Goal: Transaction & Acquisition: Purchase product/service

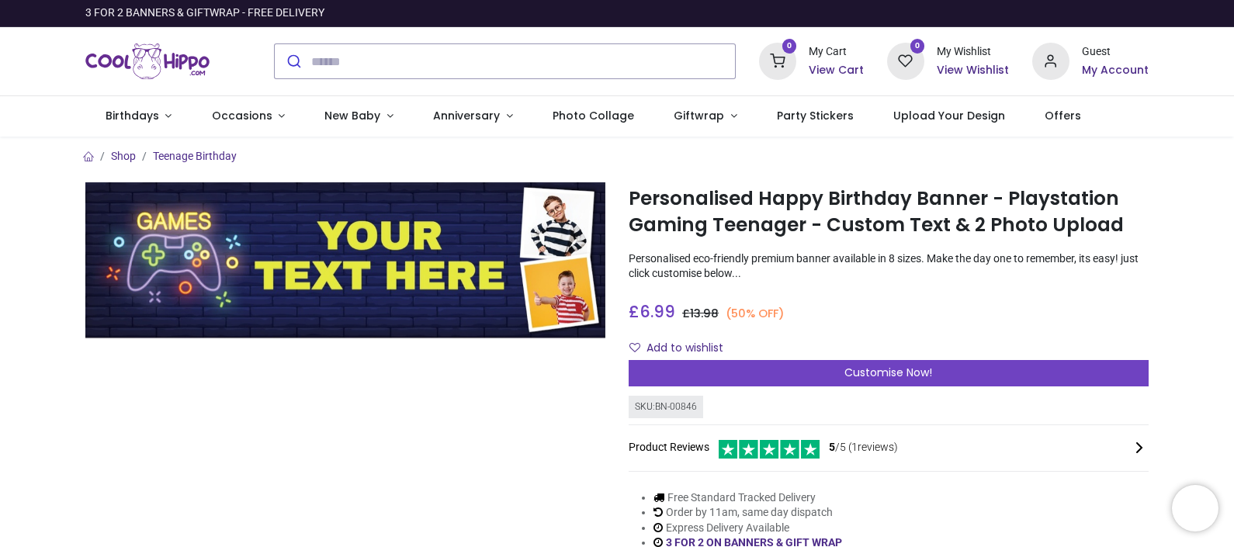
click at [235, 295] on img at bounding box center [345, 260] width 520 height 156
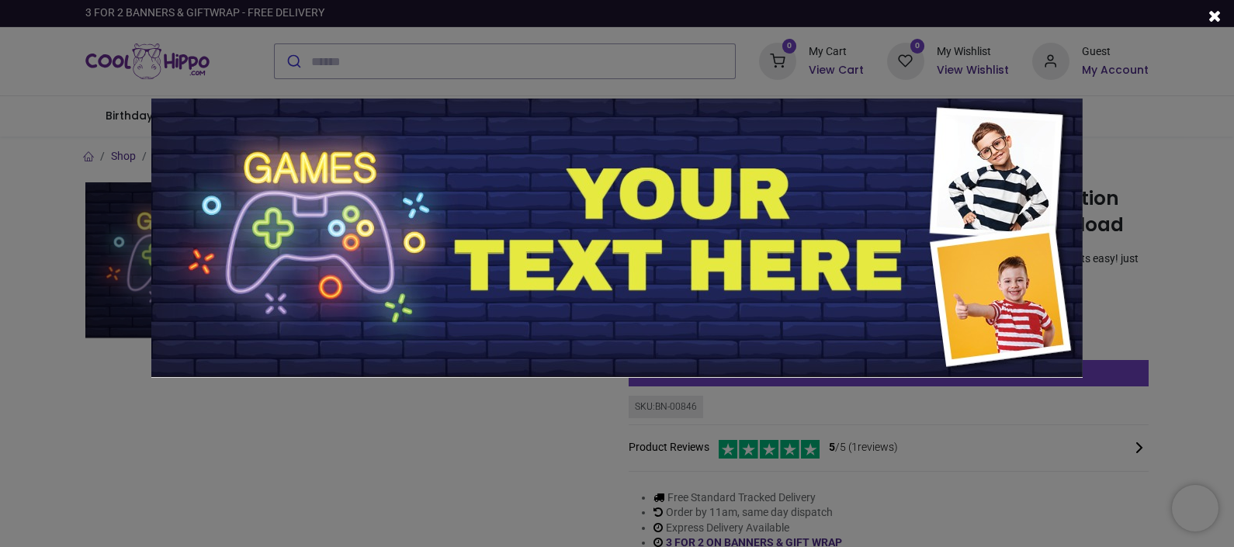
click at [266, 432] on div at bounding box center [617, 273] width 1234 height 547
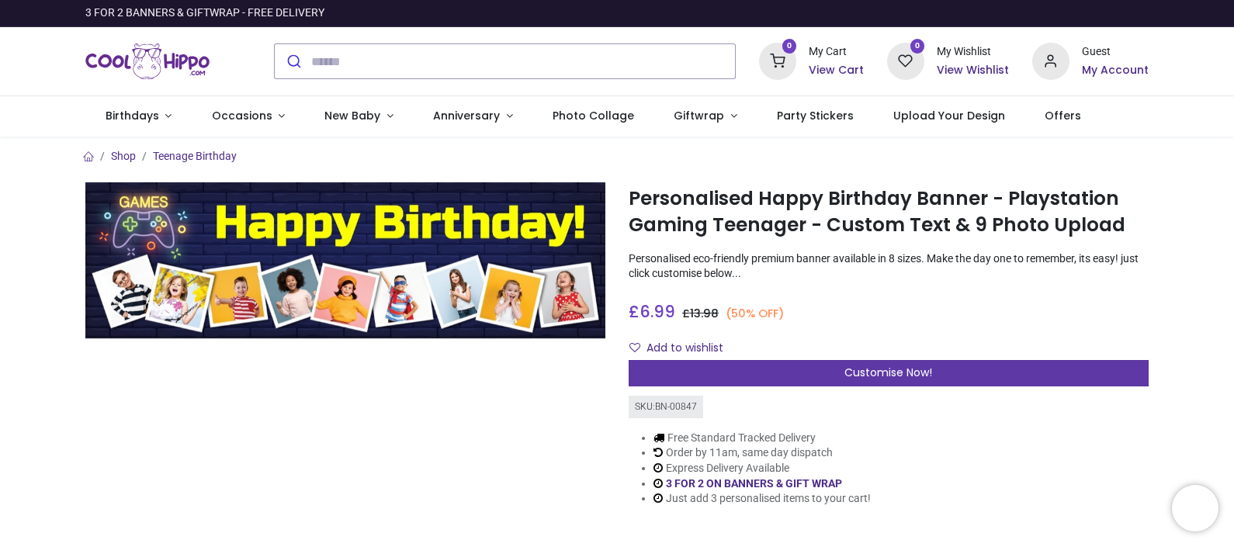
click at [833, 373] on div "Customise Now!" at bounding box center [889, 373] width 520 height 26
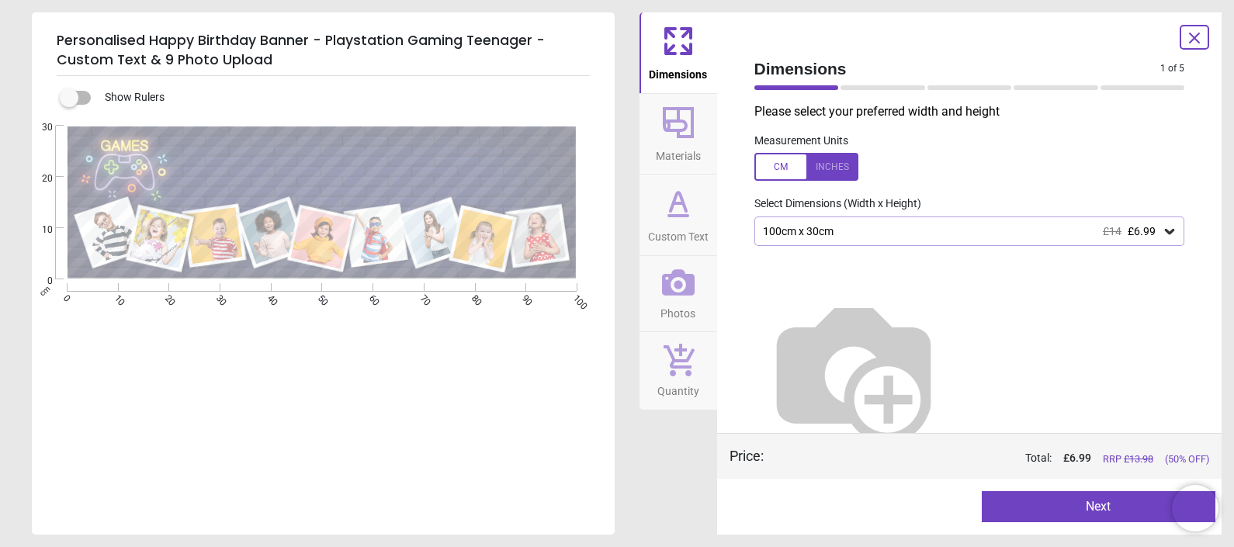
click at [966, 229] on div "100cm x 30cm £14 £6.99" at bounding box center [961, 231] width 401 height 13
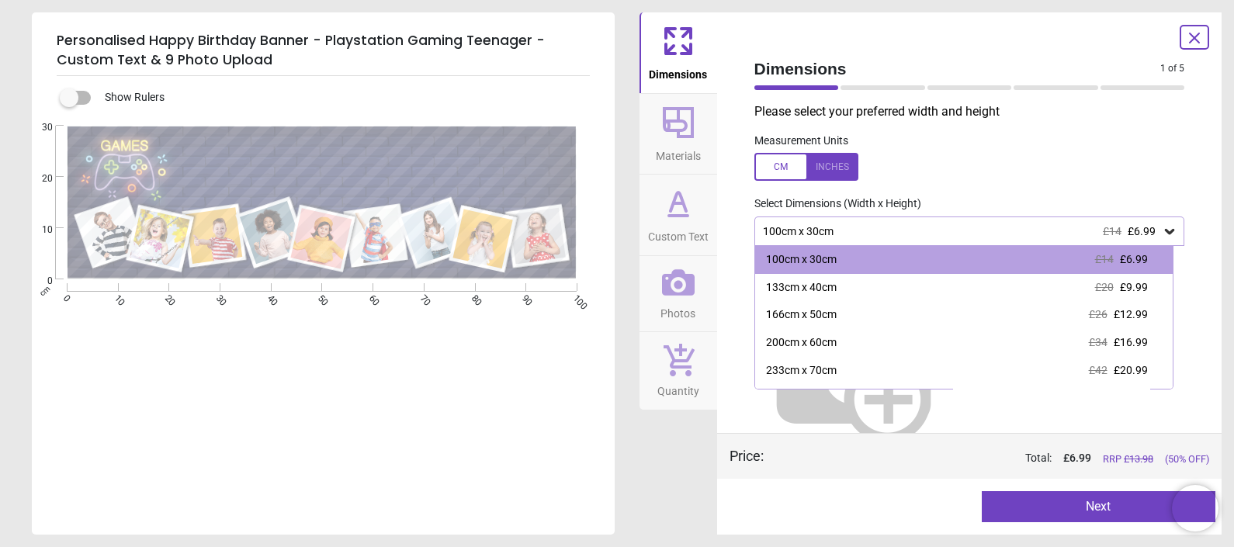
click at [656, 497] on div "Dimensions Materials Custom Text Photos Quantity" at bounding box center [678, 273] width 78 height 522
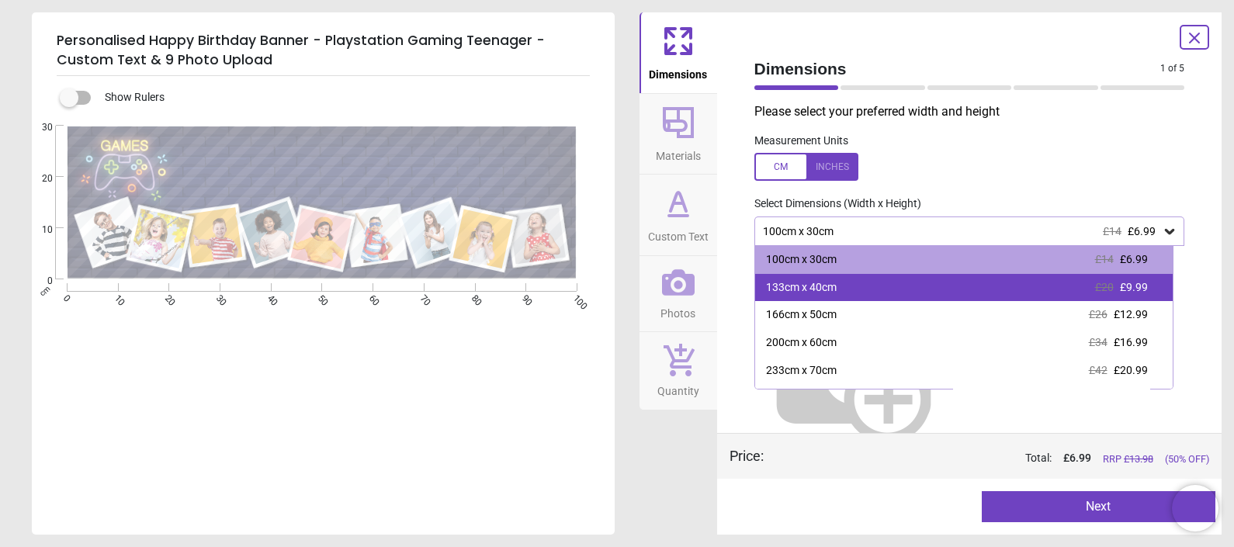
click at [834, 288] on div "133cm x 40cm" at bounding box center [801, 288] width 71 height 16
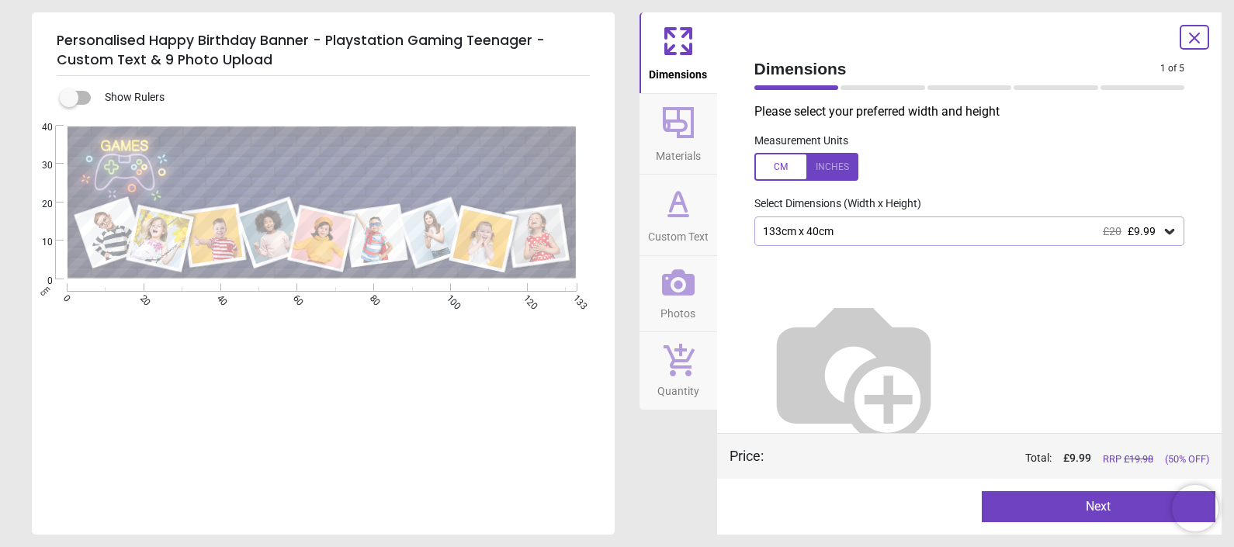
scroll to position [25, 0]
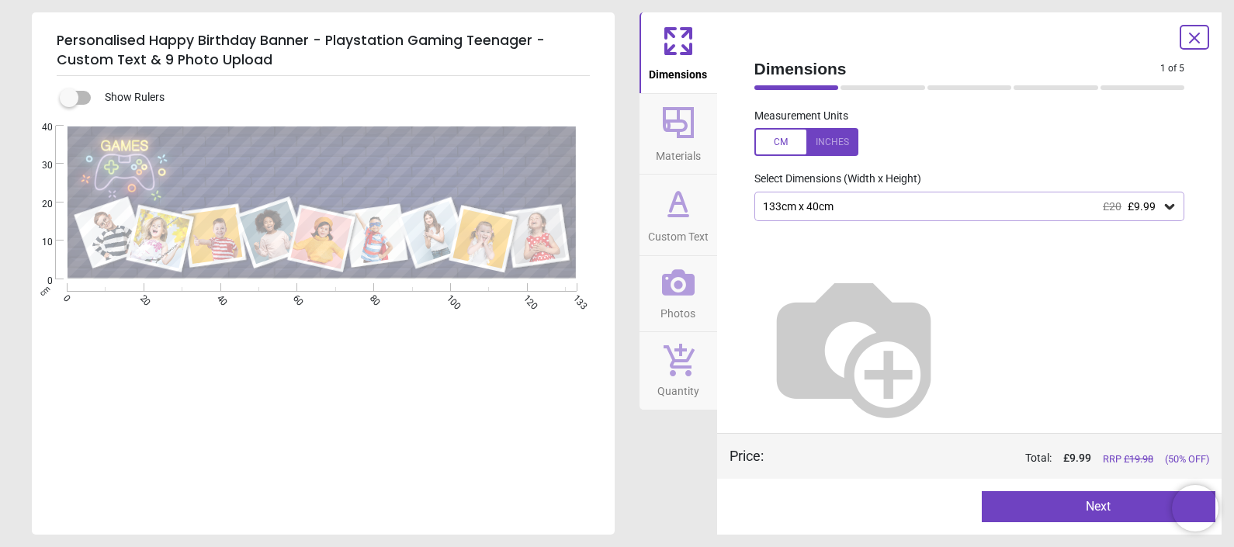
click at [1068, 499] on button "Next" at bounding box center [1099, 506] width 234 height 31
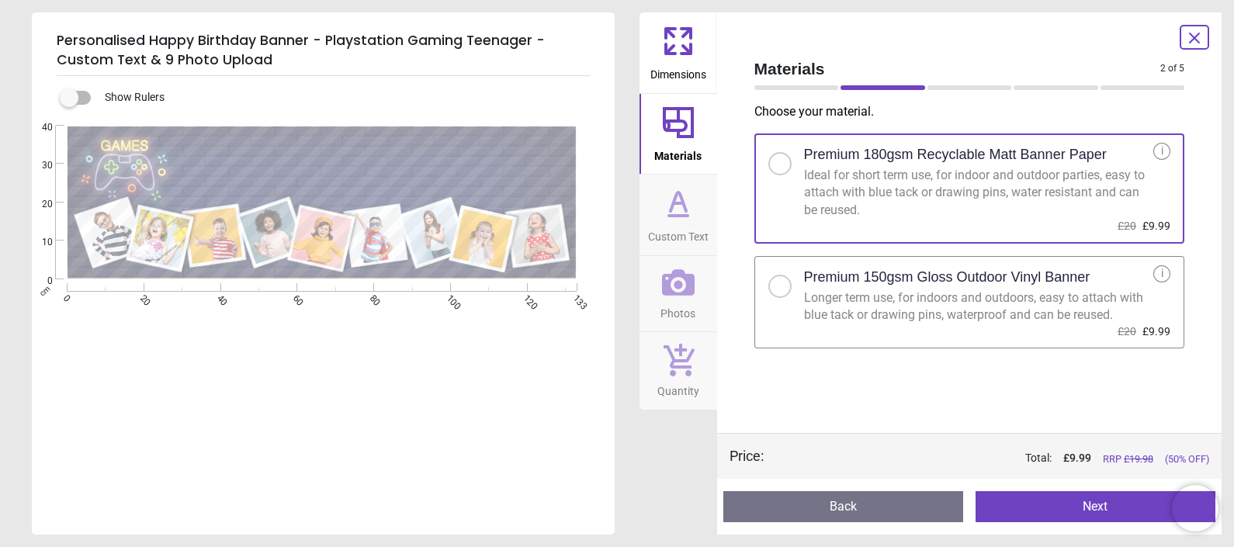
click at [1068, 499] on button "Next" at bounding box center [1095, 506] width 240 height 31
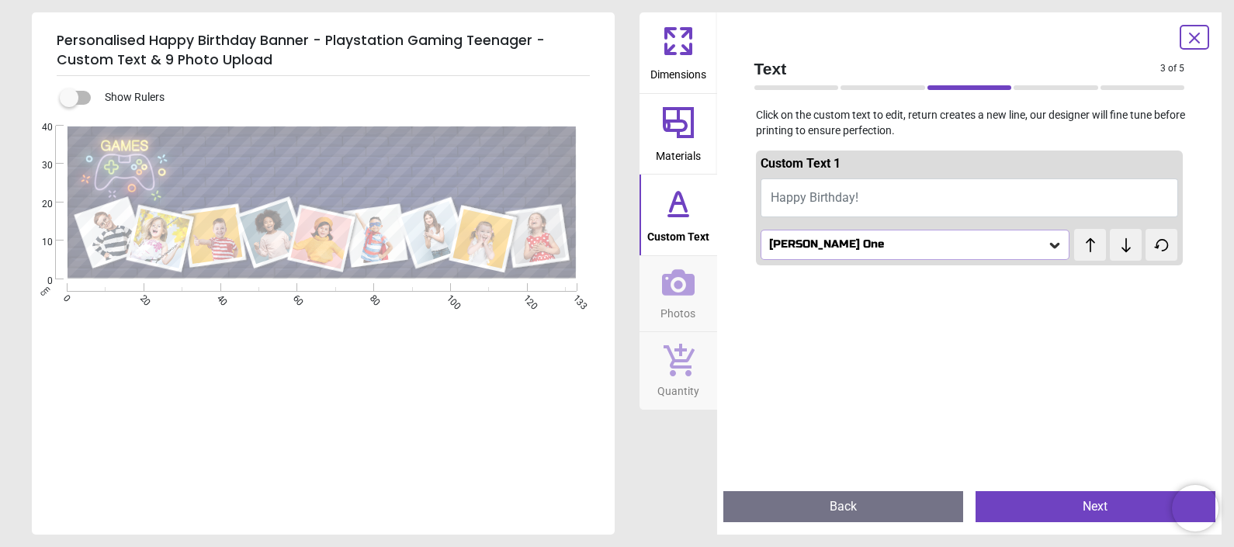
click at [885, 500] on button "Back" at bounding box center [843, 506] width 240 height 31
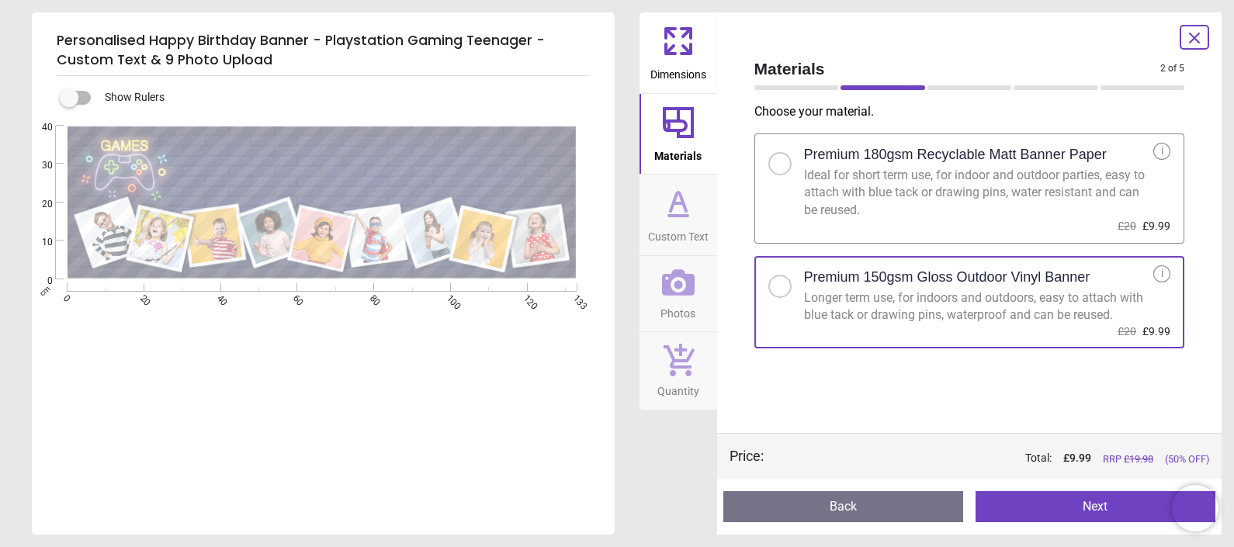
click at [1056, 507] on button "Next" at bounding box center [1095, 506] width 240 height 31
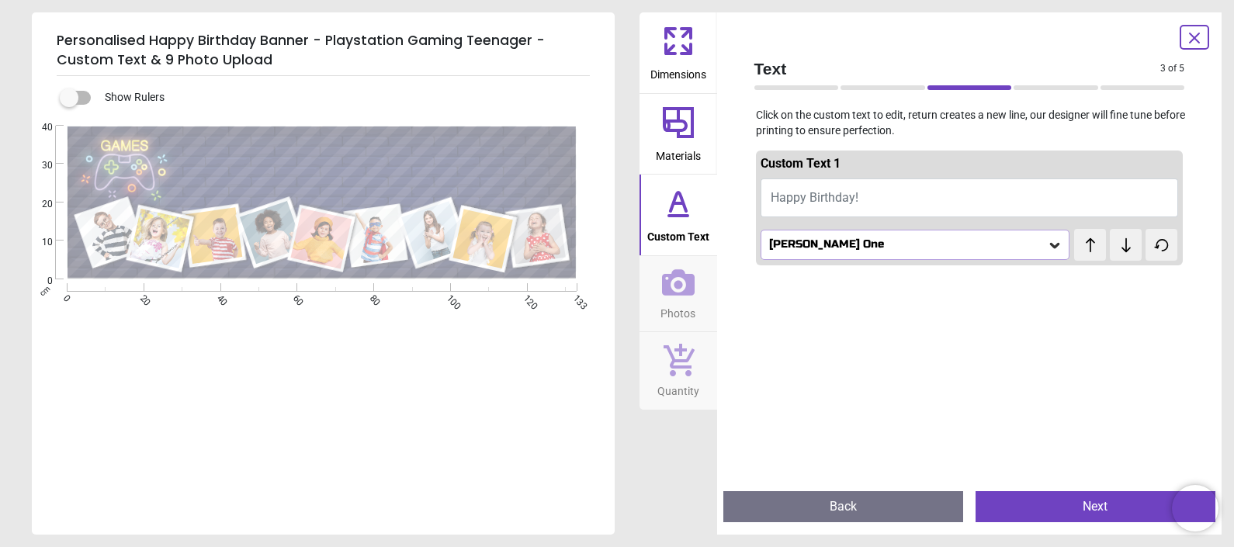
click at [900, 186] on button "Happy Birthday!" at bounding box center [969, 197] width 418 height 39
click at [803, 198] on span "Happy Birthday!" at bounding box center [815, 197] width 88 height 15
type textarea "*"
click at [803, 198] on span "Happy Birthday!" at bounding box center [815, 197] width 88 height 15
type textarea "**********"
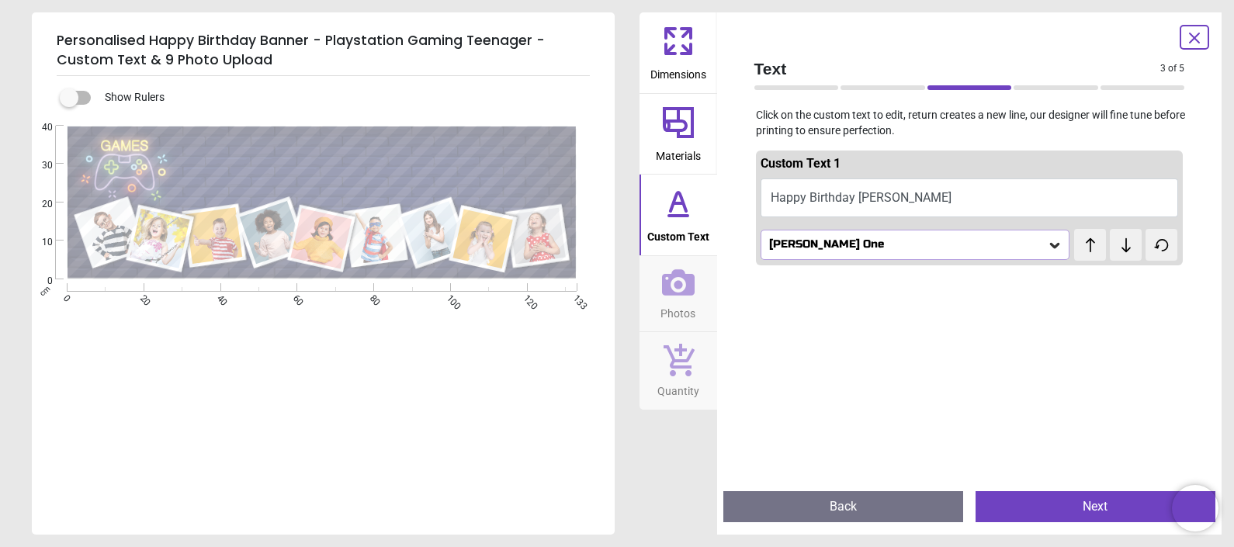
click at [1050, 243] on icon at bounding box center [1054, 245] width 9 height 5
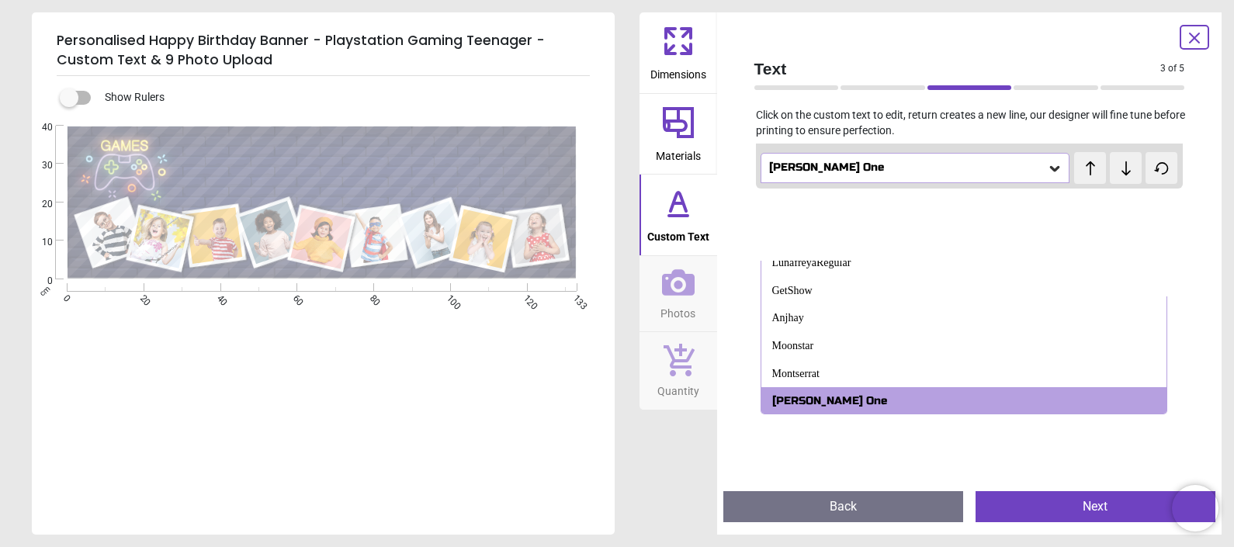
scroll to position [116, 0]
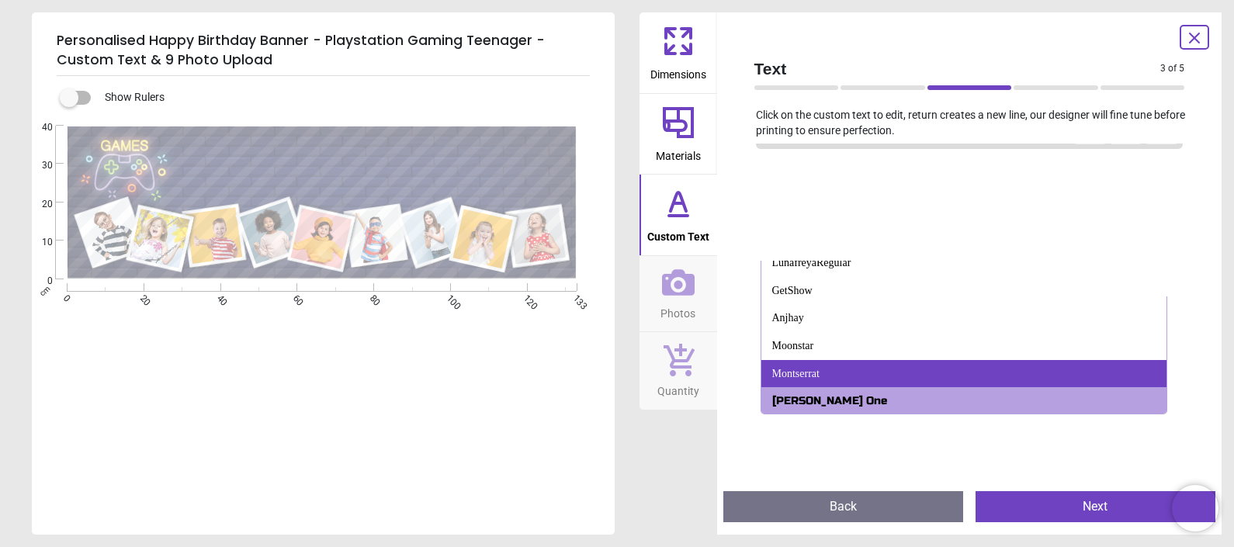
click at [811, 366] on div "Montserrat" at bounding box center [795, 374] width 47 height 16
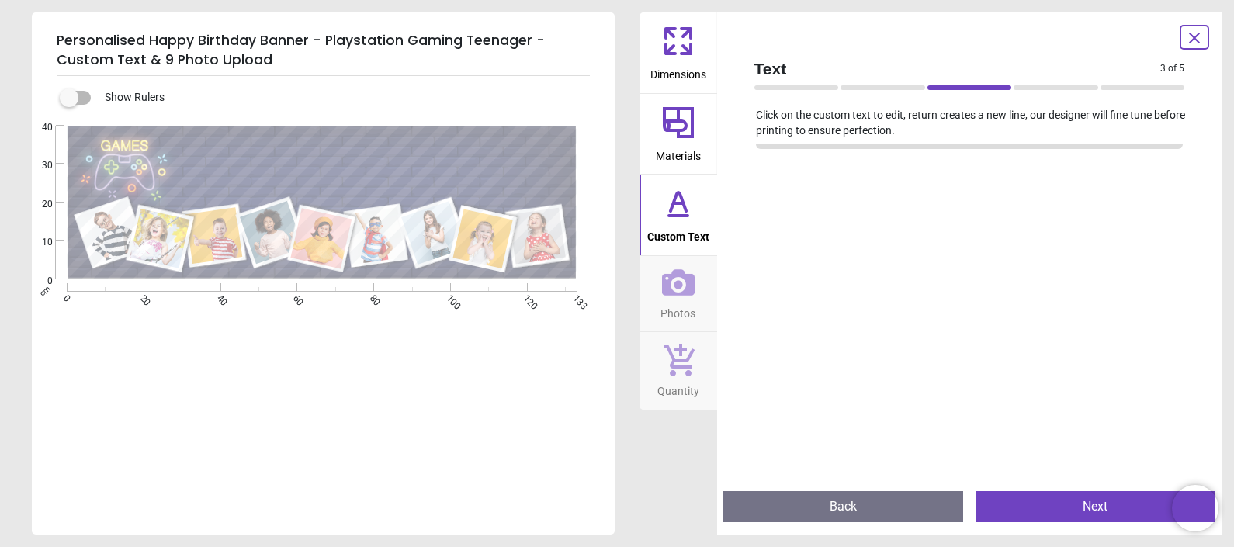
click at [811, 365] on div at bounding box center [970, 428] width 428 height 547
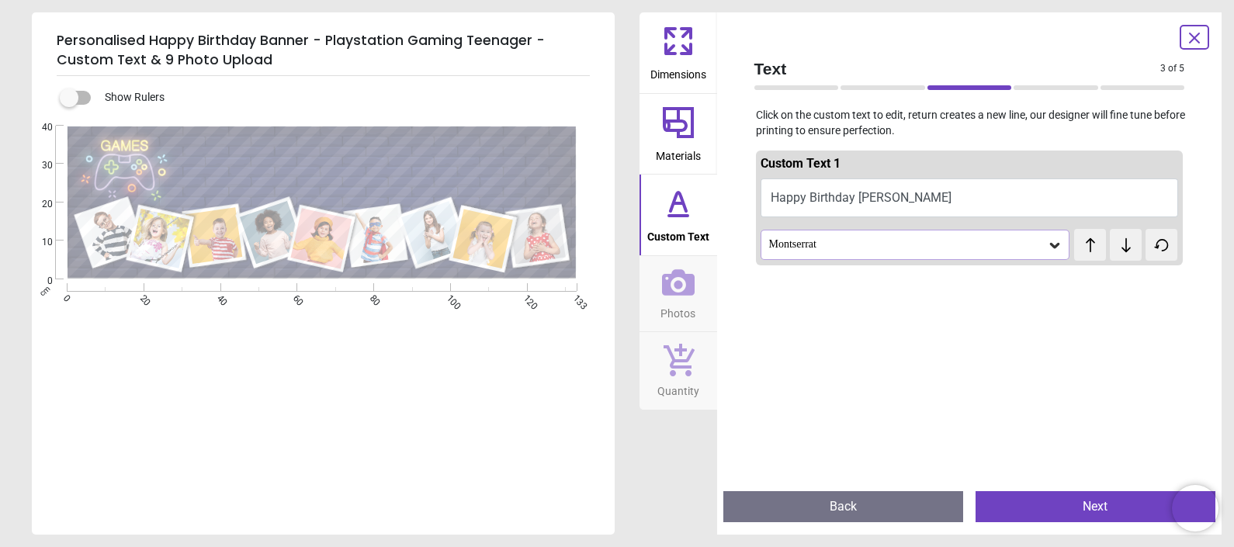
drag, startPoint x: 919, startPoint y: 250, endPoint x: 864, endPoint y: 246, distance: 55.2
click at [864, 155] on div "Custom Text 1 Happy Birthday Jaxon Montserrat test test" at bounding box center [970, 151] width 440 height 8
drag, startPoint x: 864, startPoint y: 246, endPoint x: 1036, endPoint y: 244, distance: 172.3
click at [1036, 244] on div "Montserrat" at bounding box center [907, 244] width 280 height 13
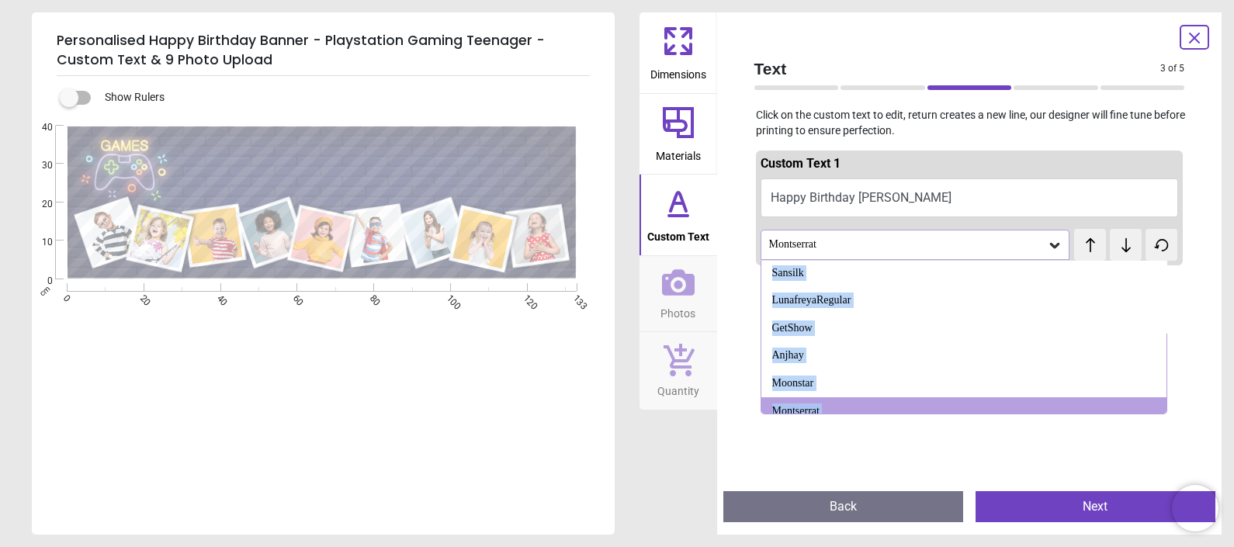
scroll to position [923, 0]
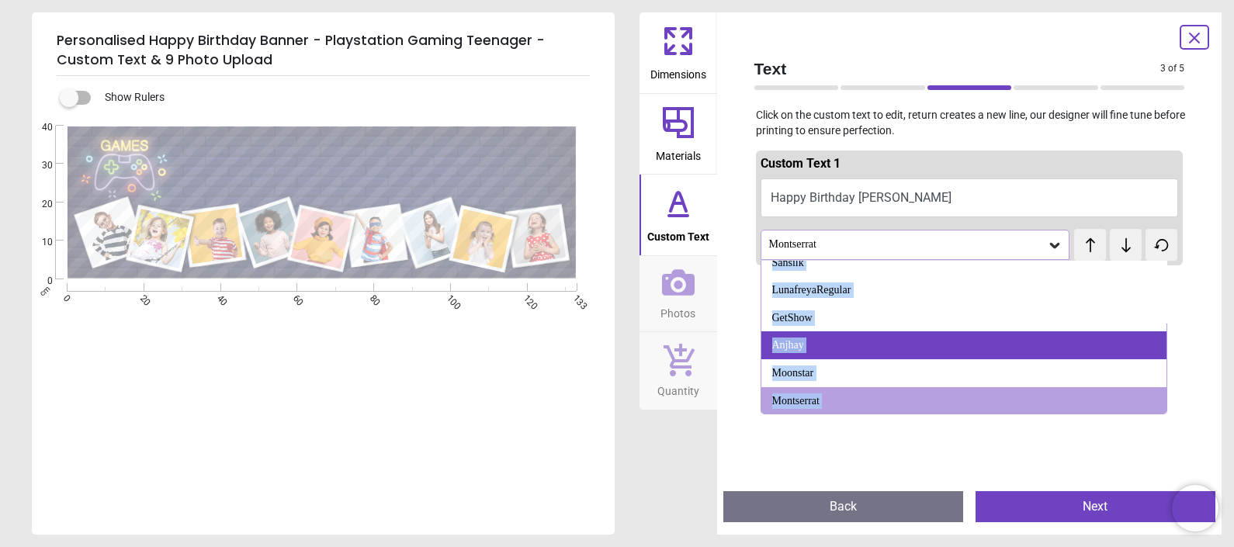
click at [887, 331] on div "Anjhay" at bounding box center [963, 345] width 405 height 28
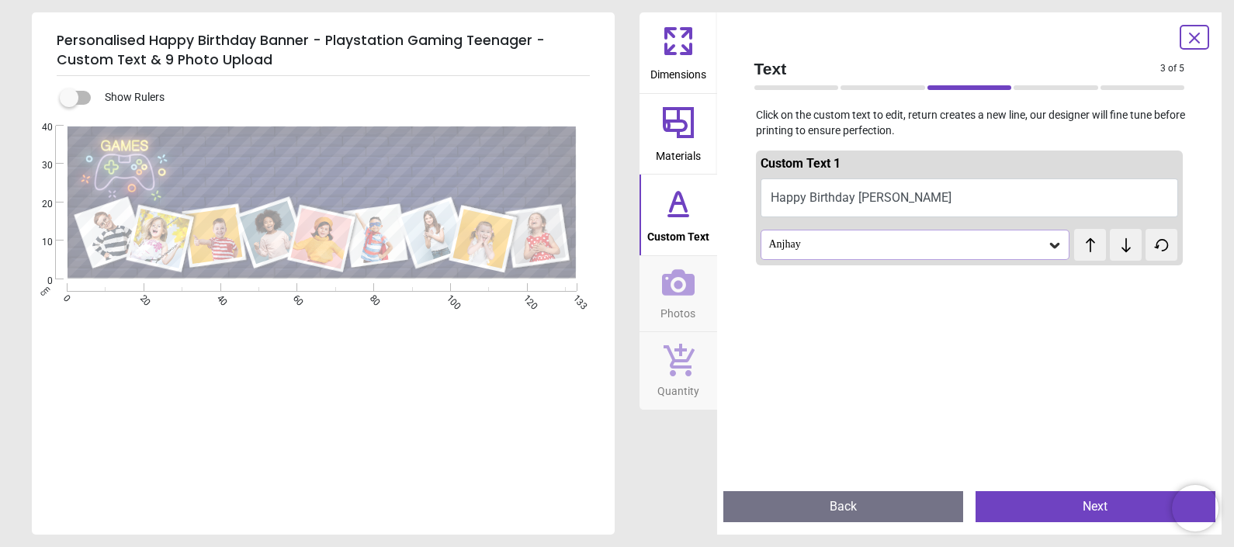
click at [1047, 244] on icon at bounding box center [1055, 245] width 16 height 16
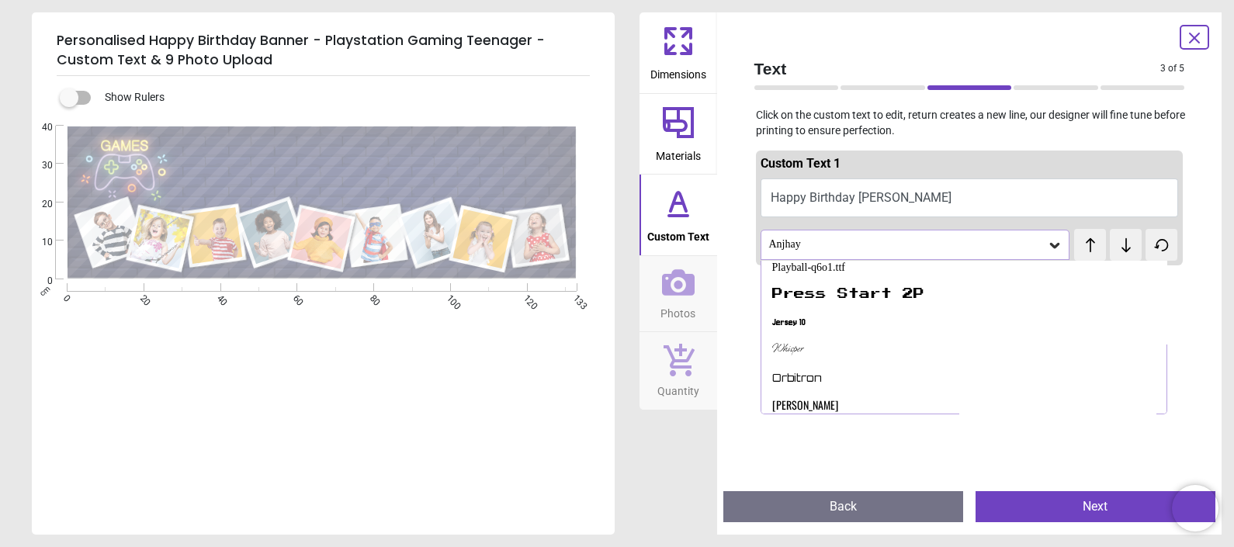
scroll to position [334, 0]
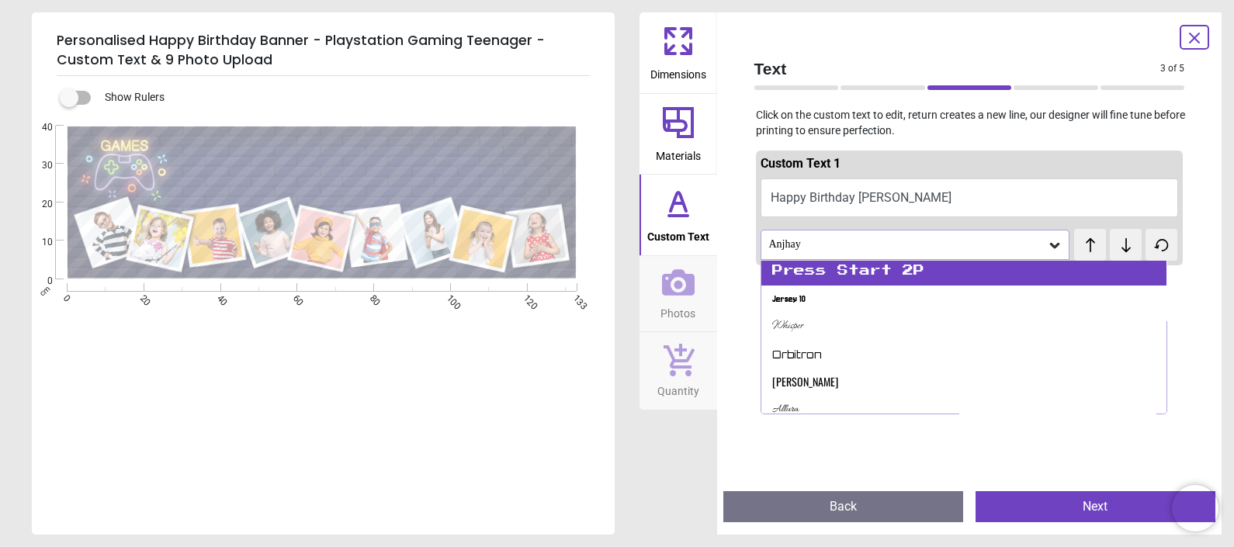
click at [970, 268] on div "Press Start 2P" at bounding box center [963, 272] width 405 height 28
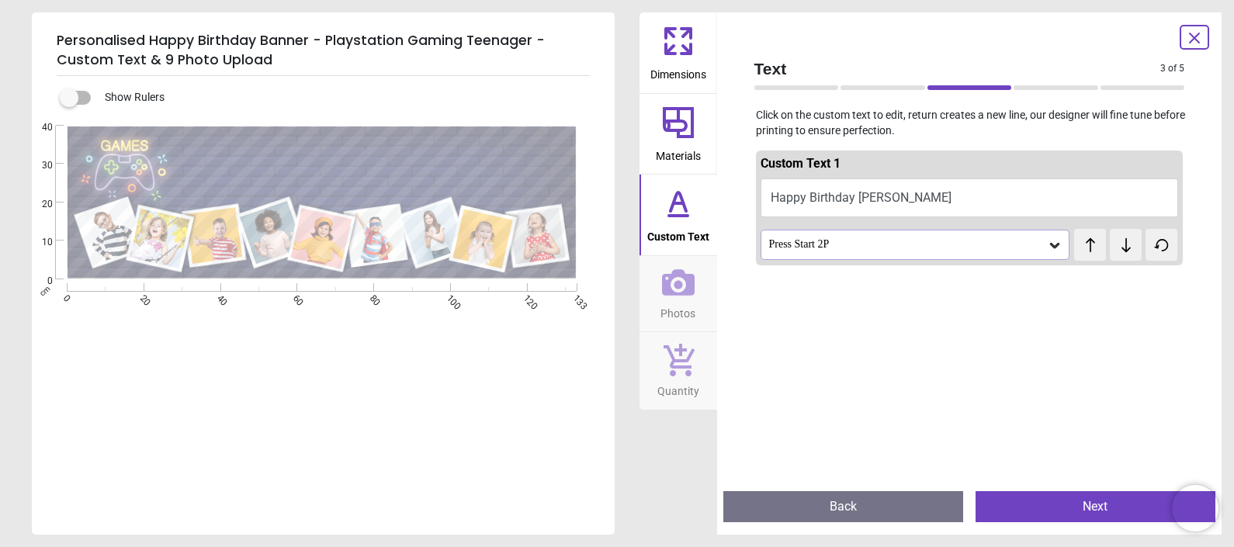
scroll to position [0, 0]
click at [1050, 244] on icon at bounding box center [1054, 245] width 9 height 5
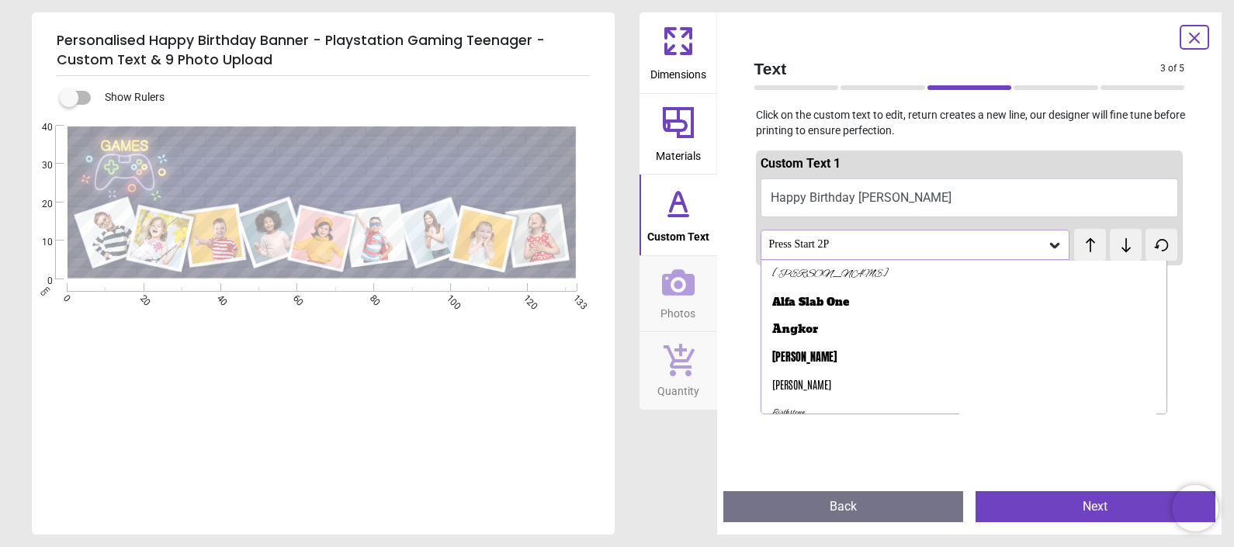
scroll to position [206, 0]
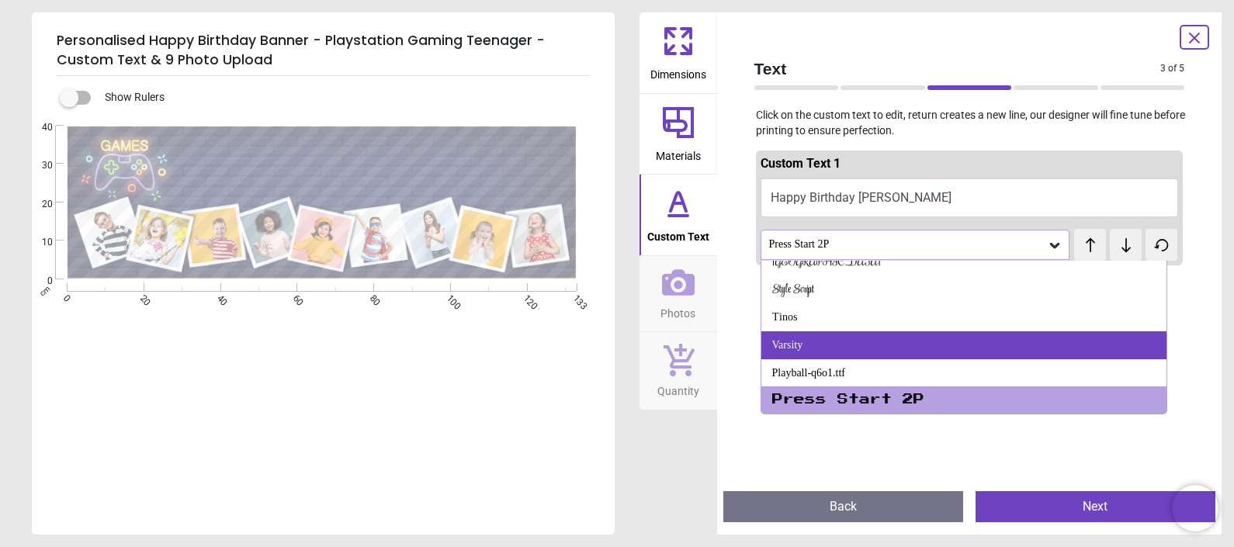
click at [998, 340] on div "Varsity" at bounding box center [963, 345] width 405 height 28
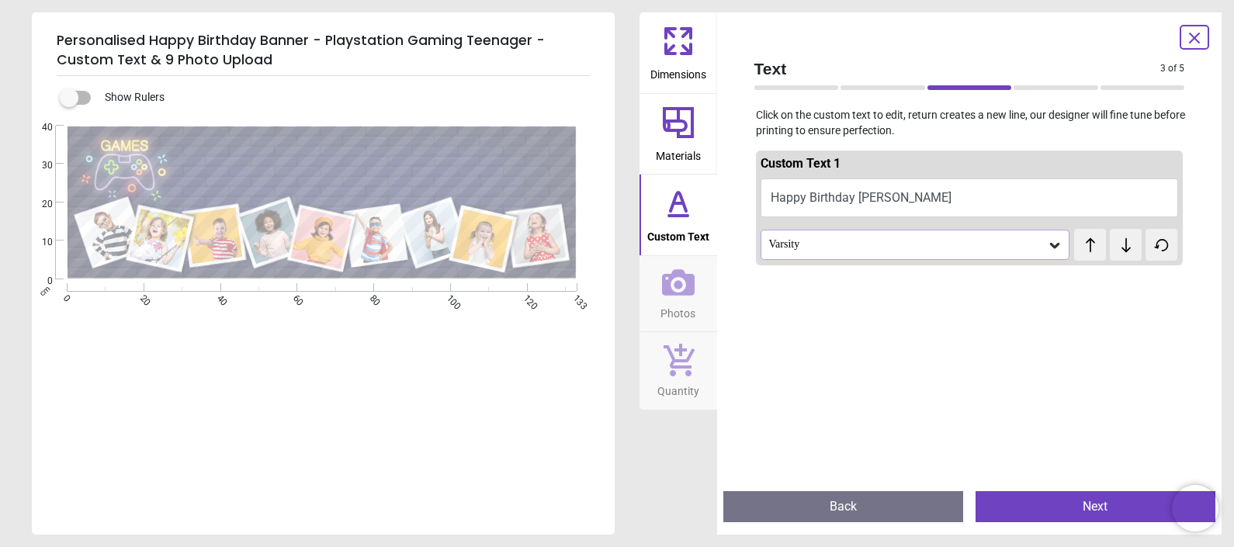
click at [1047, 241] on icon at bounding box center [1055, 245] width 16 height 16
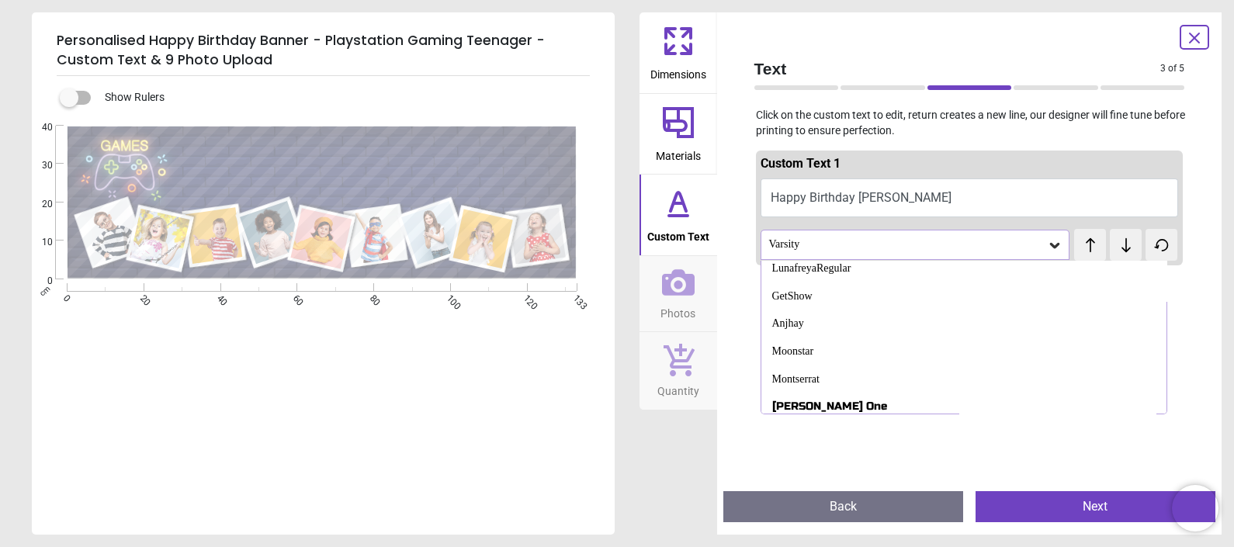
scroll to position [951, 0]
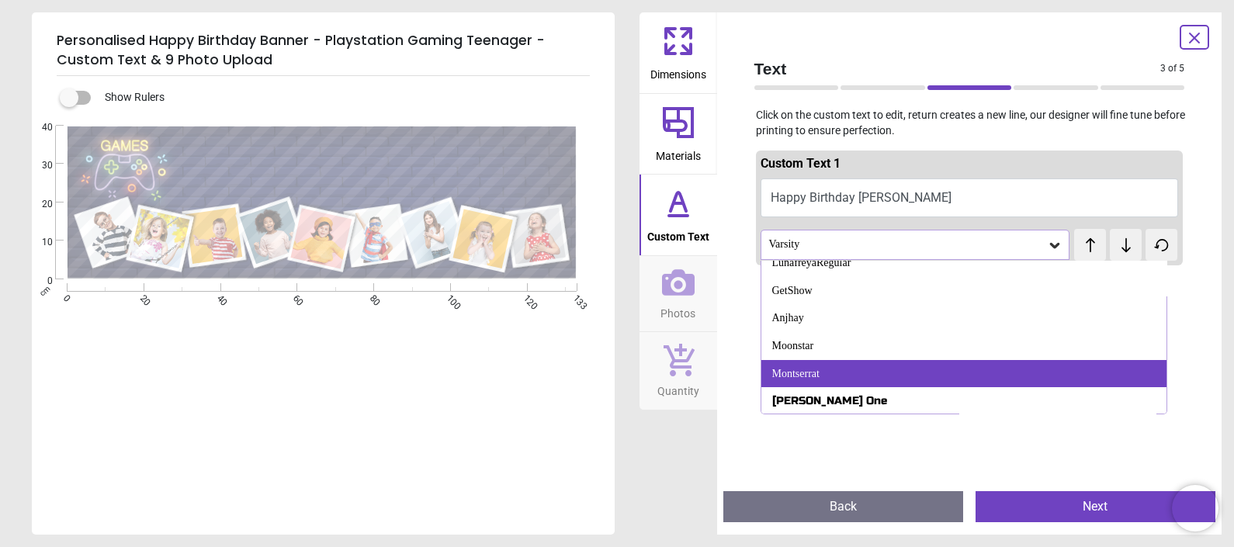
click at [971, 383] on div "Montserrat" at bounding box center [963, 374] width 405 height 28
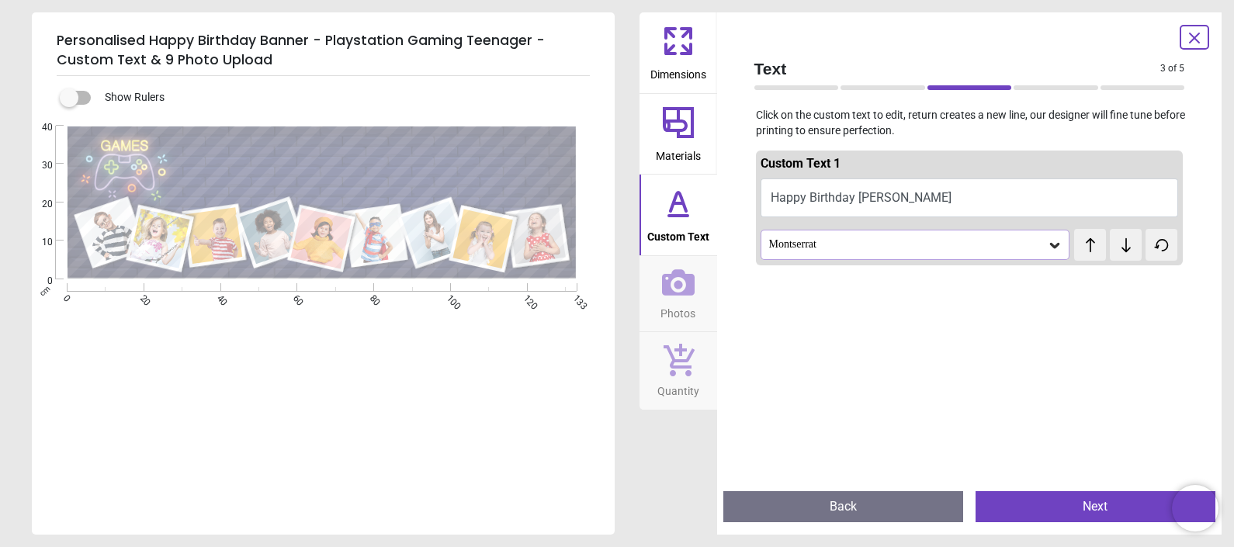
click at [1047, 243] on icon at bounding box center [1055, 245] width 16 height 16
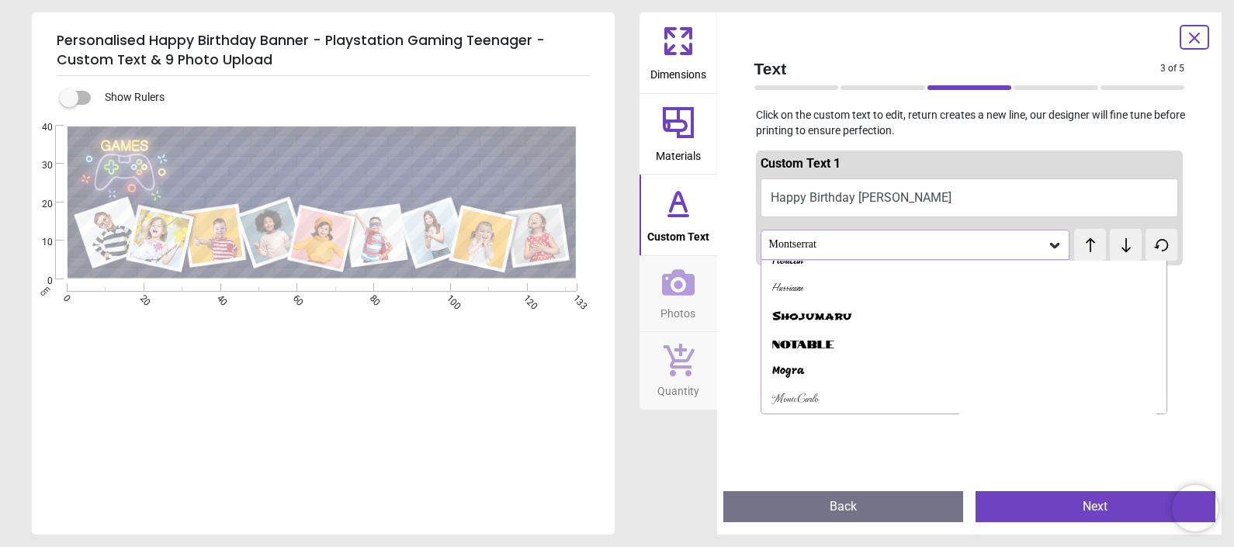
scroll to position [582, 0]
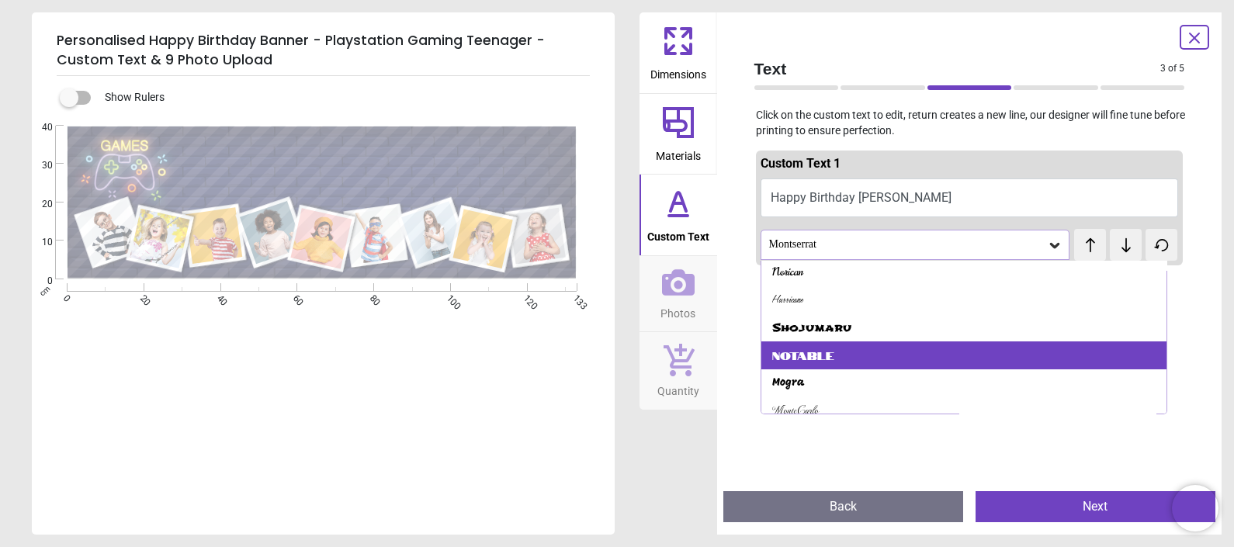
click at [1149, 348] on div "Notable" at bounding box center [963, 355] width 405 height 28
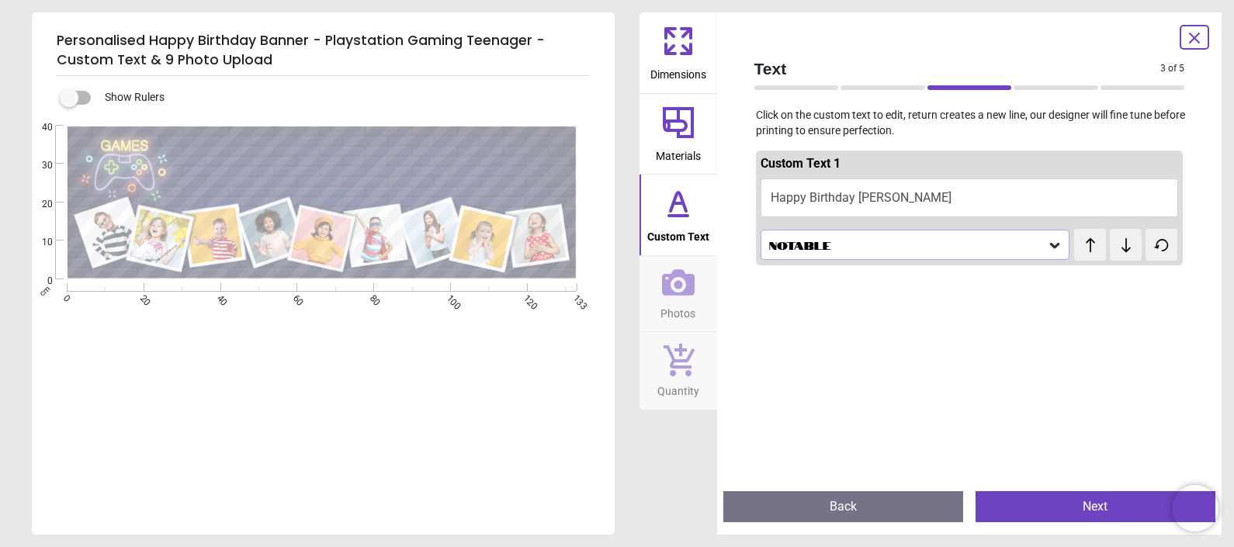
click at [1047, 242] on icon at bounding box center [1055, 245] width 16 height 16
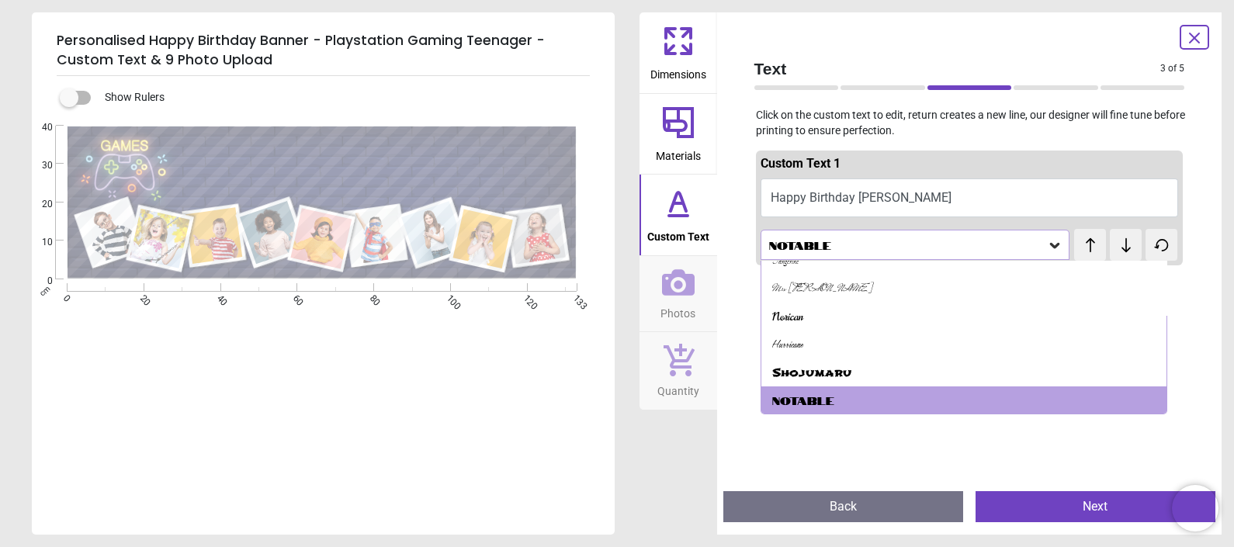
scroll to position [576, 0]
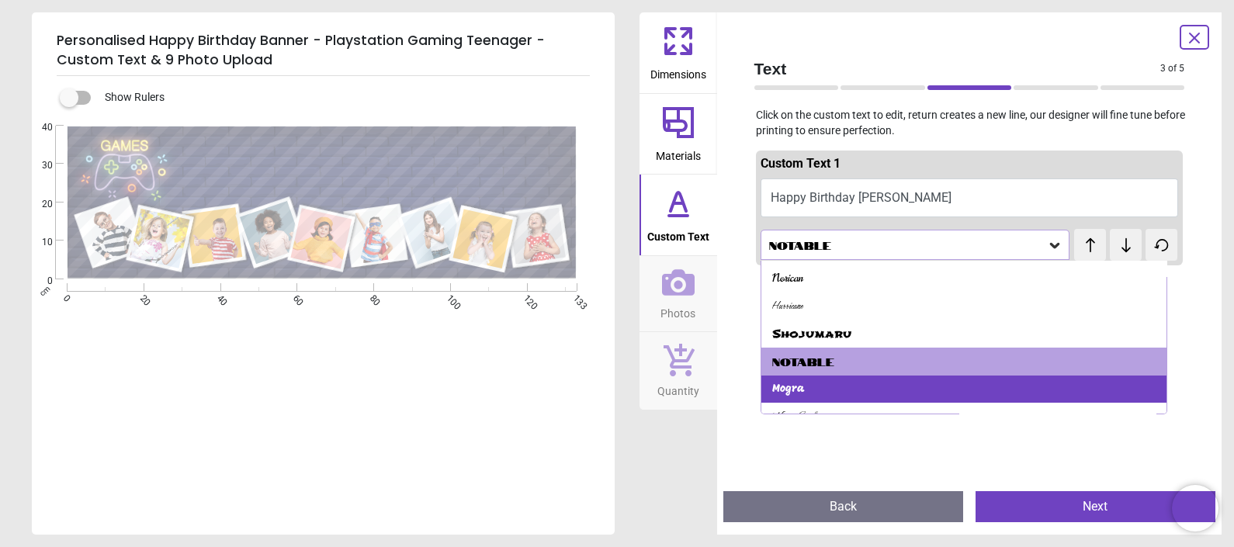
click at [1068, 385] on div "Mogra" at bounding box center [963, 390] width 405 height 28
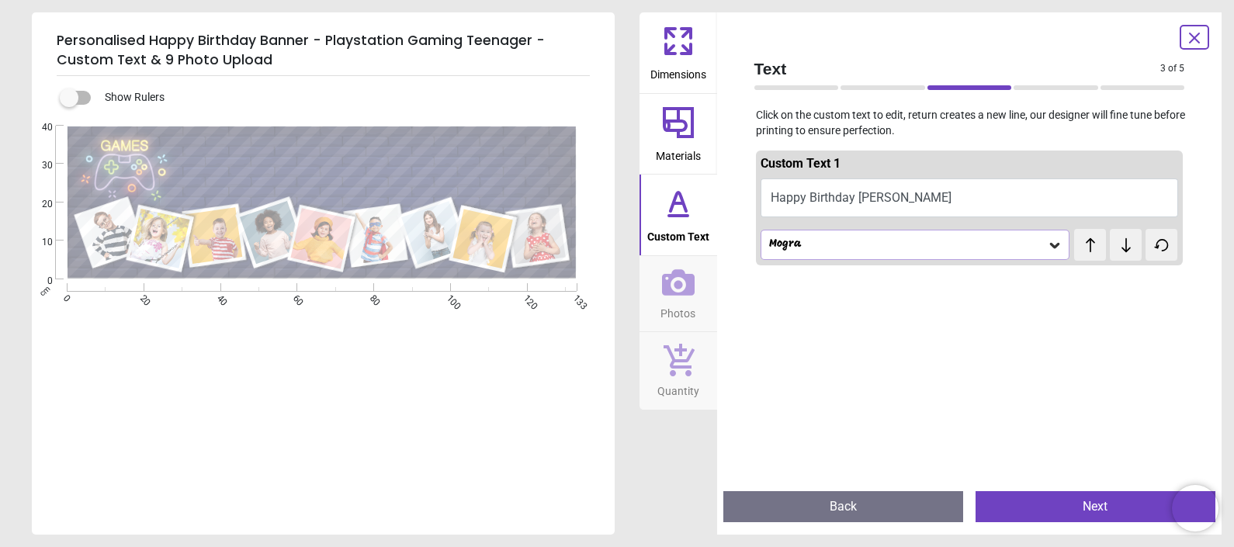
click at [1068, 385] on div at bounding box center [970, 545] width 428 height 547
click at [511, 393] on div "**********" at bounding box center [322, 399] width 580 height 547
click at [1082, 504] on button "Next" at bounding box center [1095, 506] width 240 height 31
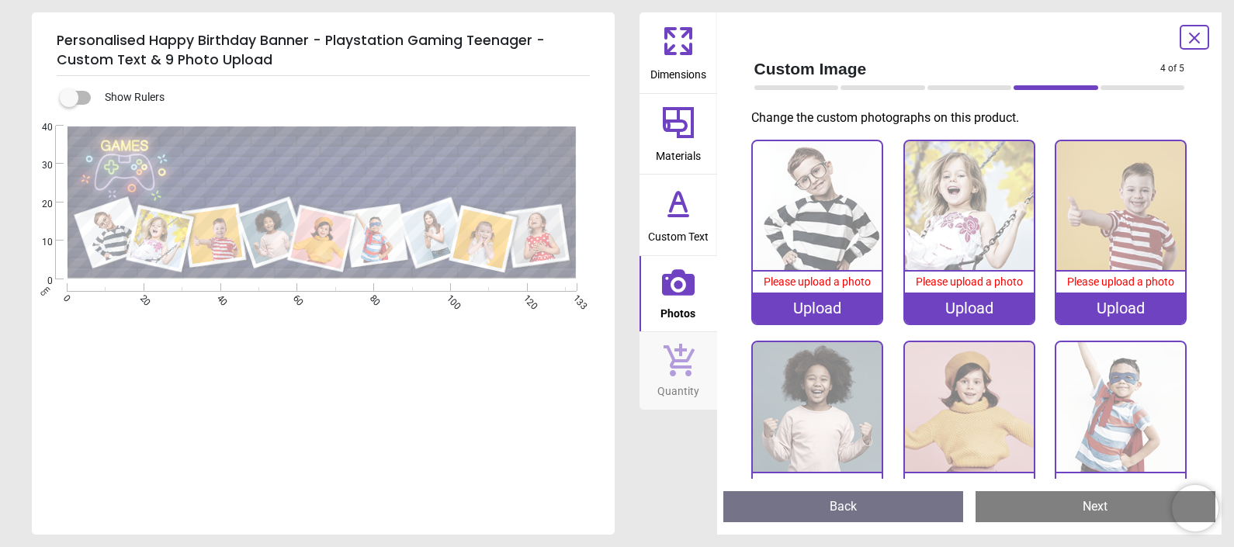
click at [365, 434] on div ".cls-1 { filter: url(#drop-shadow-2); } .cls-1, .cls-2, .cls-3, .cls-4, .cls-5,…" at bounding box center [322, 290] width 580 height 328
click at [1197, 34] on icon at bounding box center [1194, 37] width 9 height 9
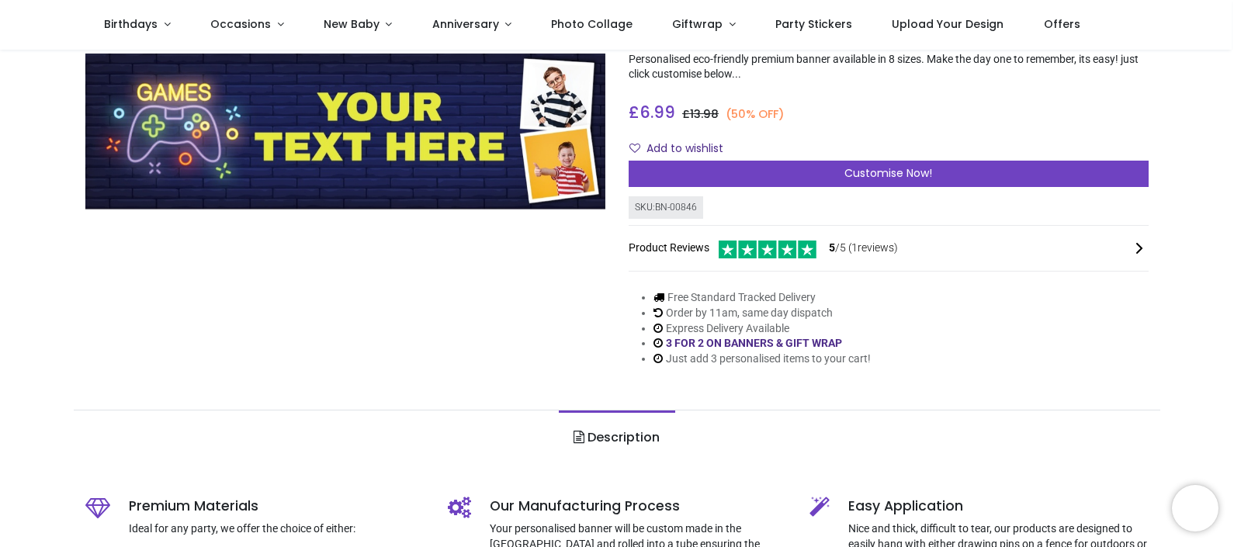
scroll to position [116, 0]
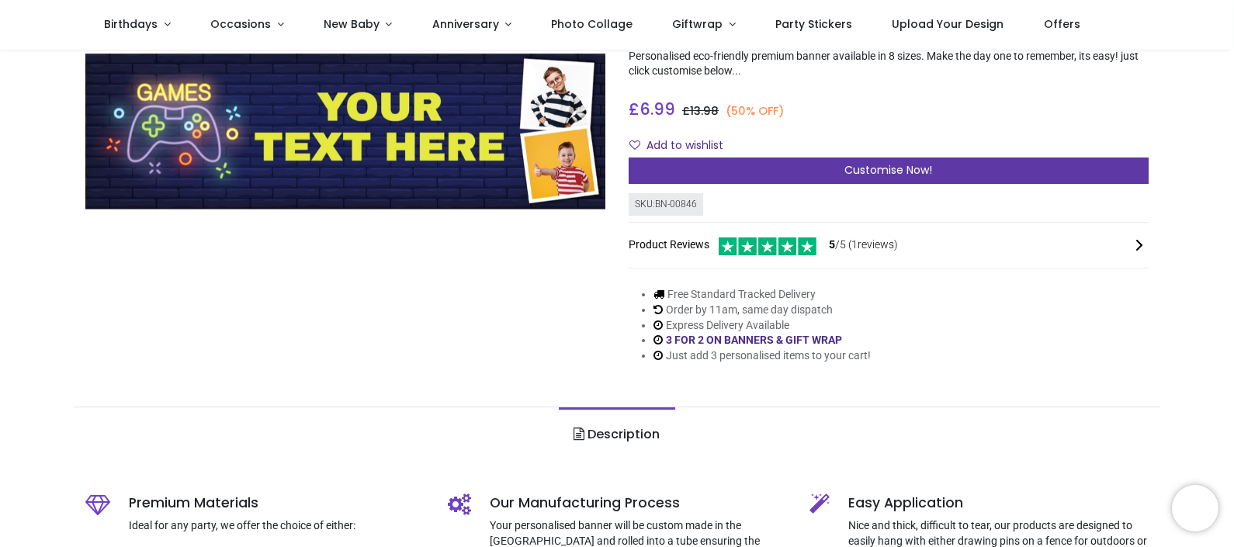
click at [918, 172] on span "Customise Now!" at bounding box center [888, 170] width 88 height 16
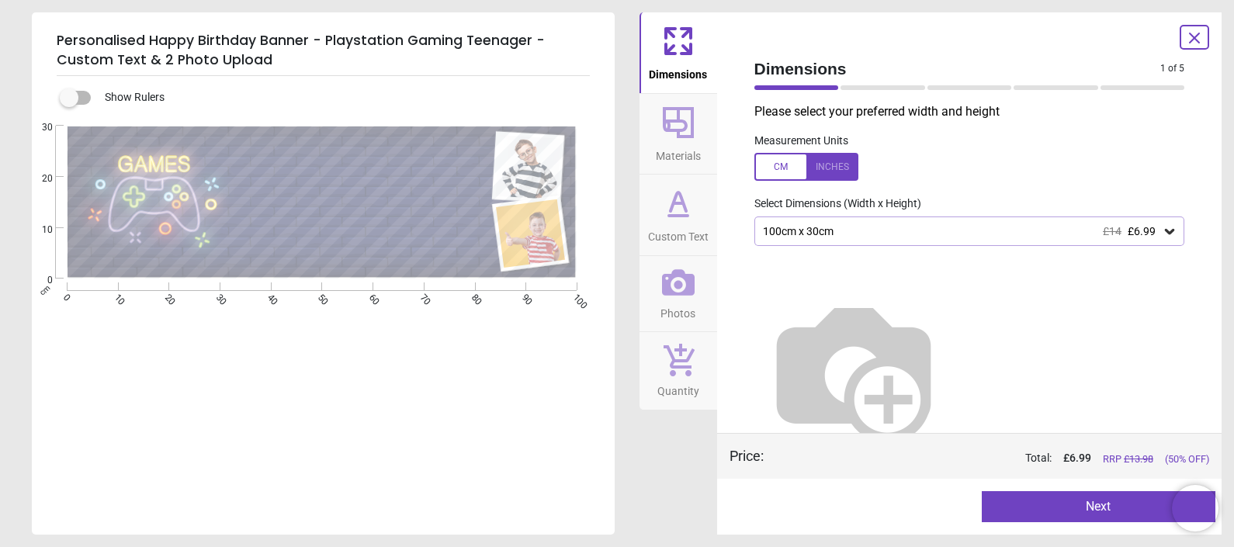
click at [850, 233] on div "100cm x 30cm £14 £6.99" at bounding box center [961, 231] width 401 height 13
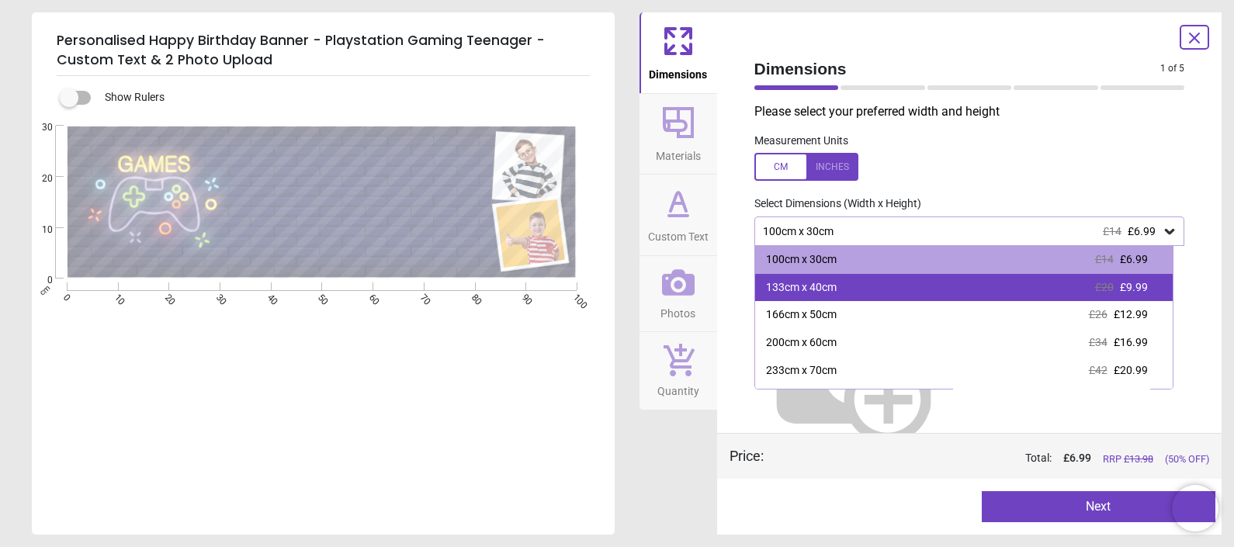
click at [834, 285] on div "133cm x 40cm" at bounding box center [801, 288] width 71 height 16
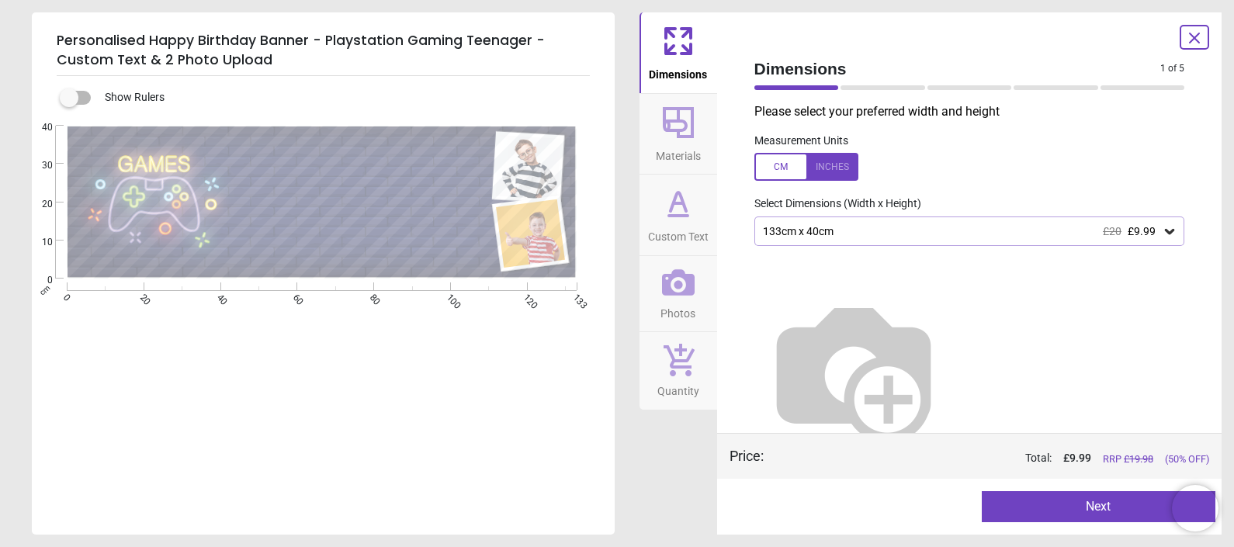
click at [1067, 498] on button "Next" at bounding box center [1099, 506] width 234 height 31
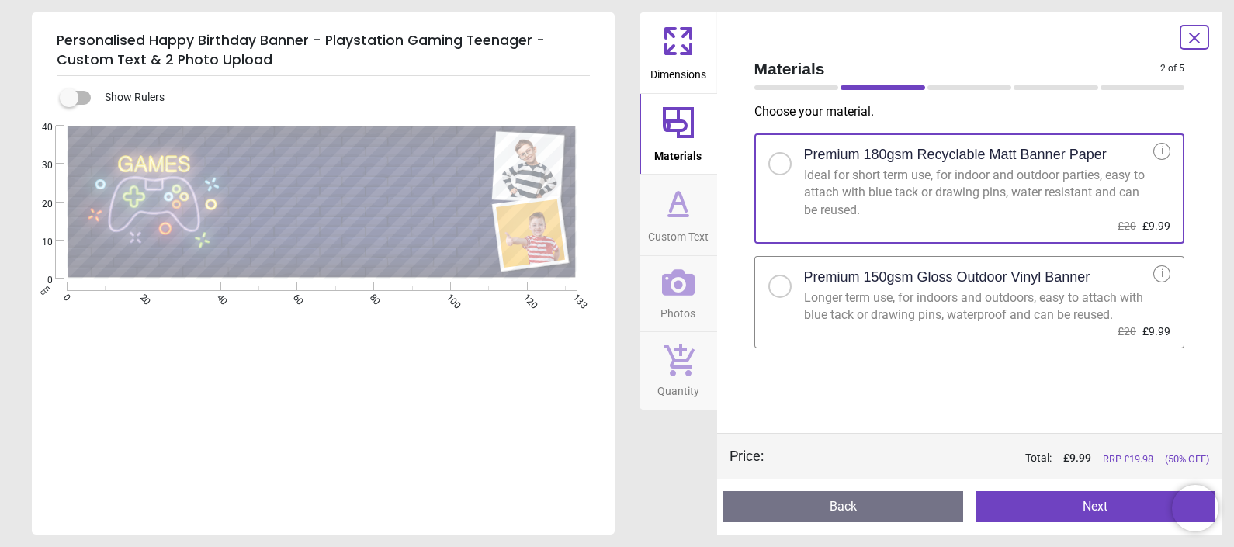
click at [780, 283] on div at bounding box center [779, 286] width 9 height 9
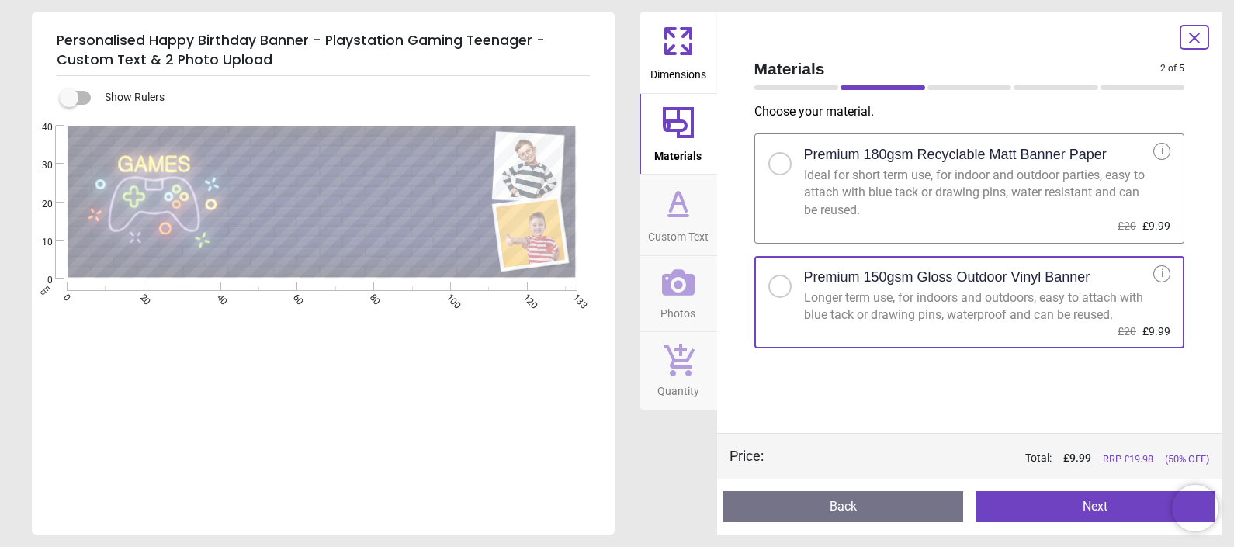
click at [1028, 508] on button "Next" at bounding box center [1095, 506] width 240 height 31
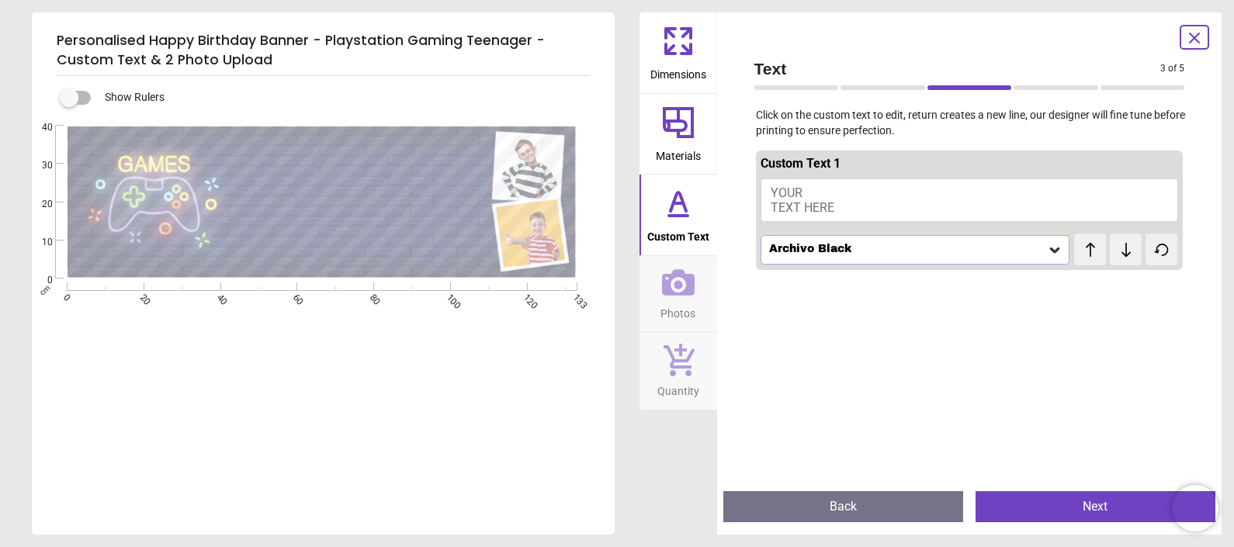
click at [1047, 245] on icon at bounding box center [1055, 250] width 16 height 16
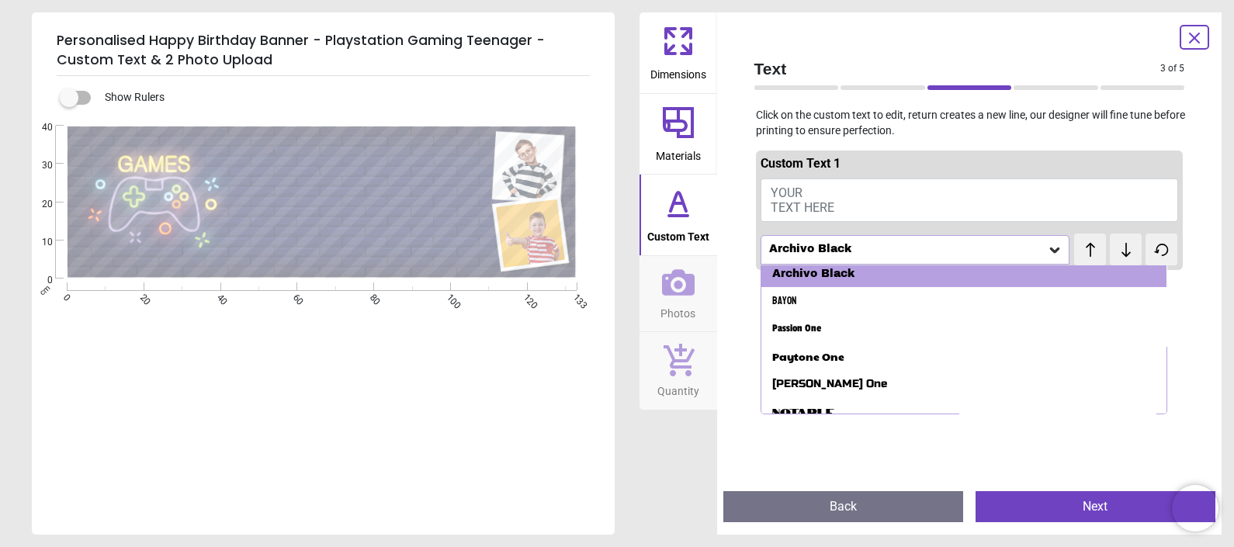
scroll to position [127, 0]
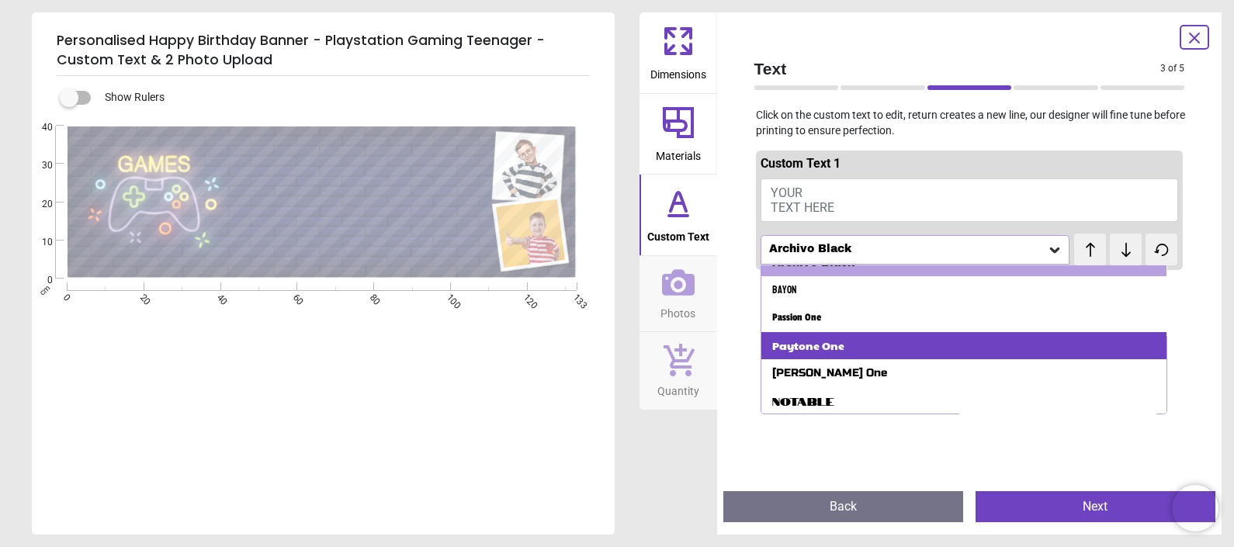
click at [846, 343] on div "Paytone One" at bounding box center [963, 346] width 405 height 28
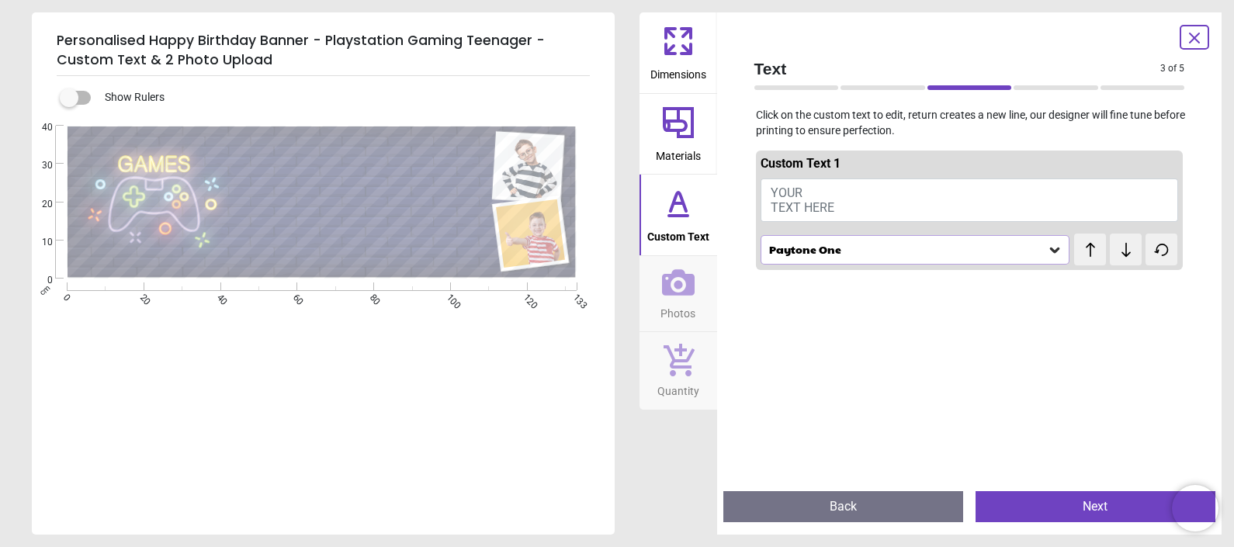
click at [1047, 252] on icon at bounding box center [1055, 250] width 16 height 16
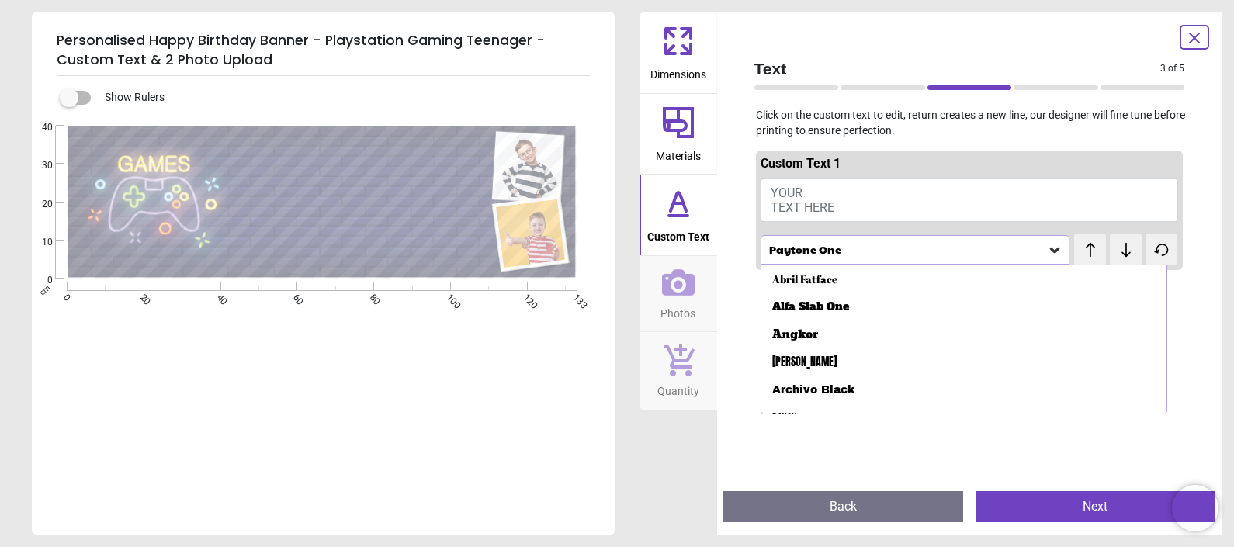
click at [862, 182] on button "YOUR TEXT HERE" at bounding box center [969, 199] width 418 height 43
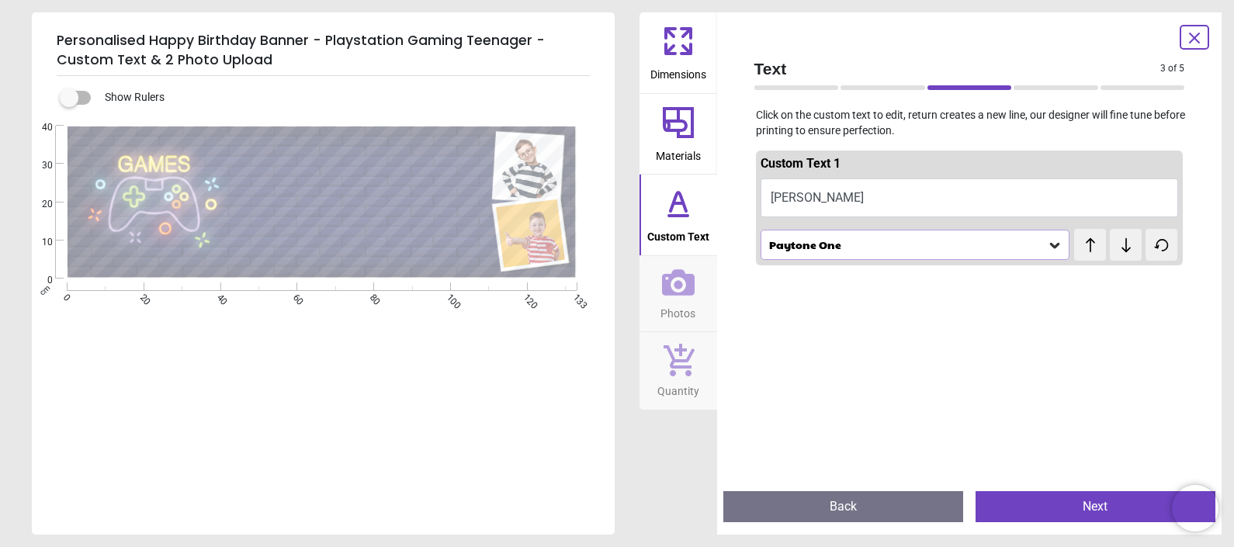
type textarea "*"
click at [856, 198] on button "Happy Birthday Jaxon" at bounding box center [969, 197] width 418 height 39
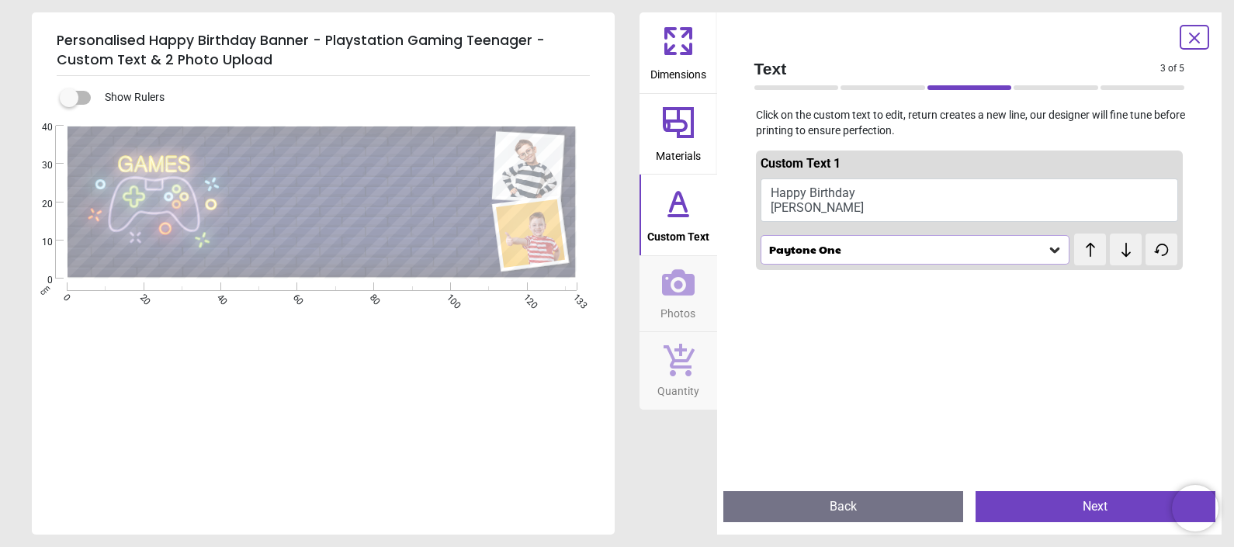
type textarea "**********"
click at [1047, 251] on icon at bounding box center [1055, 250] width 16 height 16
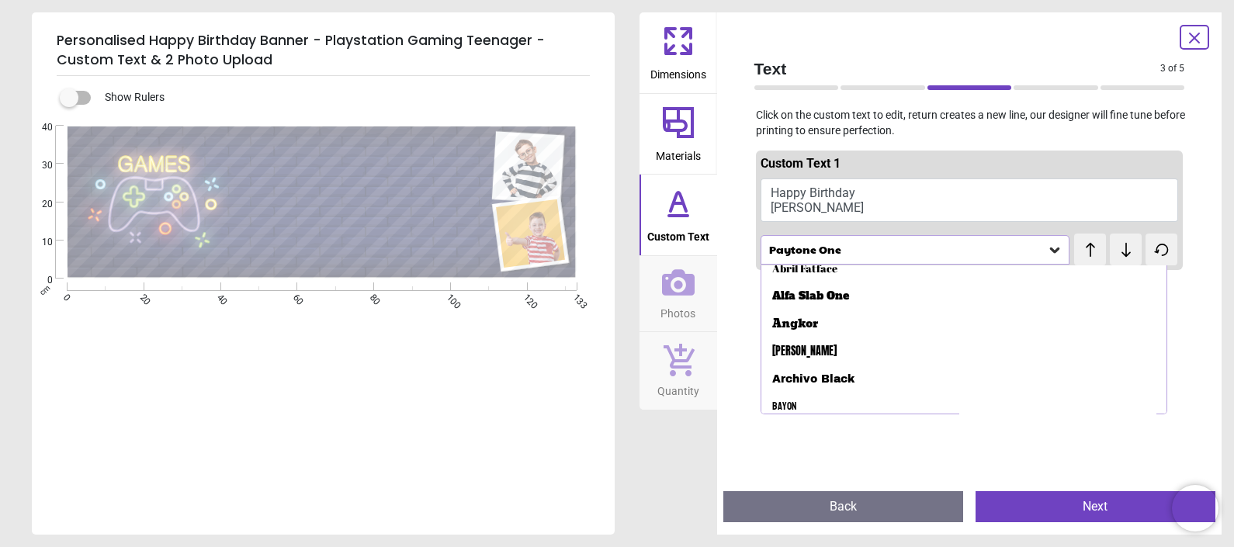
scroll to position [0, 0]
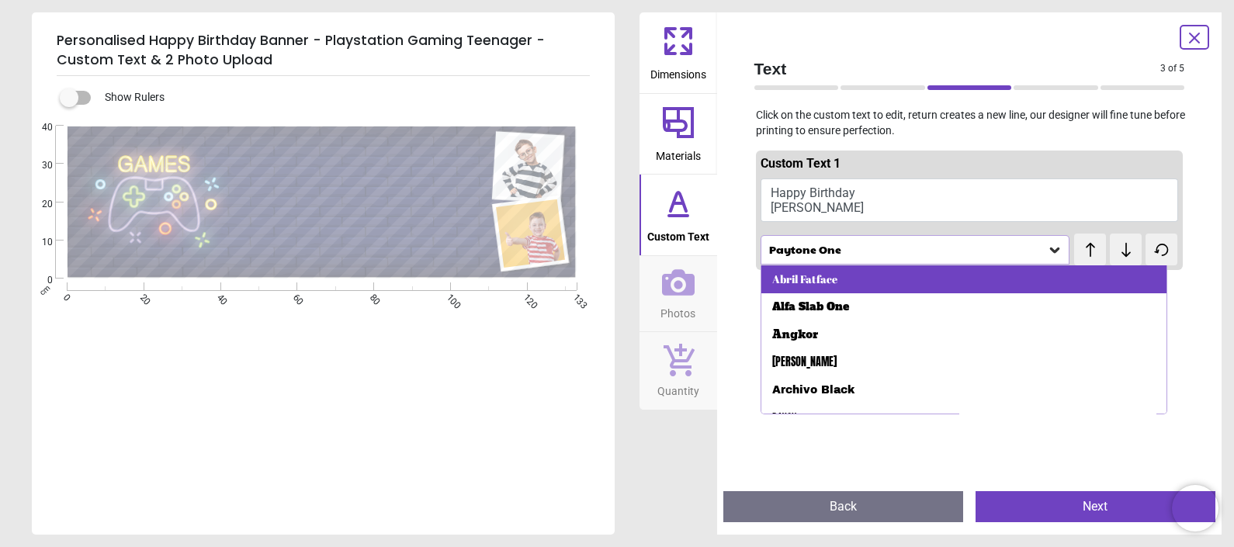
click at [828, 285] on div "Abril Fatface" at bounding box center [804, 280] width 65 height 16
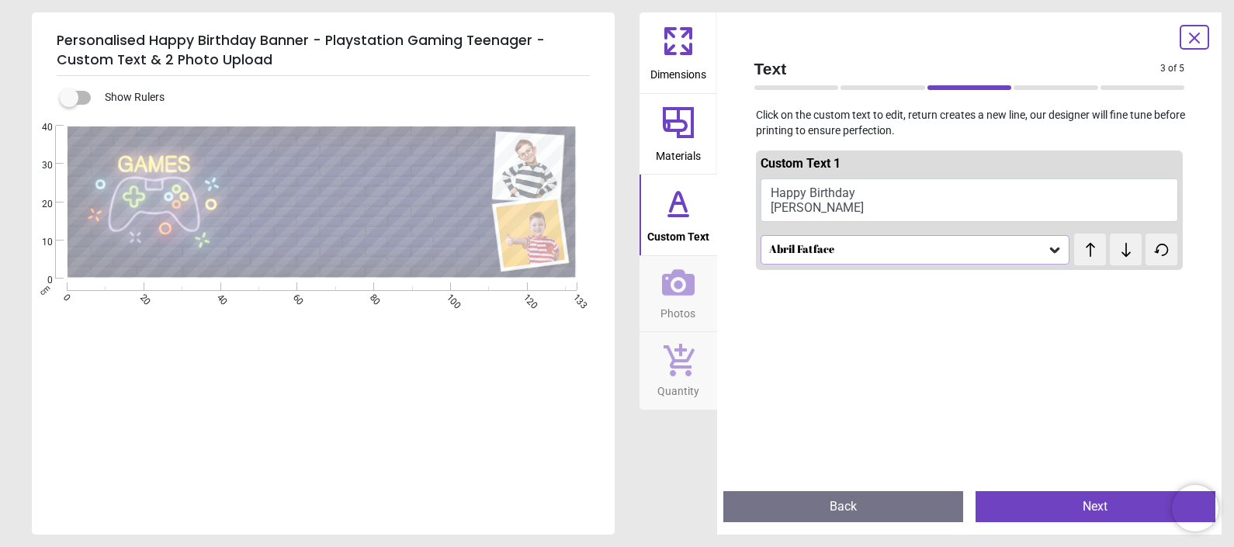
click at [1155, 252] on icon at bounding box center [1161, 249] width 12 height 11
click at [1047, 249] on icon at bounding box center [1055, 250] width 16 height 16
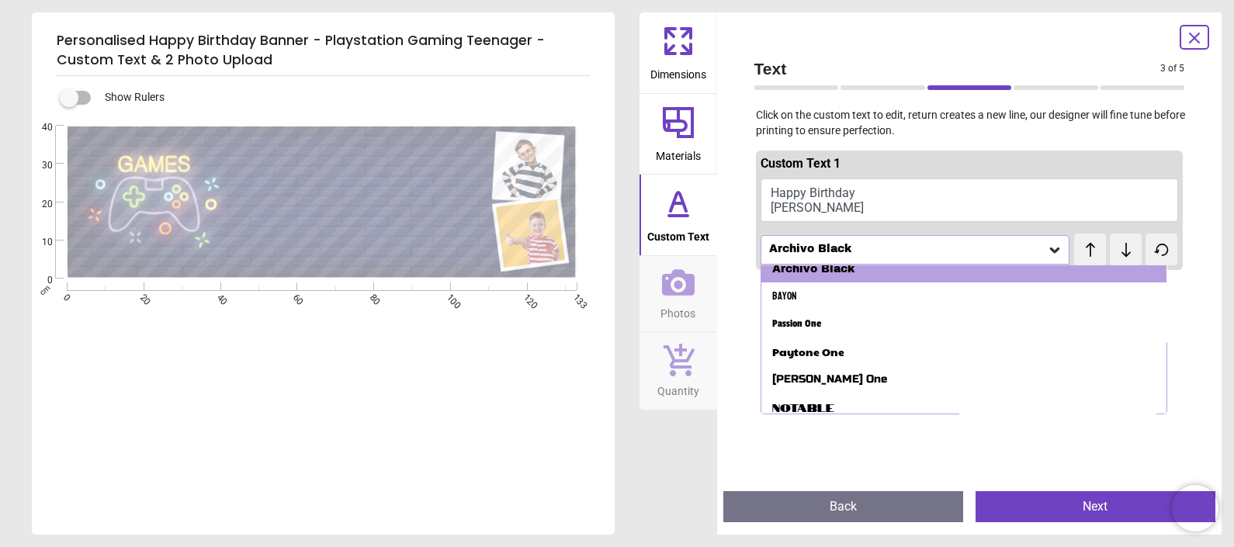
scroll to position [127, 0]
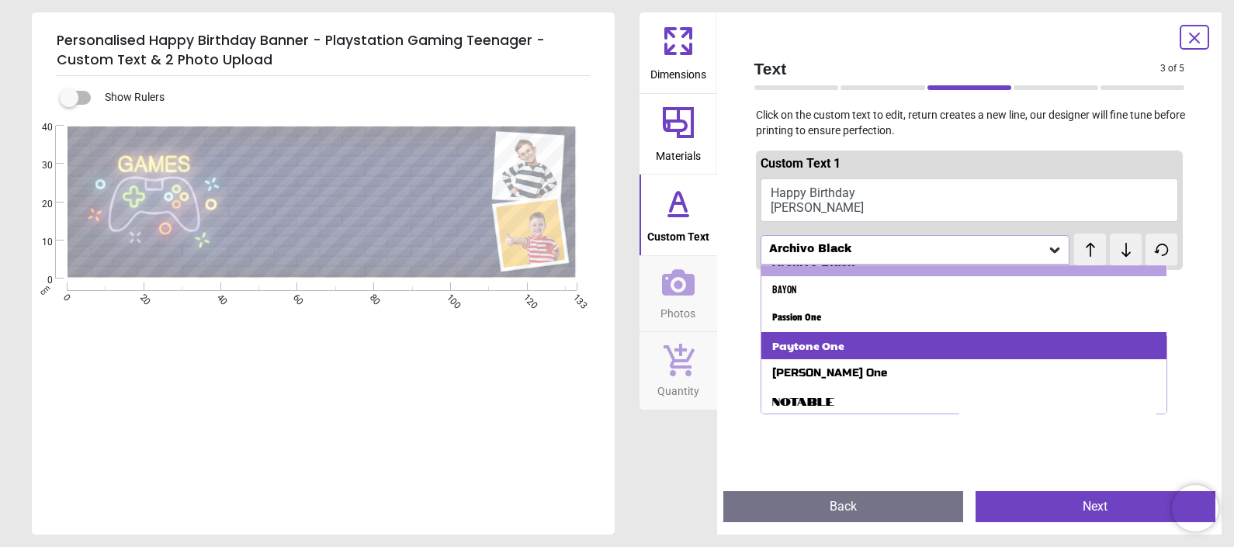
click at [954, 344] on div "Paytone One" at bounding box center [963, 346] width 405 height 28
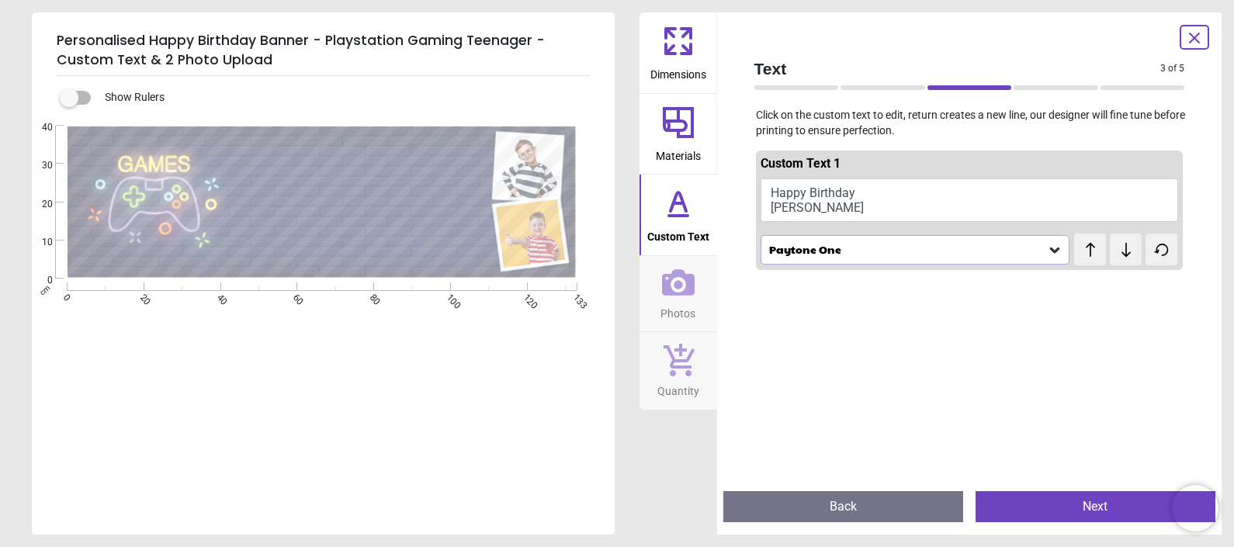
click at [1079, 252] on icon at bounding box center [1090, 250] width 23 height 16
click at [1121, 252] on icon at bounding box center [1125, 250] width 9 height 14
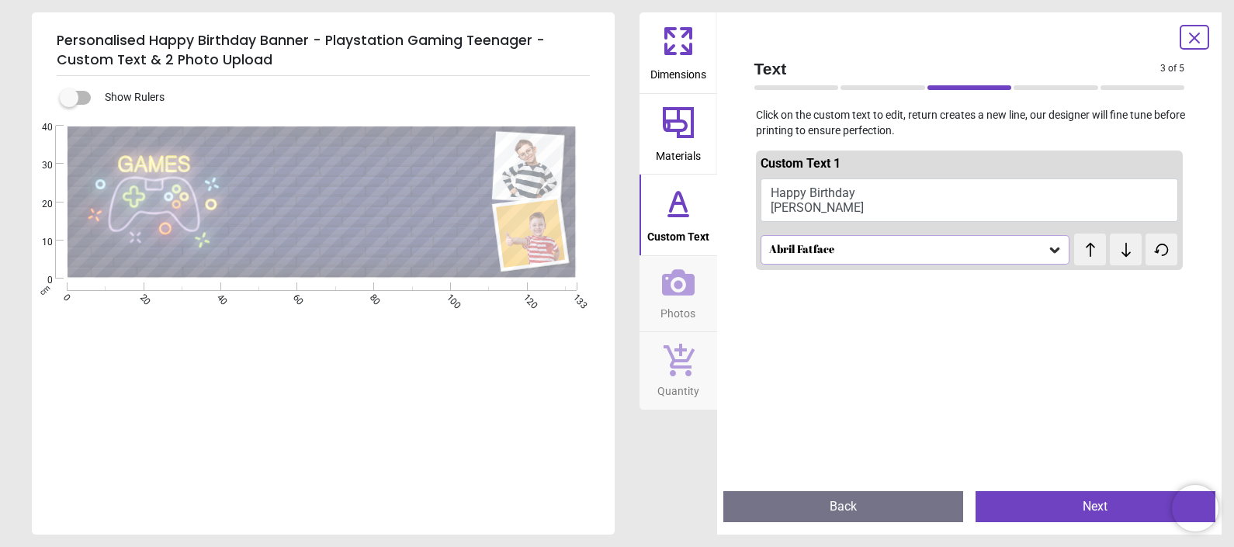
click at [1121, 252] on icon at bounding box center [1125, 250] width 9 height 14
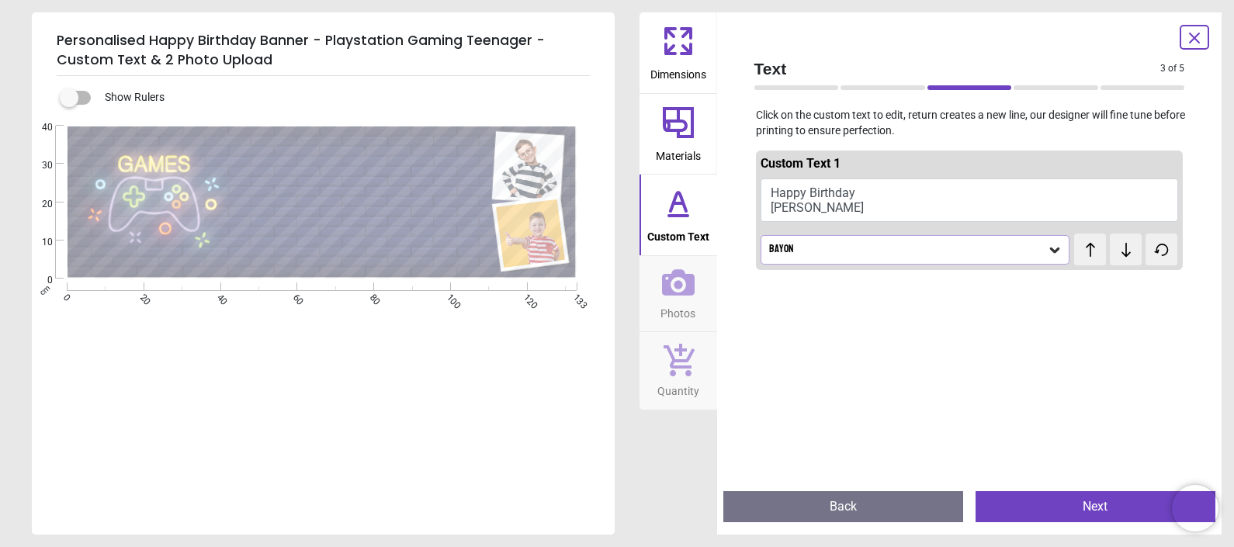
click at [1121, 252] on icon at bounding box center [1125, 250] width 9 height 14
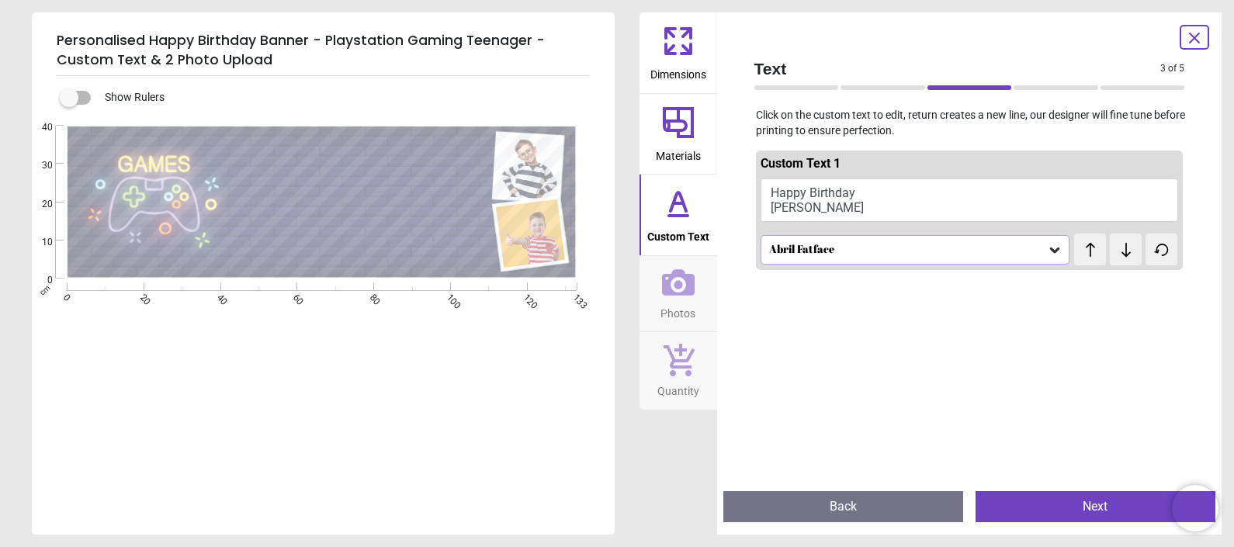
click at [1121, 252] on icon at bounding box center [1125, 250] width 9 height 14
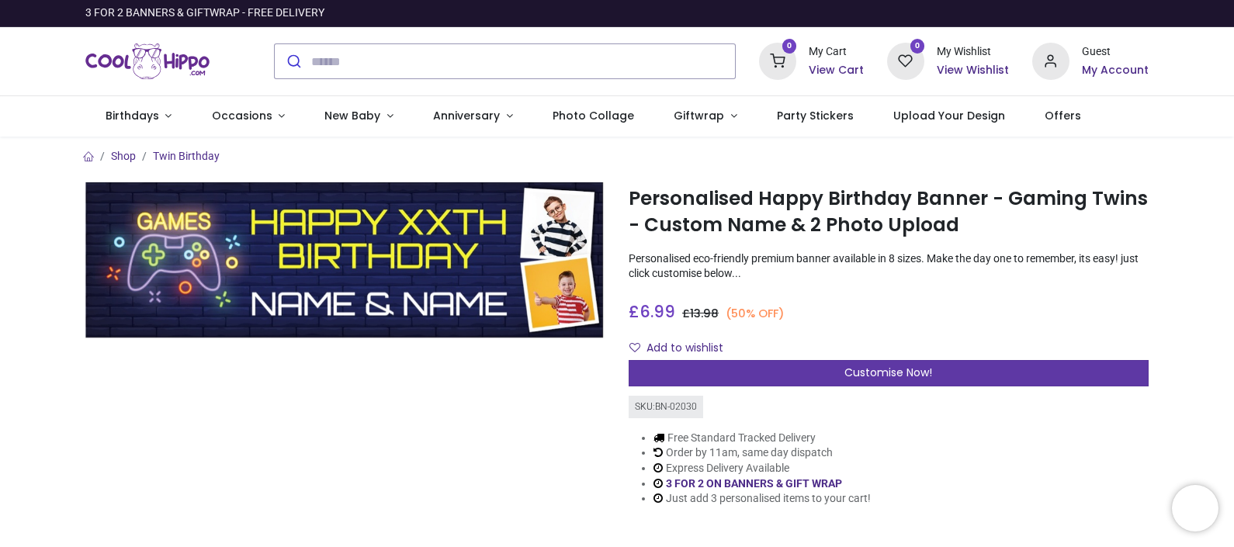
click at [895, 374] on span "Customise Now!" at bounding box center [888, 373] width 88 height 16
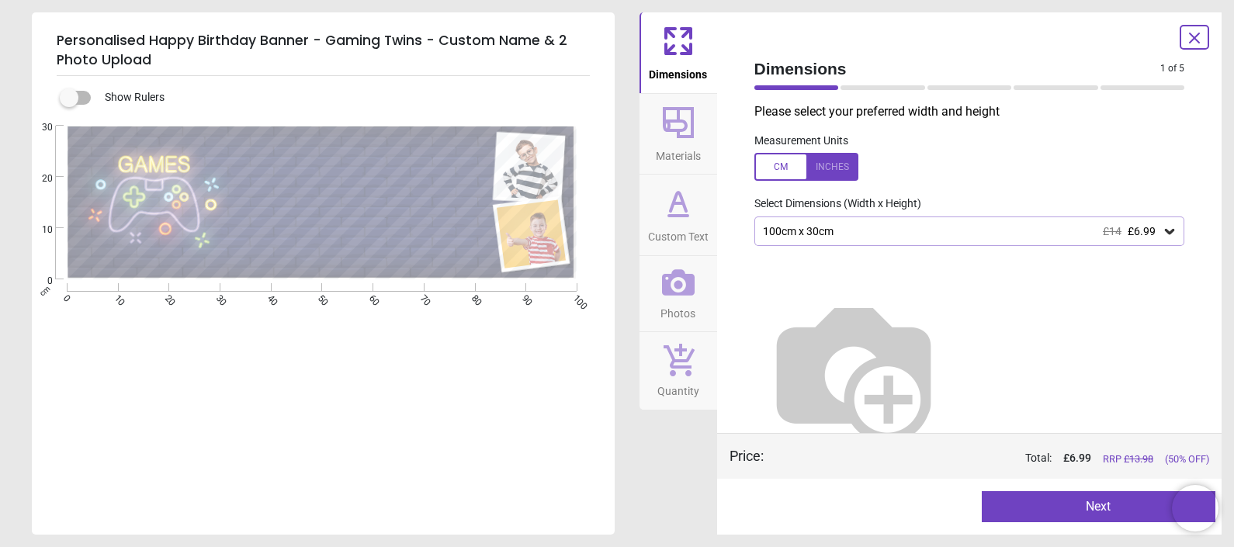
click at [865, 227] on div "100cm x 30cm £14 £6.99" at bounding box center [961, 231] width 401 height 13
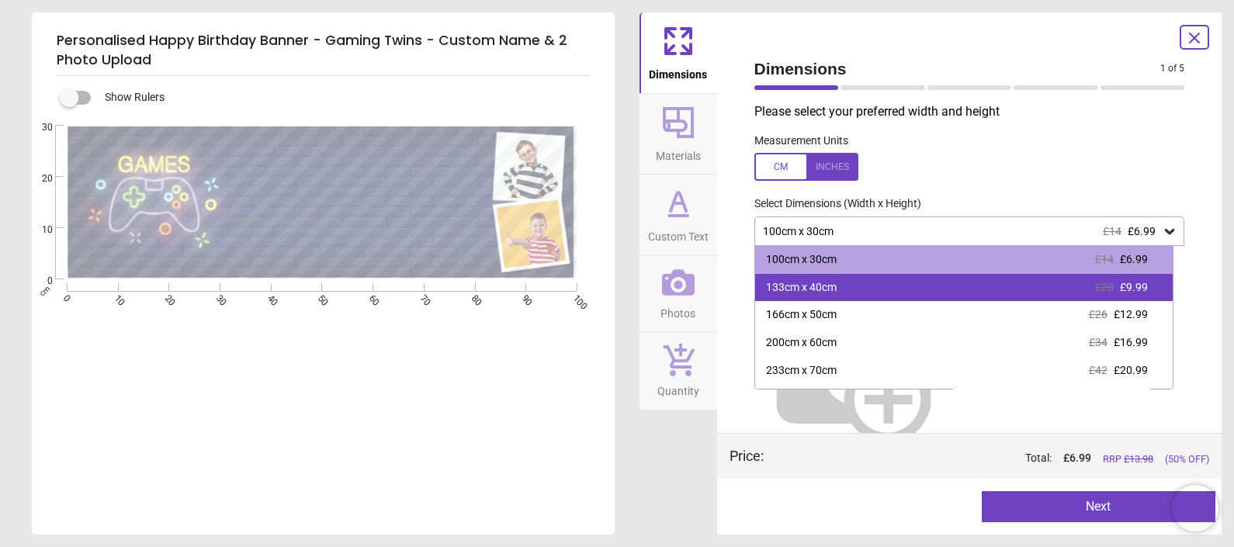
click at [809, 287] on div "133cm x 40cm" at bounding box center [801, 288] width 71 height 16
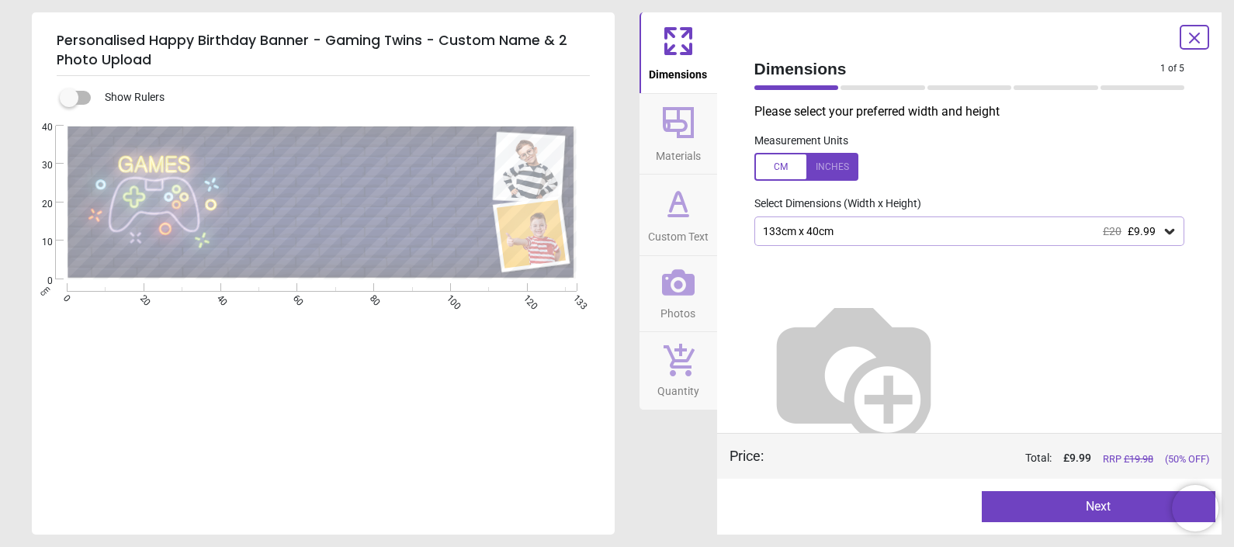
click at [1005, 507] on button "Next" at bounding box center [1099, 506] width 234 height 31
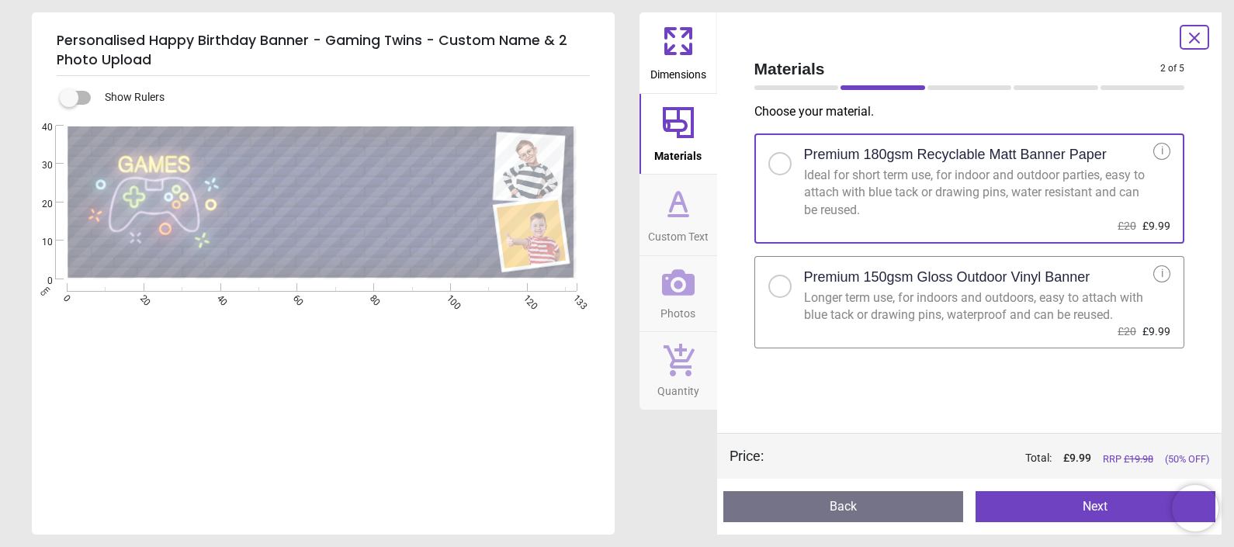
click at [780, 282] on div at bounding box center [779, 286] width 9 height 9
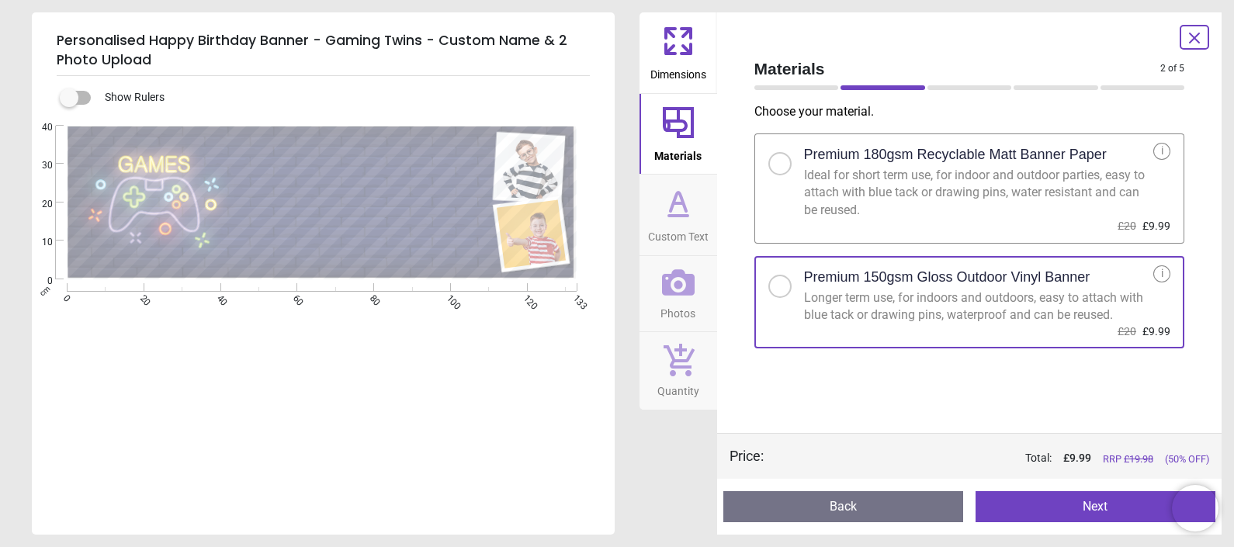
click at [997, 504] on button "Next" at bounding box center [1095, 506] width 240 height 31
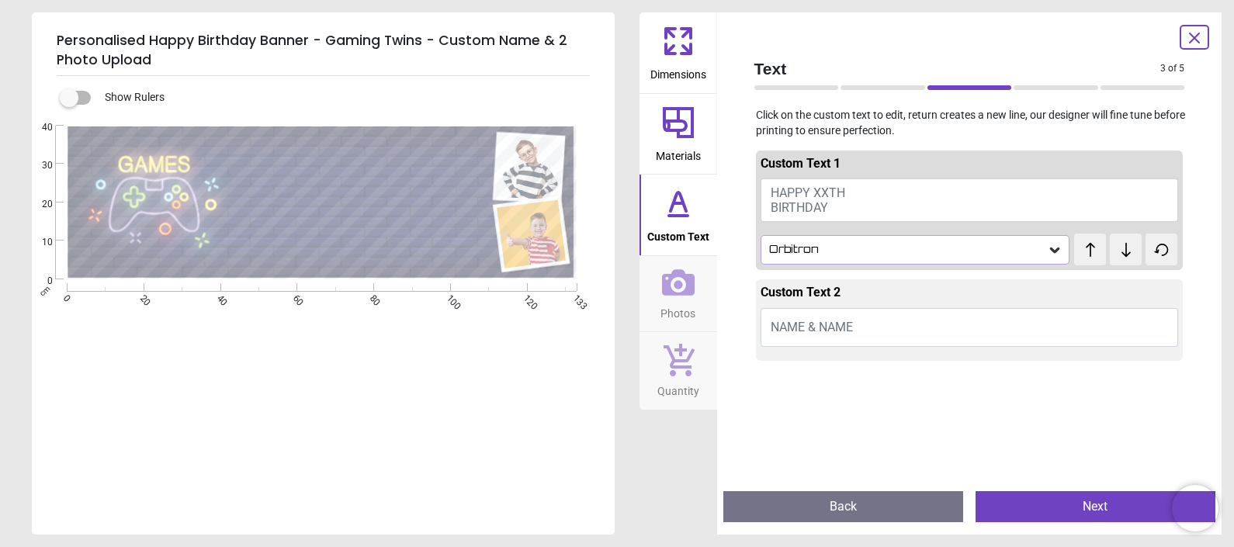
click at [792, 190] on span "HAPPY XXTH BIRTHDAY" at bounding box center [808, 199] width 74 height 29
type textarea "**********"
click at [819, 325] on span "NAME & NAME" at bounding box center [812, 322] width 82 height 15
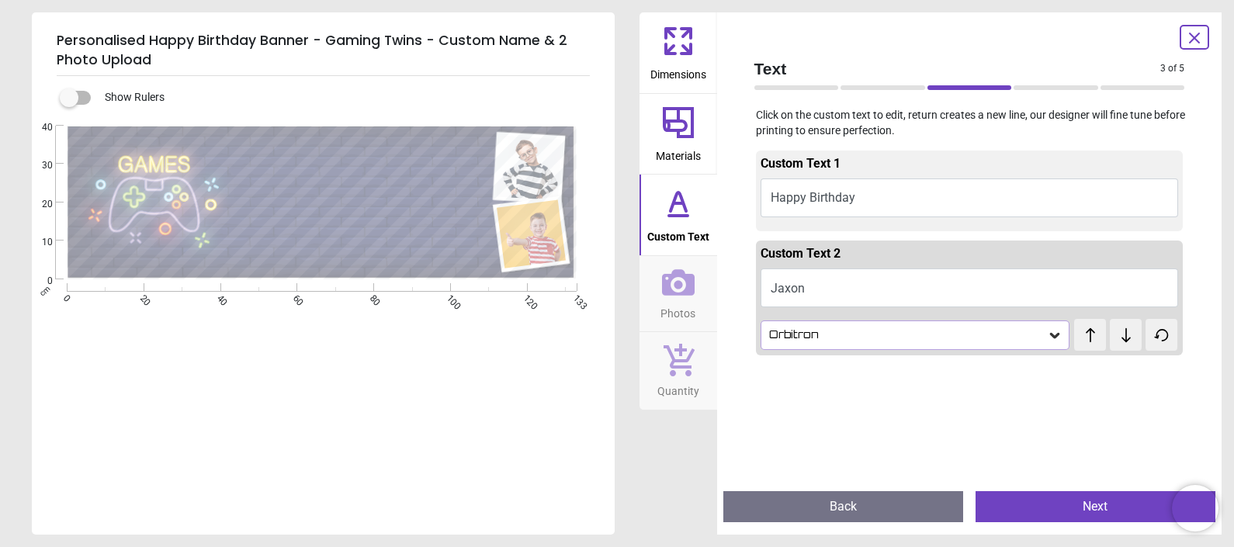
type textarea "*****"
click at [799, 194] on button "Happy Birthday" at bounding box center [969, 197] width 418 height 39
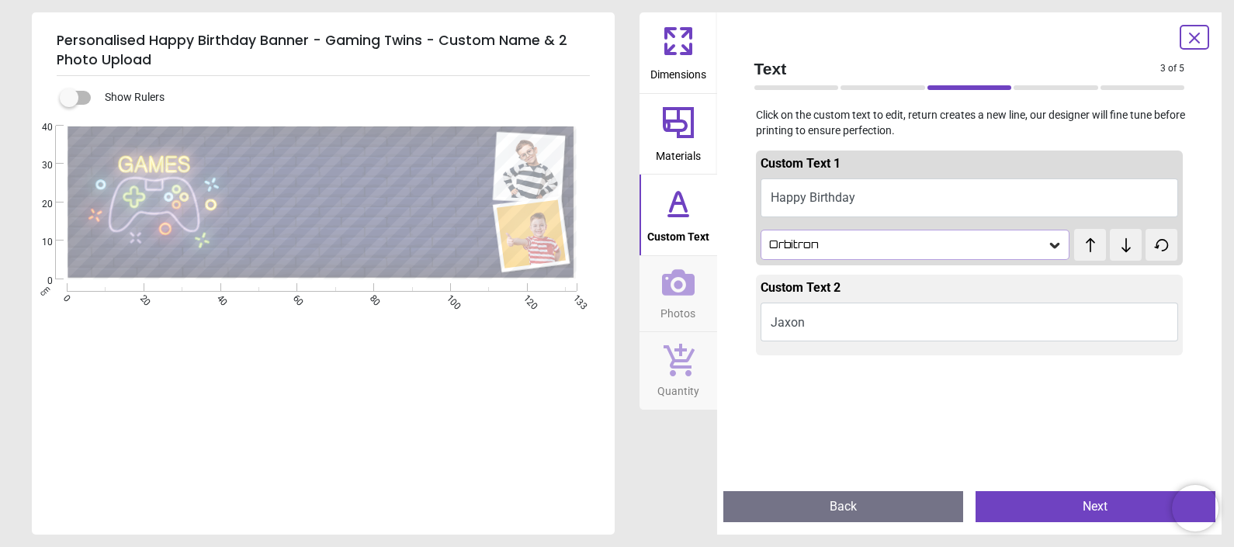
click at [808, 195] on button "Happy Birthday" at bounding box center [969, 197] width 418 height 39
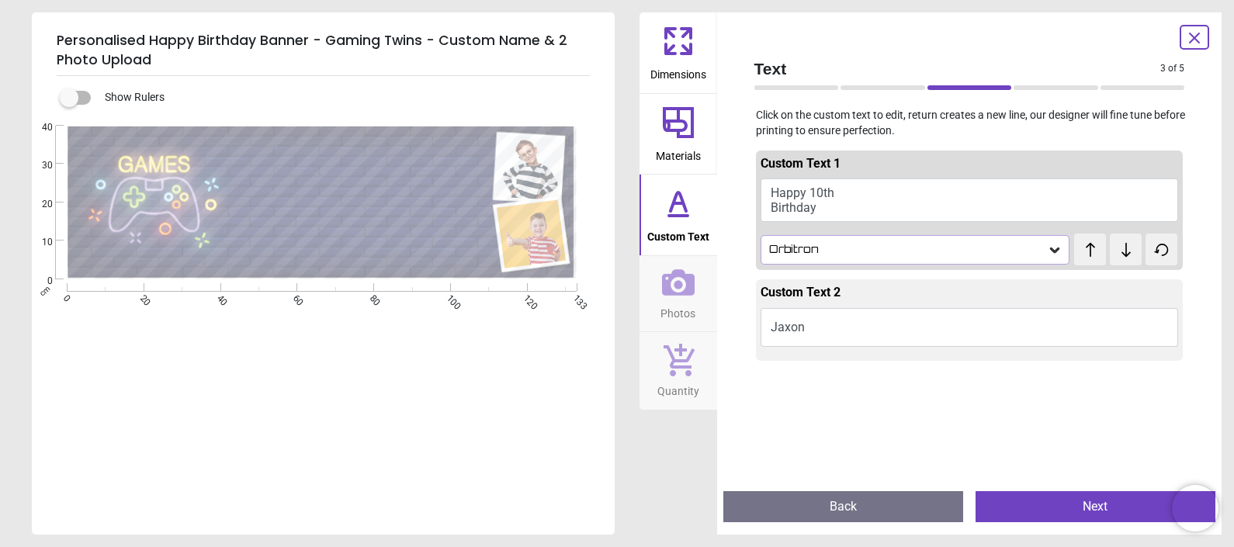
type textarea "**********"
click at [451, 439] on div "**********" at bounding box center [322, 399] width 580 height 547
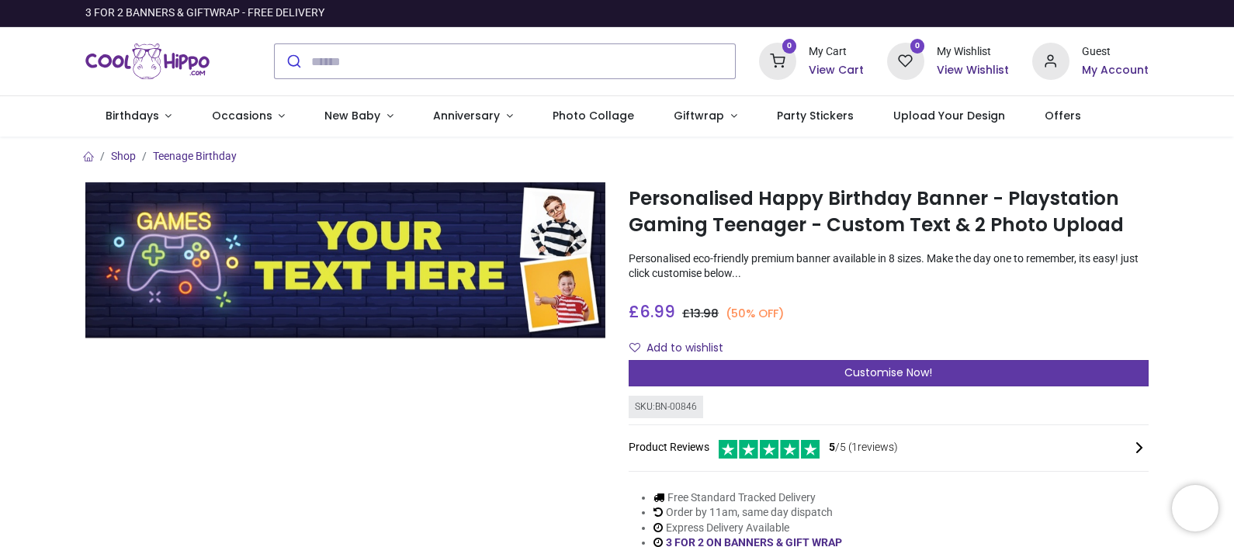
click at [885, 369] on span "Customise Now!" at bounding box center [888, 373] width 88 height 16
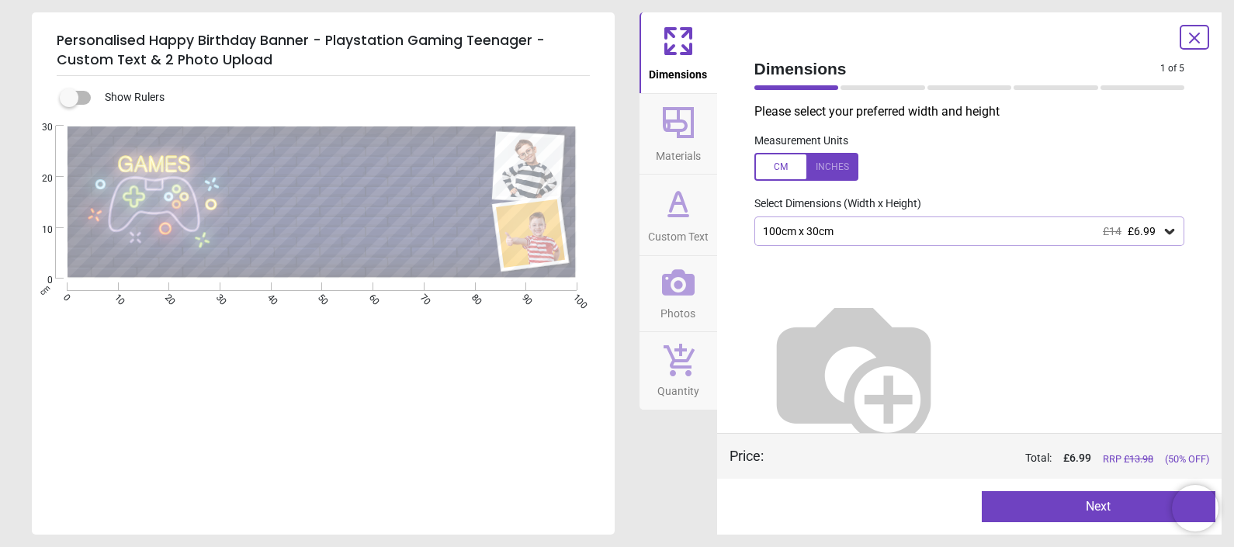
click at [847, 230] on div "100cm x 30cm £14 £6.99" at bounding box center [961, 231] width 401 height 13
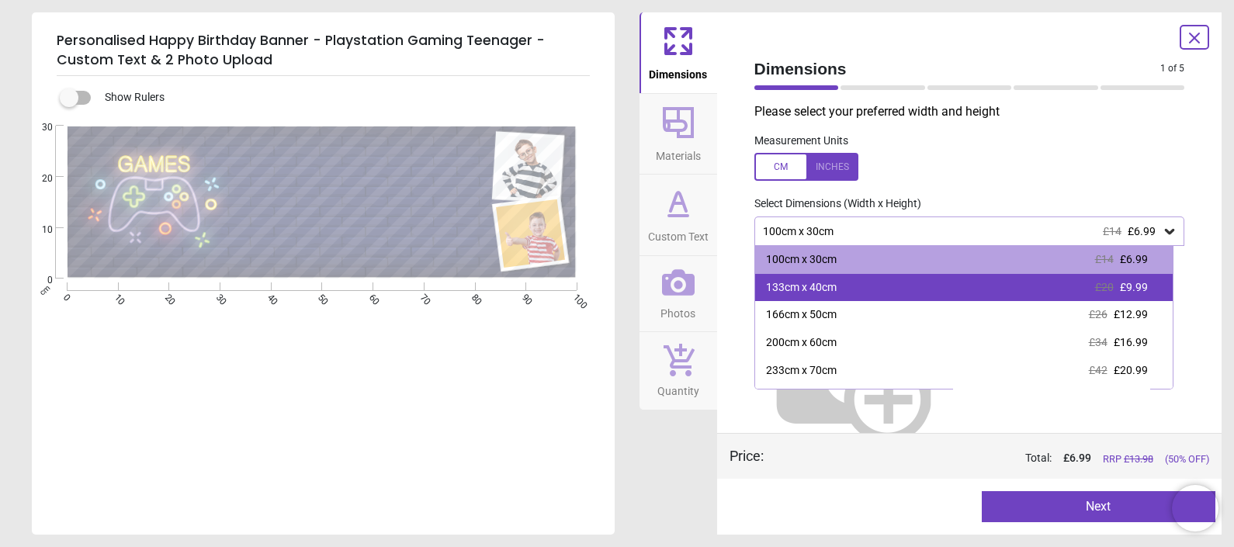
click at [823, 284] on div "133cm x 40cm" at bounding box center [801, 288] width 71 height 16
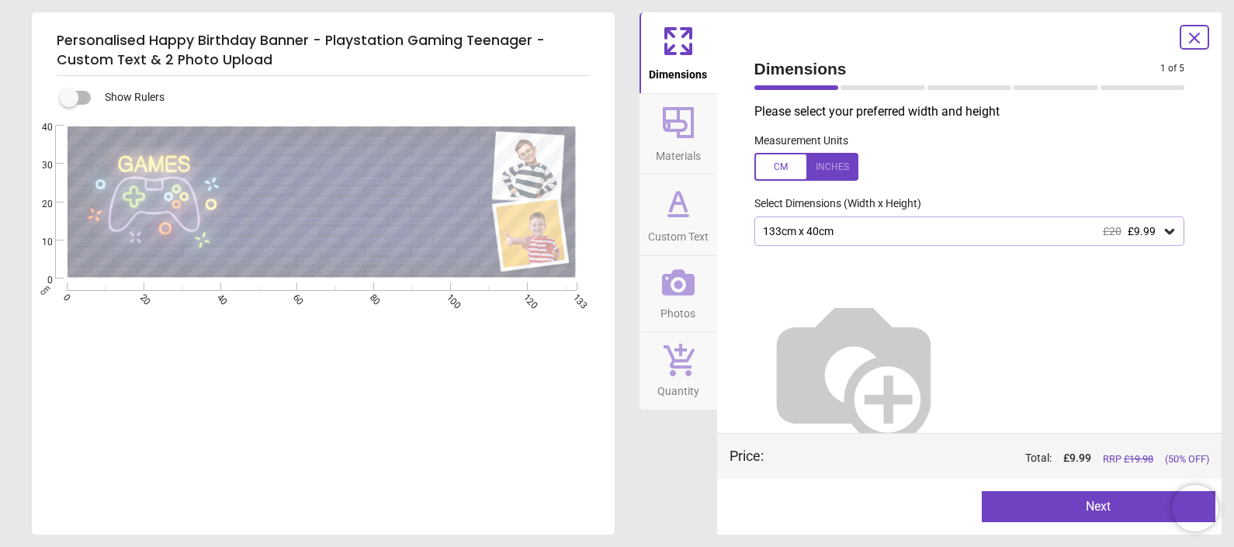
click at [559, 442] on div "E" at bounding box center [322, 399] width 580 height 547
click at [1041, 507] on button "Next" at bounding box center [1099, 506] width 234 height 31
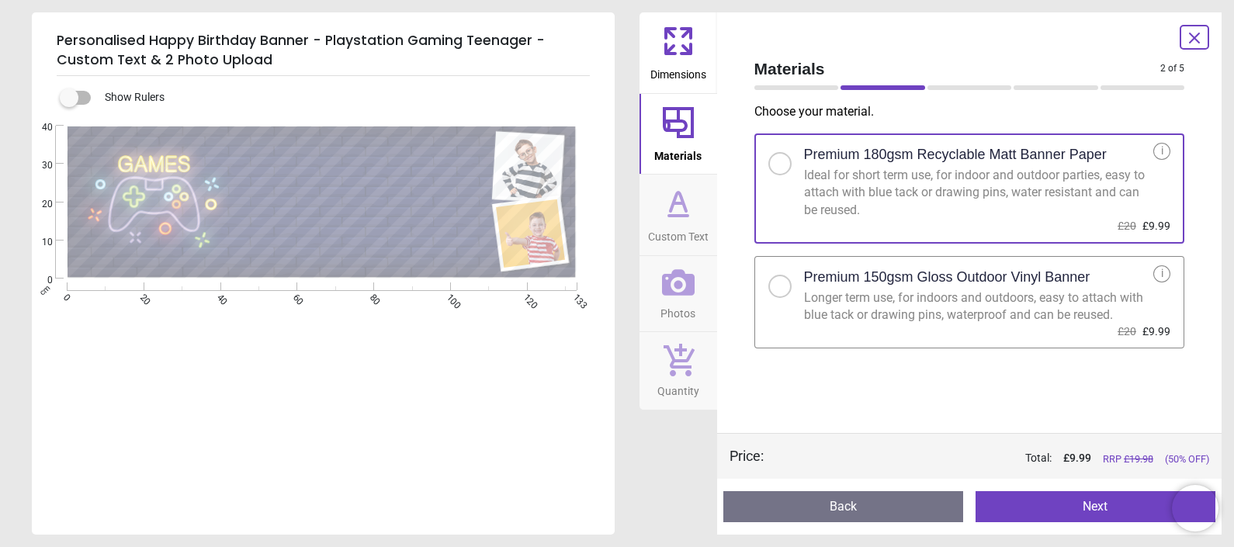
click at [777, 286] on div at bounding box center [779, 286] width 9 height 9
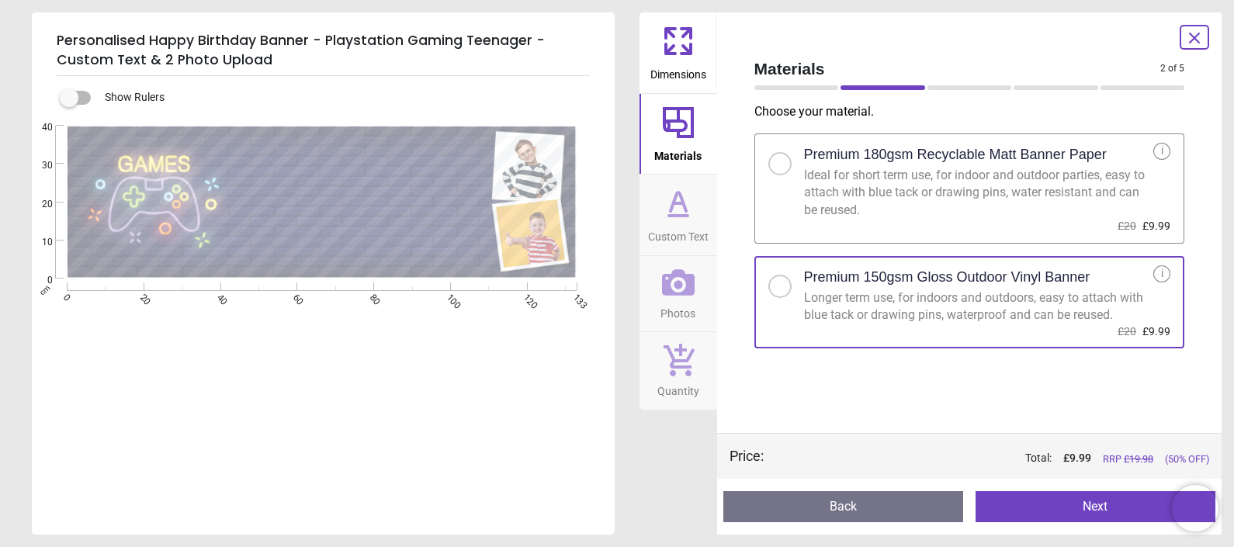
click at [1028, 497] on button "Next" at bounding box center [1095, 506] width 240 height 31
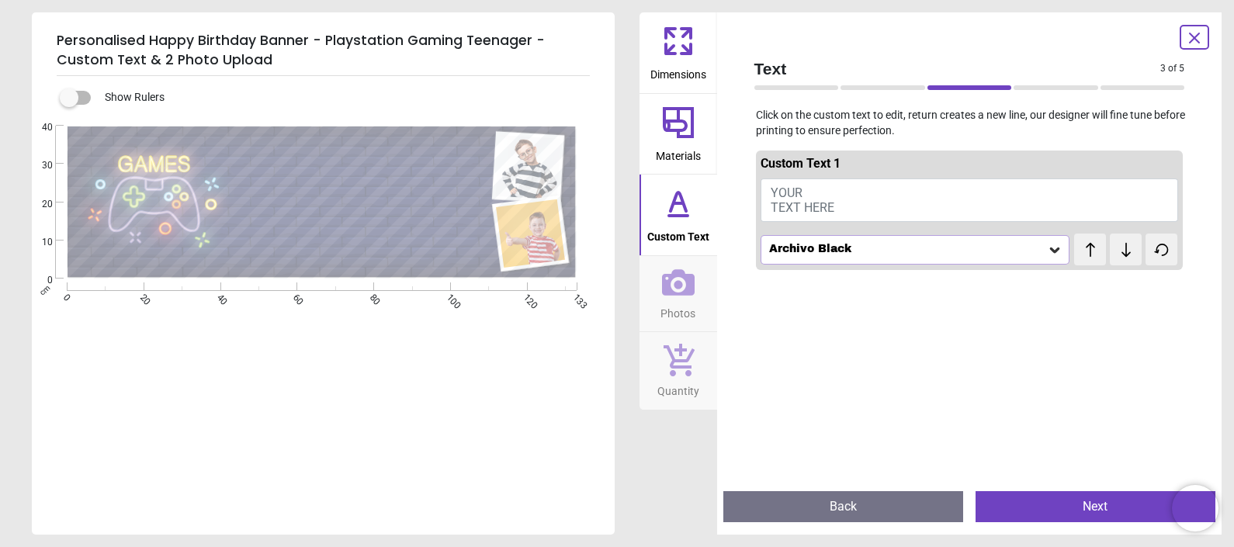
click at [830, 180] on button "YOUR TEXT HERE" at bounding box center [969, 199] width 418 height 43
click at [854, 199] on button "Happy Birthday [PERSON_NAME]" at bounding box center [969, 197] width 418 height 39
click at [865, 193] on button "Happy Birthday [PERSON_NAME]" at bounding box center [969, 197] width 418 height 39
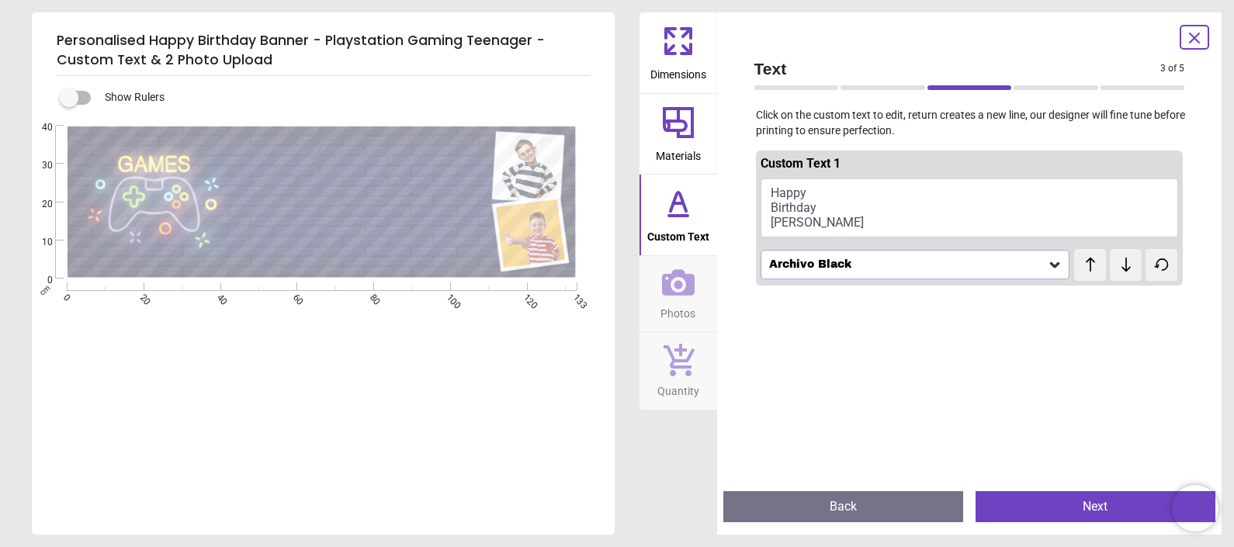
scroll to position [5, 0]
click at [1048, 271] on icon at bounding box center [1055, 265] width 16 height 16
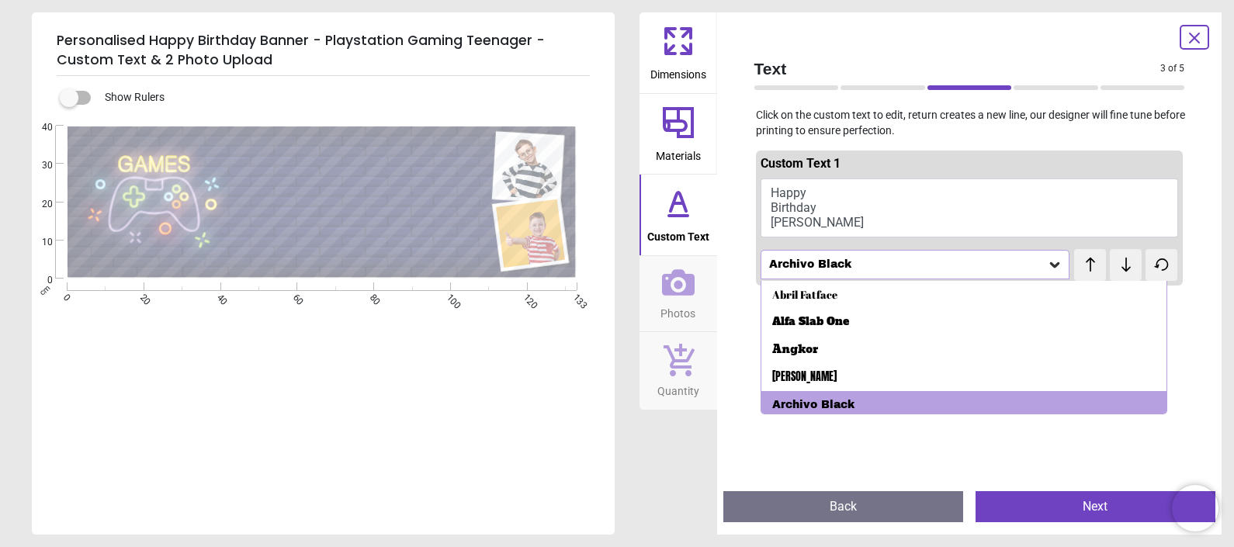
scroll to position [4, 0]
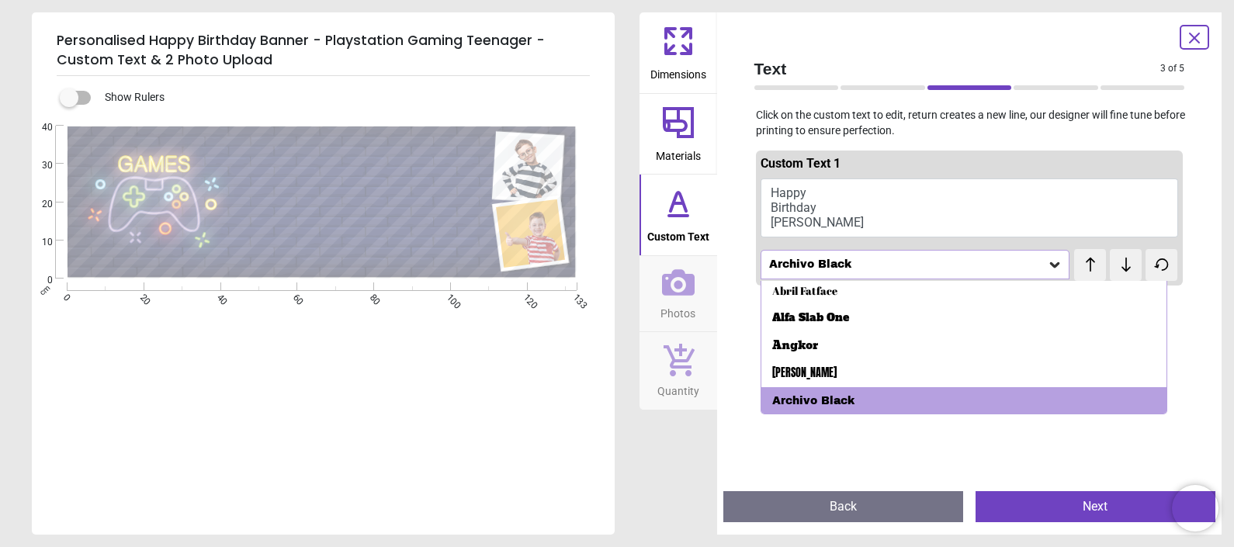
click at [1121, 268] on icon at bounding box center [1125, 265] width 9 height 14
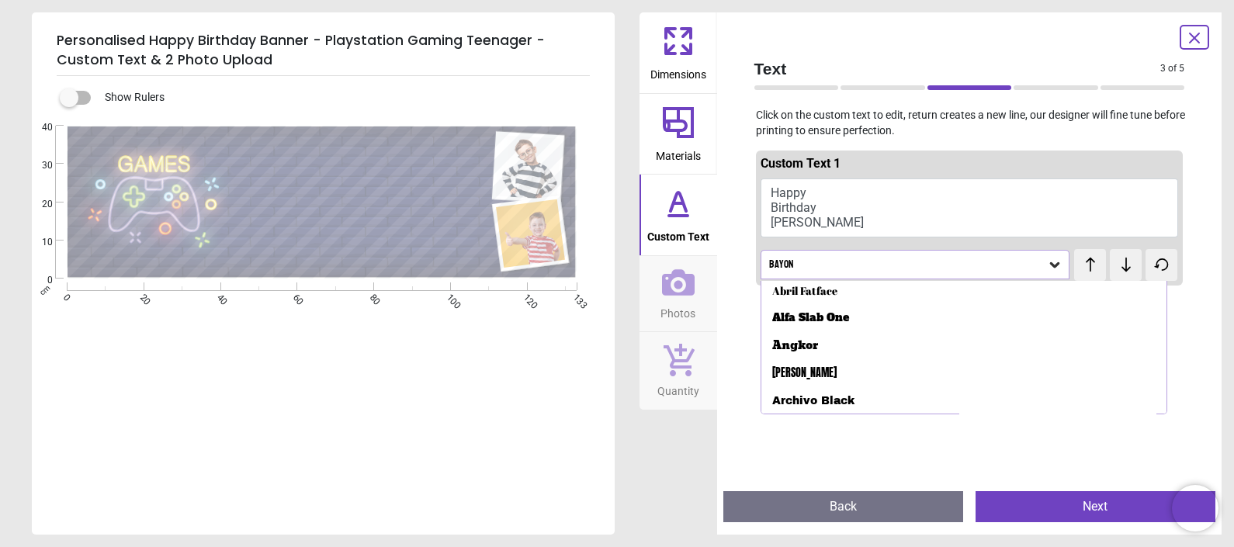
scroll to position [32, 0]
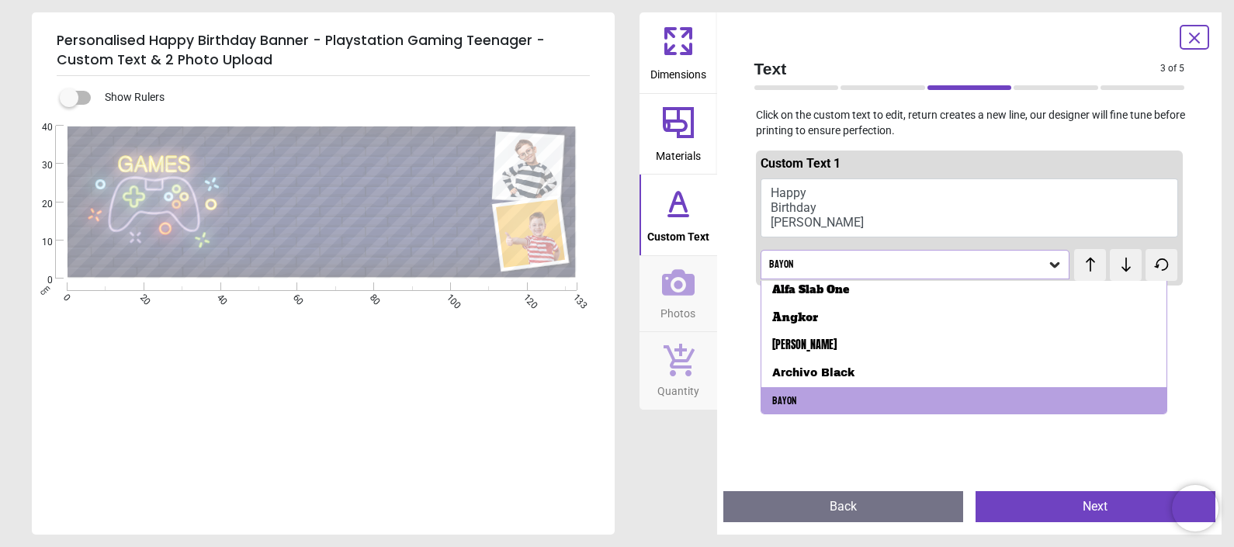
click at [1121, 268] on icon at bounding box center [1125, 265] width 9 height 14
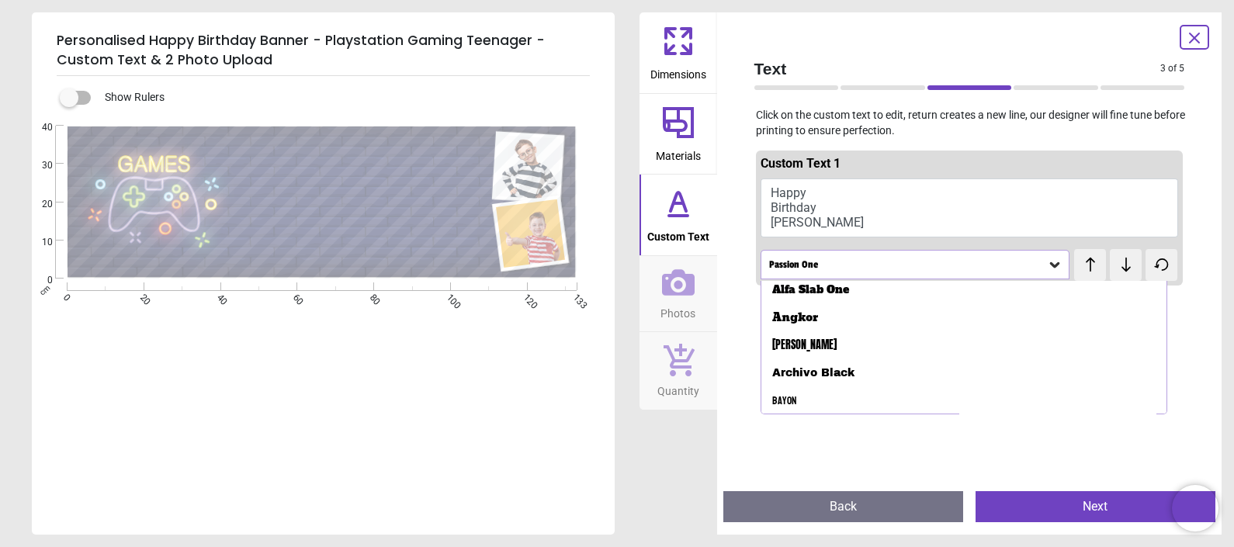
scroll to position [60, 0]
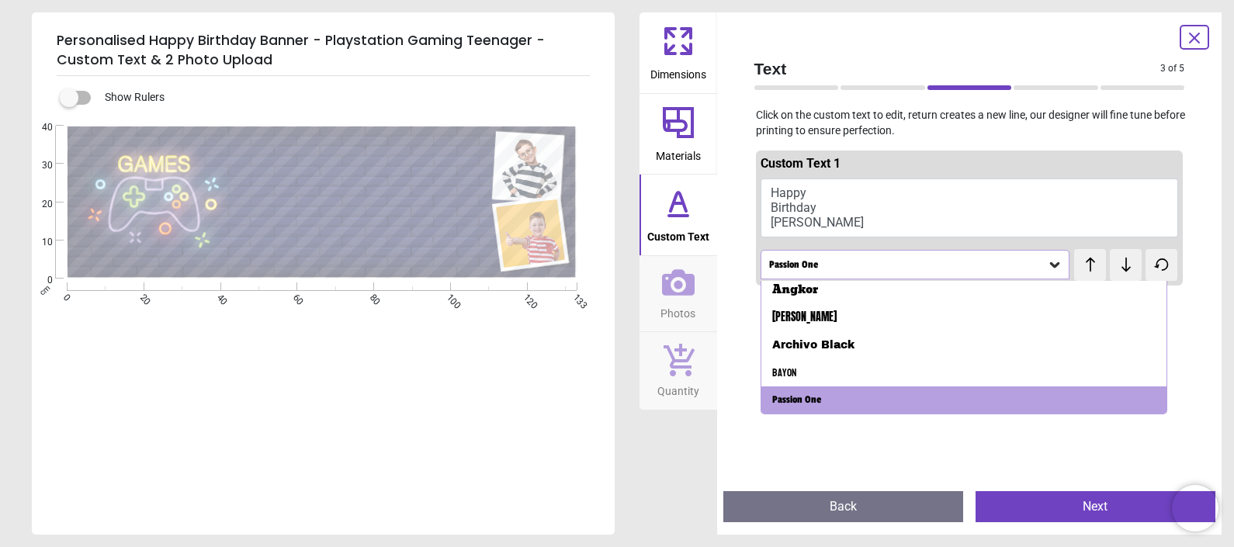
click at [1121, 268] on icon at bounding box center [1125, 265] width 9 height 14
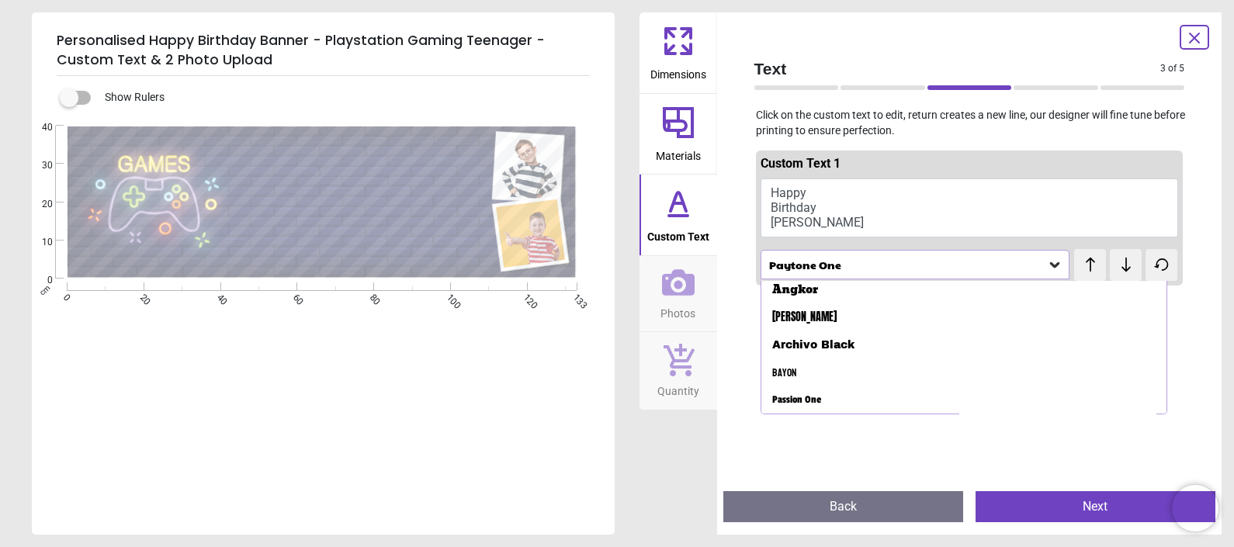
scroll to position [87, 0]
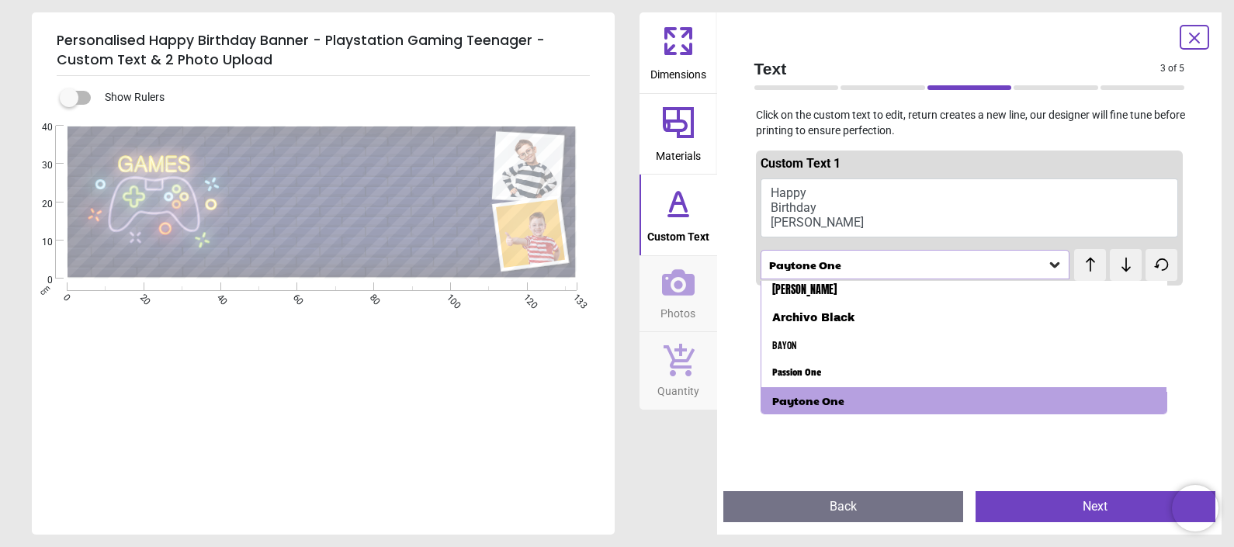
click at [415, 443] on div "e e e ***** ******** *****" at bounding box center [322, 399] width 580 height 547
click at [821, 191] on button "Happy Birthday [PERSON_NAME]" at bounding box center [969, 207] width 418 height 59
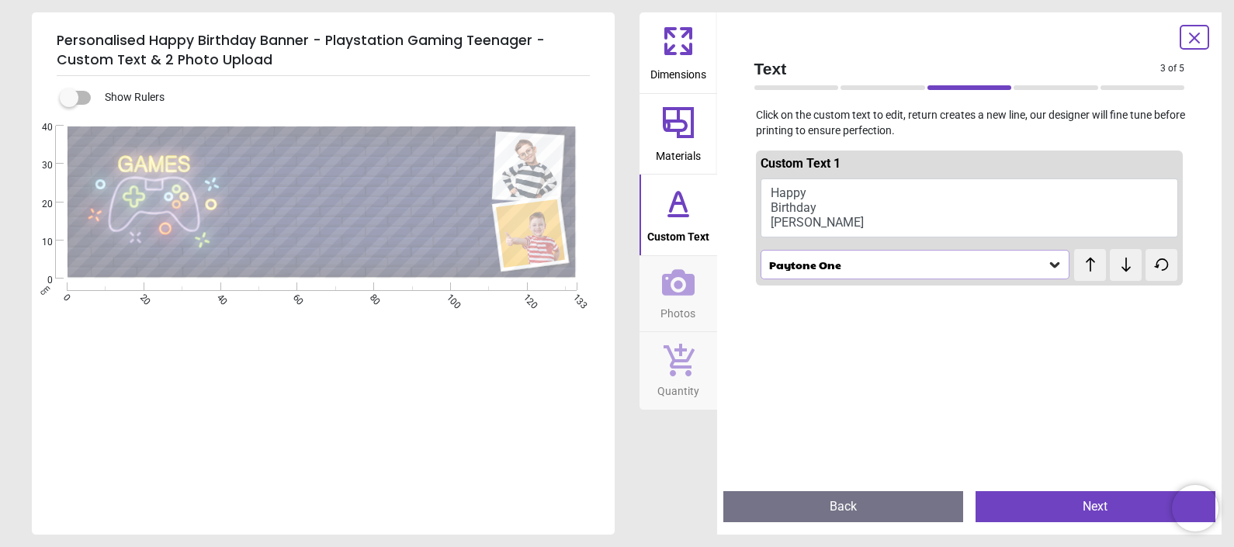
scroll to position [7, 0]
click at [432, 164] on textarea "***** ******** *****" at bounding box center [356, 194] width 251 height 107
type textarea "***** ******** *****"
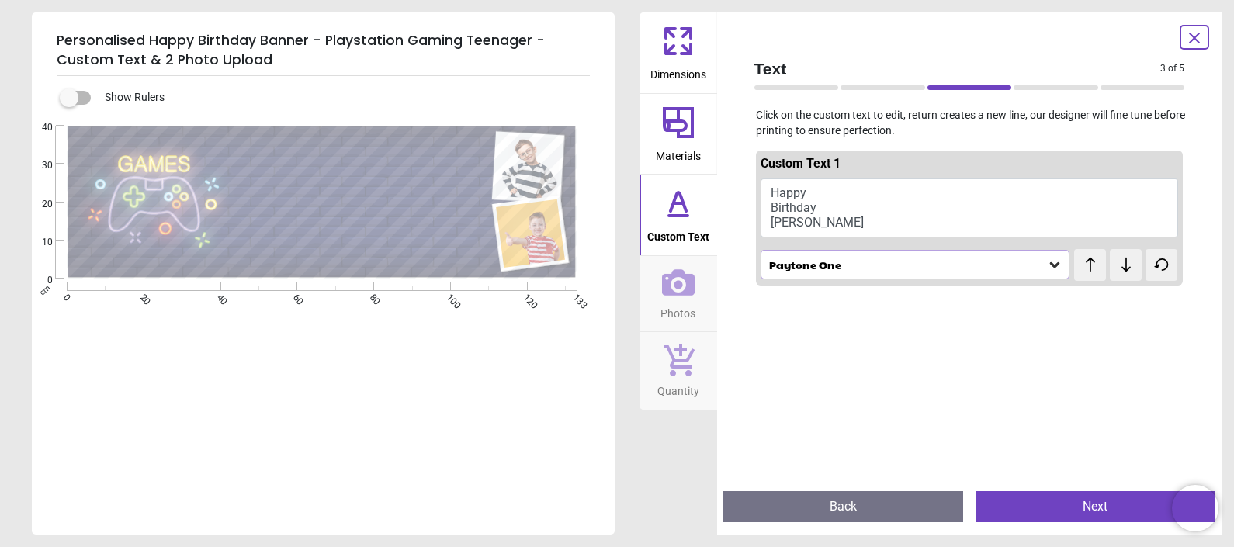
click at [341, 470] on div "e e e ***** ******** *****" at bounding box center [322, 399] width 580 height 547
click at [1046, 508] on button "Next" at bounding box center [1095, 506] width 240 height 31
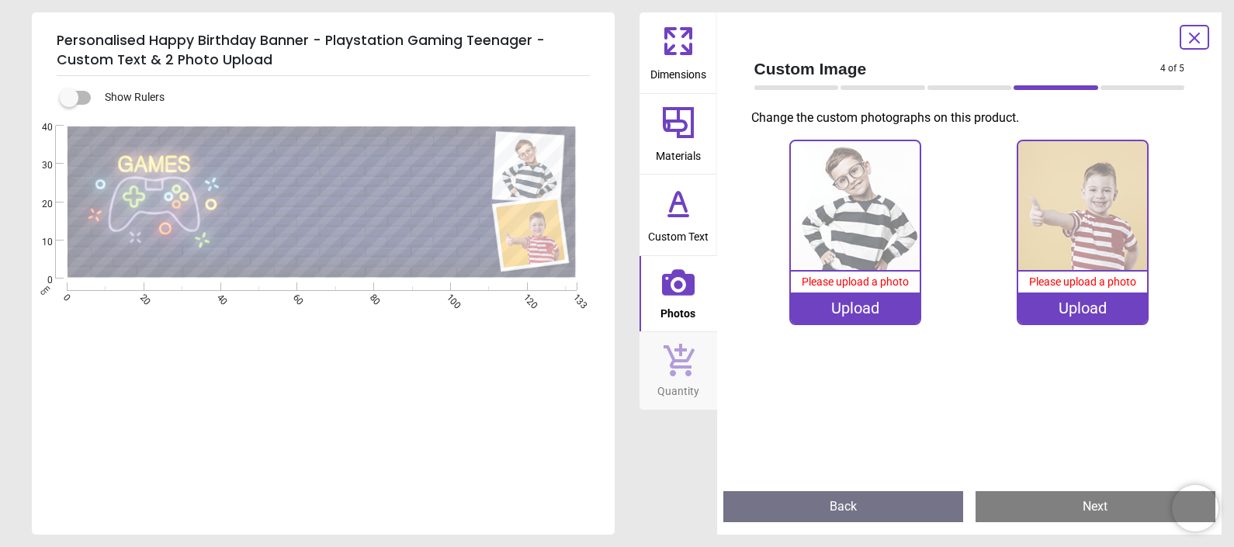
click at [842, 312] on div "Upload" at bounding box center [855, 308] width 129 height 31
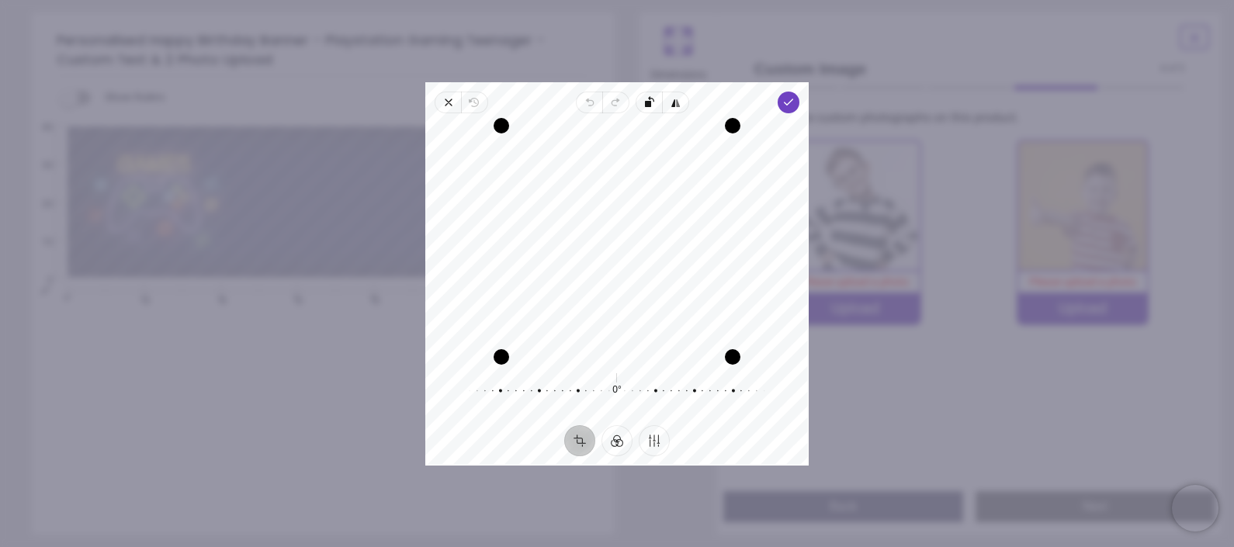
drag, startPoint x: 654, startPoint y: 255, endPoint x: 668, endPoint y: 320, distance: 66.7
click at [668, 320] on div "Recenter" at bounding box center [617, 241] width 358 height 231
click at [668, 318] on div "Recenter" at bounding box center [617, 241] width 358 height 231
drag, startPoint x: 661, startPoint y: 299, endPoint x: 661, endPoint y: 278, distance: 21.0
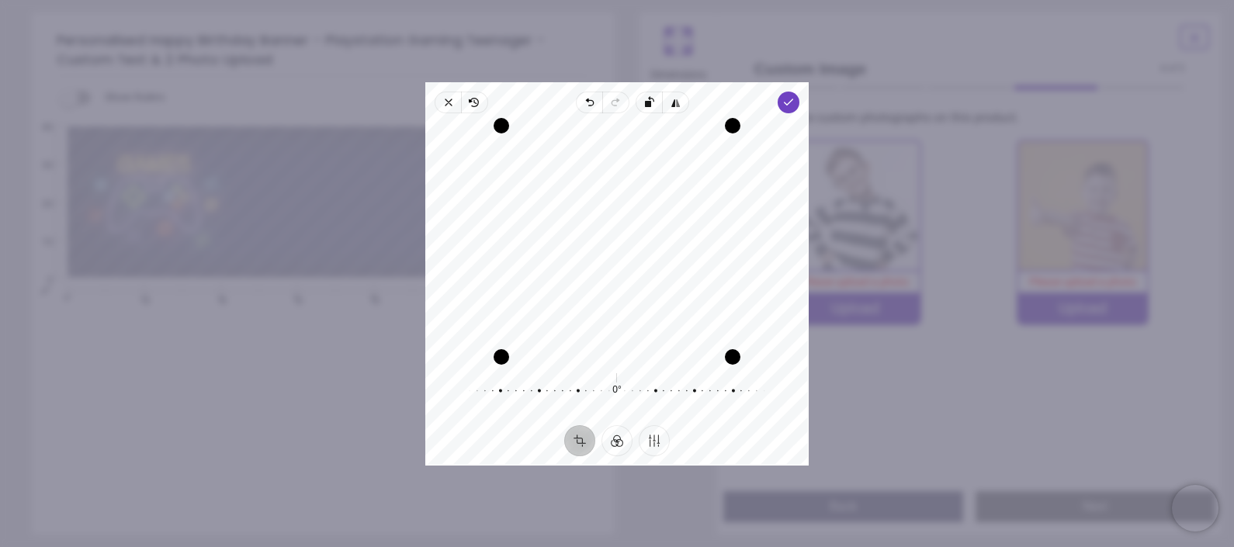
click at [661, 278] on div "Recenter" at bounding box center [617, 241] width 358 height 231
click at [793, 110] on span "Done" at bounding box center [788, 103] width 22 height 22
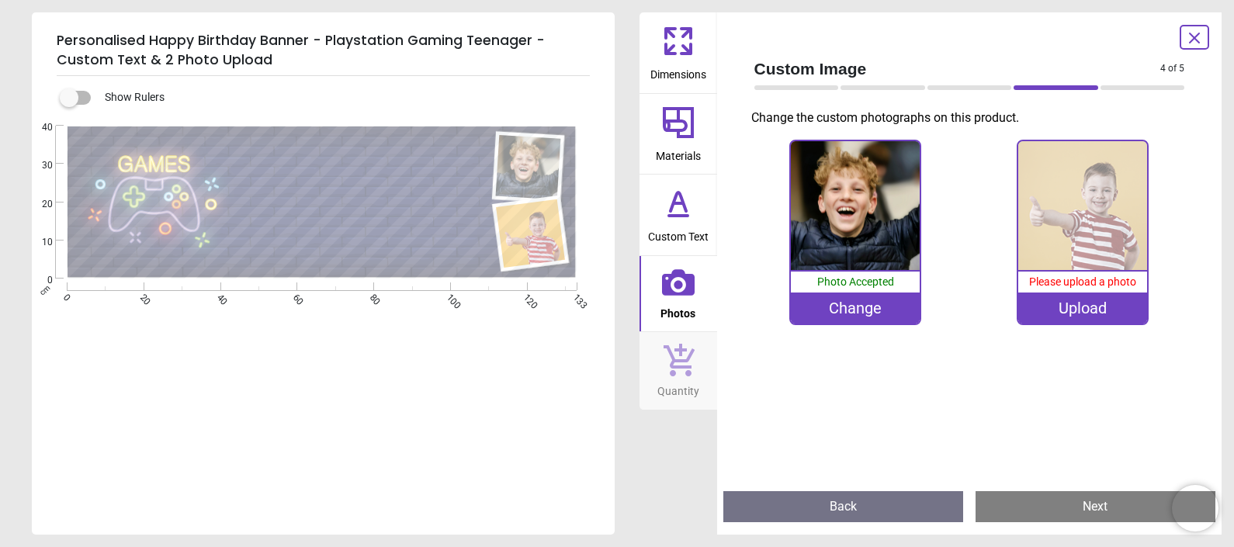
click at [1086, 303] on div "Upload" at bounding box center [1082, 308] width 129 height 31
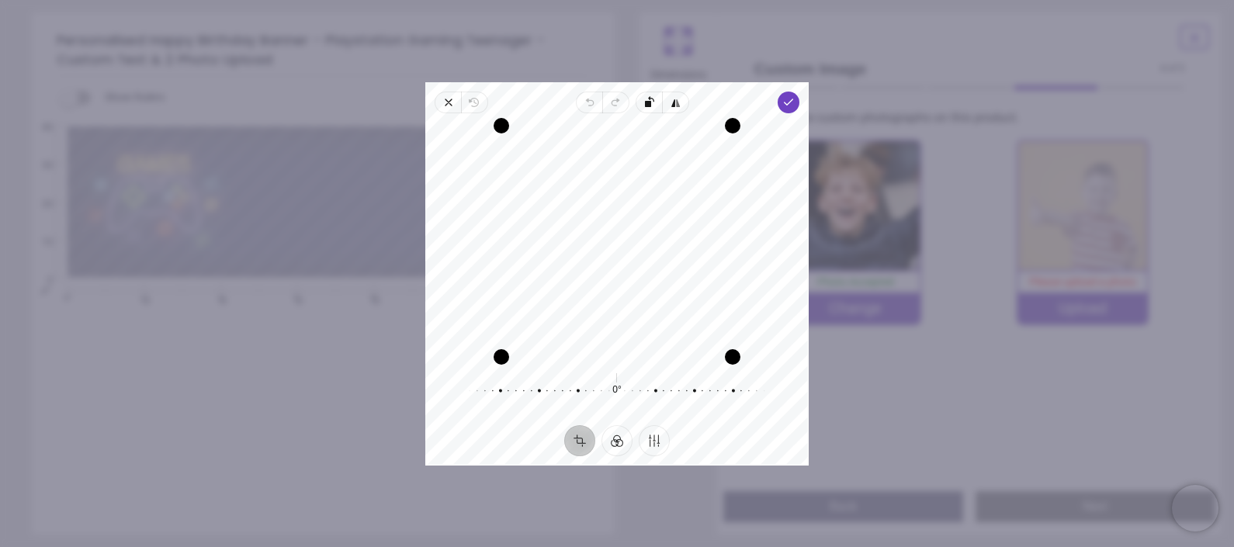
click at [667, 244] on div "Recenter" at bounding box center [617, 241] width 358 height 231
drag, startPoint x: 667, startPoint y: 244, endPoint x: 652, endPoint y: 301, distance: 58.5
click at [652, 301] on div "Recenter" at bounding box center [617, 241] width 358 height 231
drag, startPoint x: 652, startPoint y: 301, endPoint x: 656, endPoint y: 394, distance: 93.2
click at [656, 394] on div "Recenter 0° Reset" at bounding box center [616, 269] width 383 height 312
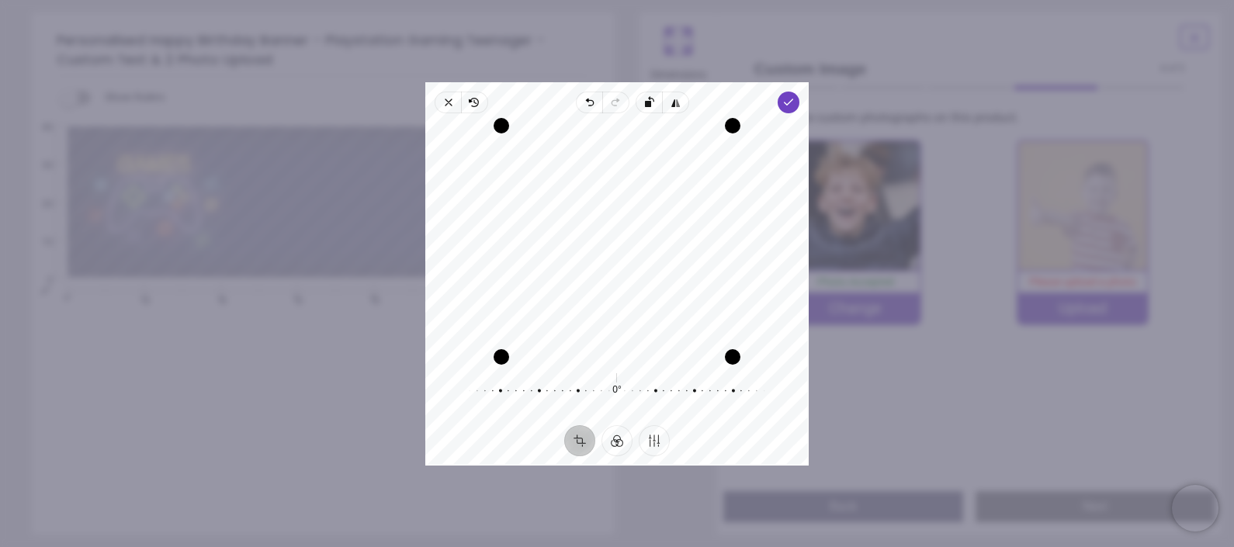
drag, startPoint x: 684, startPoint y: 302, endPoint x: 588, endPoint y: 271, distance: 100.4
click at [588, 271] on div "Recenter" at bounding box center [617, 241] width 358 height 231
drag, startPoint x: 729, startPoint y: 130, endPoint x: 708, endPoint y: 171, distance: 46.2
click at [708, 171] on div "Recenter" at bounding box center [617, 241] width 358 height 231
drag, startPoint x: 622, startPoint y: 240, endPoint x: 566, endPoint y: 264, distance: 60.1
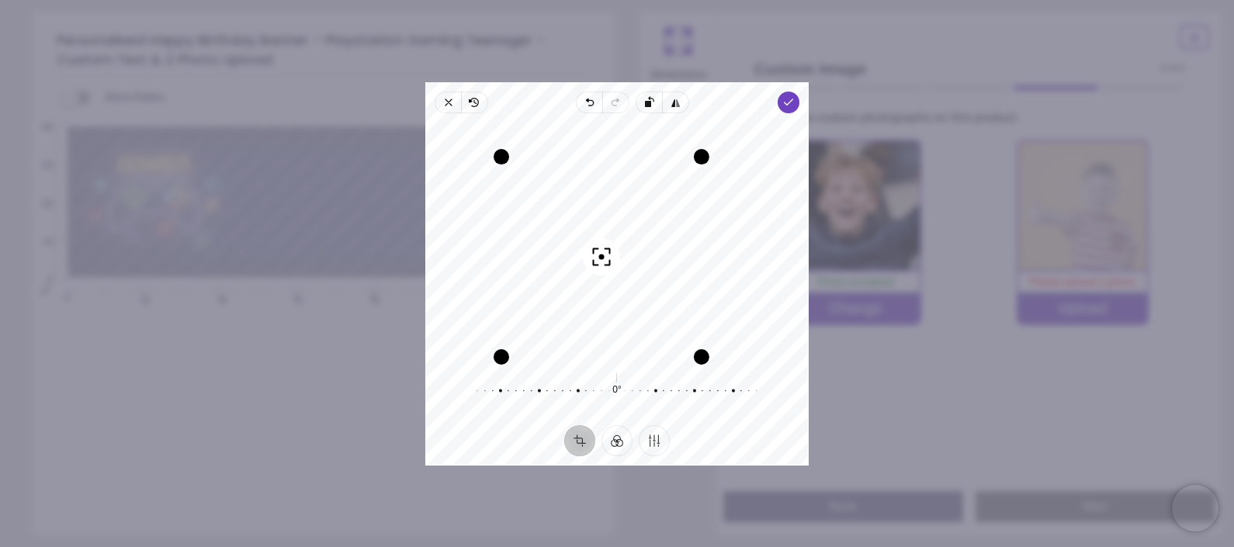
click at [566, 264] on div "Recenter" at bounding box center [617, 241] width 358 height 231
drag, startPoint x: 703, startPoint y: 357, endPoint x: 712, endPoint y: 364, distance: 11.0
click at [712, 364] on div "Drag corner br" at bounding box center [704, 359] width 16 height 16
drag, startPoint x: 497, startPoint y: 361, endPoint x: 487, endPoint y: 388, distance: 28.7
click at [487, 388] on div "Recenter 0° Reset" at bounding box center [616, 269] width 383 height 312
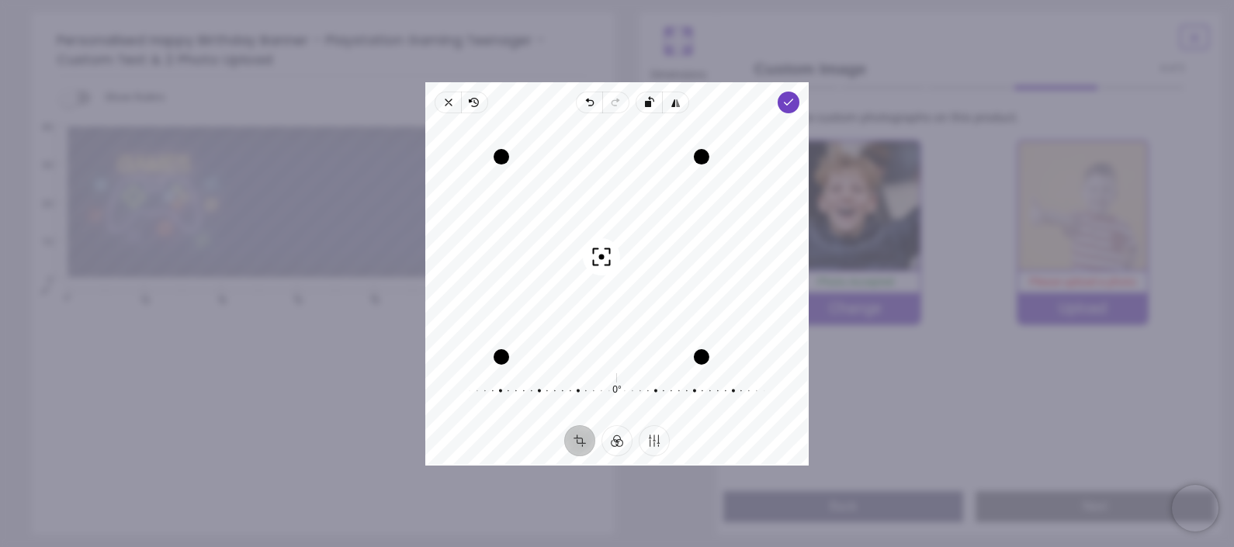
click at [663, 283] on div "Recenter" at bounding box center [617, 241] width 358 height 231
click at [788, 96] on icon "button" at bounding box center [788, 102] width 12 height 12
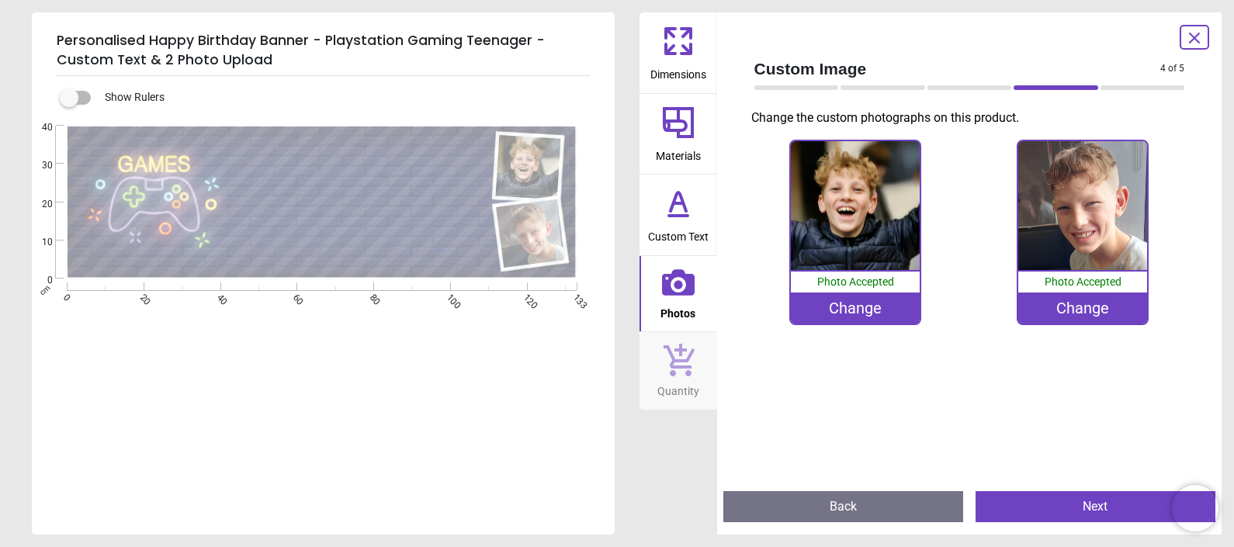
click at [433, 406] on div ".cls-1 { filter: url(#drop-shadow-2); } .cls-1, .cls-2 { fill: #fff; stroke-wid…" at bounding box center [322, 290] width 580 height 328
click at [957, 390] on div "100% Photo Accepted Change 100% Photo Accepted Change" at bounding box center [969, 305] width 455 height 345
click at [1113, 310] on div "Change" at bounding box center [1082, 308] width 129 height 31
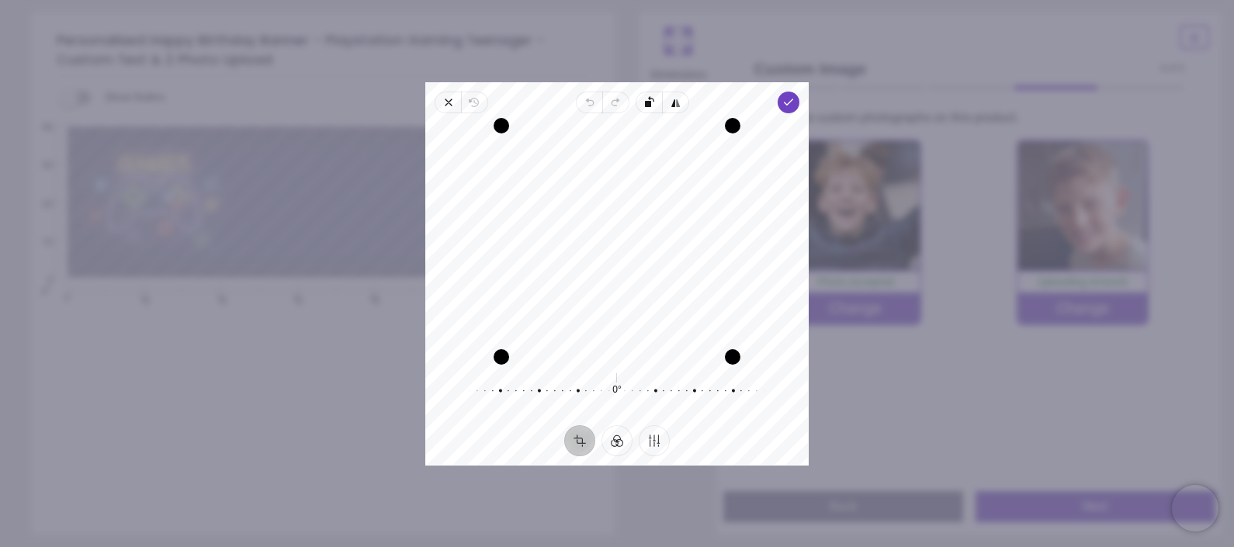
drag, startPoint x: 603, startPoint y: 231, endPoint x: 601, endPoint y: 281, distance: 49.7
click at [601, 281] on div "Recenter" at bounding box center [617, 241] width 358 height 231
drag, startPoint x: 597, startPoint y: 293, endPoint x: 596, endPoint y: 345, distance: 52.8
click at [596, 345] on div "Recenter" at bounding box center [617, 241] width 358 height 231
click at [509, 362] on div "Drag corner bl" at bounding box center [501, 357] width 16 height 16
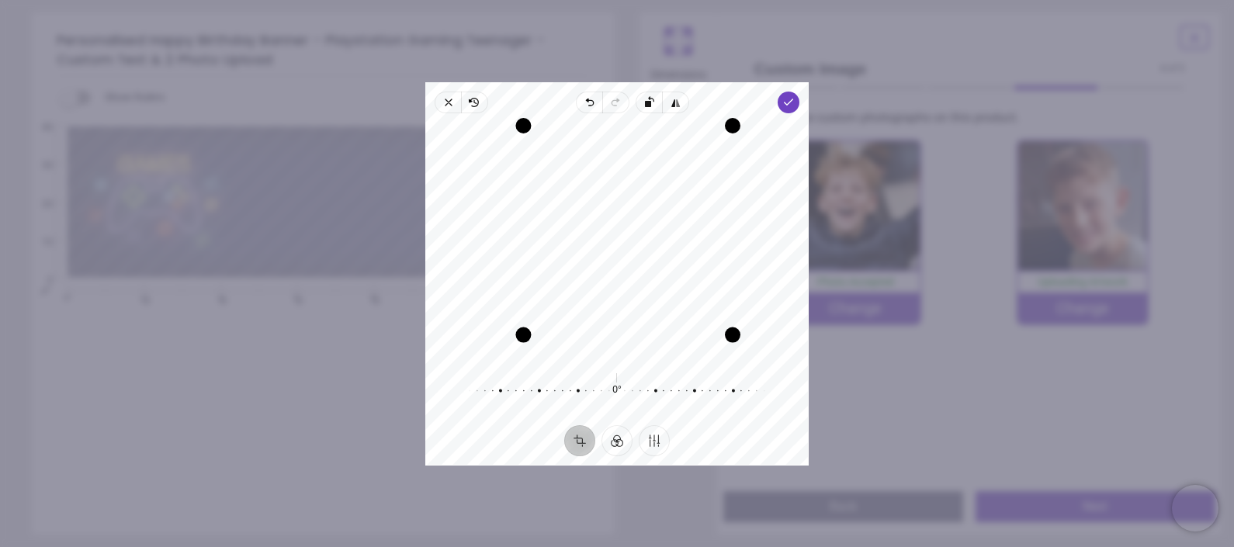
drag, startPoint x: 510, startPoint y: 362, endPoint x: 542, endPoint y: 349, distance: 34.9
click at [542, 349] on div "Recenter" at bounding box center [617, 241] width 358 height 231
drag, startPoint x: 671, startPoint y: 248, endPoint x: 645, endPoint y: 258, distance: 28.0
click at [645, 258] on div "Recenter" at bounding box center [617, 241] width 358 height 231
click at [782, 102] on icon "button" at bounding box center [788, 102] width 12 height 12
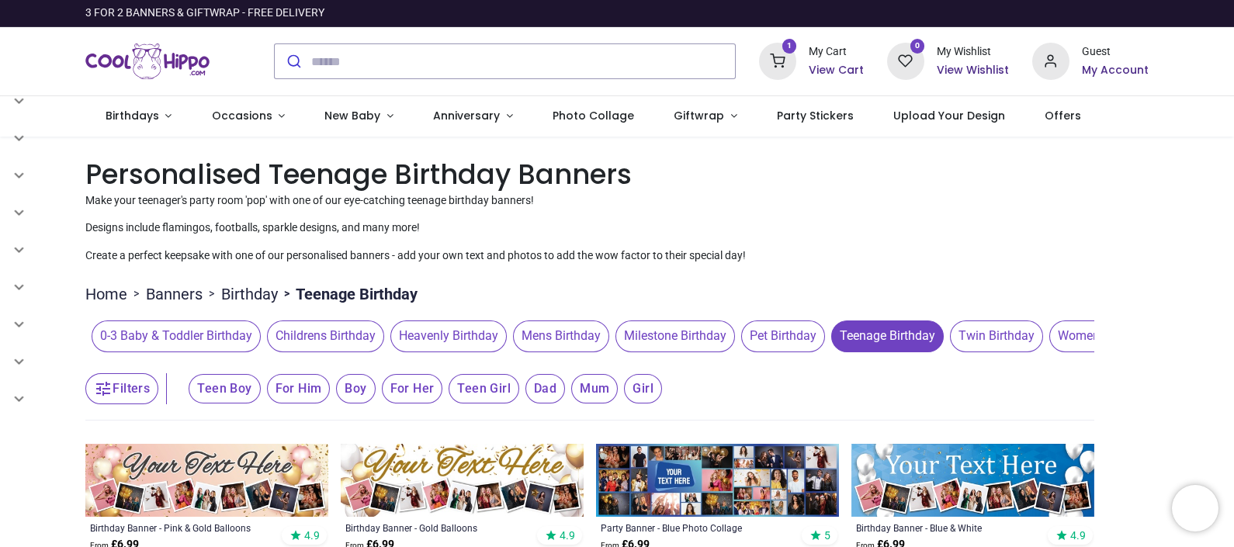
click at [1230, 104] on nav "0 1 Birthdays 1510 208" at bounding box center [617, 116] width 1234 height 40
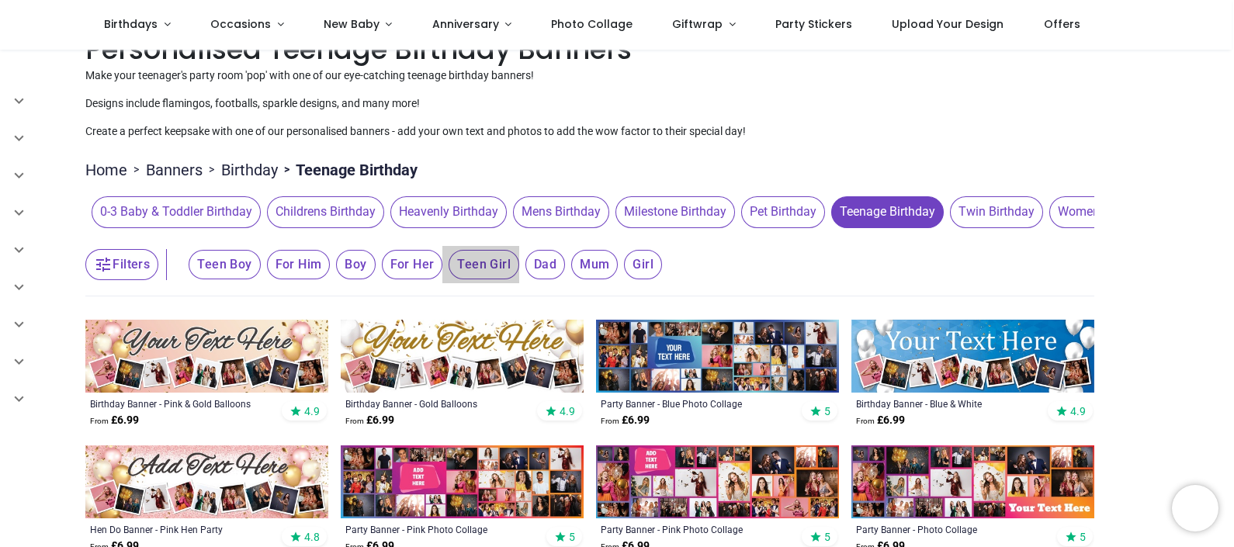
click at [481, 273] on span "Teen Girl" at bounding box center [483, 264] width 71 height 29
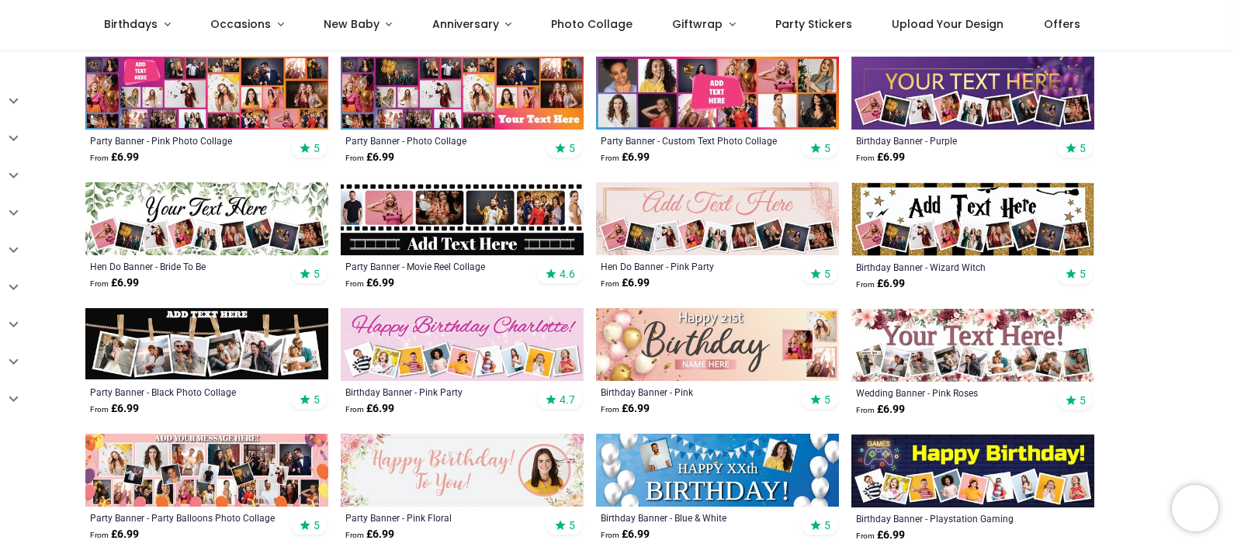
scroll to position [466, 0]
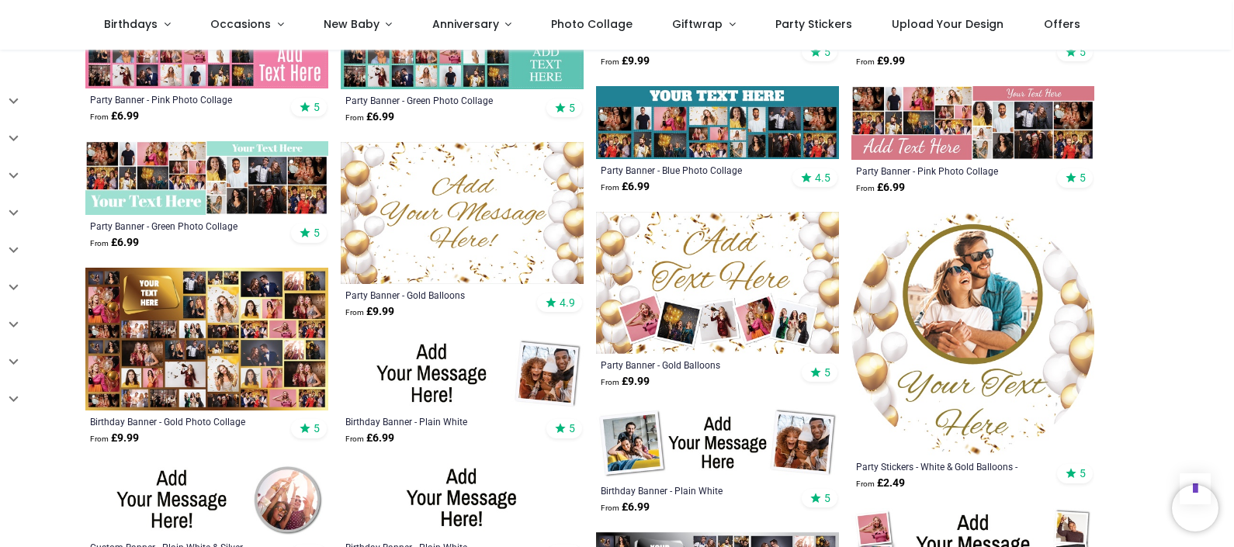
scroll to position [2482, 0]
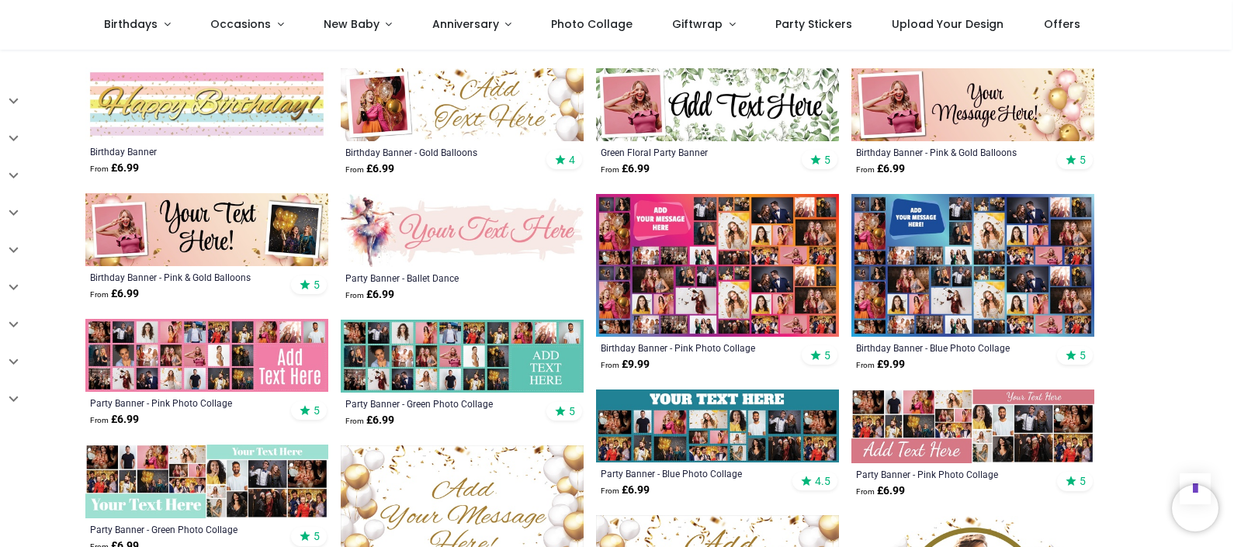
scroll to position [2173, 0]
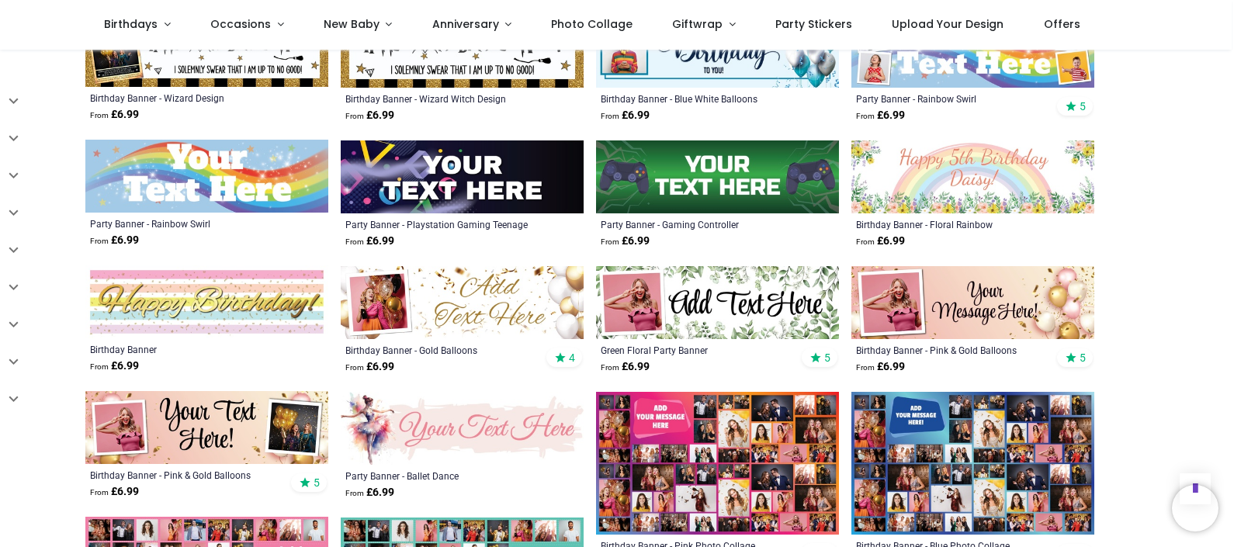
scroll to position [1940, 0]
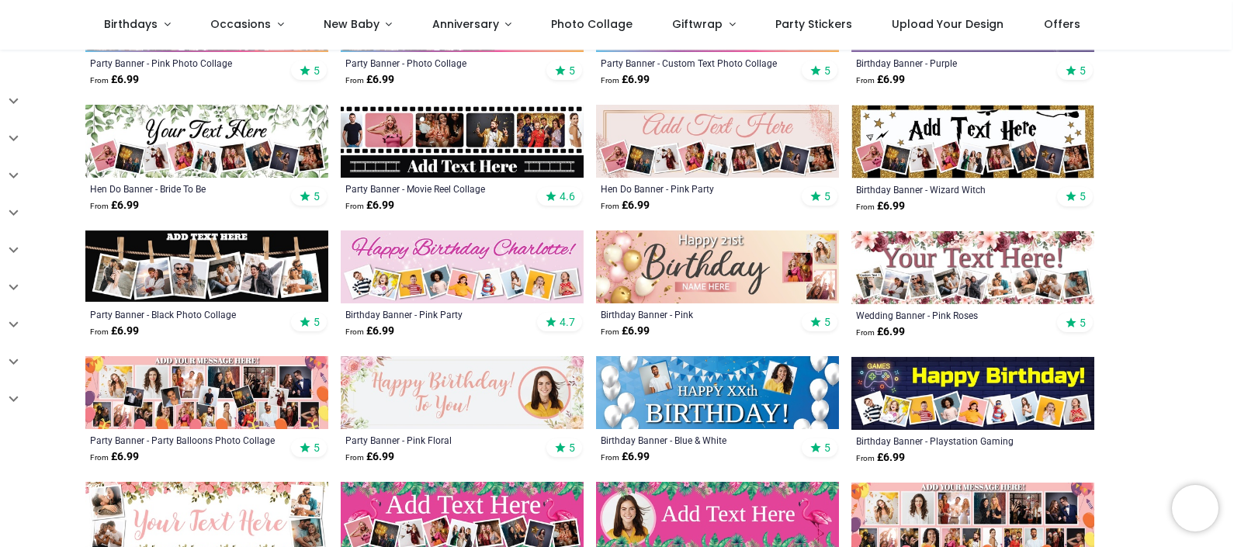
scroll to position [466, 0]
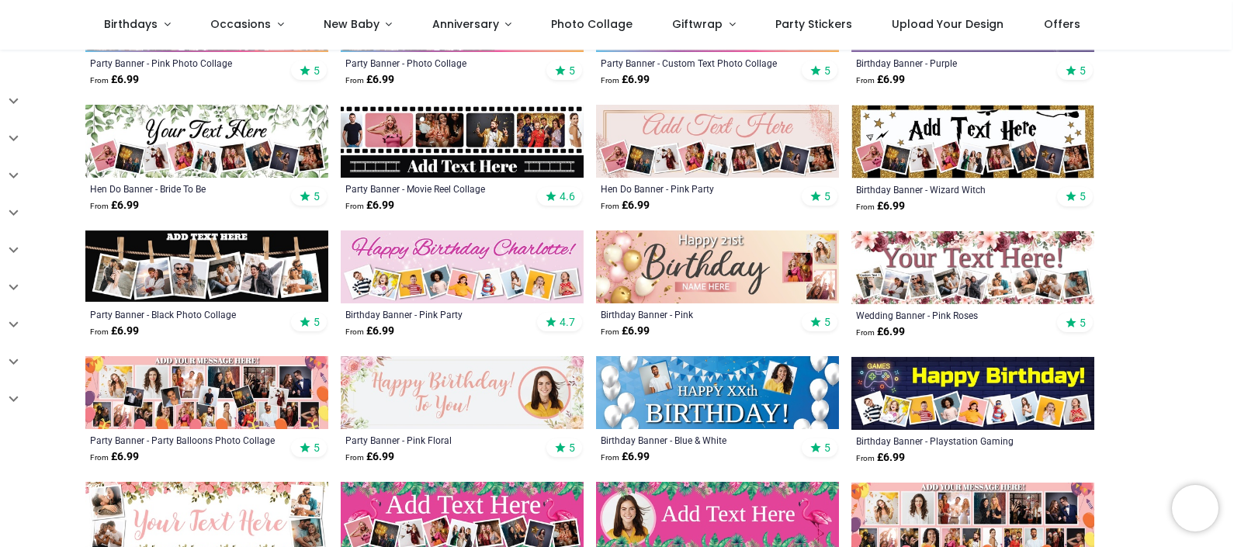
scroll to position [543, 0]
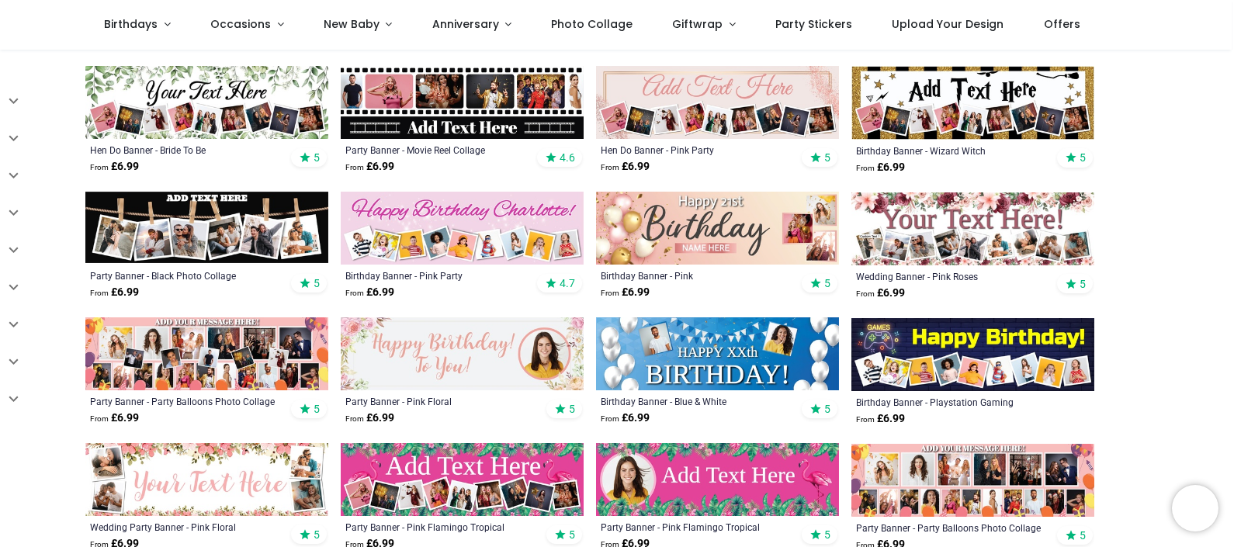
click at [664, 232] on img at bounding box center [717, 228] width 243 height 73
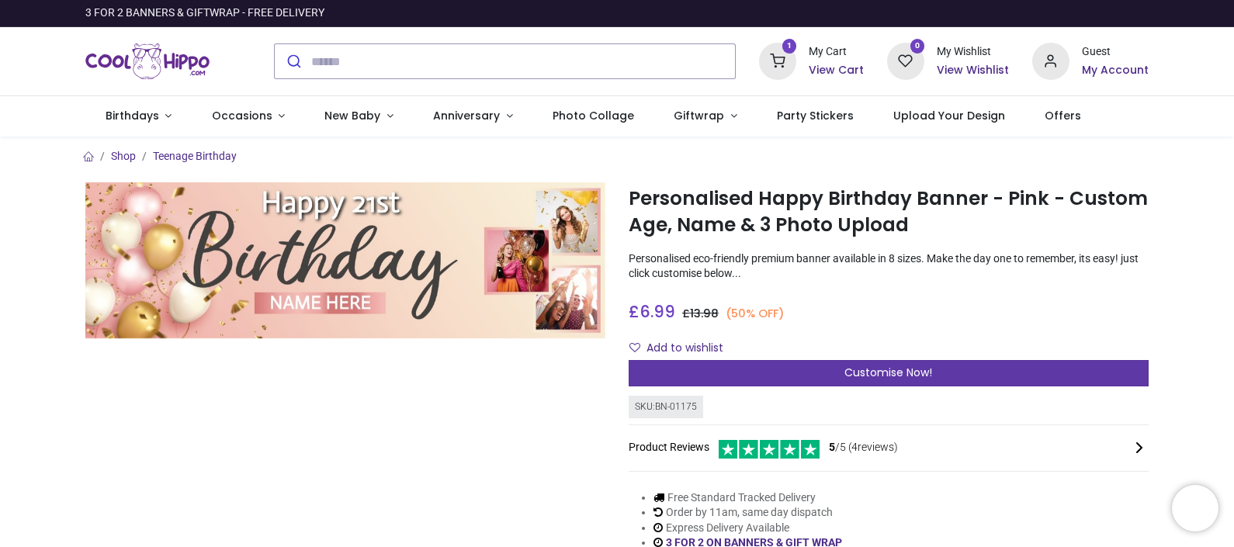
click at [834, 378] on div "Customise Now!" at bounding box center [889, 373] width 520 height 26
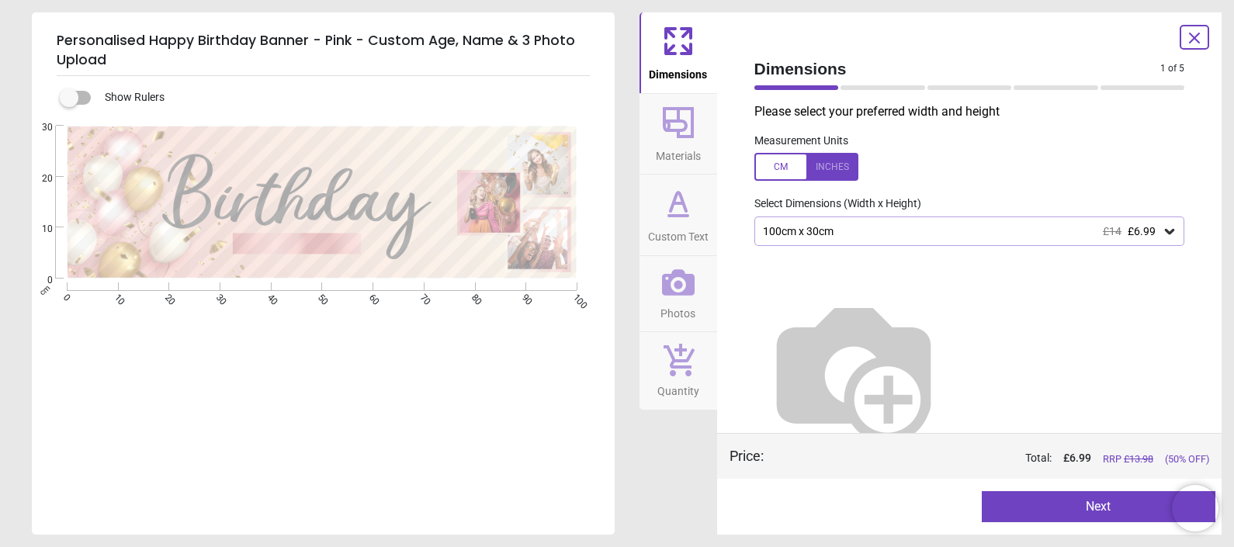
click at [885, 231] on div "100cm x 30cm £14 £6.99" at bounding box center [961, 231] width 401 height 13
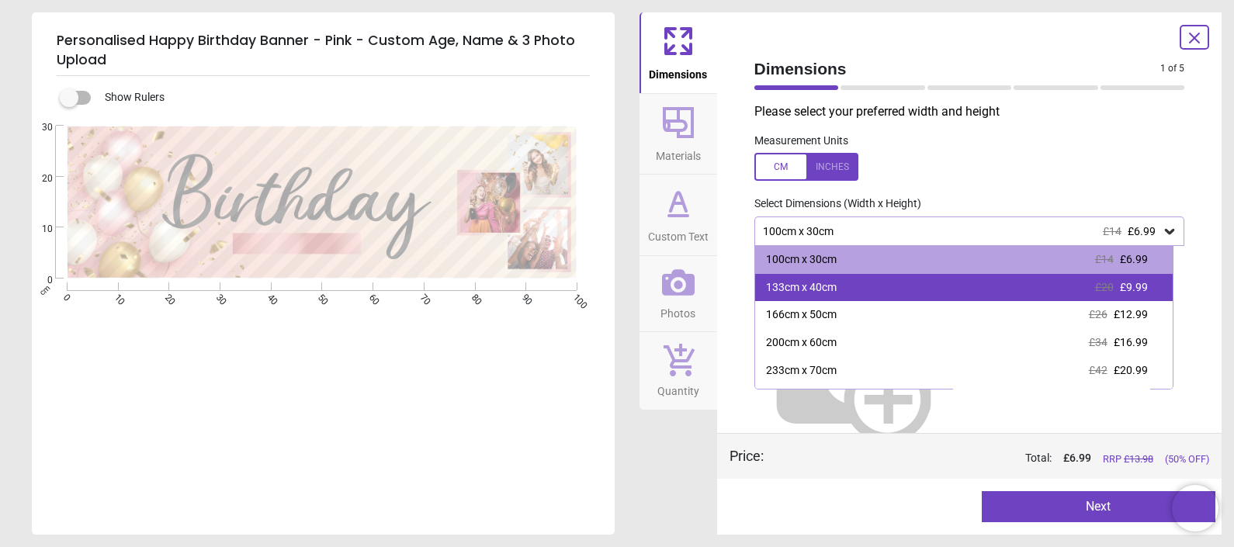
click at [851, 279] on div "133cm x 40cm £20 £9.99" at bounding box center [963, 288] width 417 height 28
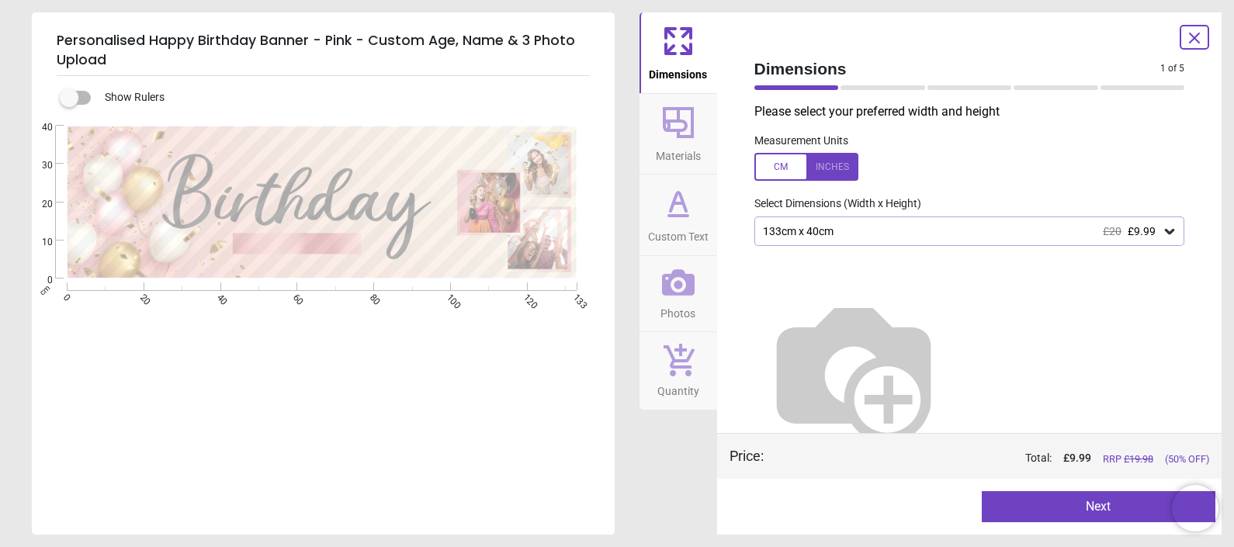
click at [1032, 505] on button "Next" at bounding box center [1099, 506] width 234 height 31
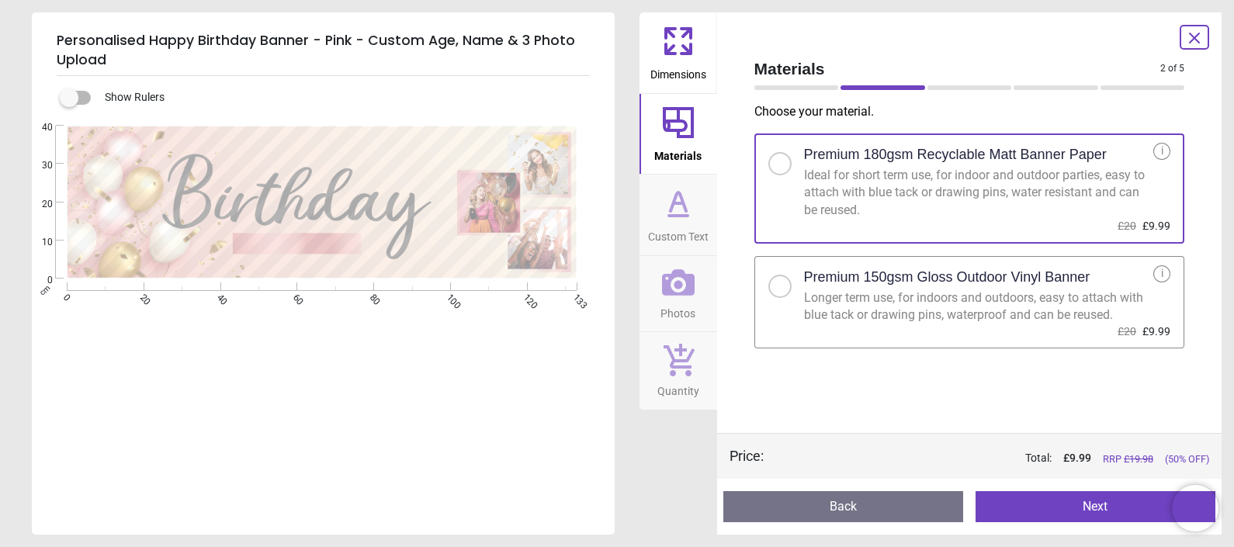
click at [782, 287] on div at bounding box center [779, 286] width 9 height 9
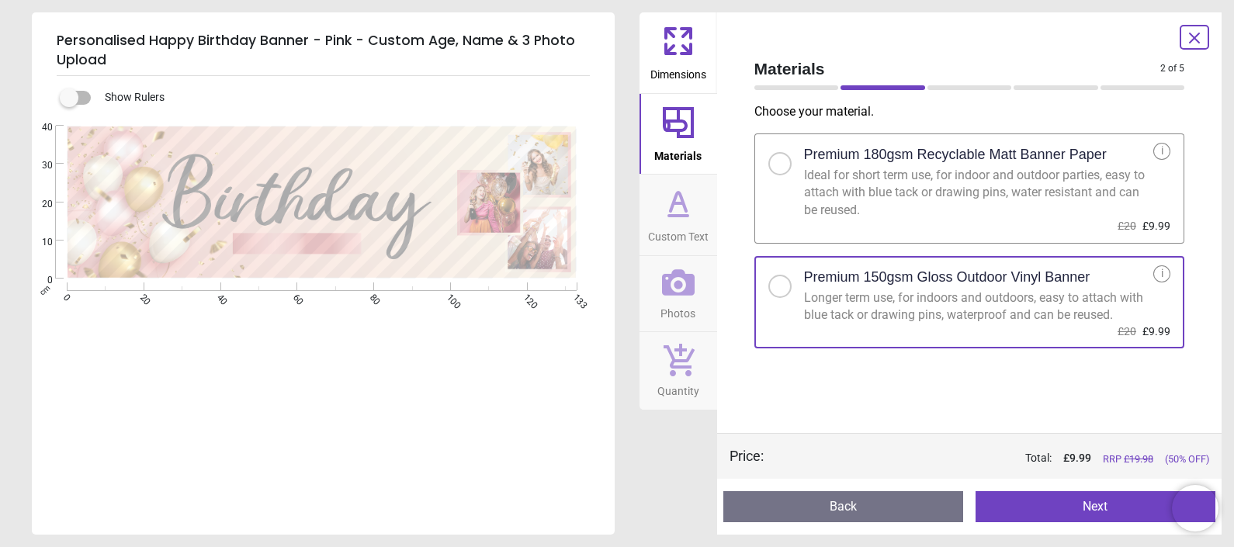
click at [1003, 504] on button "Next" at bounding box center [1095, 506] width 240 height 31
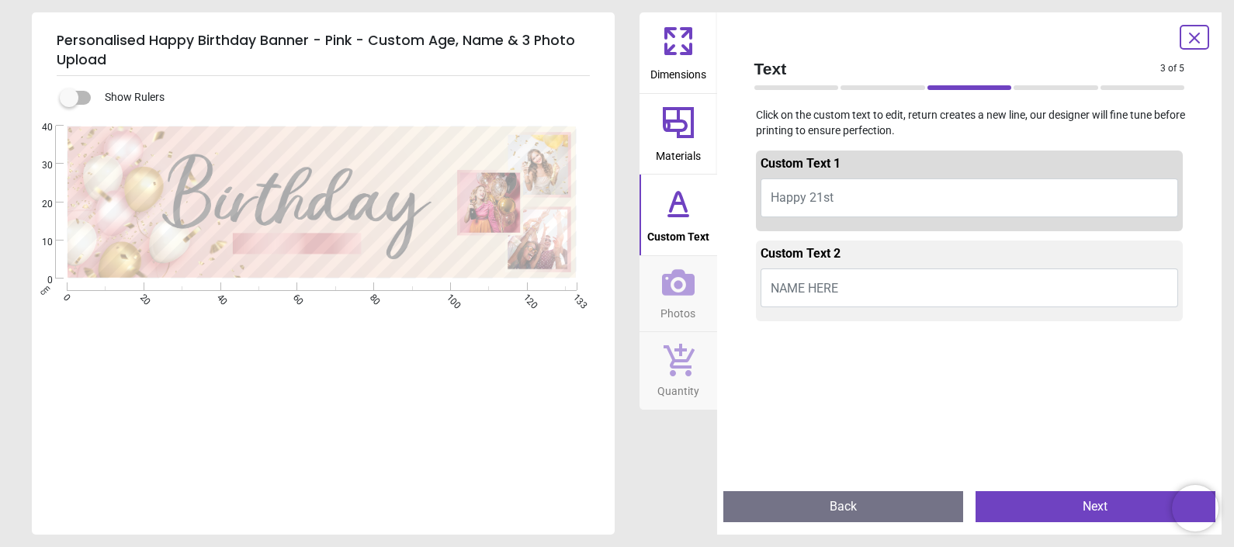
click at [815, 194] on span "Happy 21st" at bounding box center [802, 197] width 63 height 15
click at [881, 186] on button "Happy 21st" at bounding box center [969, 197] width 418 height 39
click at [786, 195] on span "Happy 21st" at bounding box center [802, 197] width 63 height 15
type textarea "*****"
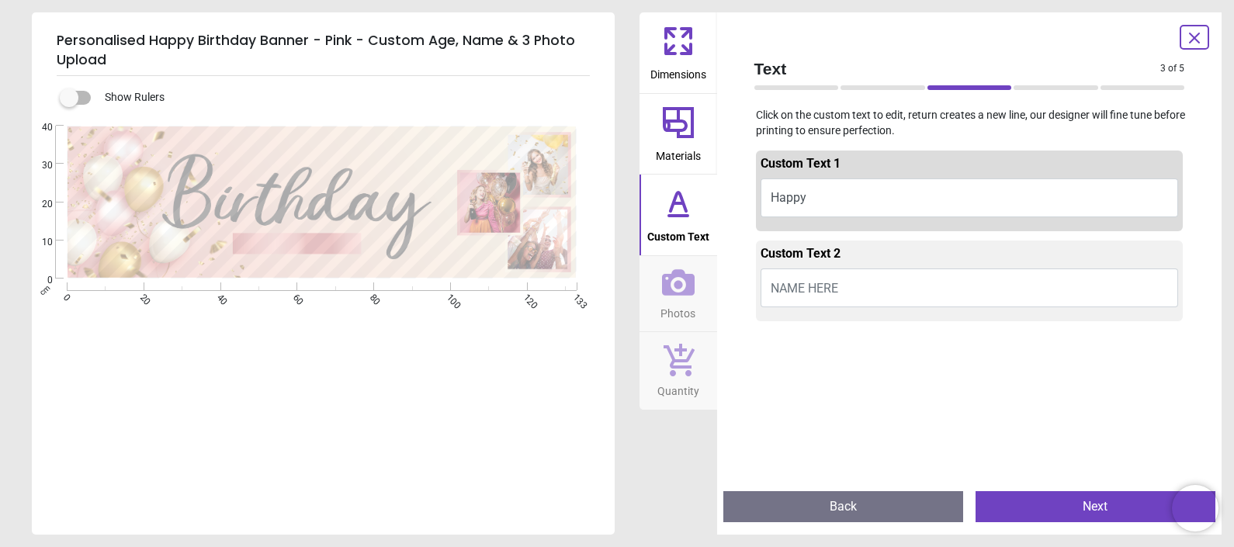
click at [833, 291] on span "NAME HERE" at bounding box center [805, 288] width 68 height 15
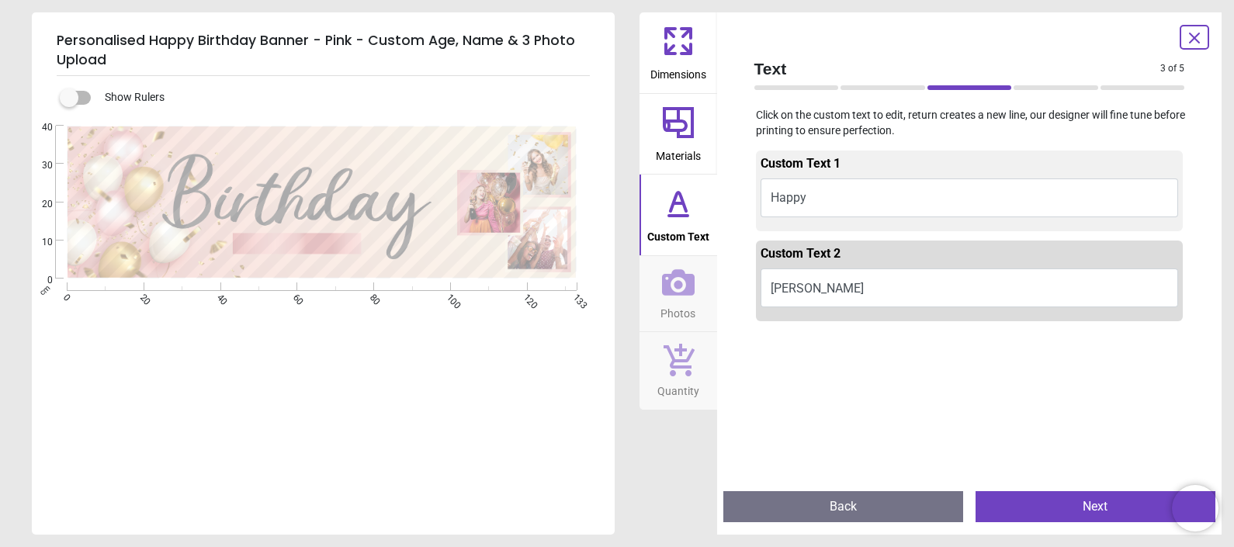
type textarea "*******"
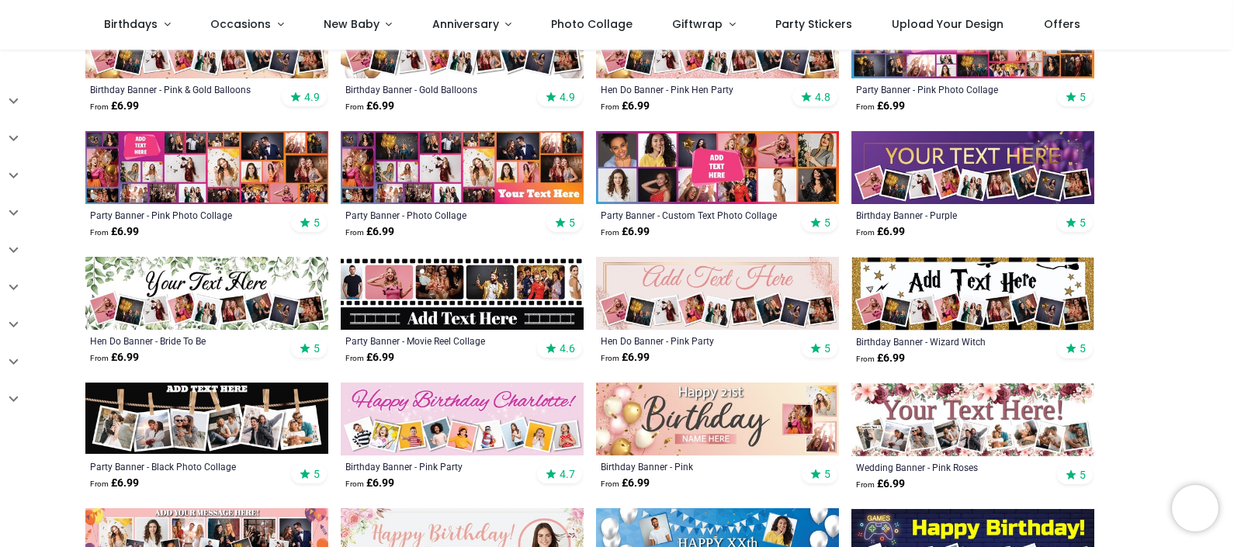
scroll to position [387, 0]
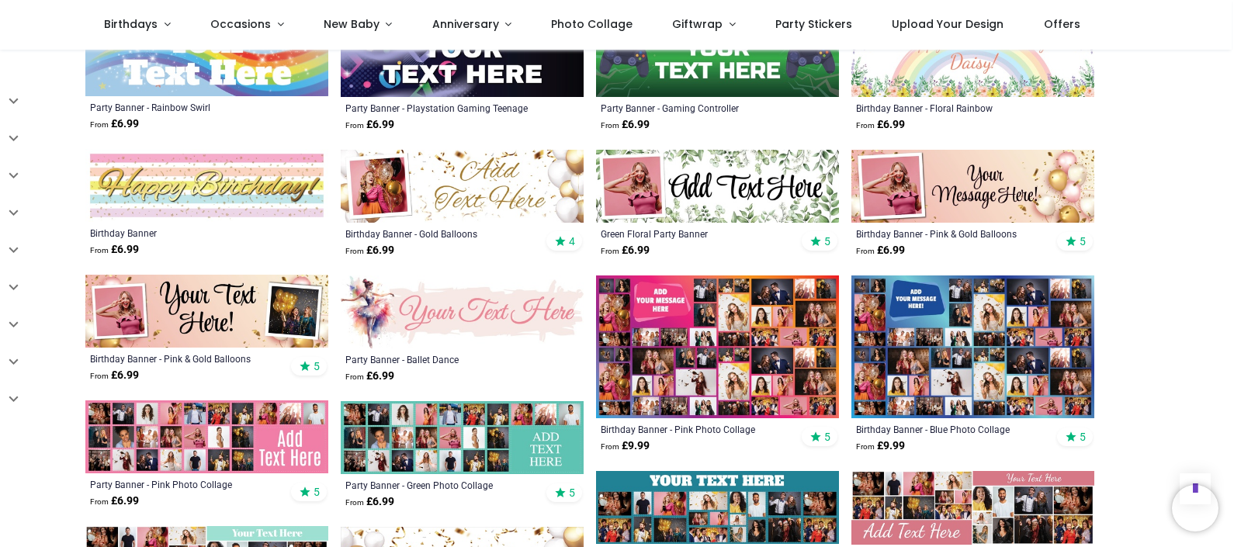
scroll to position [2134, 0]
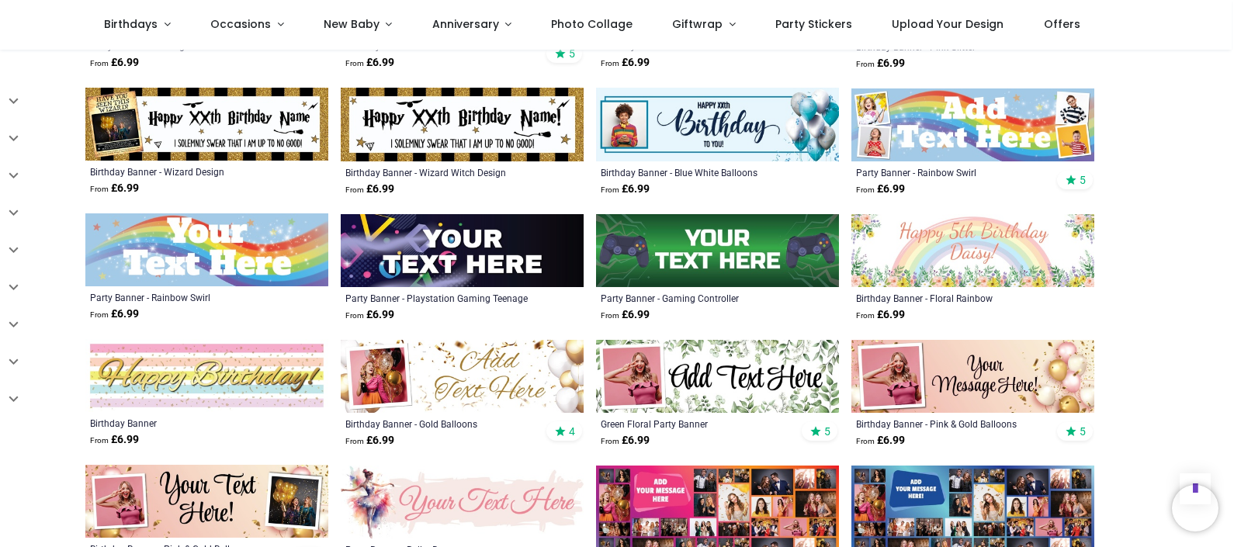
scroll to position [1901, 0]
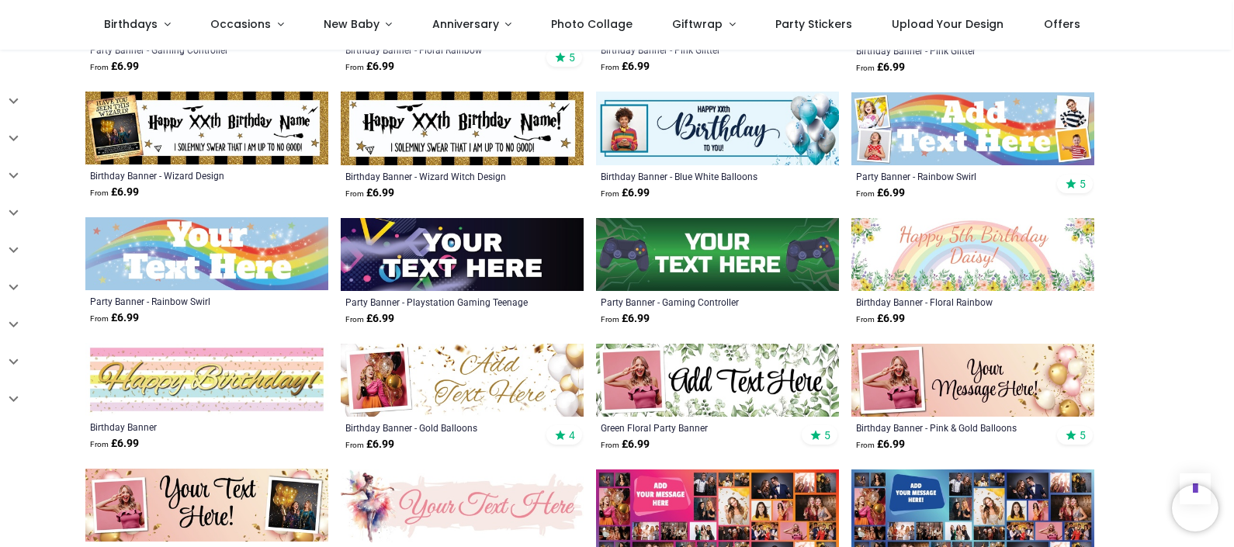
click at [970, 386] on img at bounding box center [972, 380] width 243 height 73
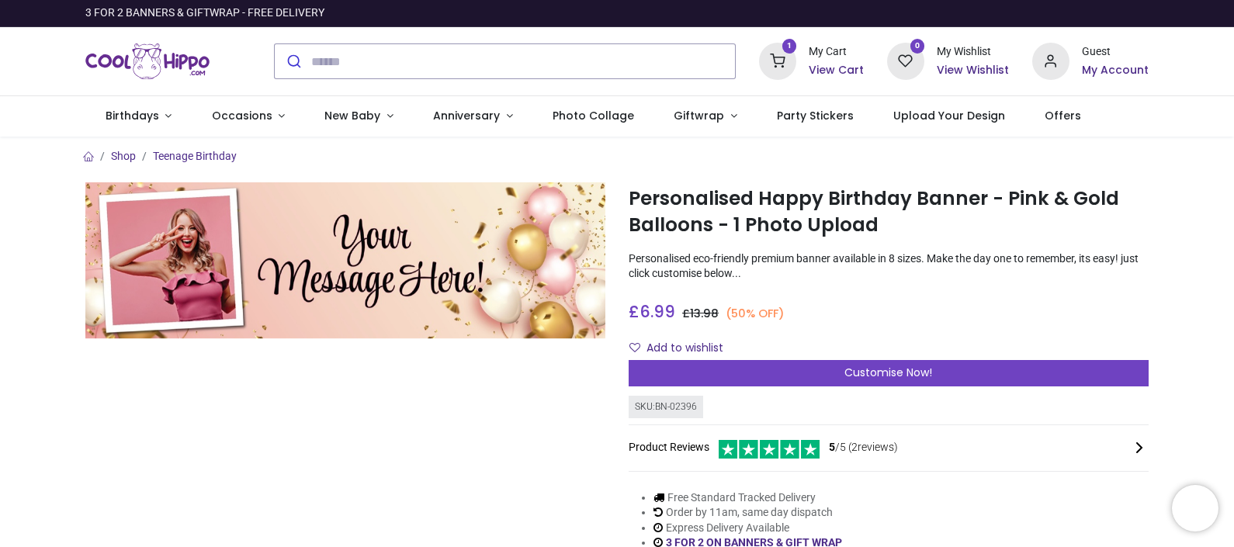
click at [429, 433] on div at bounding box center [345, 386] width 543 height 408
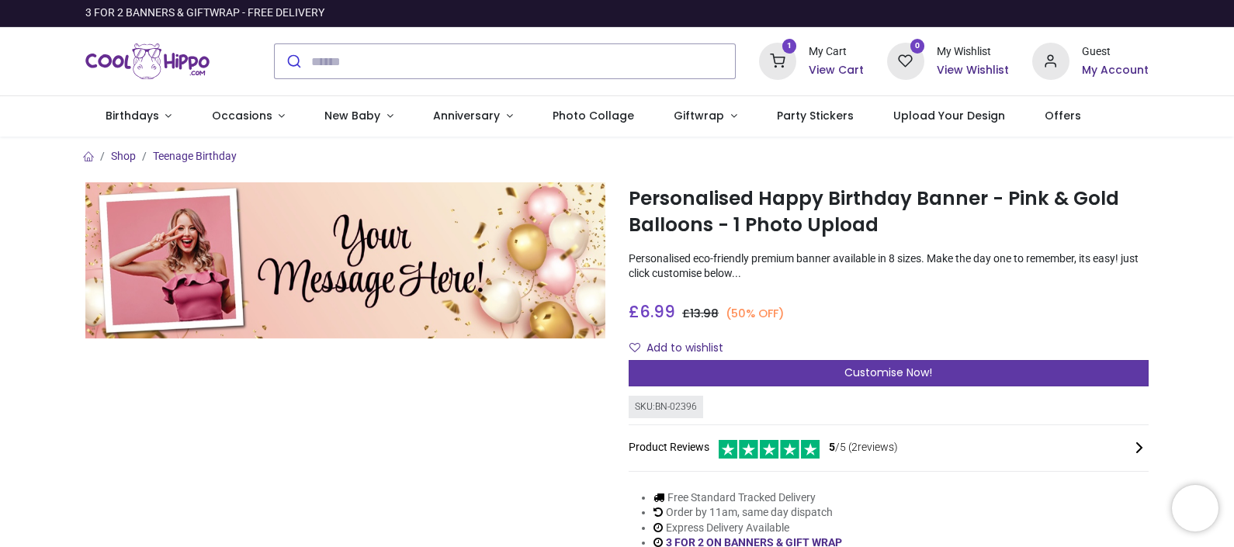
click at [909, 376] on span "Customise Now!" at bounding box center [888, 373] width 88 height 16
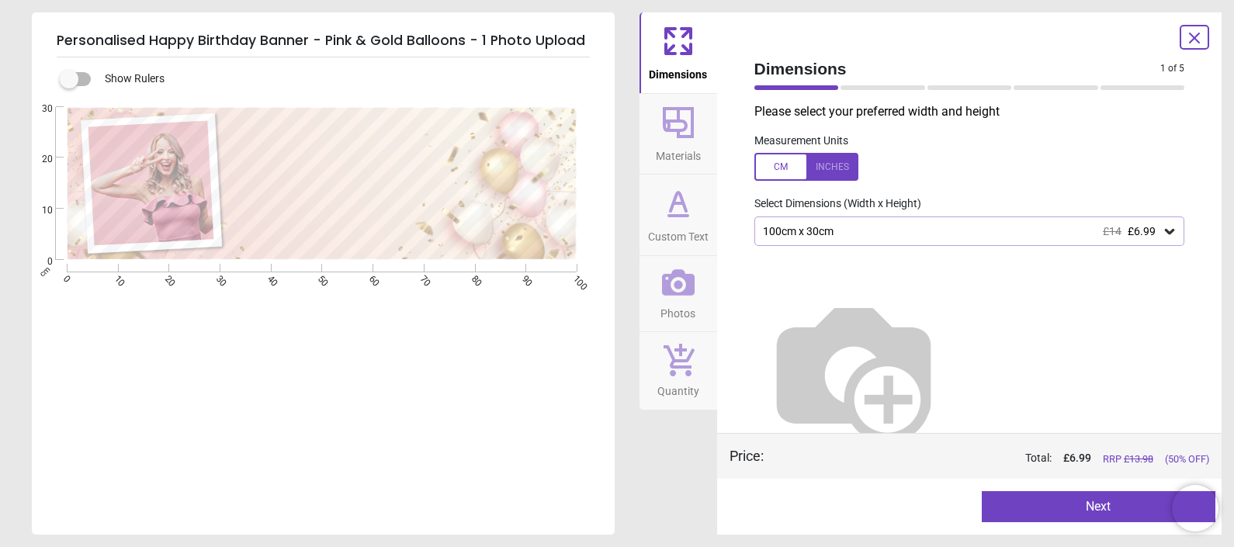
click at [895, 223] on div "100cm x 30cm £14 £6.99" at bounding box center [969, 230] width 431 height 29
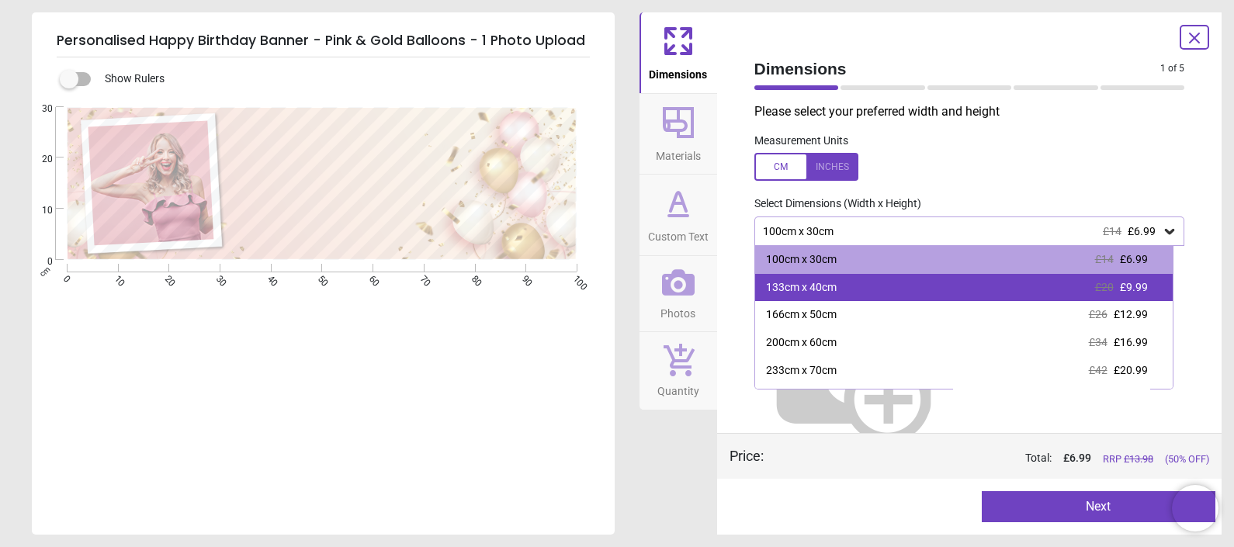
click at [842, 279] on div "133cm x 40cm £20 £9.99" at bounding box center [963, 288] width 417 height 28
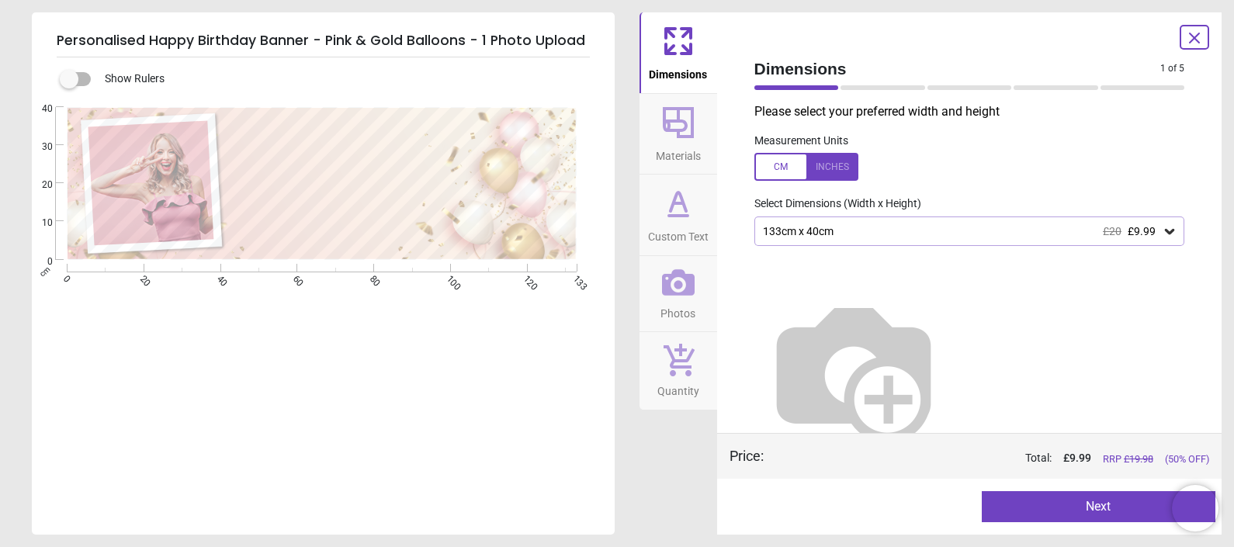
click at [1093, 508] on button "Next" at bounding box center [1099, 506] width 234 height 31
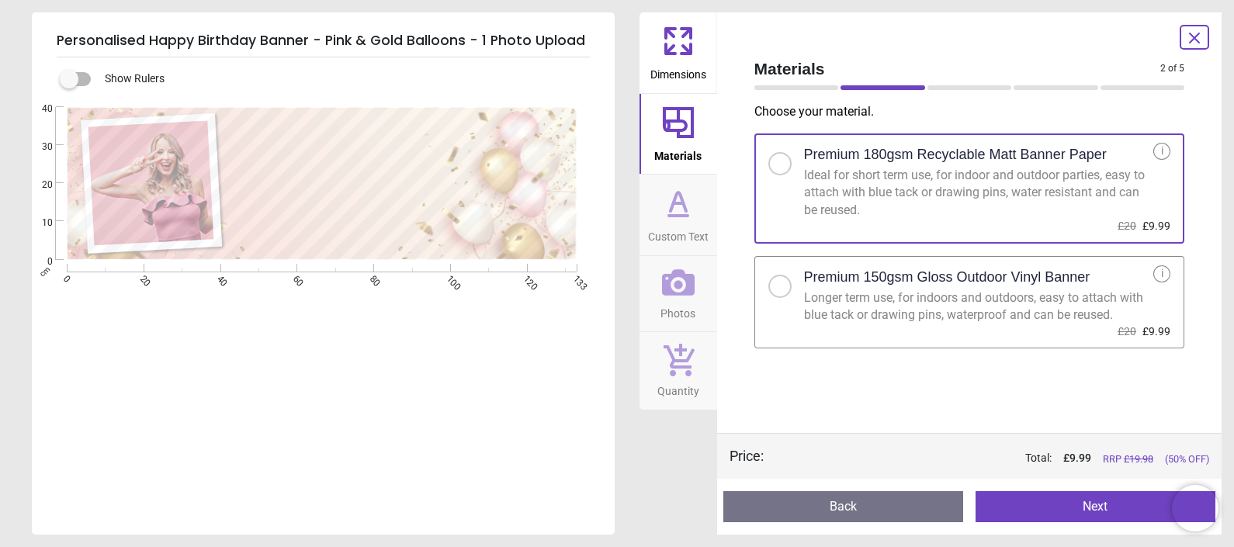
click at [786, 282] on div at bounding box center [779, 286] width 23 height 23
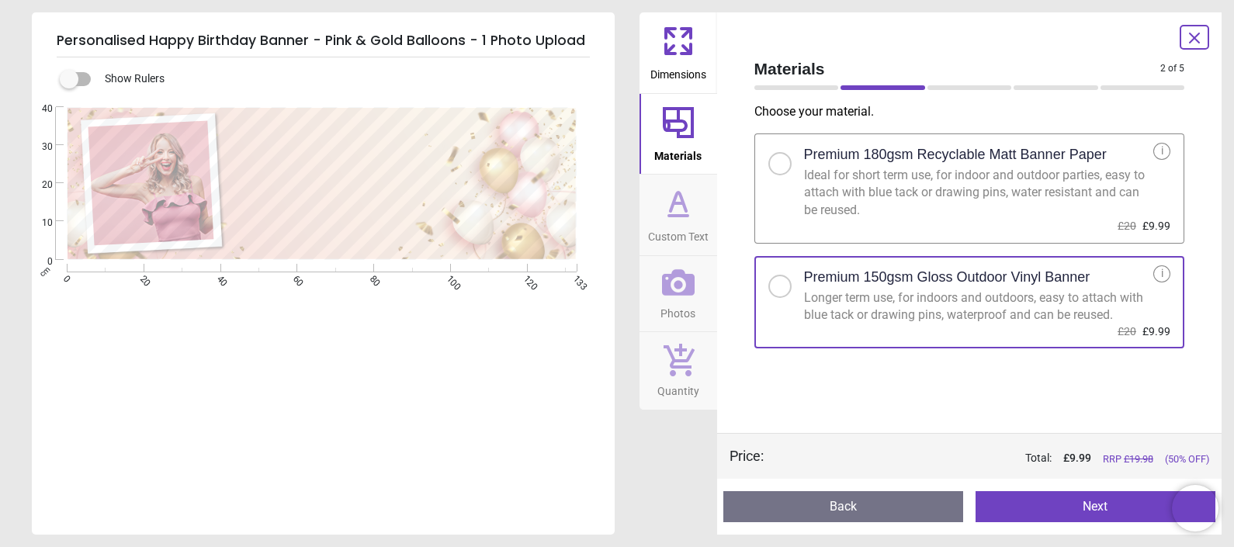
click at [1044, 512] on button "Next" at bounding box center [1095, 506] width 240 height 31
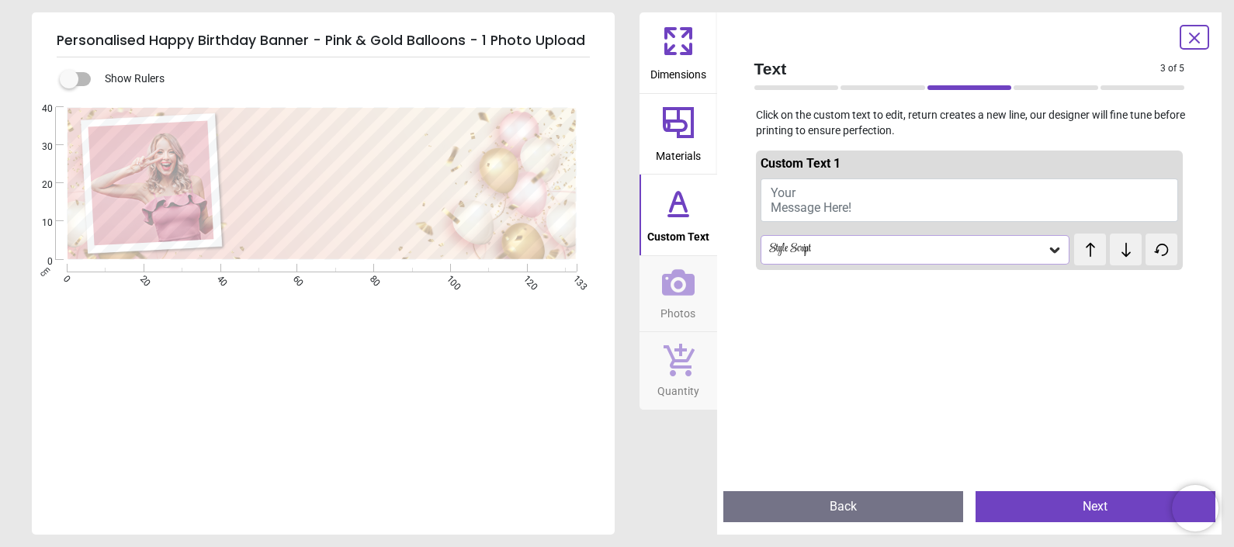
click at [826, 201] on span "Your Message Here!" at bounding box center [811, 199] width 81 height 29
type textarea "**********"
click at [1047, 248] on icon at bounding box center [1055, 250] width 16 height 16
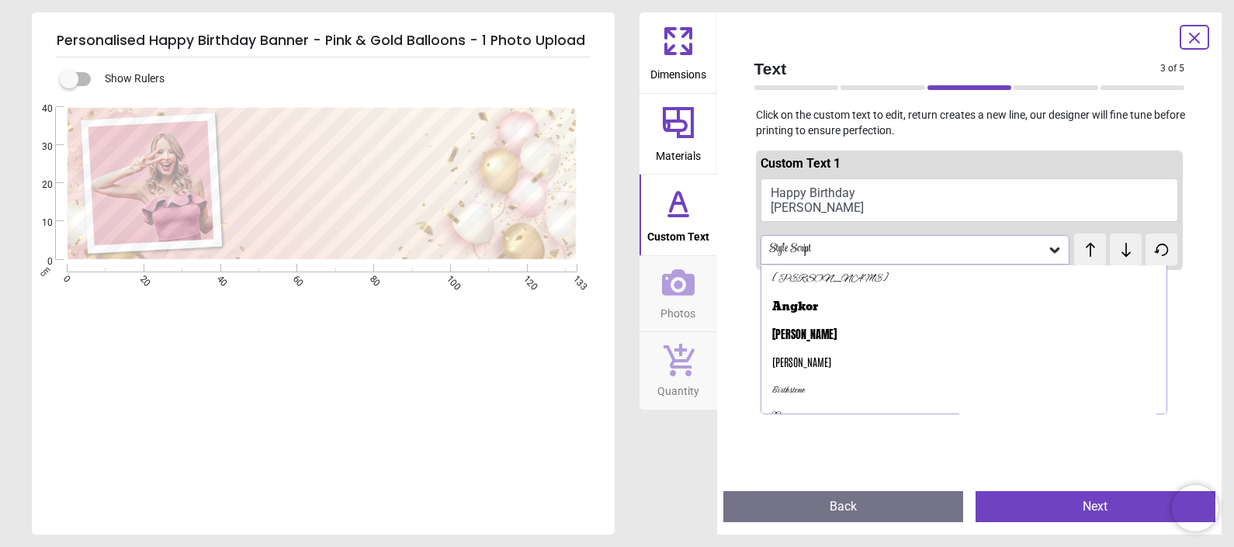
scroll to position [72, 0]
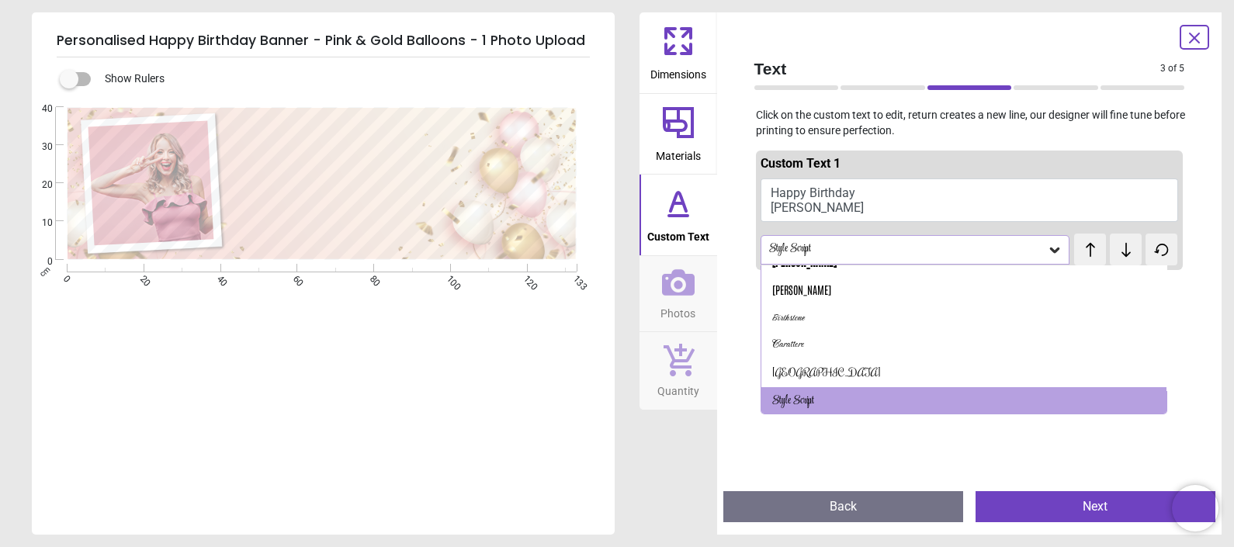
click at [1079, 248] on div "test test" at bounding box center [1087, 242] width 26 height 16
drag, startPoint x: 1079, startPoint y: 248, endPoint x: 1048, endPoint y: 241, distance: 32.7
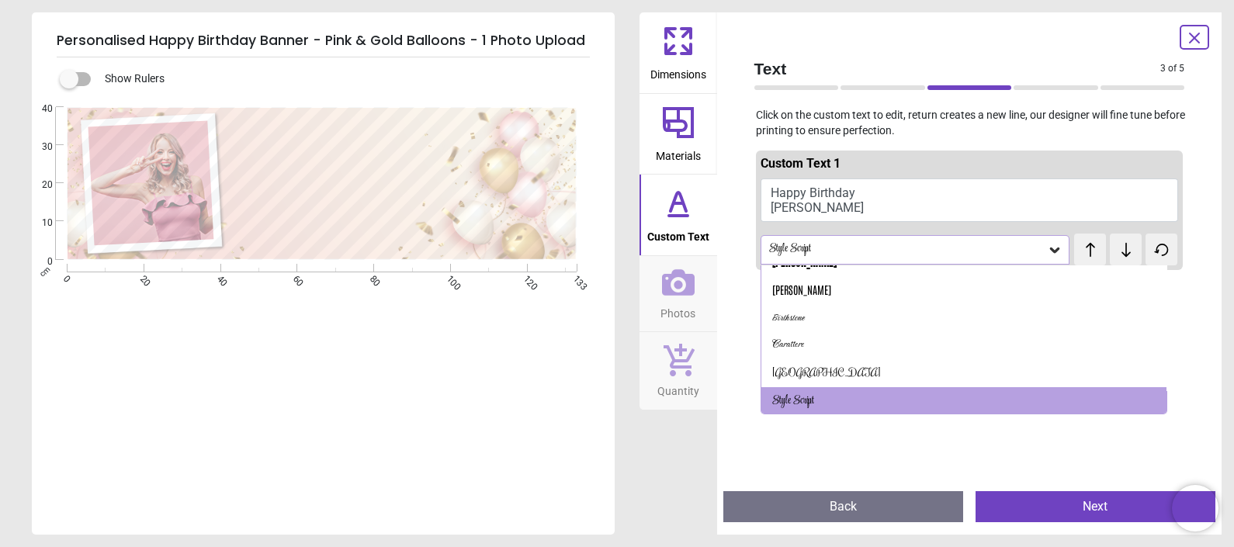
click at [1048, 242] on div at bounding box center [1055, 250] width 16 height 16
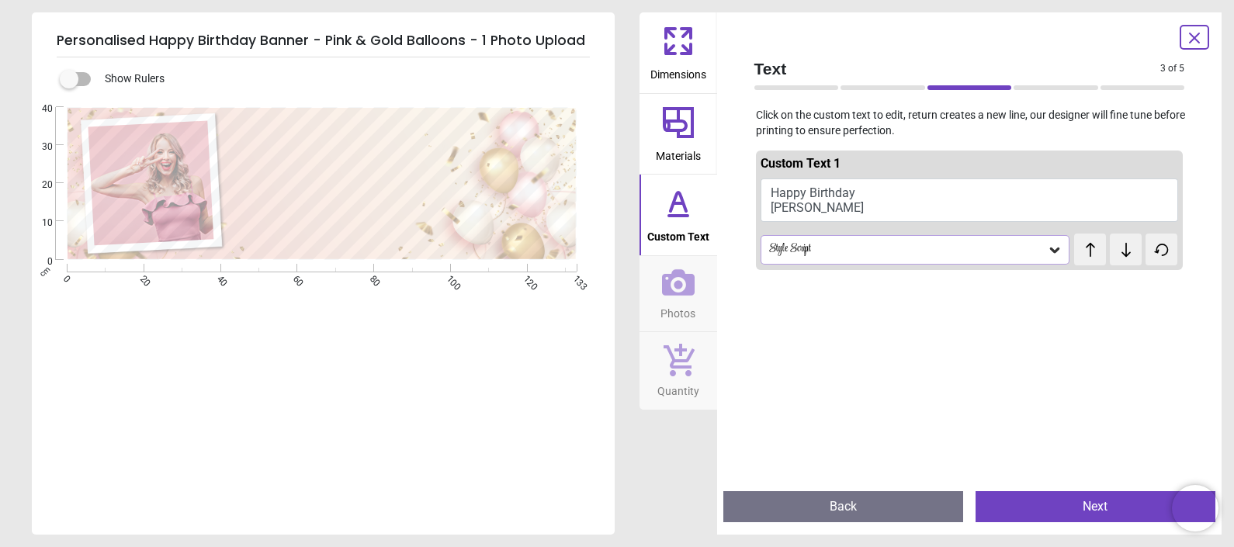
click at [1082, 248] on div "test test" at bounding box center [1087, 242] width 26 height 16
click at [1121, 254] on icon at bounding box center [1125, 250] width 23 height 16
click at [1086, 251] on icon at bounding box center [1090, 250] width 23 height 16
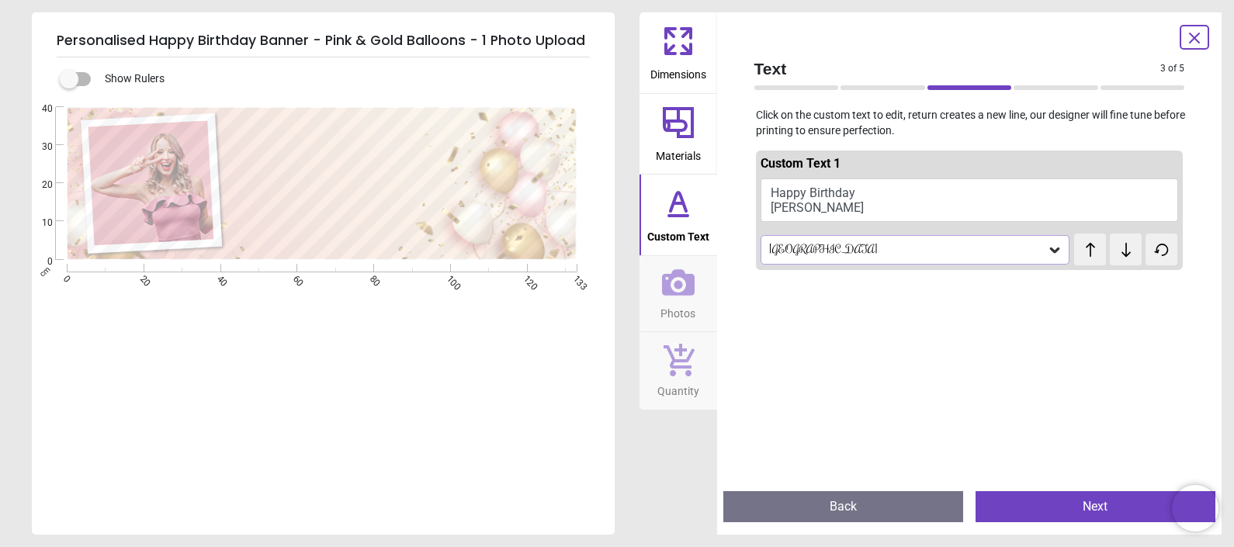
click at [1086, 251] on icon at bounding box center [1090, 250] width 23 height 16
click at [1086, 250] on div "test test" at bounding box center [1085, 242] width 23 height 16
click at [1086, 251] on div "test test" at bounding box center [1087, 243] width 26 height 19
click at [1079, 250] on div "test test" at bounding box center [1087, 243] width 26 height 19
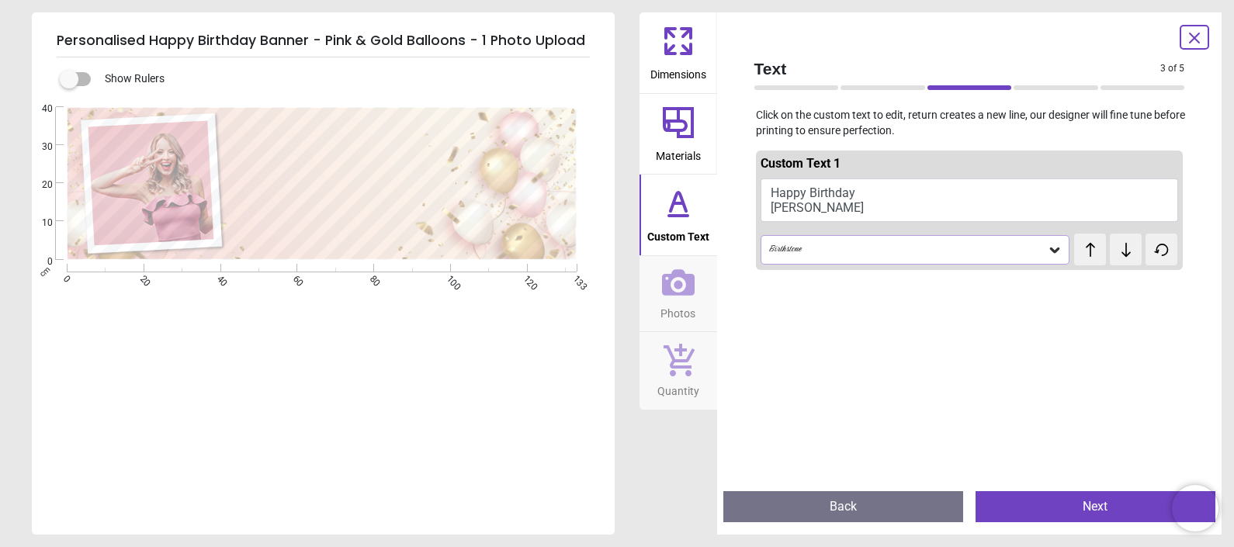
click at [1118, 248] on icon at bounding box center [1125, 250] width 23 height 16
click at [1121, 251] on icon at bounding box center [1125, 250] width 9 height 14
click at [1050, 252] on icon at bounding box center [1054, 250] width 9 height 5
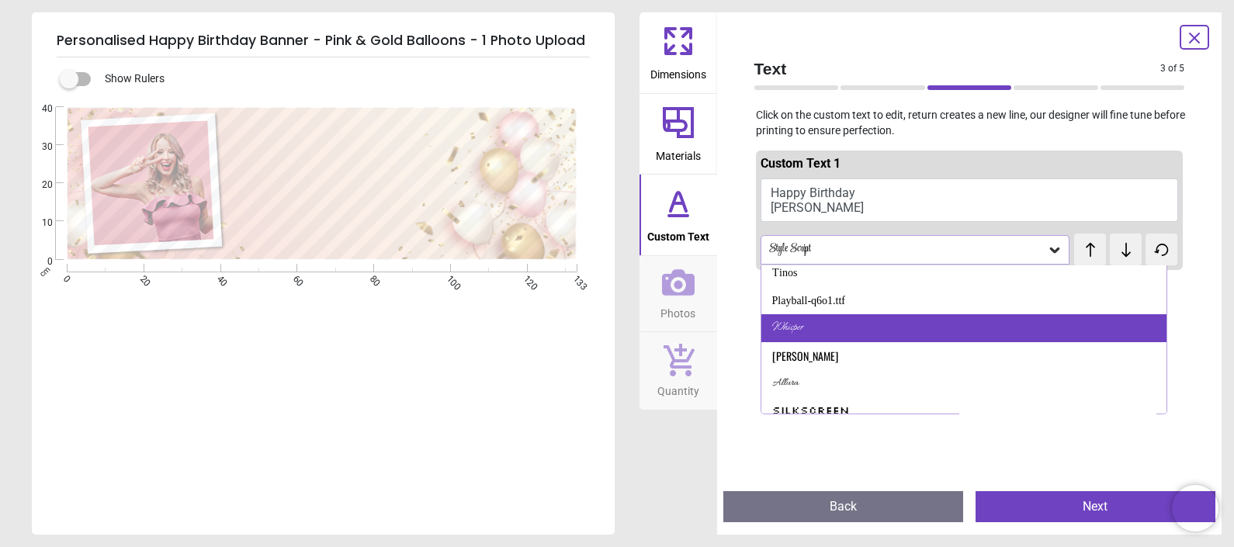
click at [930, 331] on div "Whisper" at bounding box center [963, 328] width 405 height 28
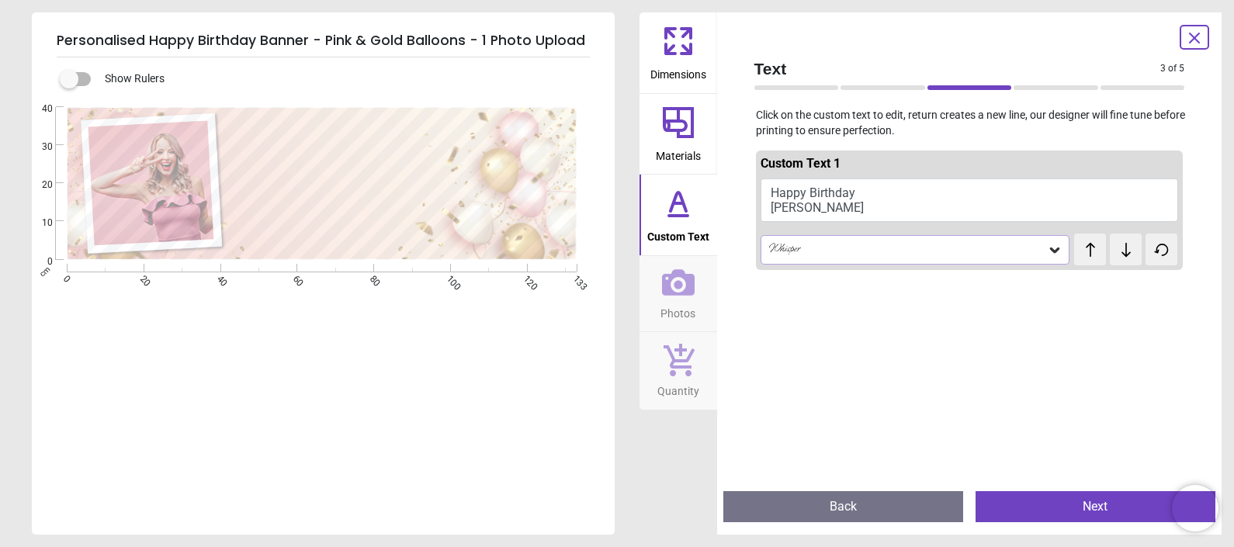
click at [1047, 252] on icon at bounding box center [1055, 250] width 16 height 16
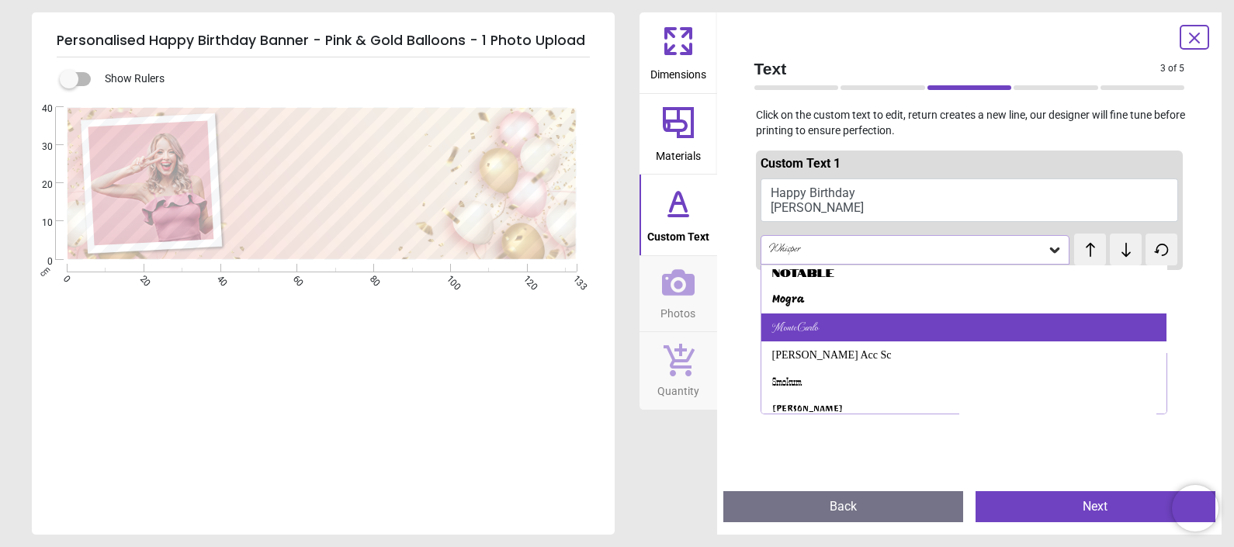
click at [955, 319] on div "MonteCarlo" at bounding box center [963, 327] width 405 height 28
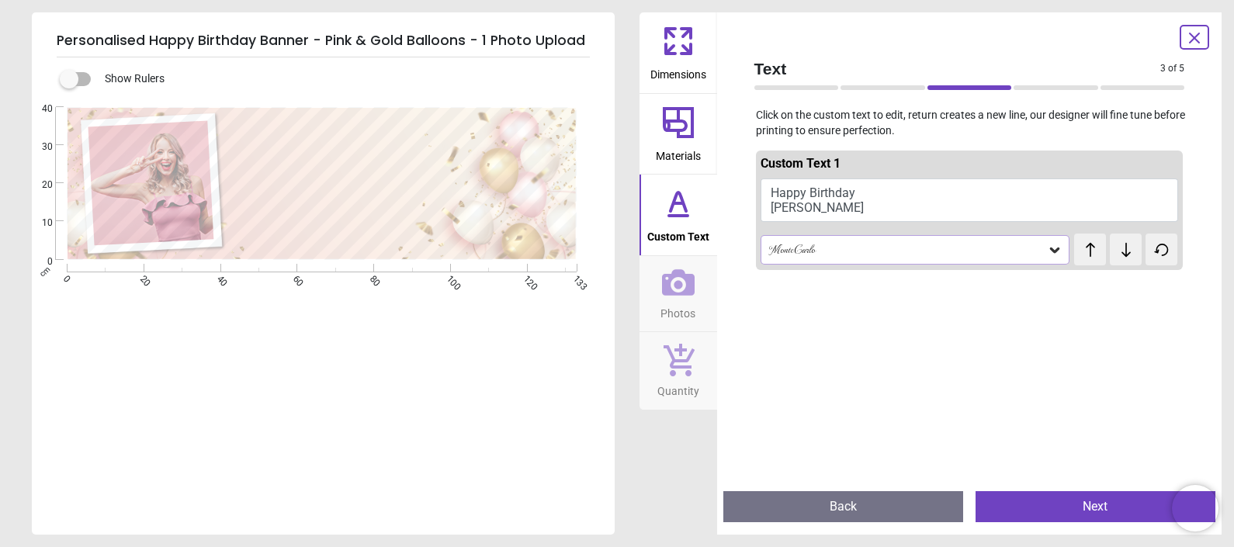
click at [1050, 248] on icon at bounding box center [1054, 250] width 9 height 5
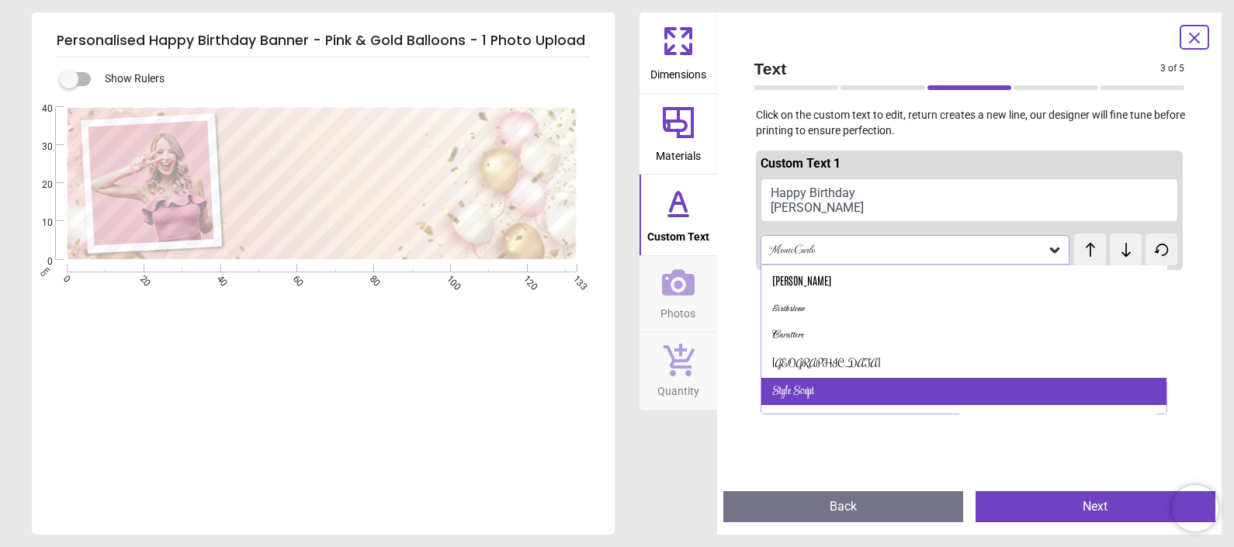
click at [898, 382] on div "Style Script" at bounding box center [963, 392] width 405 height 28
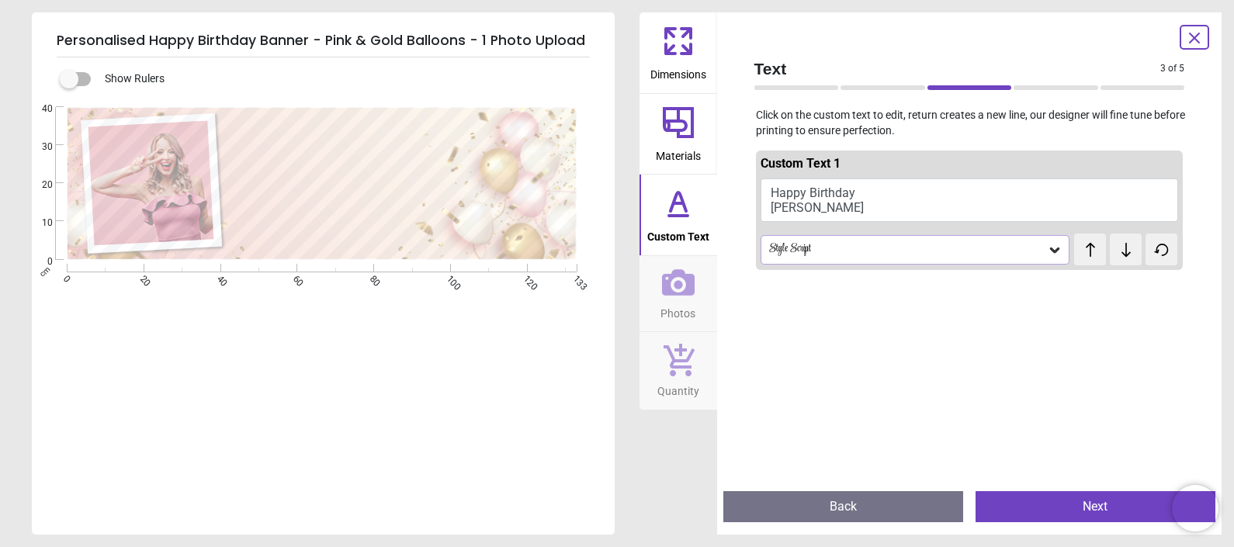
click at [1014, 504] on button "Next" at bounding box center [1095, 506] width 240 height 31
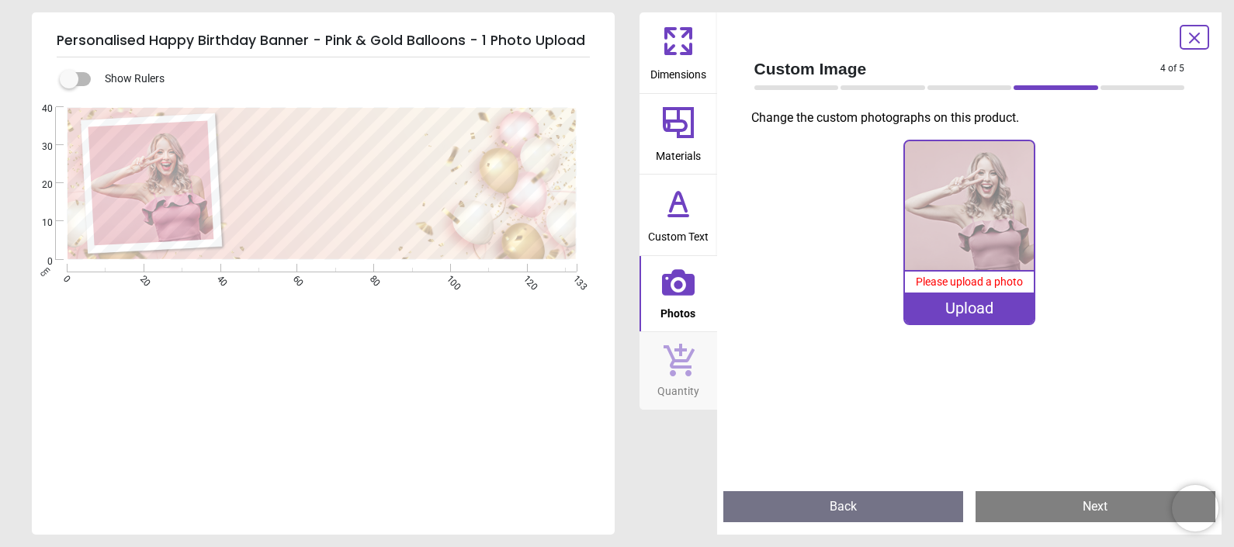
click at [968, 319] on div "Upload" at bounding box center [969, 308] width 129 height 31
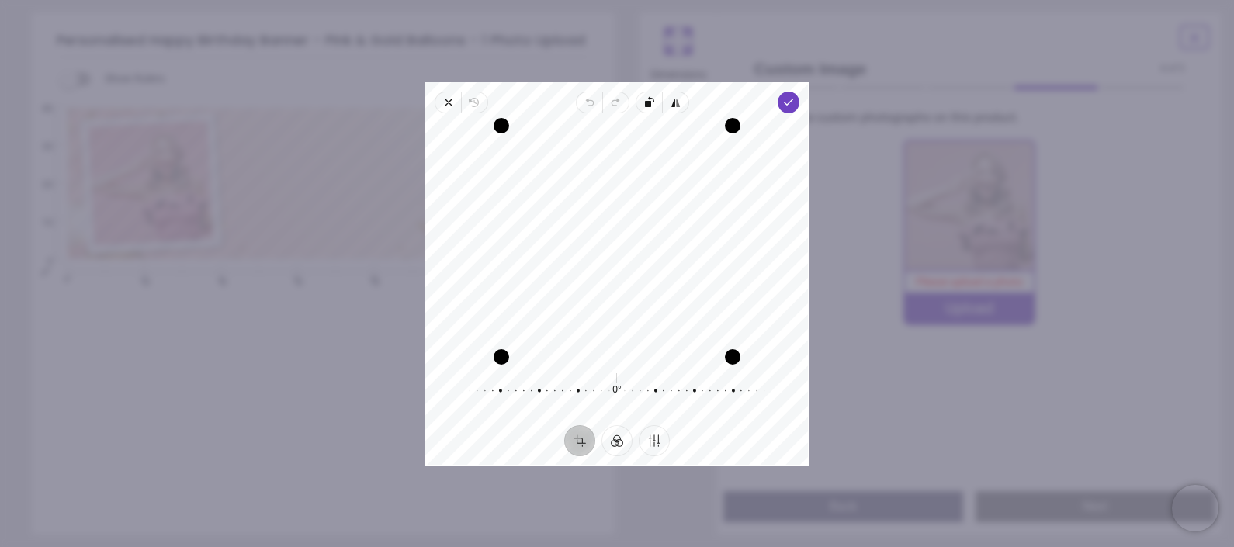
click at [680, 318] on div "Recenter" at bounding box center [617, 241] width 358 height 231
drag, startPoint x: 680, startPoint y: 344, endPoint x: 682, endPoint y: 399, distance: 55.1
click at [682, 399] on div "Recenter 0° Reset" at bounding box center [616, 269] width 383 height 312
drag, startPoint x: 682, startPoint y: 399, endPoint x: 683, endPoint y: 341, distance: 57.4
click at [683, 341] on div "Recenter 0° Reset" at bounding box center [616, 269] width 383 height 312
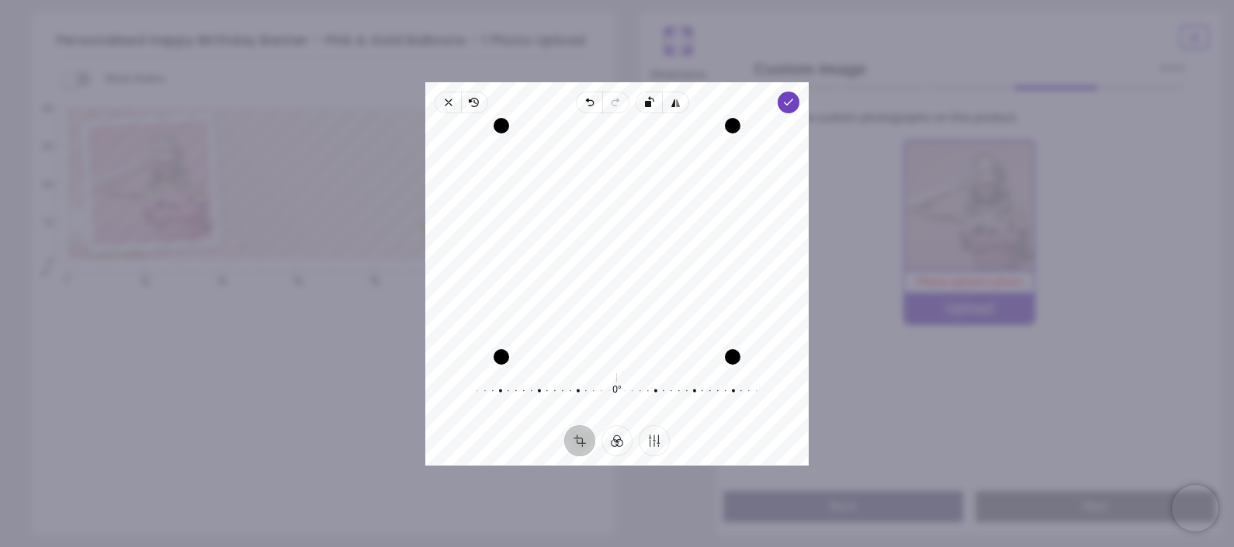
drag, startPoint x: 670, startPoint y: 271, endPoint x: 668, endPoint y: 244, distance: 27.3
click at [668, 244] on div "Recenter" at bounding box center [617, 241] width 358 height 231
drag, startPoint x: 734, startPoint y: 123, endPoint x: 716, endPoint y: 146, distance: 28.7
click at [716, 146] on div "Drag corner tr" at bounding box center [714, 145] width 16 height 16
click at [657, 241] on div "Recenter" at bounding box center [617, 241] width 358 height 231
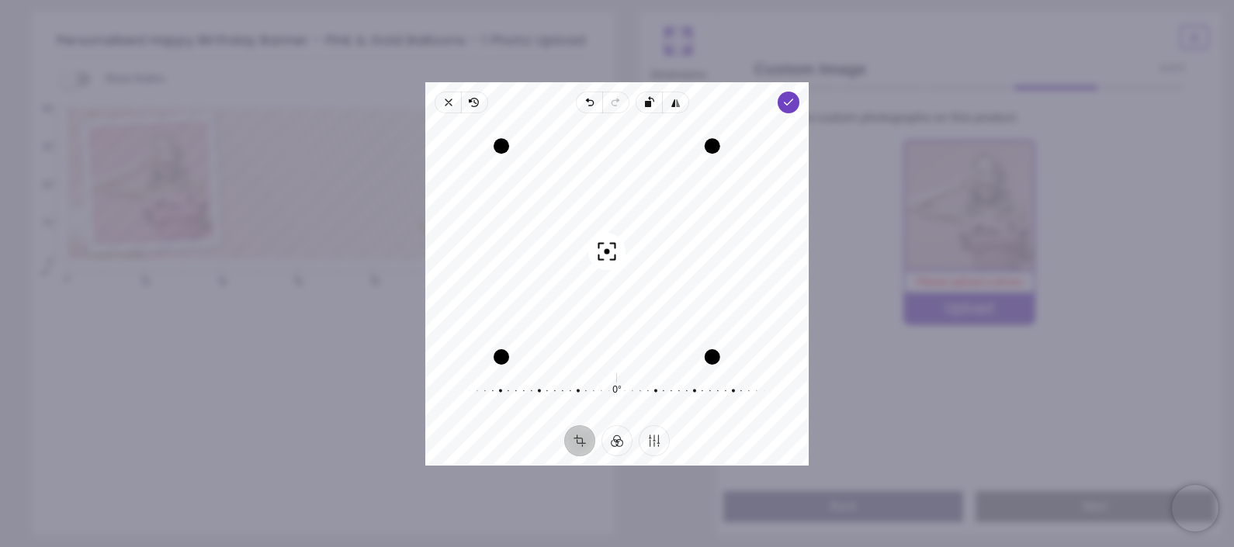
click at [657, 241] on div "Recenter" at bounding box center [617, 241] width 358 height 231
click at [658, 232] on div "Recenter" at bounding box center [617, 241] width 358 height 231
drag, startPoint x: 657, startPoint y: 232, endPoint x: 658, endPoint y: 169, distance: 62.9
click at [648, 365] on div "0° Reset" at bounding box center [616, 390] width 383 height 56
click at [648, 416] on div "0° Reset" at bounding box center [616, 390] width 383 height 56
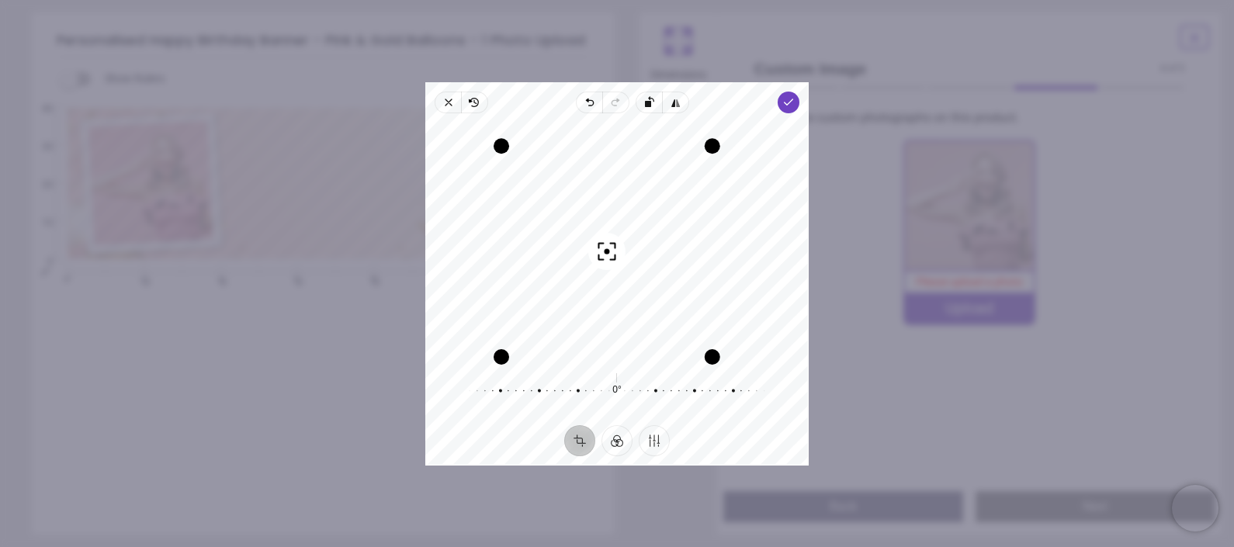
click at [654, 123] on div "Recenter" at bounding box center [616, 241] width 383 height 244
drag, startPoint x: 654, startPoint y: 122, endPoint x: 653, endPoint y: 158, distance: 36.5
click at [653, 158] on div "Recenter" at bounding box center [616, 241] width 383 height 244
click at [764, 215] on div "Recenter" at bounding box center [617, 241] width 358 height 231
click at [644, 190] on div "Recenter" at bounding box center [617, 241] width 358 height 231
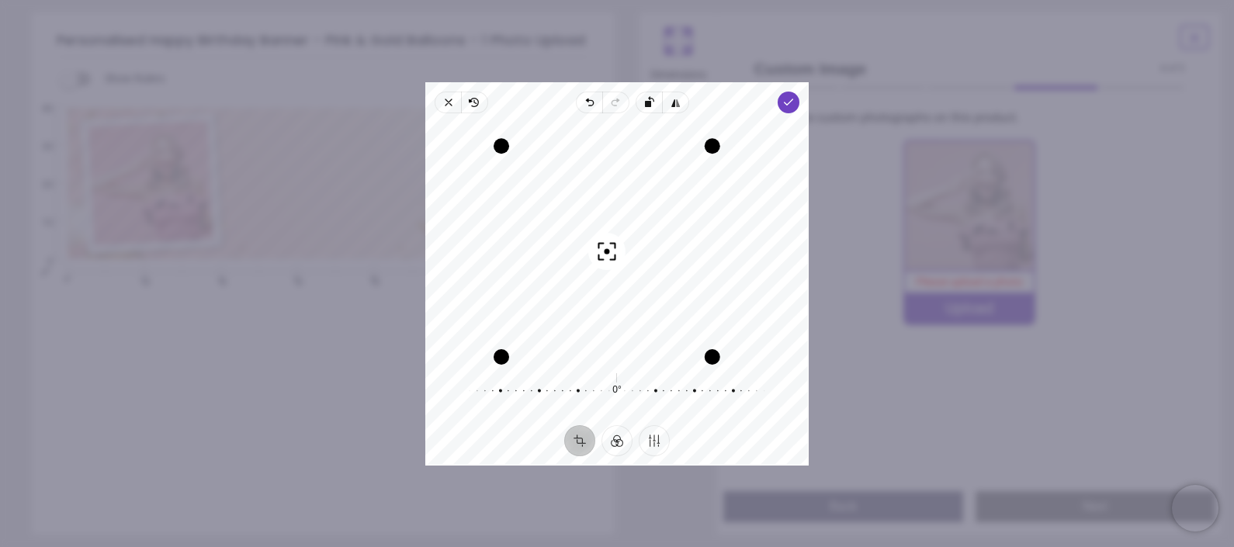
drag, startPoint x: 644, startPoint y: 190, endPoint x: 641, endPoint y: 240, distance: 49.8
click at [641, 240] on div "Recenter" at bounding box center [617, 241] width 358 height 231
click at [660, 255] on div "Recenter" at bounding box center [617, 241] width 358 height 231
drag, startPoint x: 660, startPoint y: 255, endPoint x: 664, endPoint y: 226, distance: 29.7
click at [664, 226] on div "Recenter" at bounding box center [617, 241] width 358 height 231
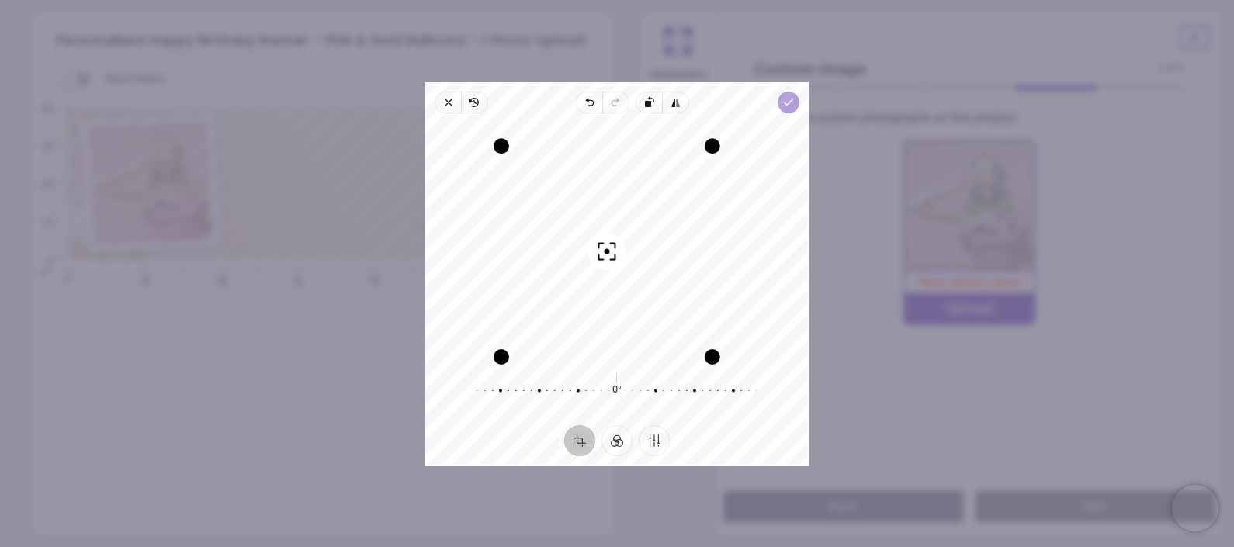
click at [791, 100] on polyline "button" at bounding box center [788, 101] width 9 height 5
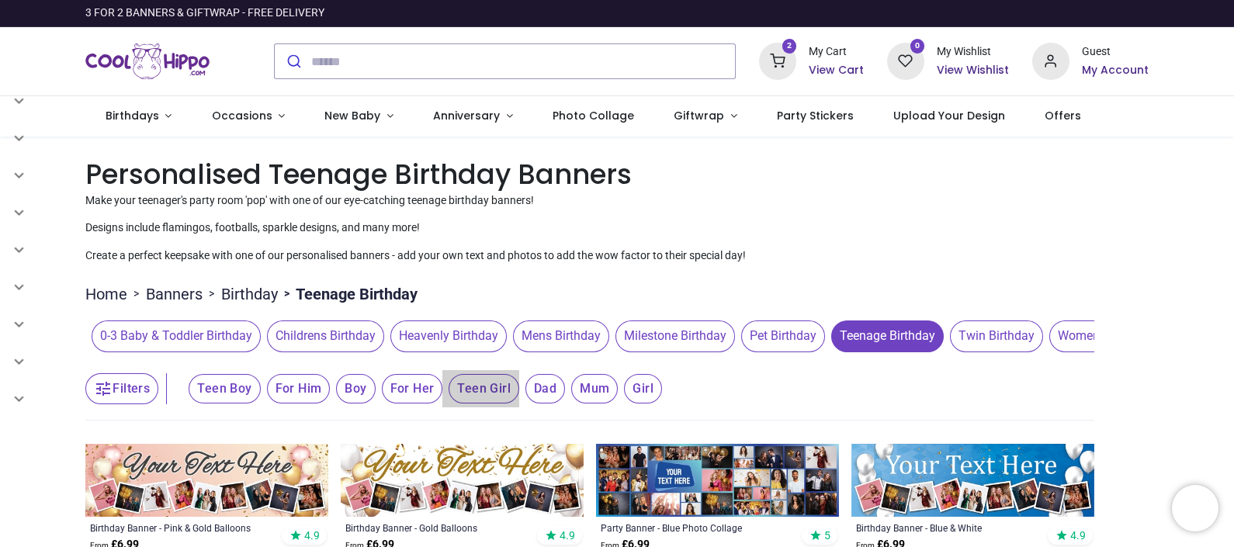
click at [469, 390] on span "Teen Girl" at bounding box center [483, 388] width 71 height 29
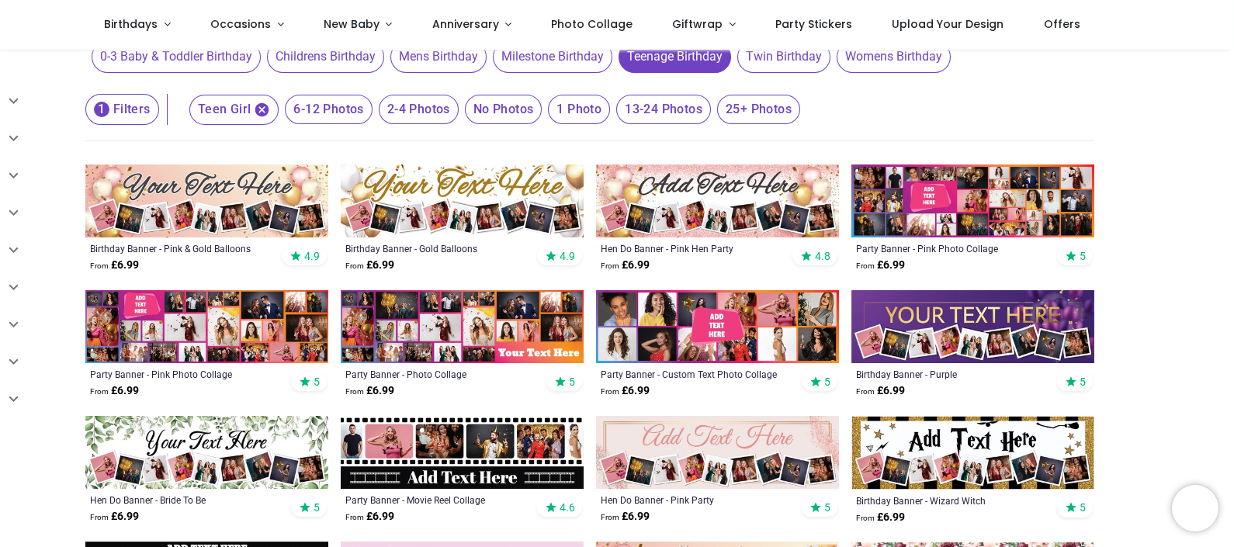
scroll to position [233, 0]
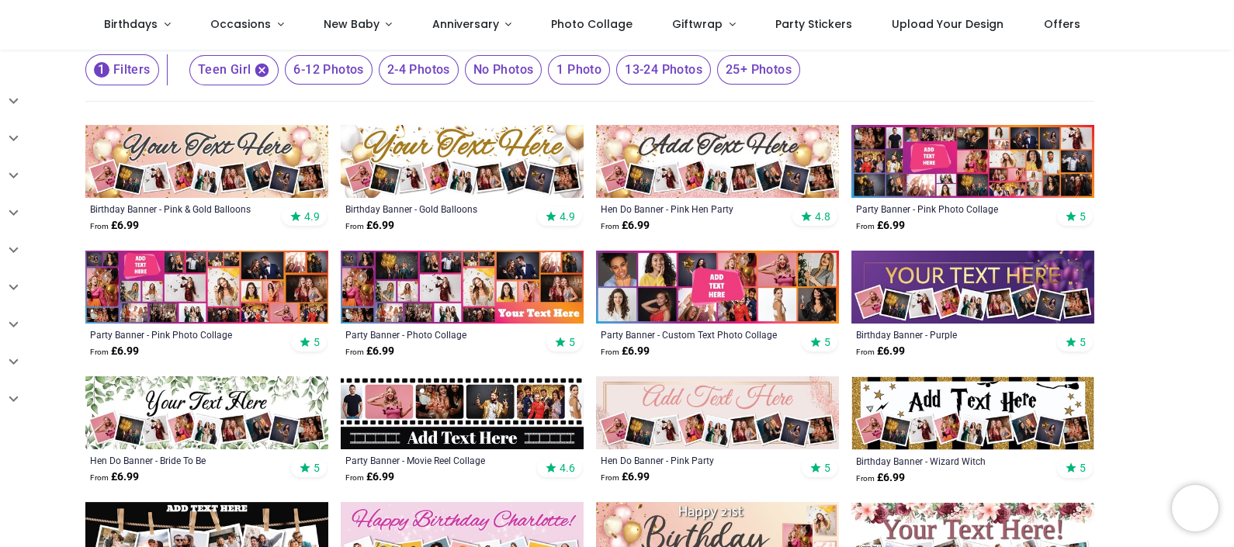
click at [1152, 298] on div "Personalised Teenage Birthday Banners Make your teenager's party room 'pop' wit…" at bounding box center [617, 450] width 1086 height 1228
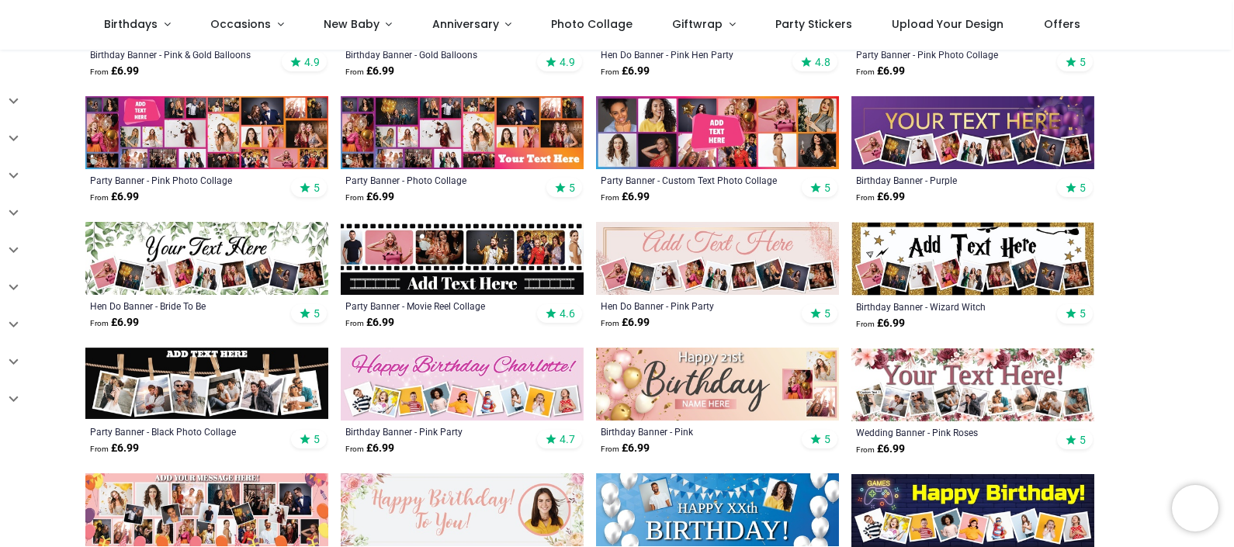
scroll to position [427, 0]
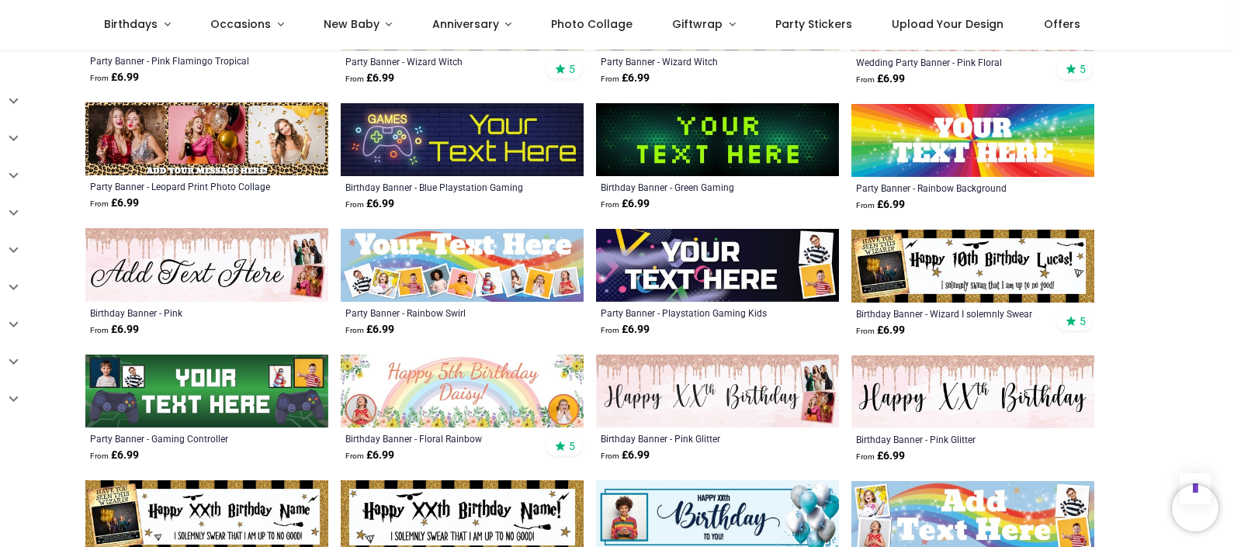
scroll to position [1551, 0]
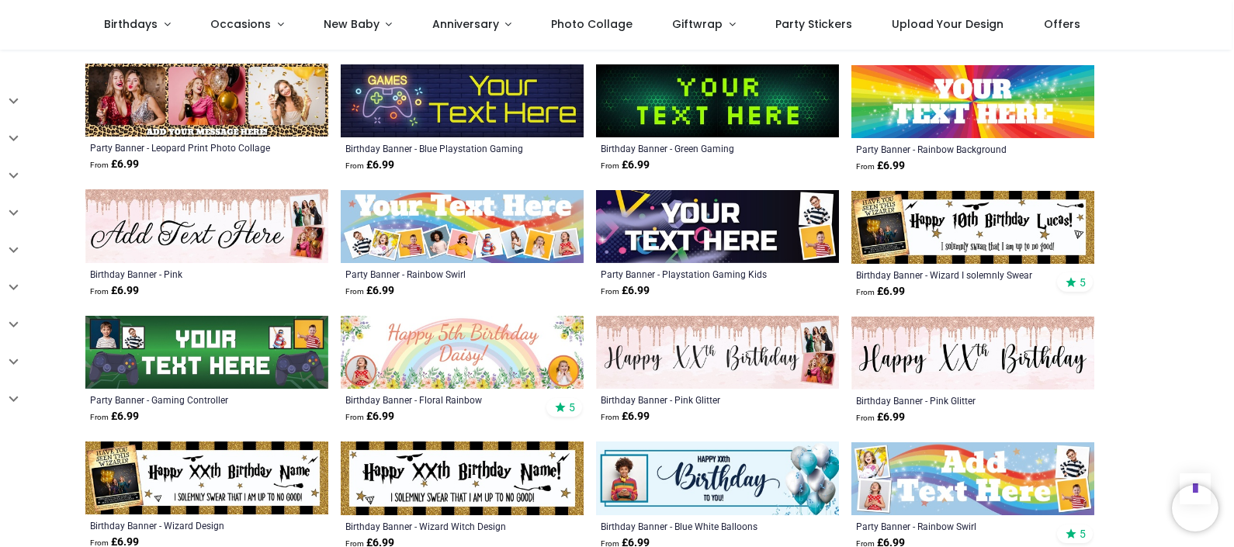
click at [237, 213] on img at bounding box center [206, 225] width 243 height 73
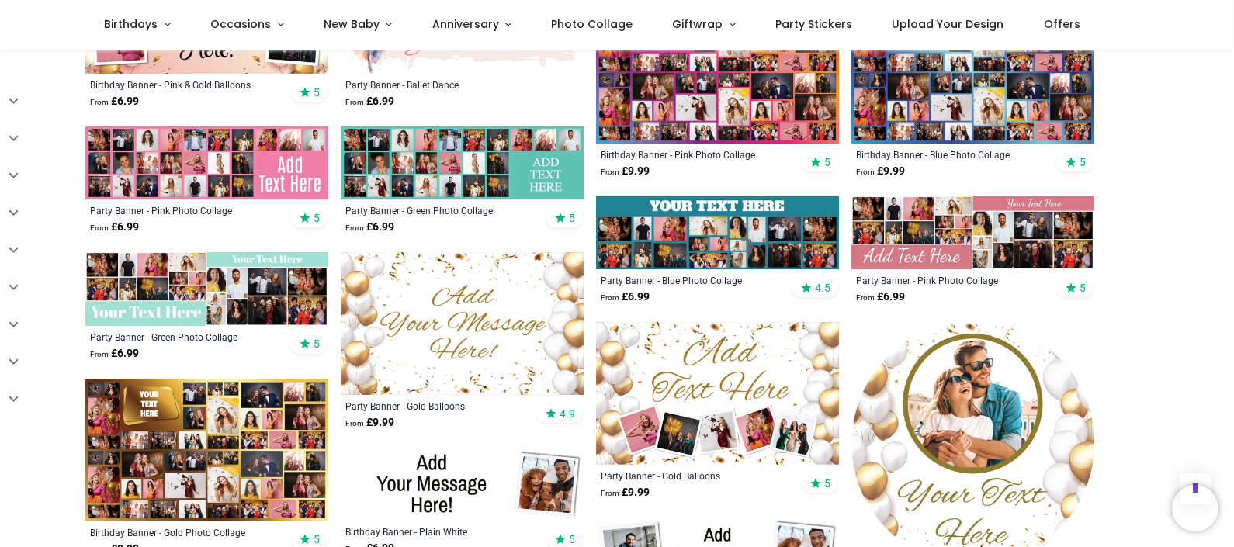
scroll to position [1551, 0]
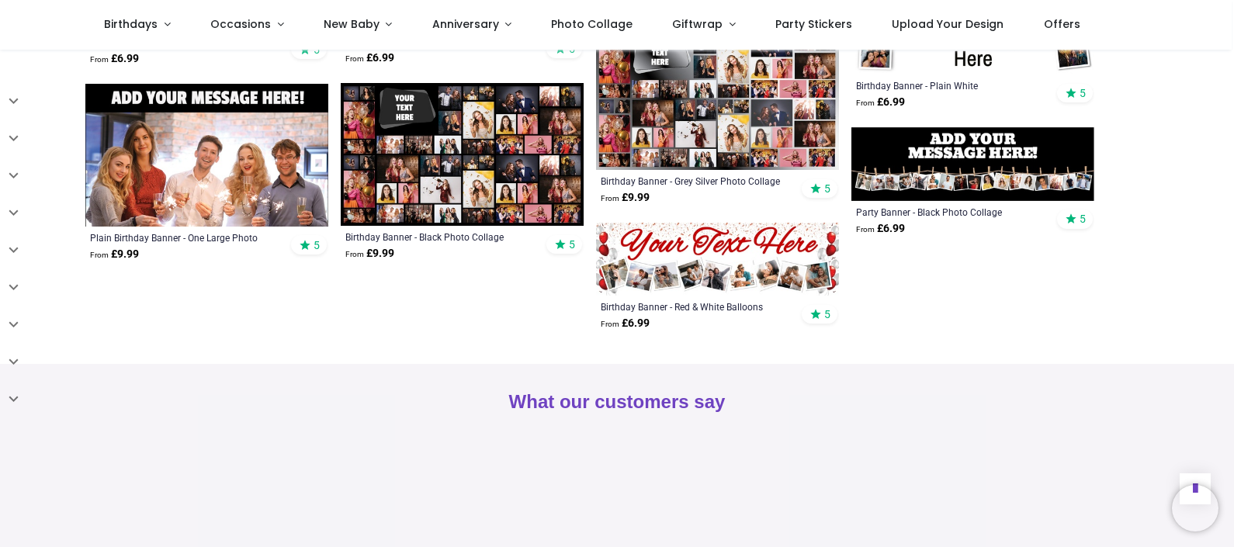
scroll to position [2173, 0]
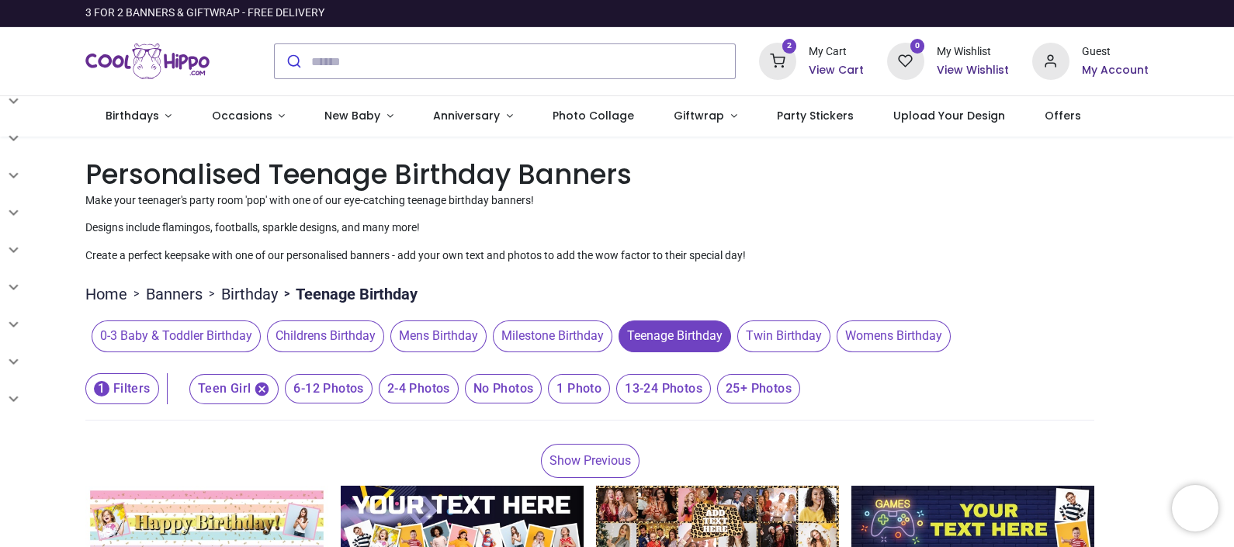
click at [166, 295] on link "Banners" at bounding box center [174, 294] width 57 height 22
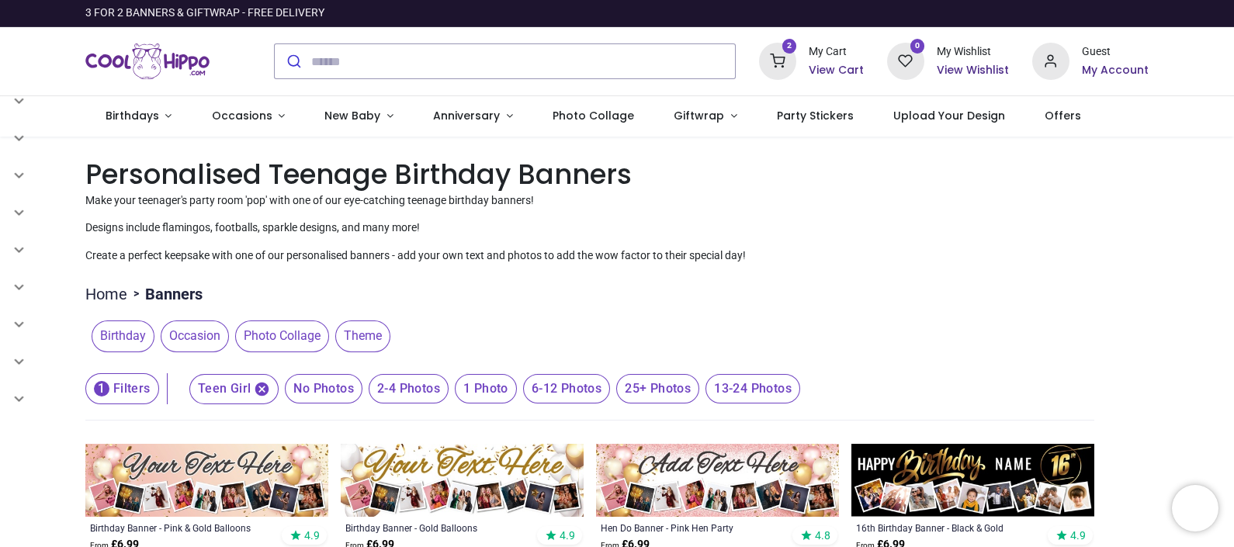
click at [949, 393] on header "1 Filters 1 Filters Teen Girl No Photos 2-4 Photos 1 Photo 6-12 Photos 25+ Phot…" at bounding box center [589, 389] width 1009 height 62
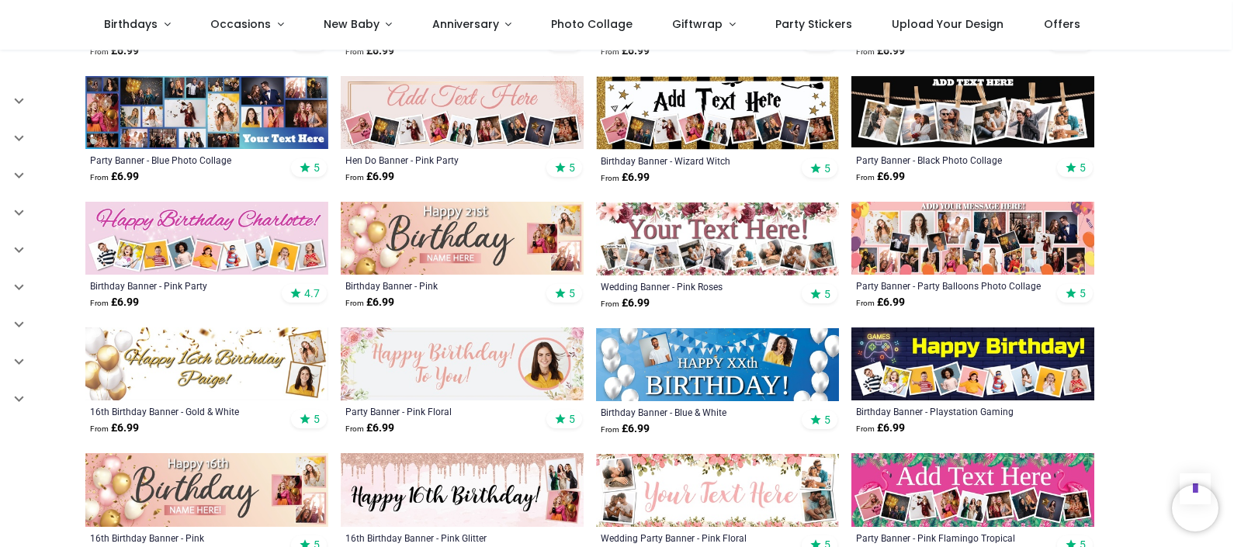
scroll to position [698, 0]
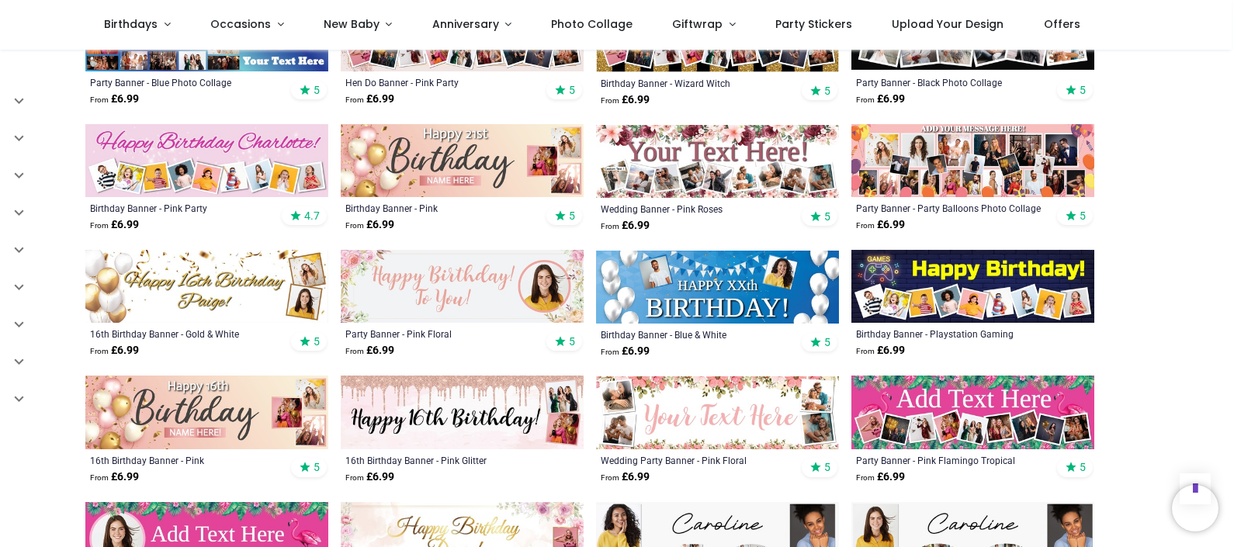
scroll to position [892, 0]
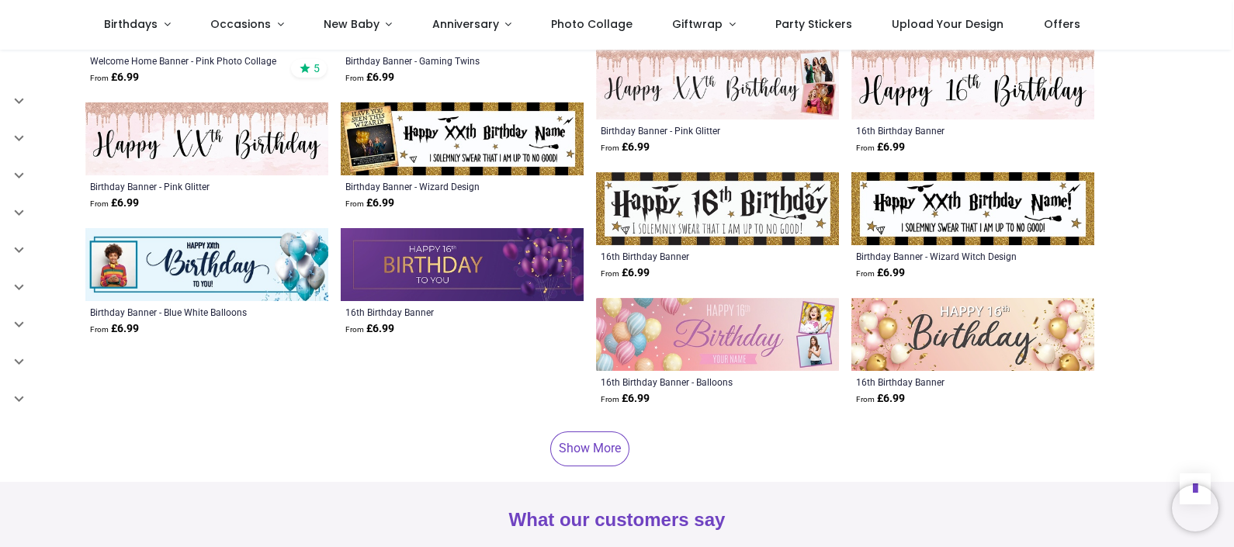
scroll to position [2754, 0]
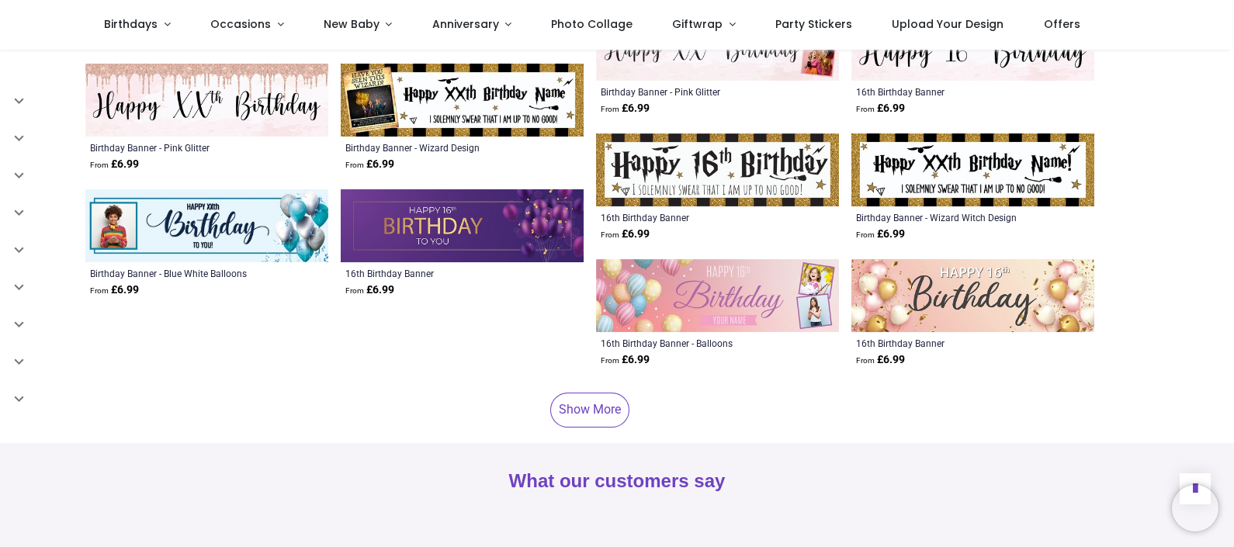
click at [586, 396] on link "Show More" at bounding box center [589, 410] width 79 height 34
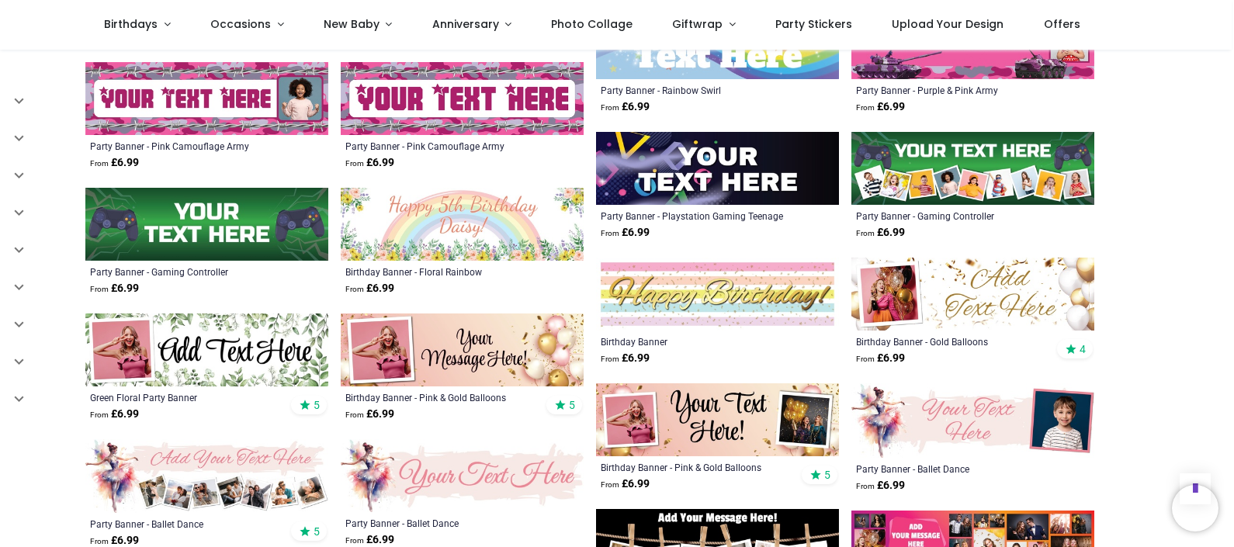
scroll to position [3298, 0]
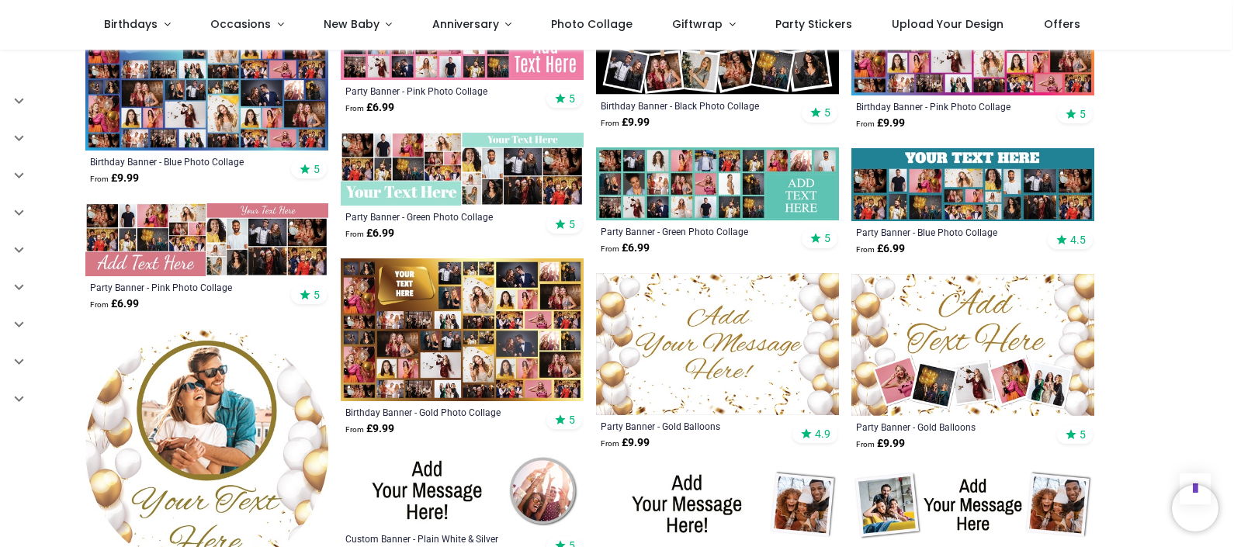
scroll to position [4035, 0]
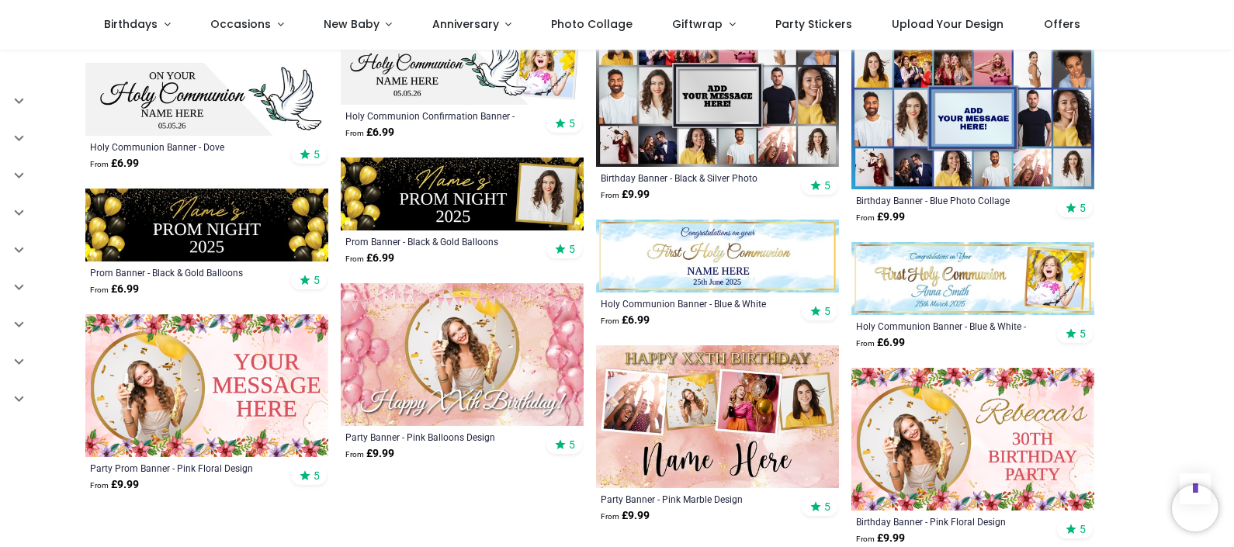
scroll to position [5198, 0]
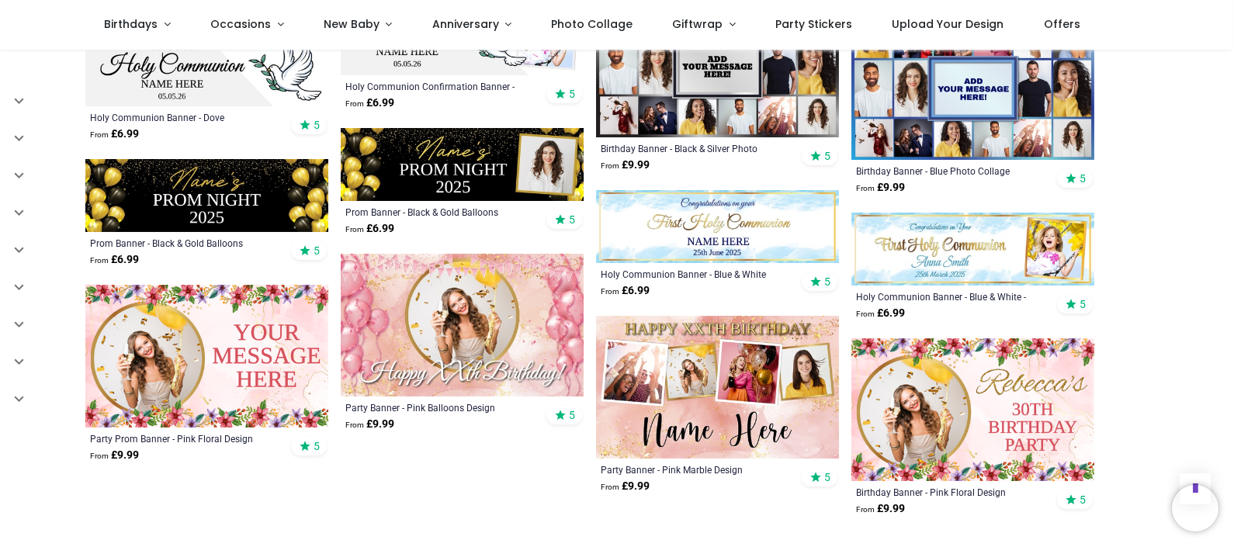
scroll to position [5159, 0]
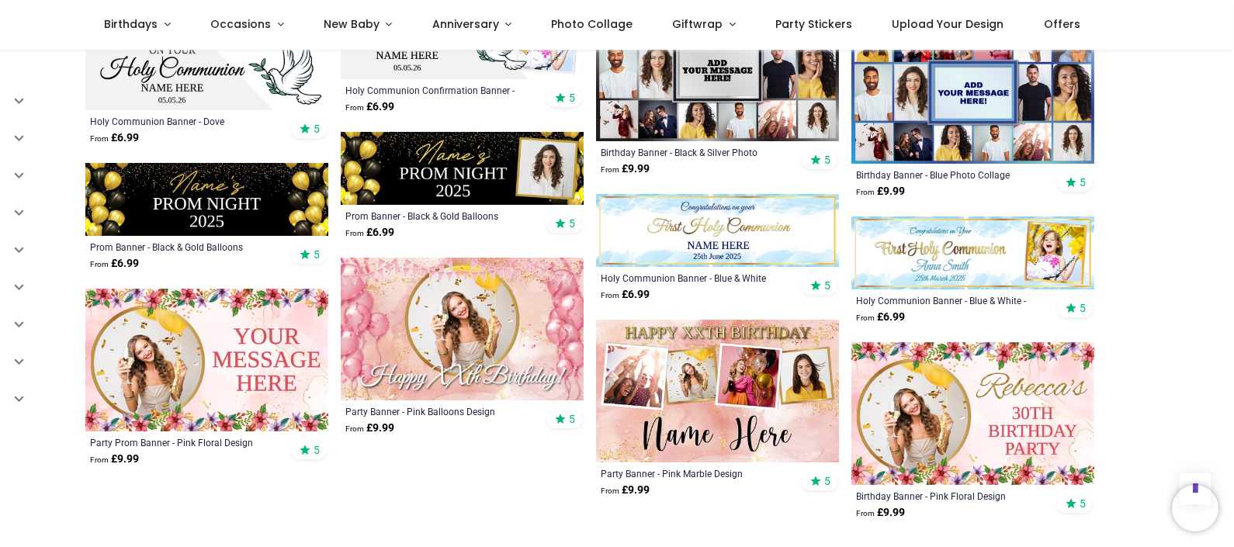
click at [459, 343] on img at bounding box center [462, 329] width 243 height 143
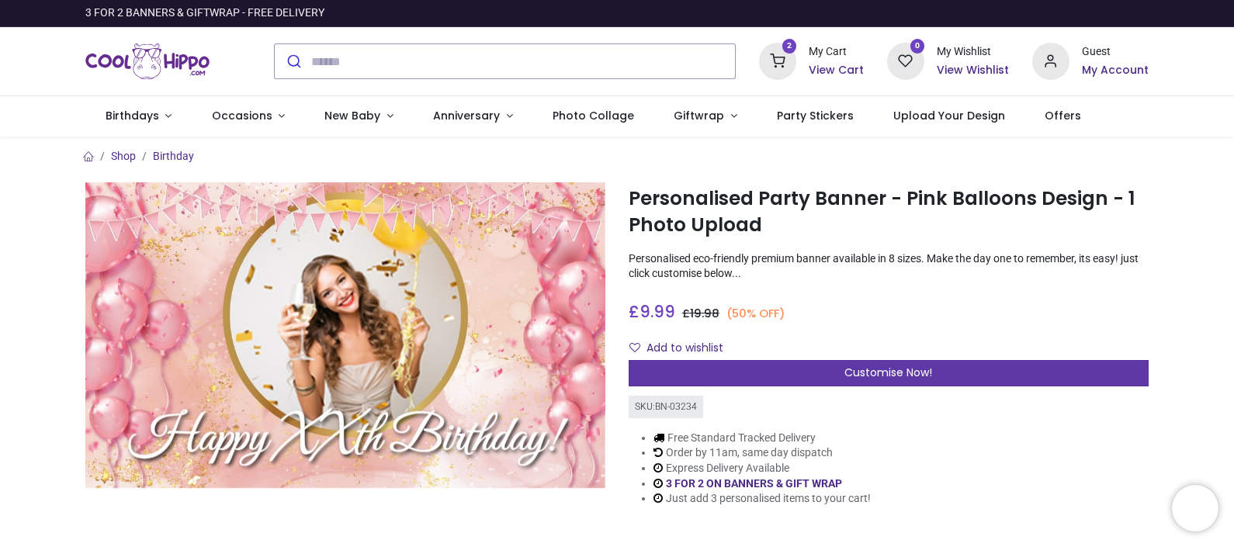
click at [927, 369] on span "Customise Now!" at bounding box center [888, 373] width 88 height 16
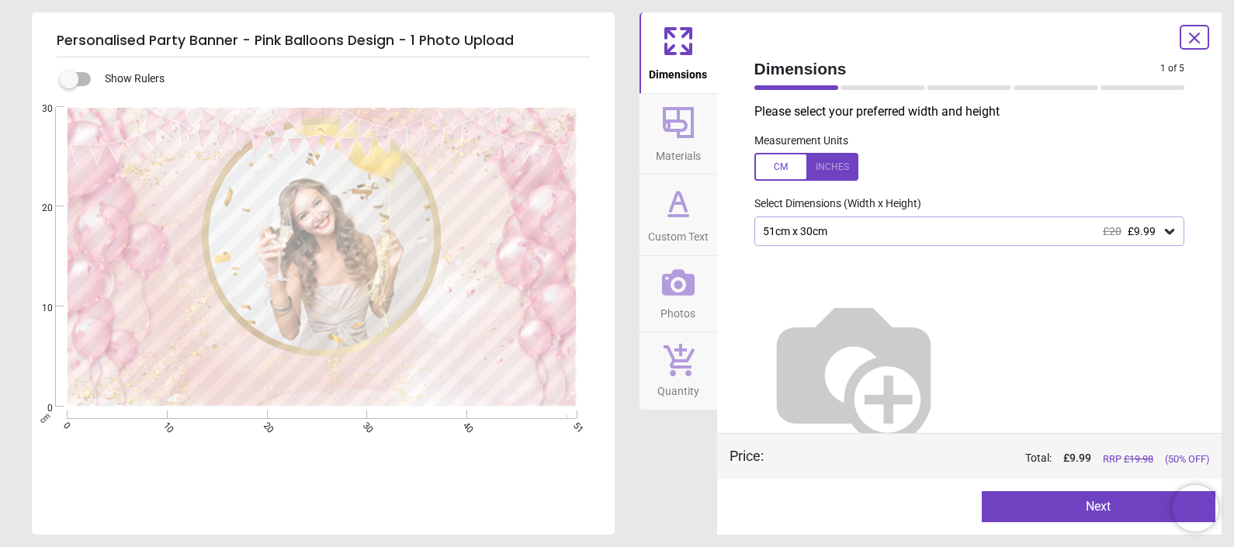
click at [947, 225] on div "51cm x 30cm £20 £9.99" at bounding box center [961, 231] width 401 height 13
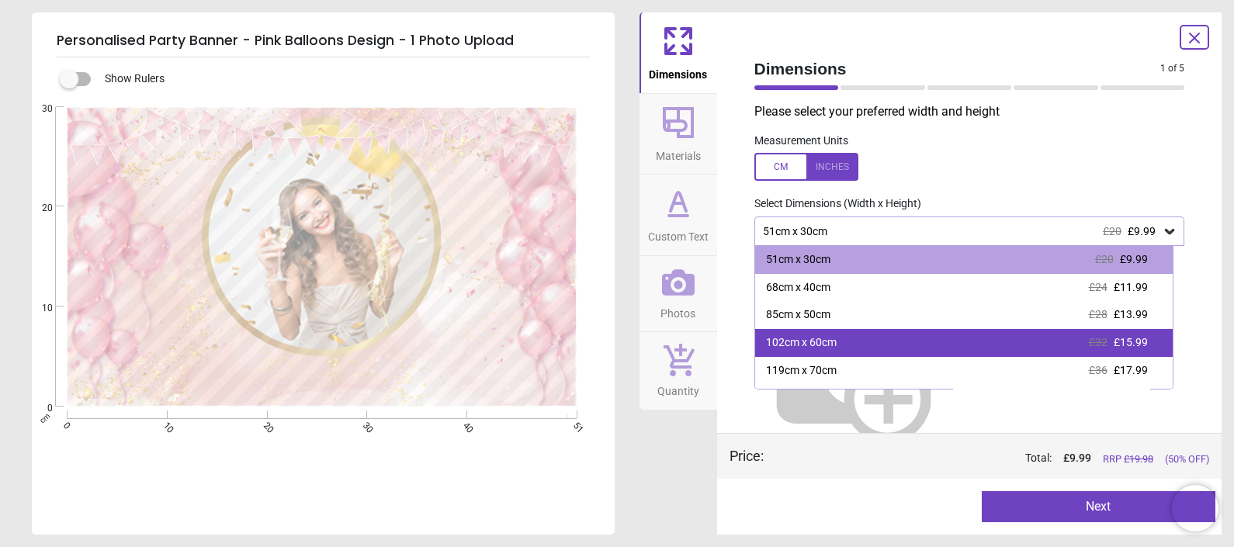
click at [854, 343] on div "102cm x 60cm £32 £15.99" at bounding box center [963, 343] width 417 height 28
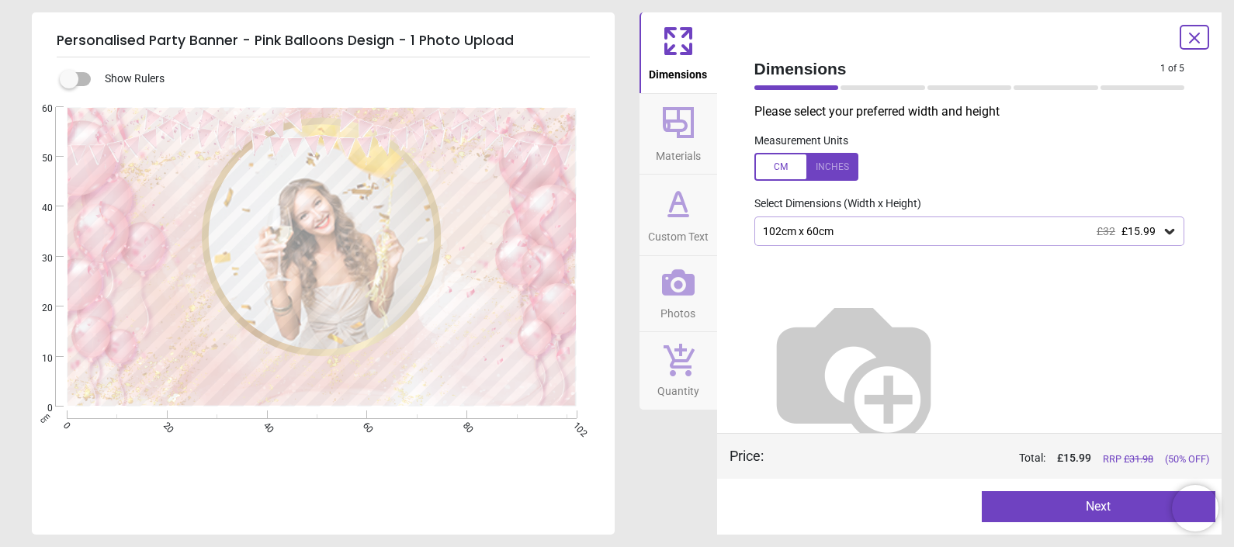
click at [1013, 512] on button "Next" at bounding box center [1099, 506] width 234 height 31
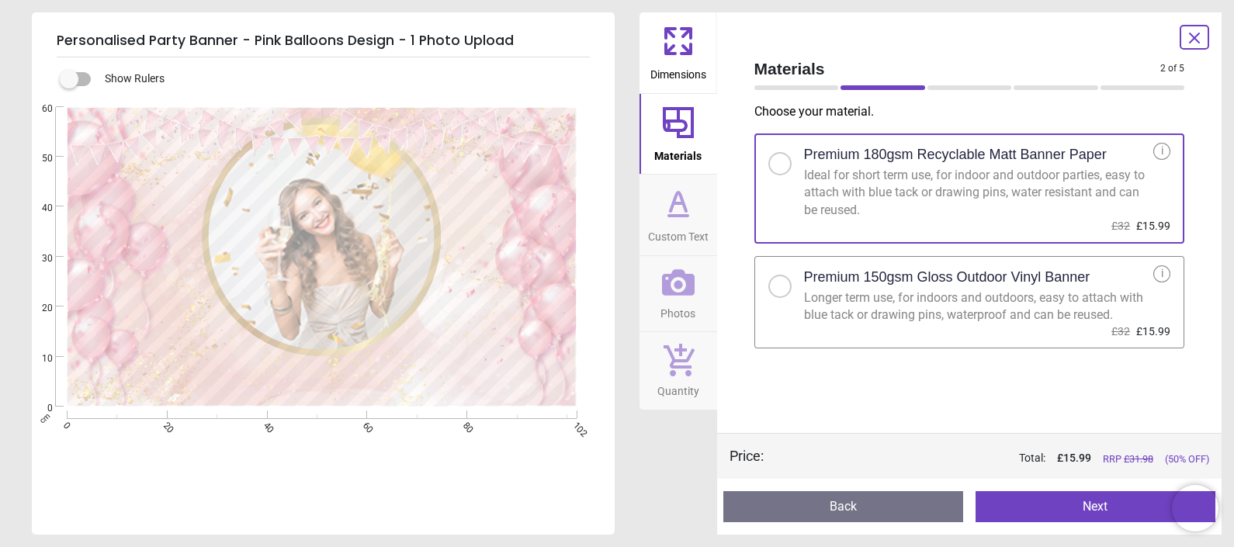
click at [781, 286] on div at bounding box center [779, 286] width 9 height 9
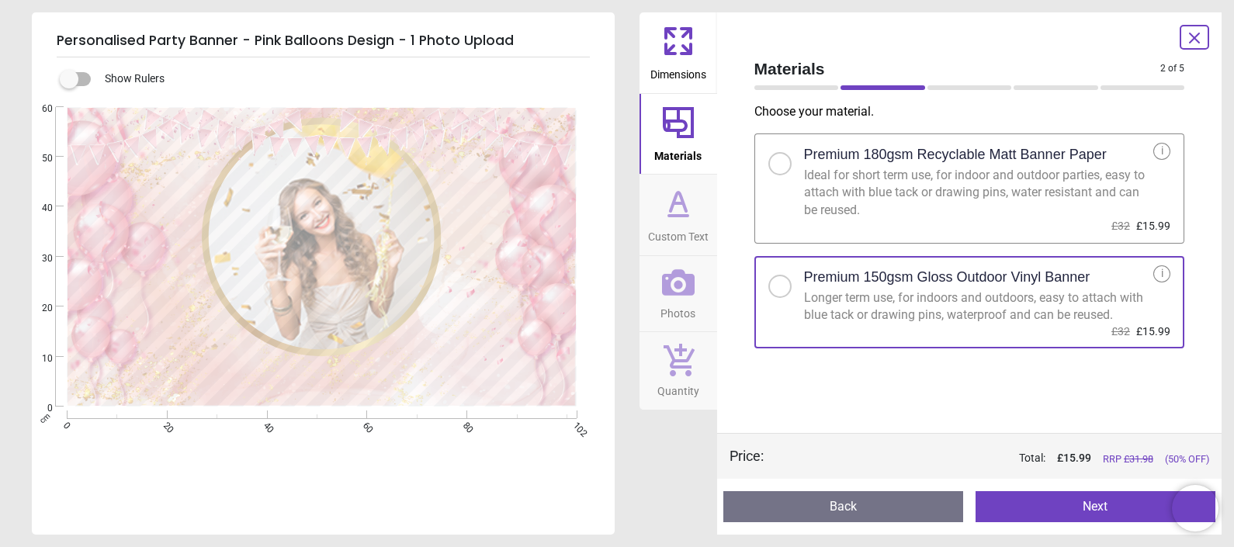
click at [1004, 501] on button "Next" at bounding box center [1095, 506] width 240 height 31
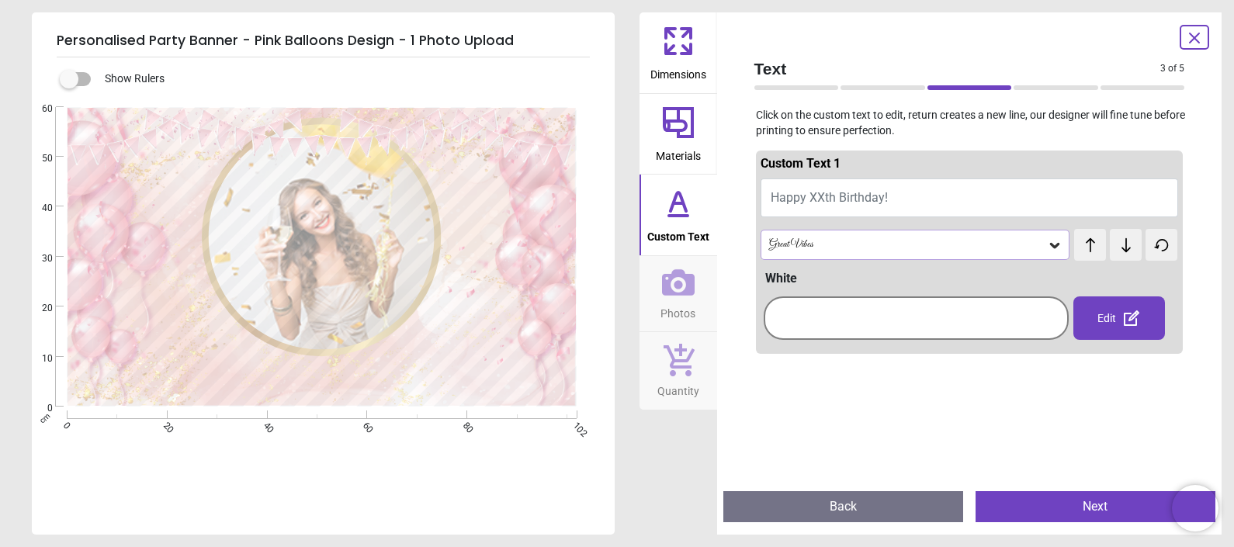
click at [839, 190] on span "Happy XXth Birthday!" at bounding box center [829, 197] width 117 height 15
click at [410, 349] on textarea "**********" at bounding box center [322, 357] width 442 height 47
type textarea "**********"
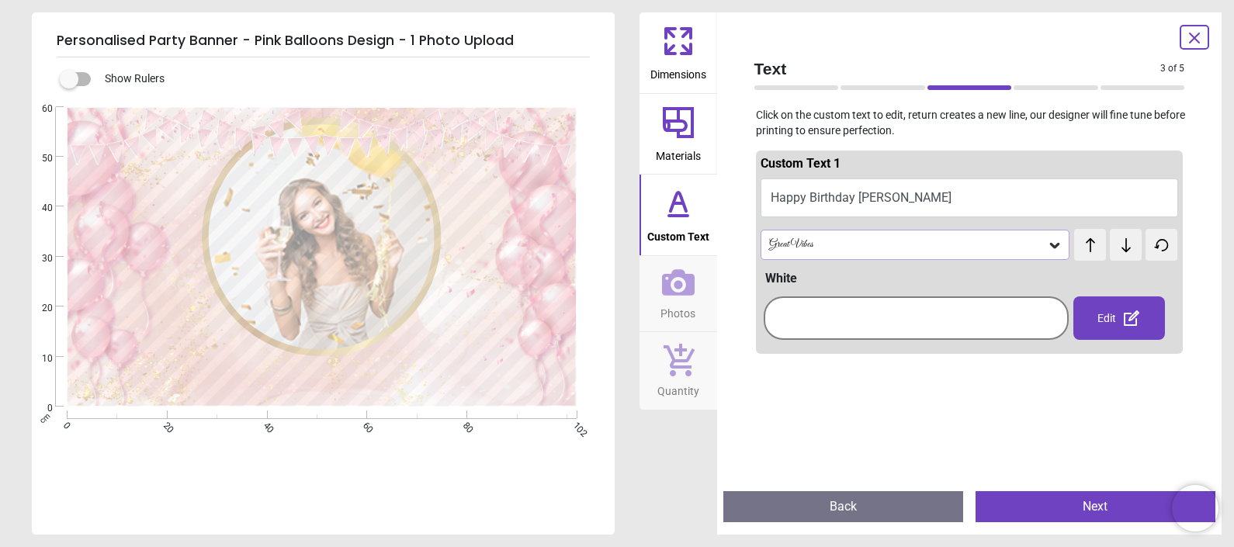
click at [1050, 244] on icon at bounding box center [1054, 245] width 9 height 5
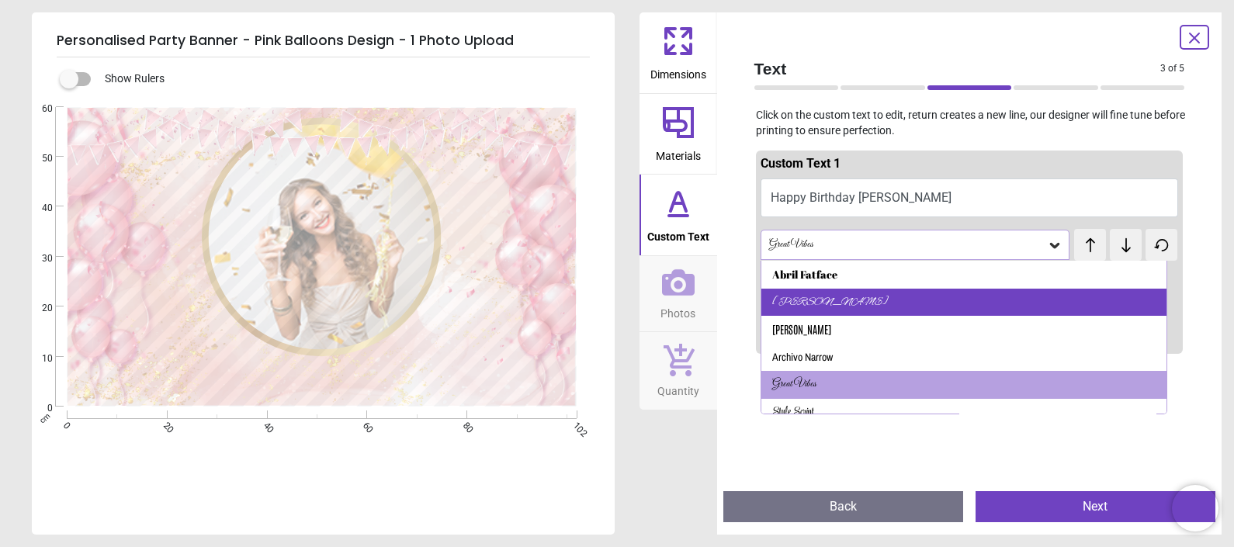
click at [965, 303] on div "Alex Brush" at bounding box center [963, 303] width 405 height 28
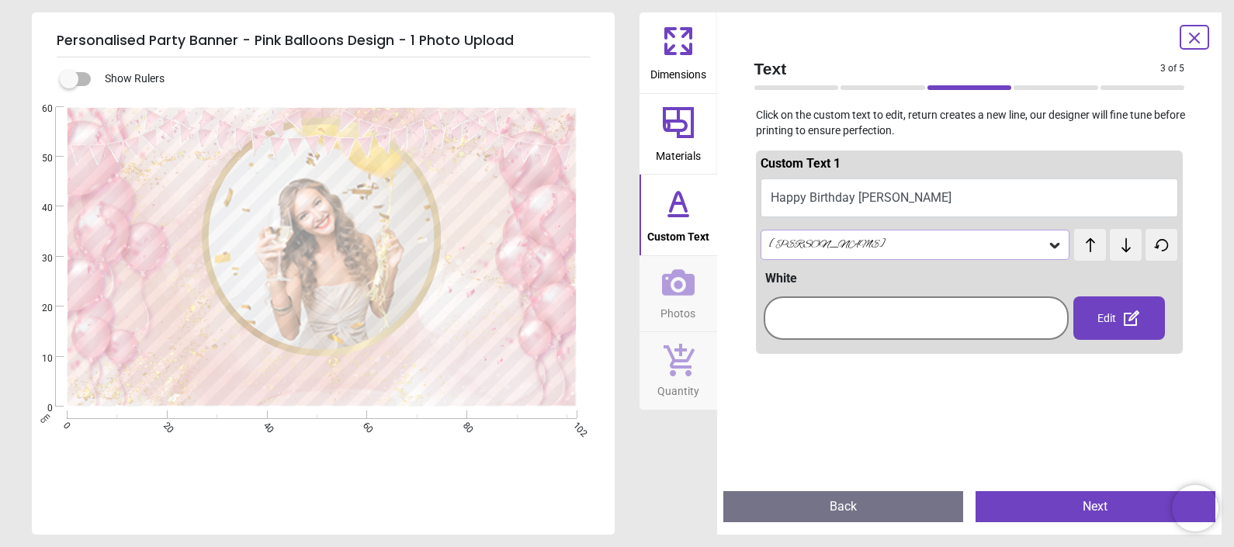
click at [1049, 499] on button "Next" at bounding box center [1095, 506] width 240 height 31
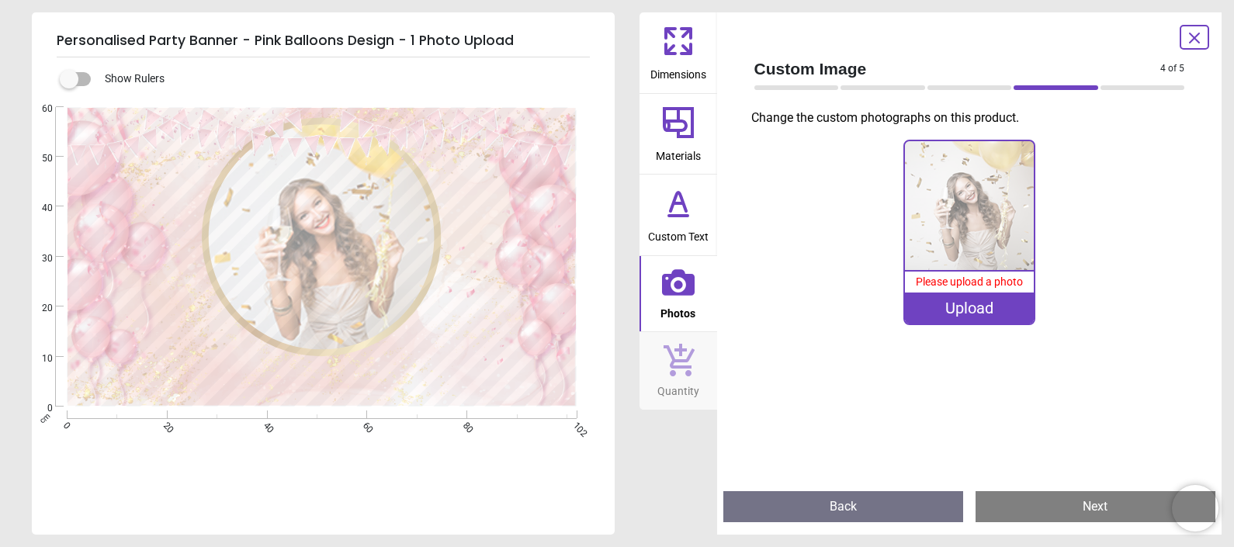
click at [969, 309] on div "Upload" at bounding box center [969, 308] width 129 height 31
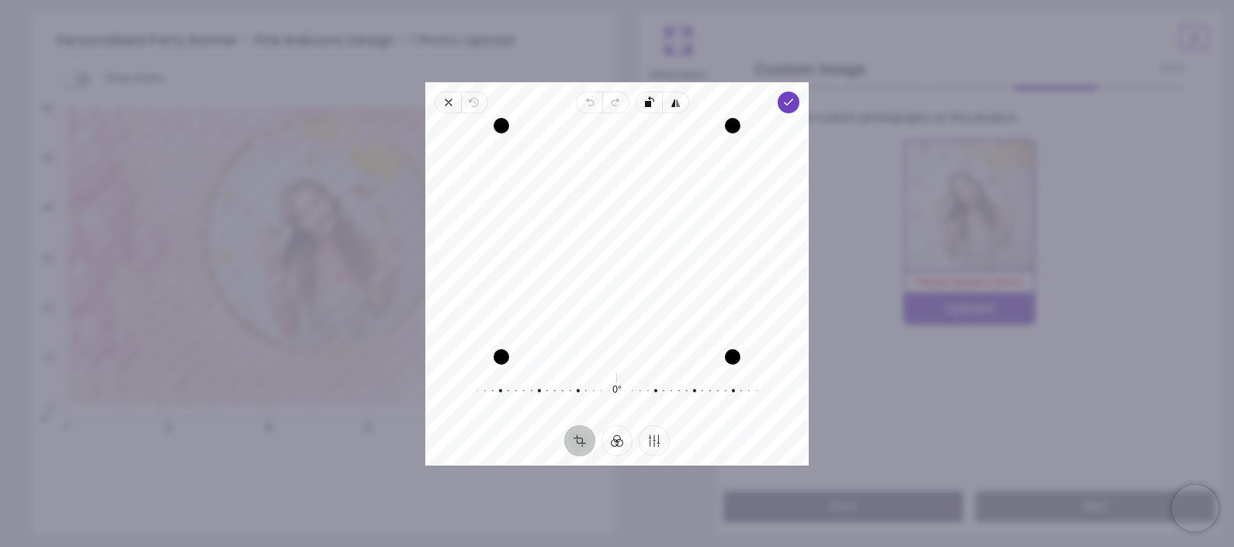
drag, startPoint x: 609, startPoint y: 190, endPoint x: 597, endPoint y: 422, distance: 232.3
click at [597, 422] on div "Recenter 0° Reset" at bounding box center [616, 269] width 383 height 312
click at [725, 129] on div "Drag corner tr" at bounding box center [733, 126] width 16 height 16
drag, startPoint x: 716, startPoint y: 134, endPoint x: 712, endPoint y: 144, distance: 11.1
click at [712, 144] on div "Recenter" at bounding box center [617, 241] width 358 height 231
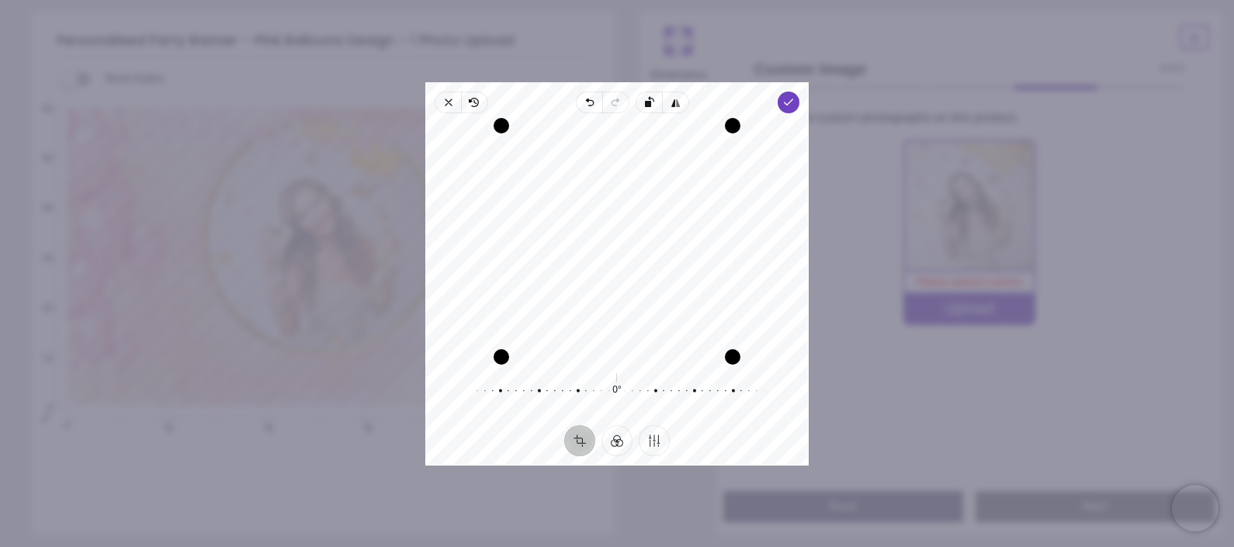
drag, startPoint x: 712, startPoint y: 144, endPoint x: 690, endPoint y: 175, distance: 37.9
click at [690, 175] on div "Recenter" at bounding box center [617, 241] width 358 height 231
drag, startPoint x: 732, startPoint y: 124, endPoint x: 705, endPoint y: 163, distance: 47.8
click at [705, 163] on div "Drag corner tr" at bounding box center [700, 159] width 16 height 16
click at [782, 100] on icon "button" at bounding box center [788, 102] width 12 height 12
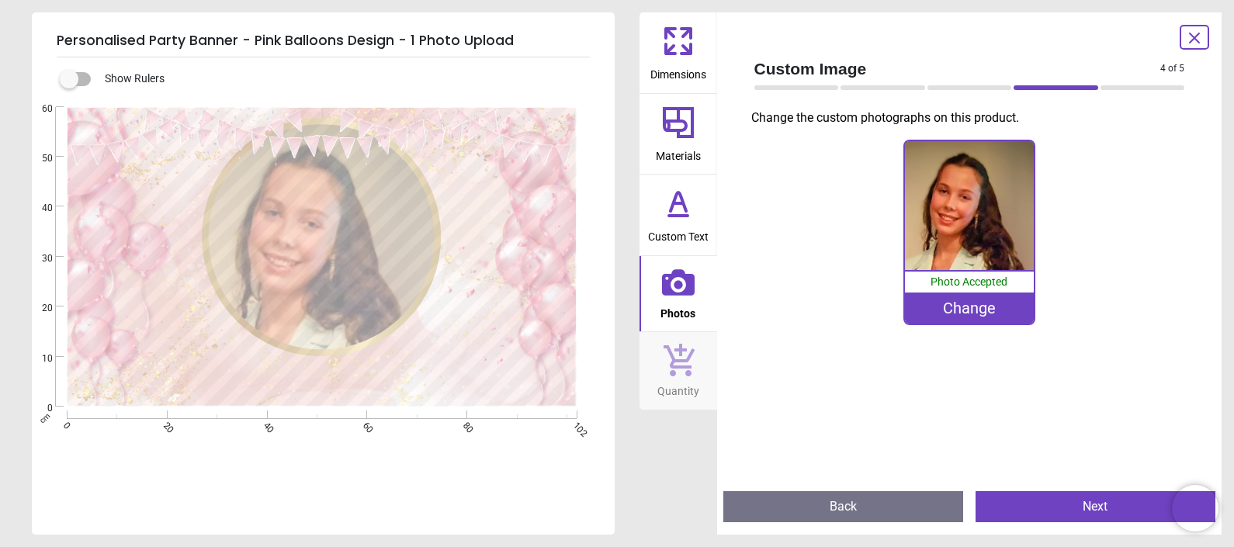
click at [951, 306] on div "Change" at bounding box center [969, 308] width 129 height 31
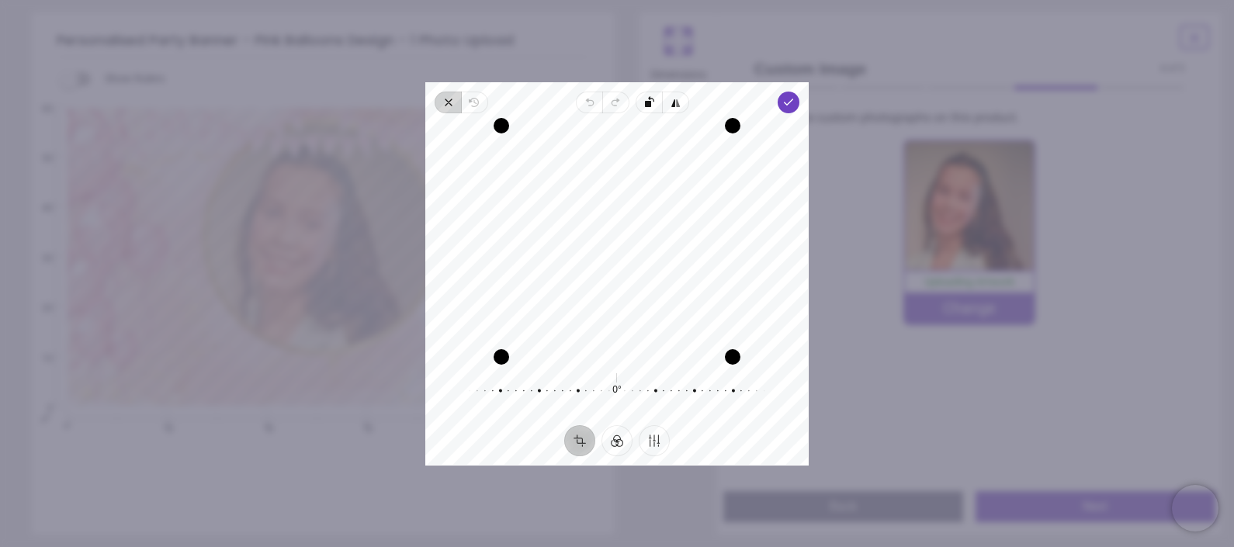
click at [442, 106] on icon "button" at bounding box center [448, 102] width 12 height 12
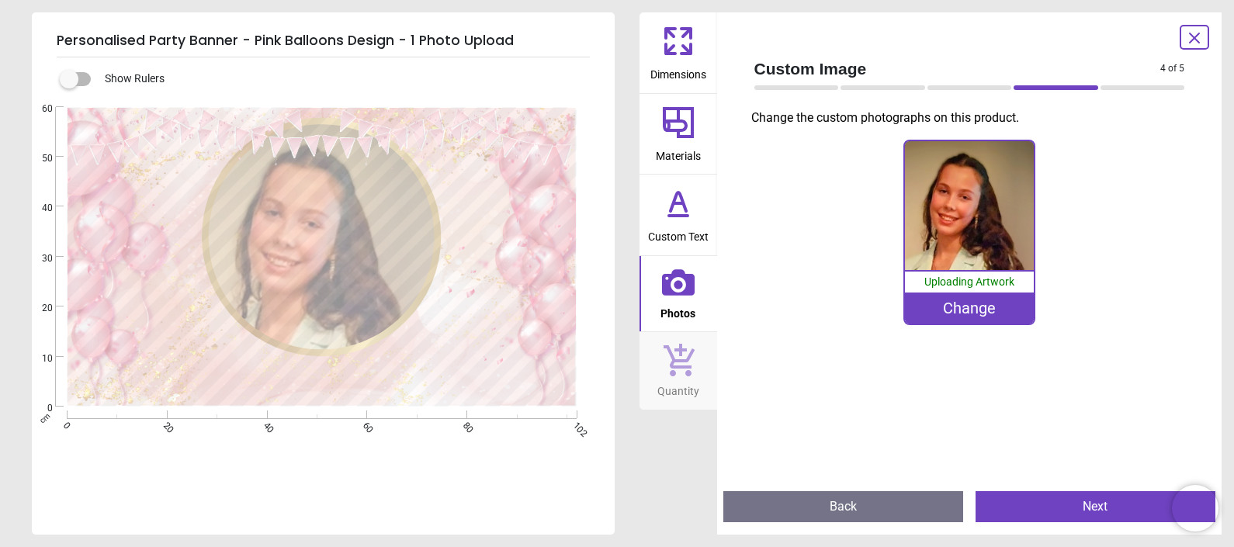
click at [984, 310] on div "Change" at bounding box center [969, 308] width 129 height 31
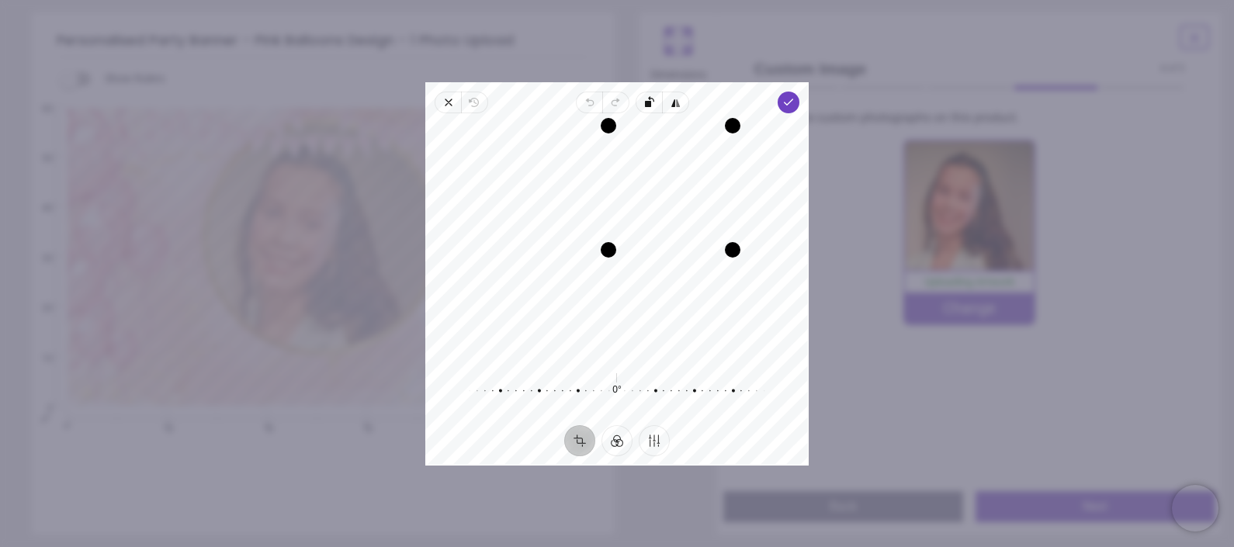
drag, startPoint x: 498, startPoint y: 355, endPoint x: 715, endPoint y: 299, distance: 223.6
click at [715, 299] on div "Recenter" at bounding box center [617, 241] width 358 height 231
click at [728, 128] on div "Drag corner tr" at bounding box center [733, 126] width 16 height 16
click at [702, 178] on div "Recenter" at bounding box center [617, 241] width 358 height 231
drag, startPoint x: 702, startPoint y: 194, endPoint x: 712, endPoint y: 150, distance: 45.2
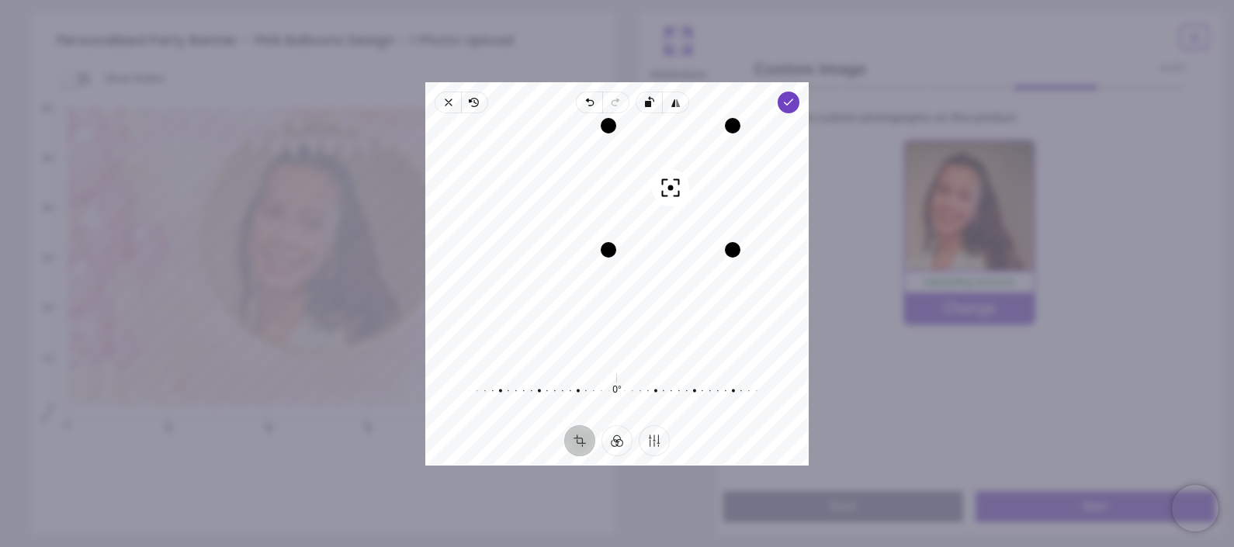
click at [712, 150] on div "Recenter" at bounding box center [617, 241] width 358 height 231
drag, startPoint x: 613, startPoint y: 252, endPoint x: 627, endPoint y: 244, distance: 16.0
click at [627, 244] on div "Drag corner bl" at bounding box center [621, 238] width 16 height 16
drag, startPoint x: 729, startPoint y: 241, endPoint x: 714, endPoint y: 237, distance: 15.2
click at [716, 237] on div "Drag corner br" at bounding box center [724, 231] width 16 height 16
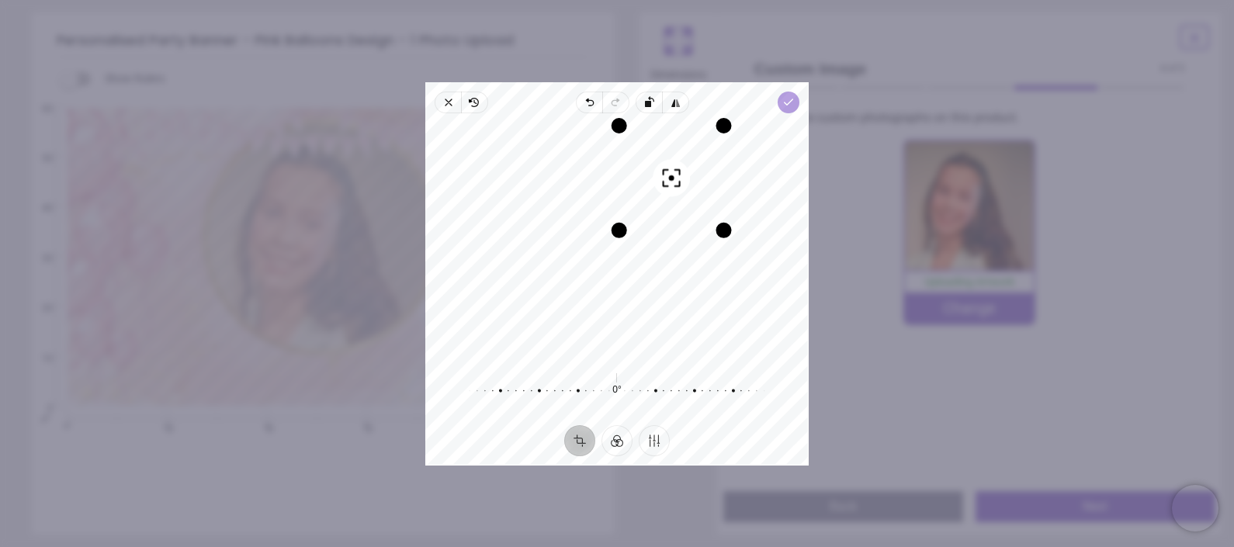
click at [781, 102] on span "Done" at bounding box center [788, 103] width 22 height 22
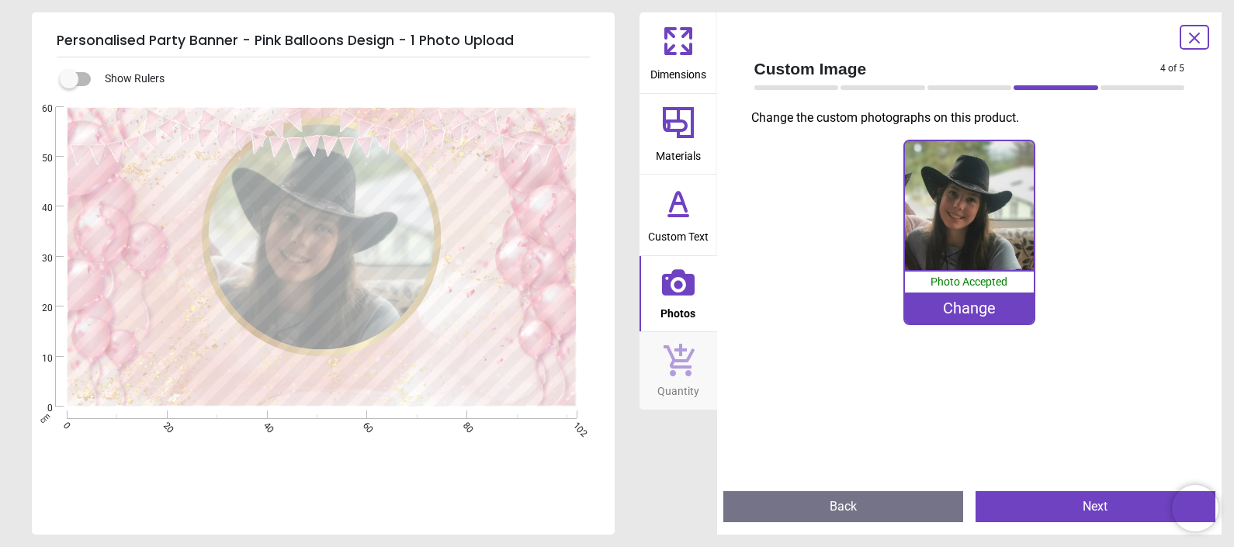
click at [947, 313] on div "Change" at bounding box center [969, 308] width 129 height 31
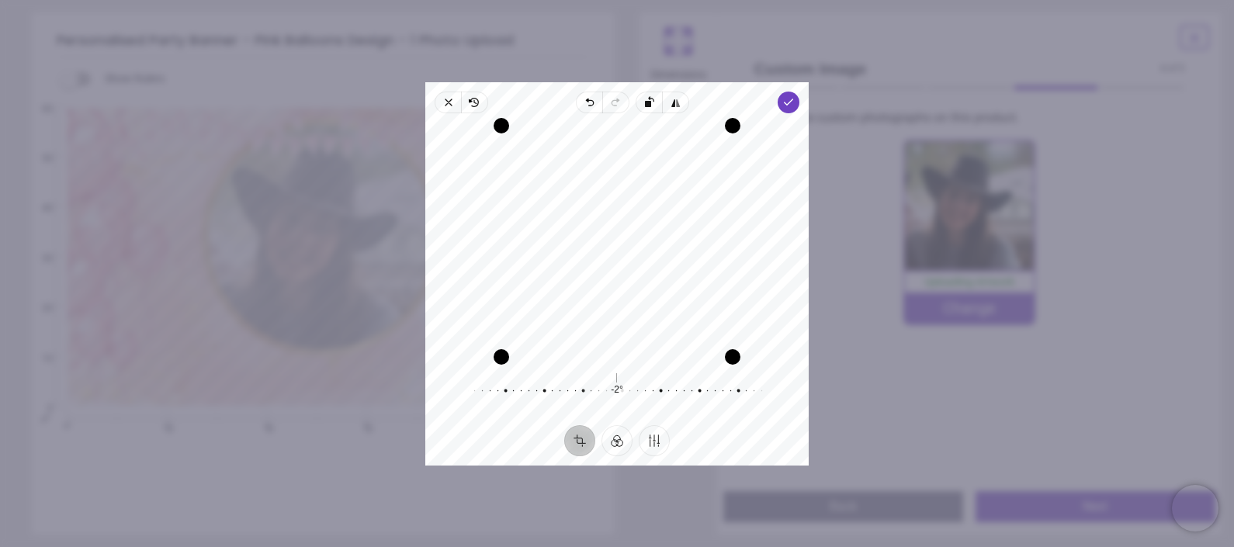
click at [668, 450] on div "Close Revert Undo Redo Rotate left Flip horizontal Done Crop Filter Finetune Re…" at bounding box center [616, 273] width 383 height 383
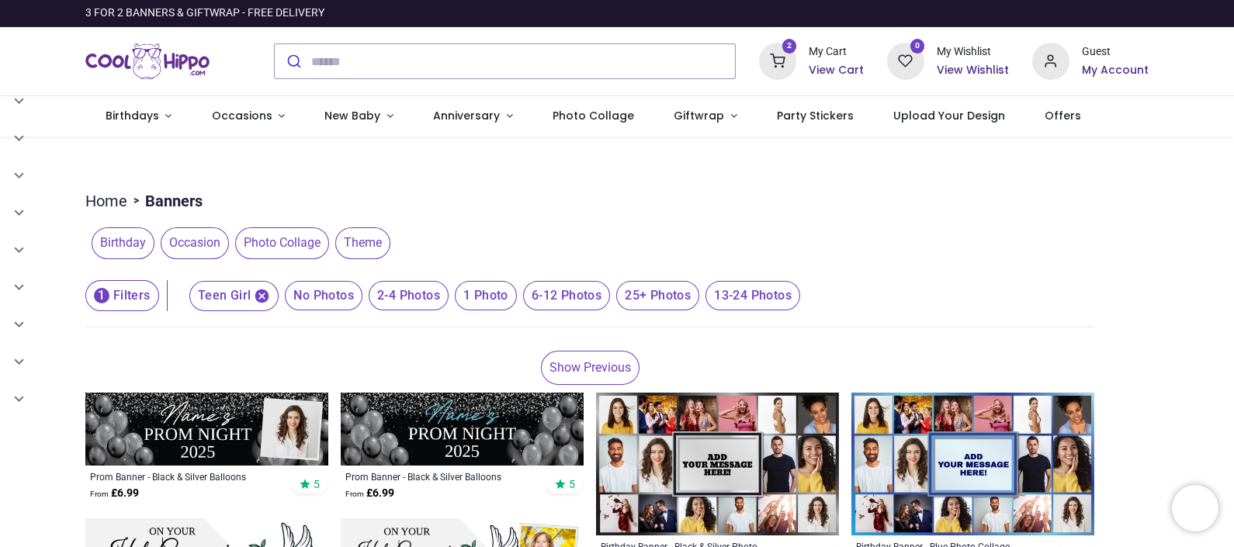
click at [1085, 294] on header "1 Filters 1 Filters Teen Girl No Photos 2-4 Photos 1 Photo 6-12 Photos 25+ Phot…" at bounding box center [589, 296] width 1009 height 62
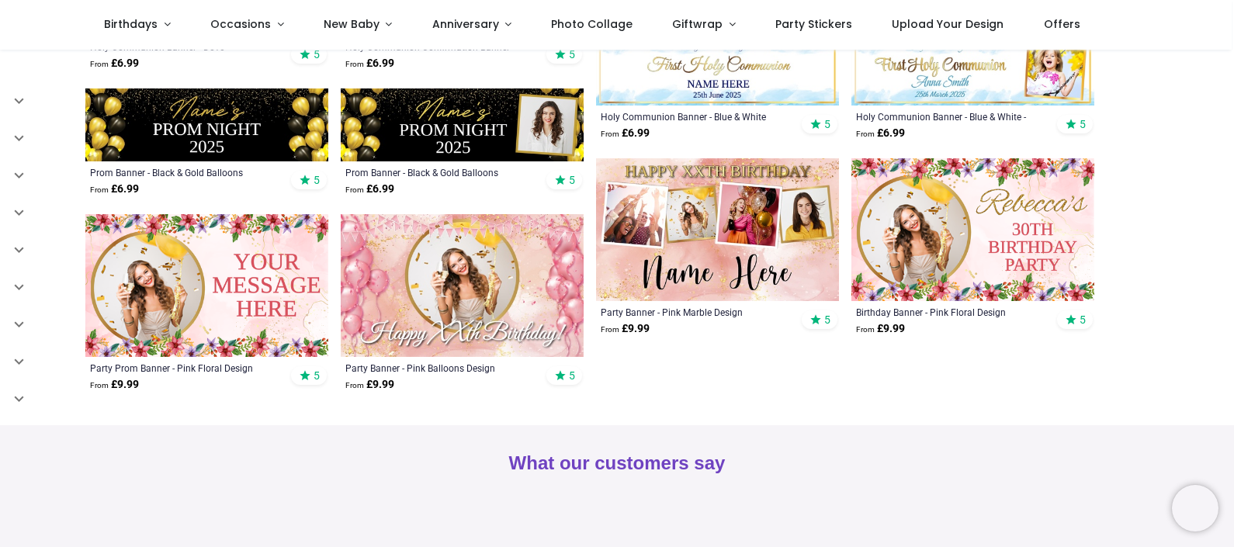
scroll to position [466, 0]
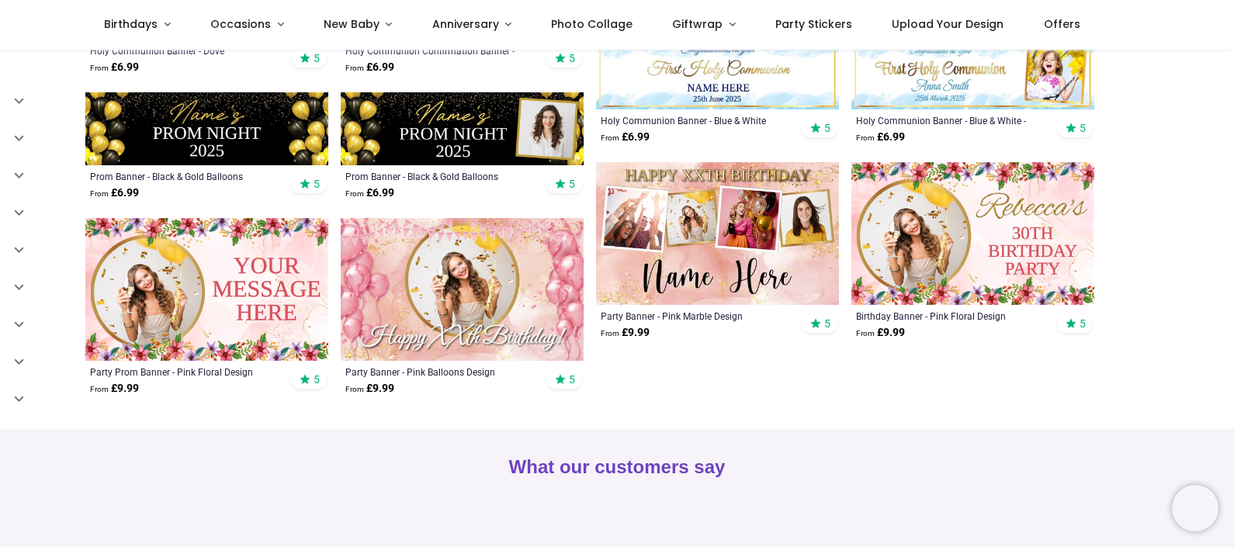
click at [470, 268] on img at bounding box center [462, 289] width 243 height 143
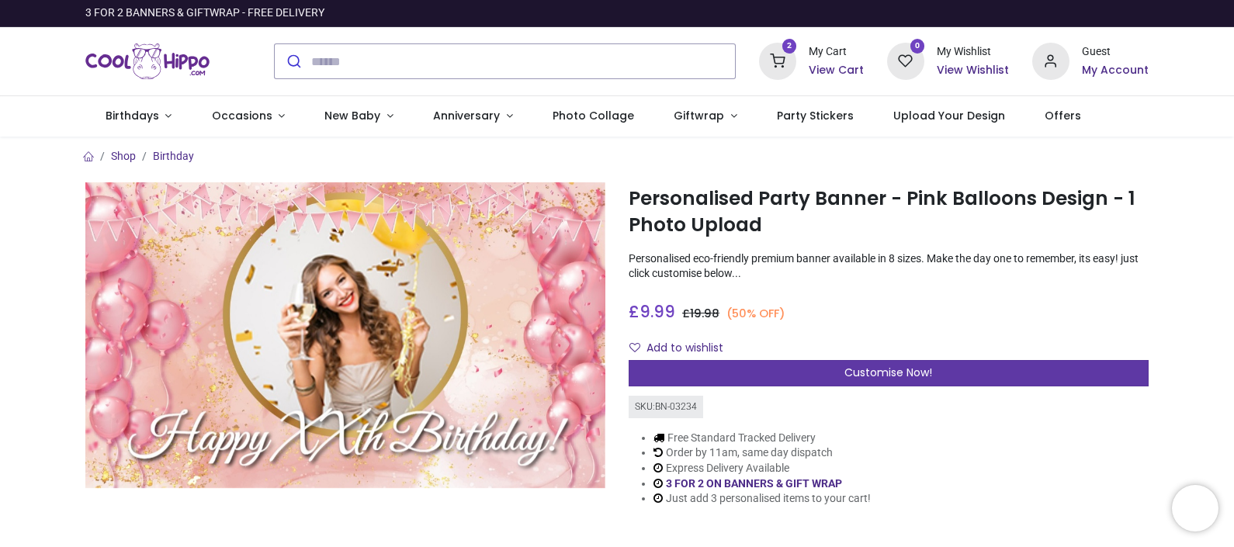
click at [878, 369] on span "Customise Now!" at bounding box center [888, 373] width 88 height 16
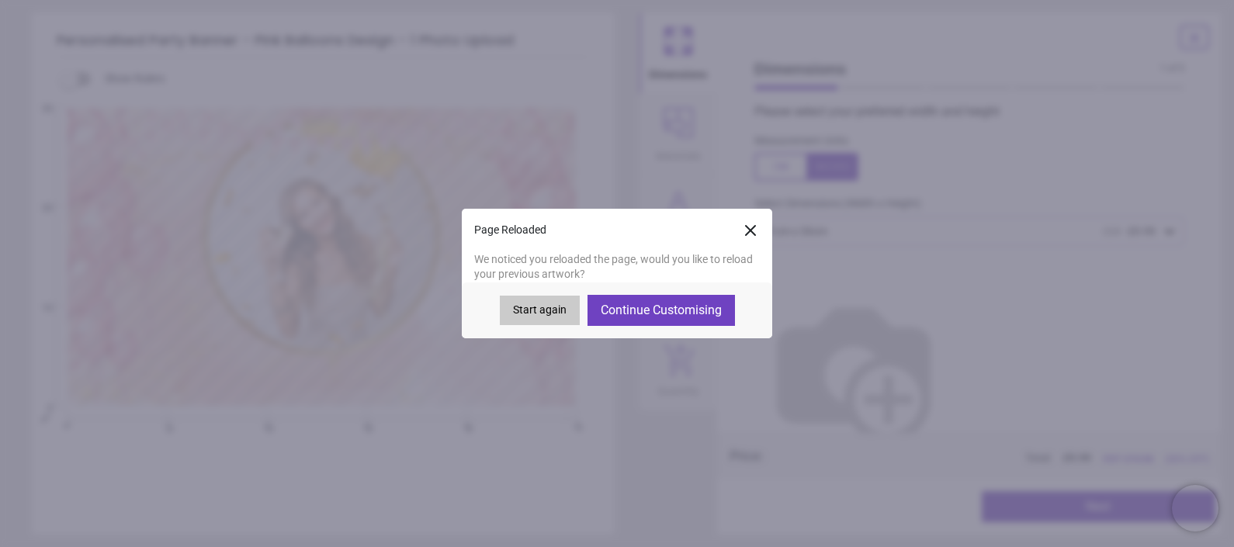
click at [653, 314] on button "Continue Customising" at bounding box center [660, 310] width 147 height 31
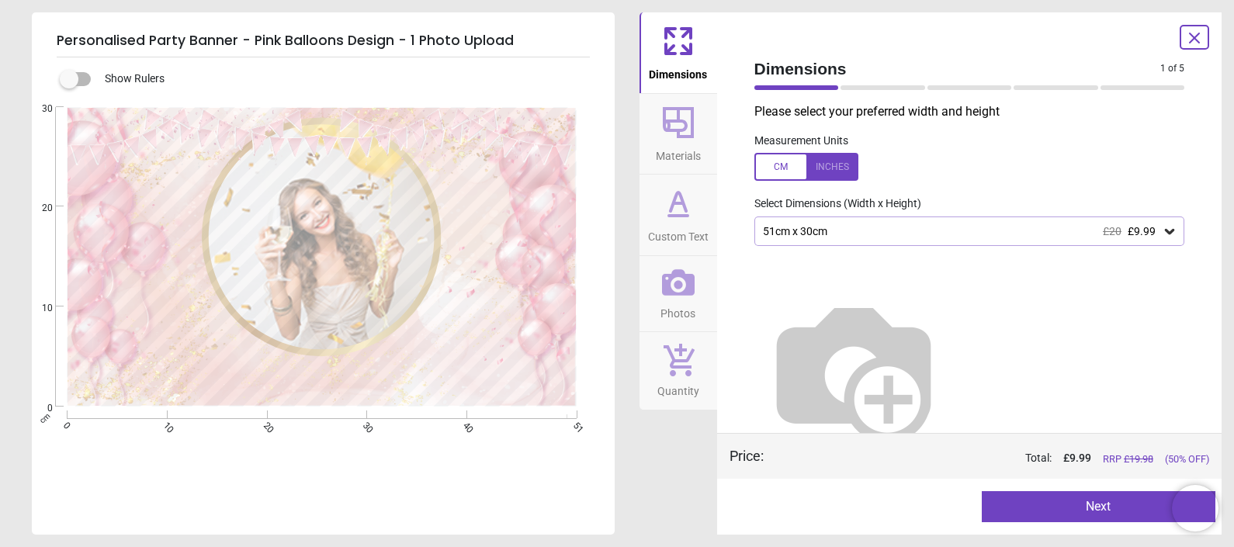
type textarea "**********"
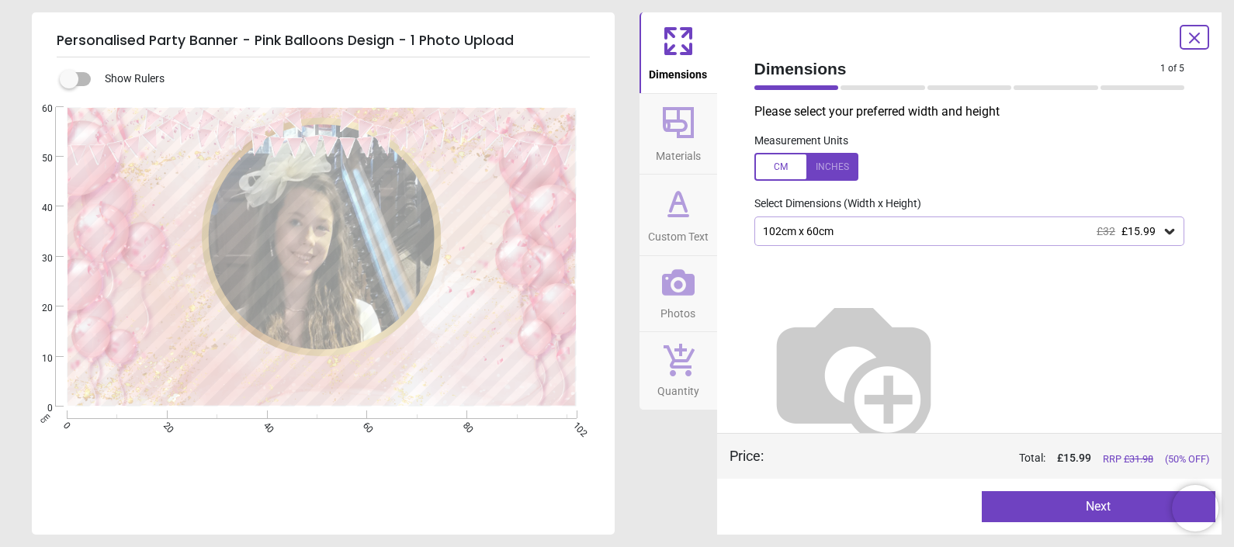
click at [661, 462] on div "Dimensions Materials Custom Text Photos Quantity" at bounding box center [678, 273] width 78 height 522
click at [1047, 513] on button "Next" at bounding box center [1099, 506] width 234 height 31
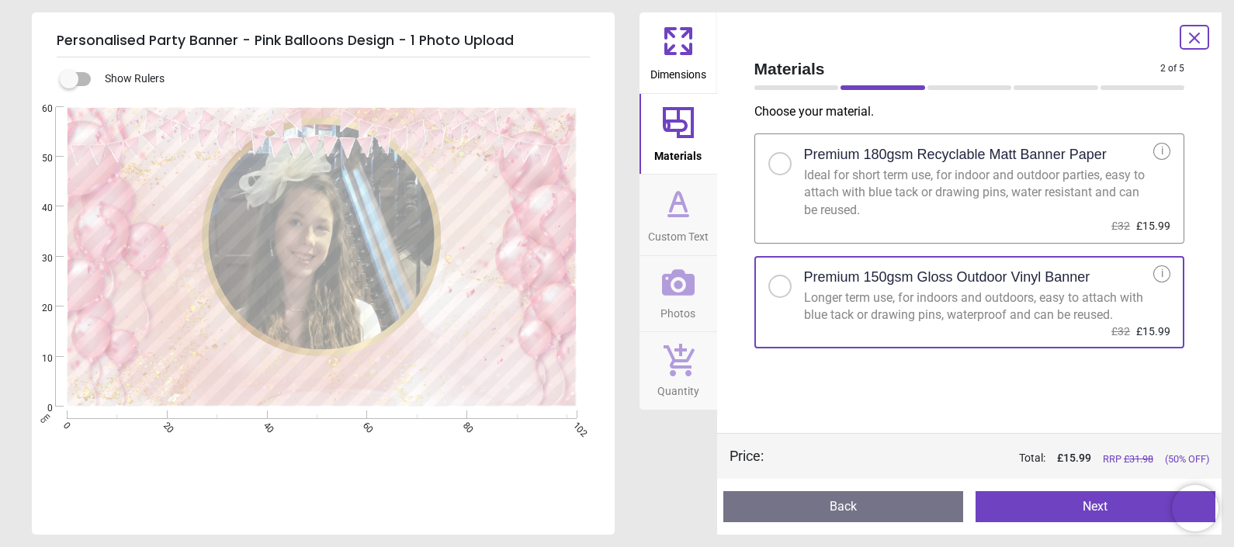
click at [1028, 501] on button "Next" at bounding box center [1095, 506] width 240 height 31
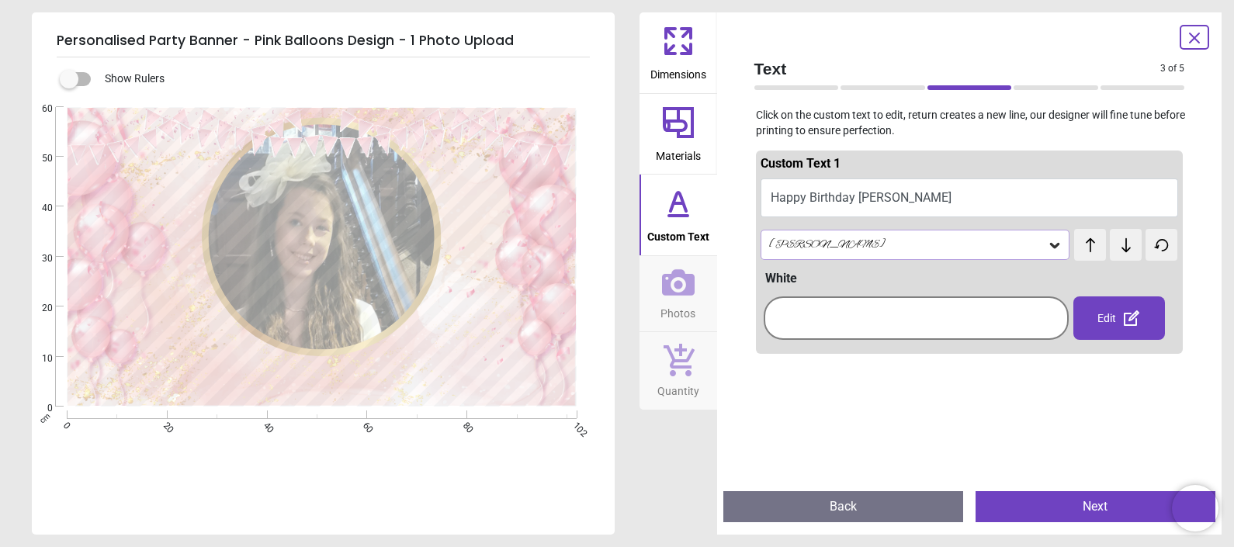
click at [683, 281] on icon at bounding box center [678, 282] width 33 height 33
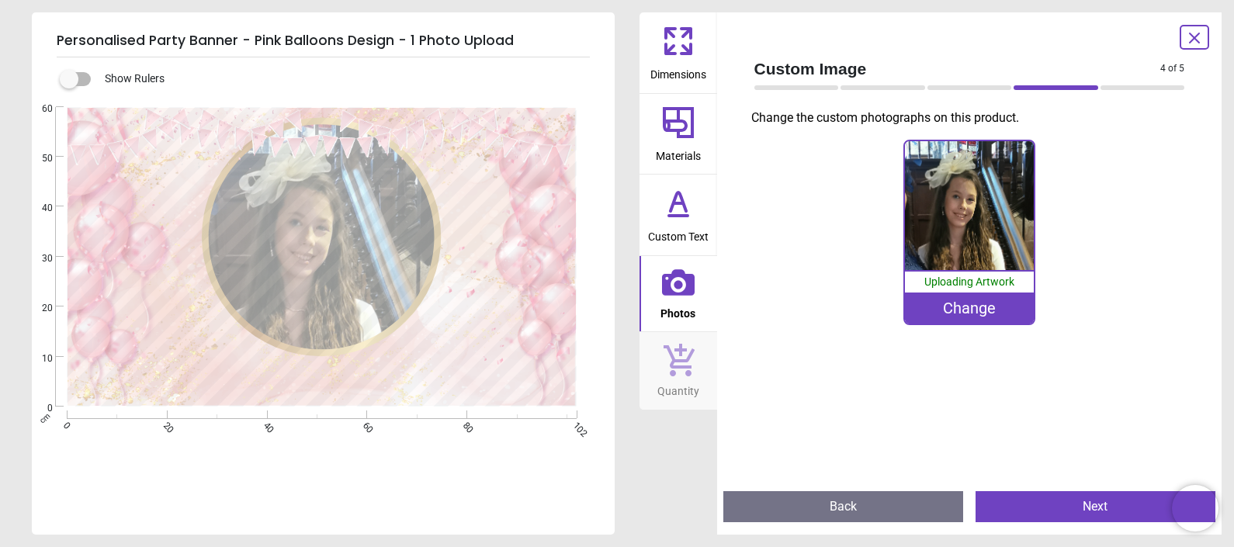
click at [939, 315] on div "Change" at bounding box center [969, 308] width 129 height 31
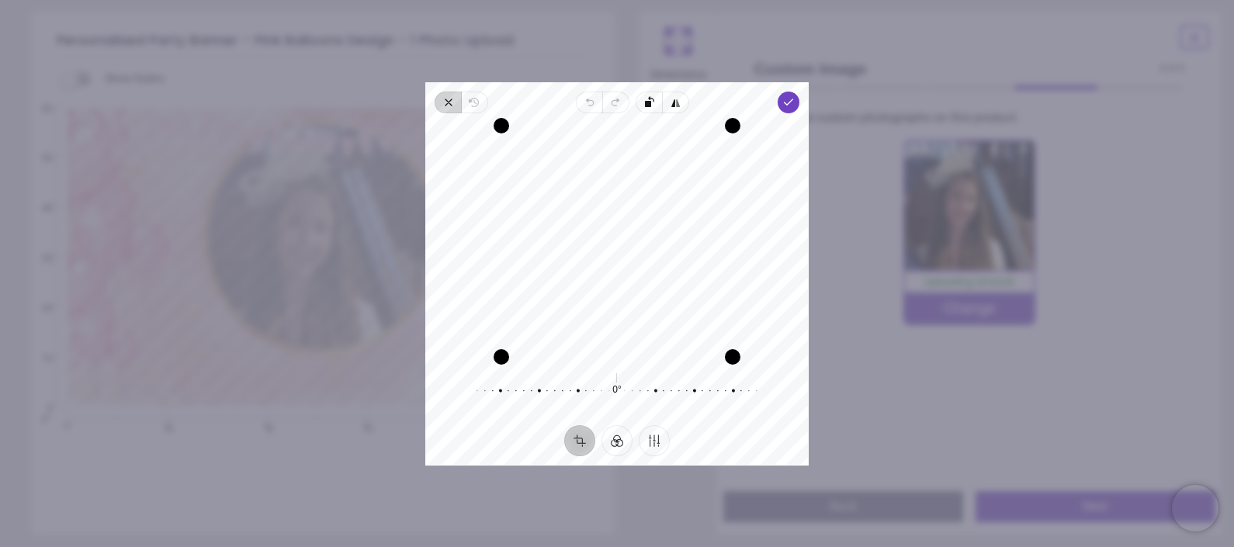
click at [446, 104] on icon "button" at bounding box center [448, 102] width 12 height 12
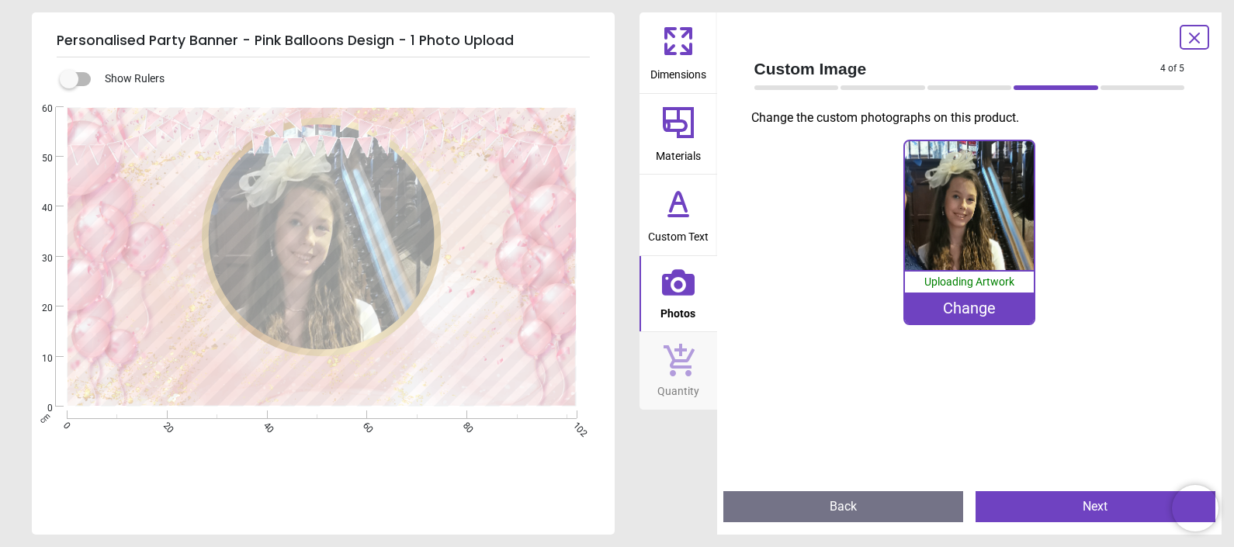
click at [985, 308] on div "Change" at bounding box center [969, 308] width 129 height 31
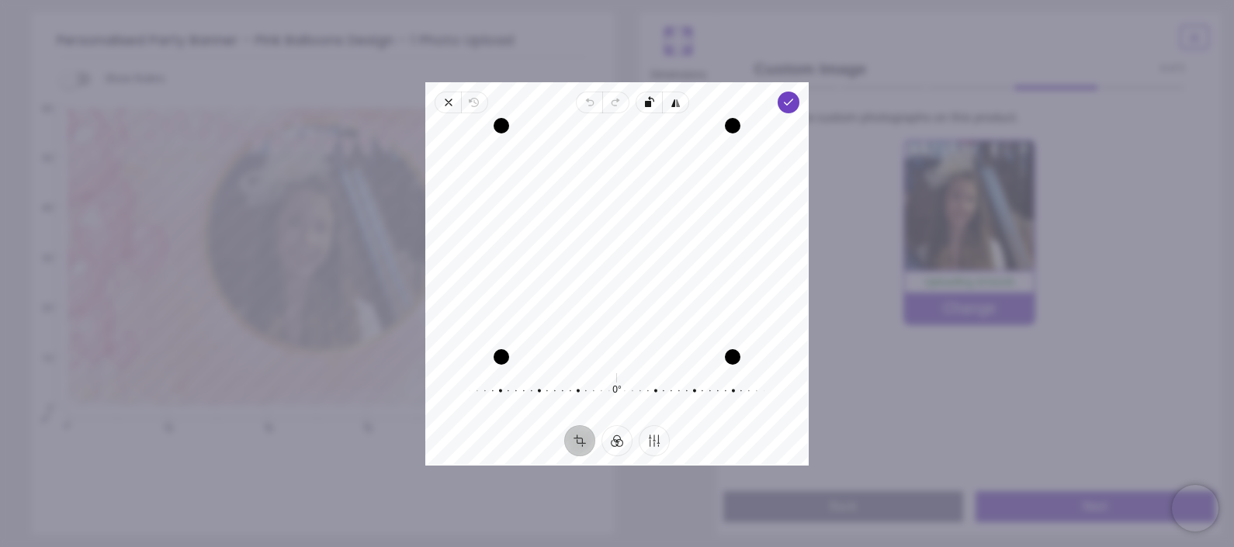
click at [640, 170] on div "Recenter" at bounding box center [617, 241] width 358 height 231
click at [585, 251] on div "Recenter" at bounding box center [617, 241] width 358 height 231
drag, startPoint x: 585, startPoint y: 251, endPoint x: 582, endPoint y: 384, distance: 133.5
click at [582, 384] on div "Recenter 0° Reset" at bounding box center [616, 269] width 383 height 312
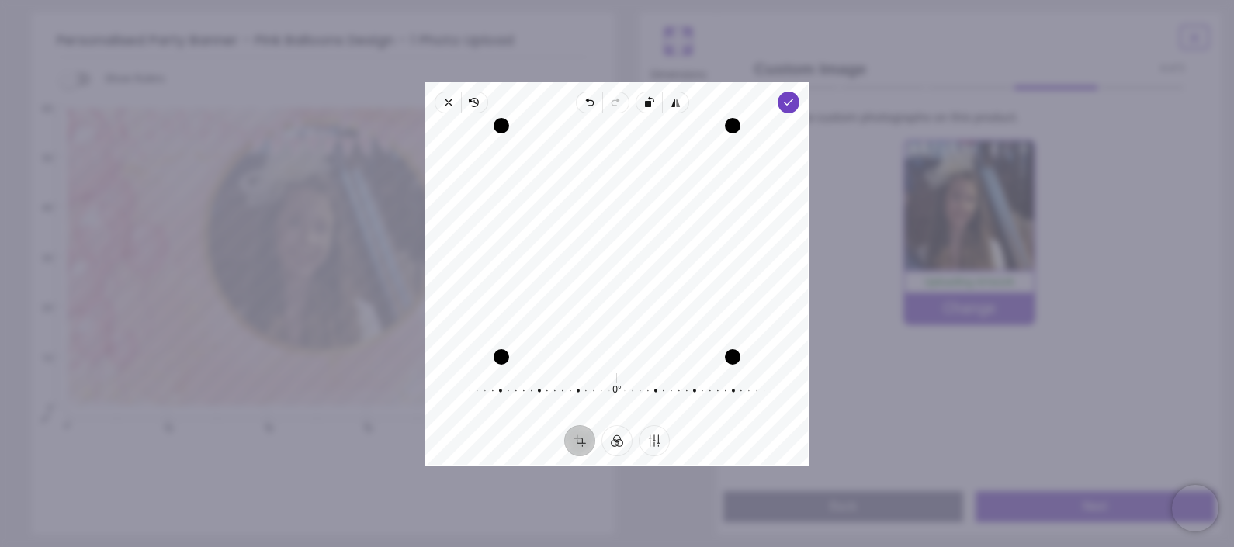
click at [601, 186] on div "Recenter" at bounding box center [617, 241] width 358 height 231
drag, startPoint x: 619, startPoint y: 286, endPoint x: 593, endPoint y: 351, distance: 69.6
click at [593, 351] on div "Recenter" at bounding box center [617, 241] width 358 height 231
drag, startPoint x: 735, startPoint y: 352, endPoint x: 653, endPoint y: 391, distance: 90.9
click at [653, 391] on div "Recenter 0° Reset" at bounding box center [616, 269] width 383 height 312
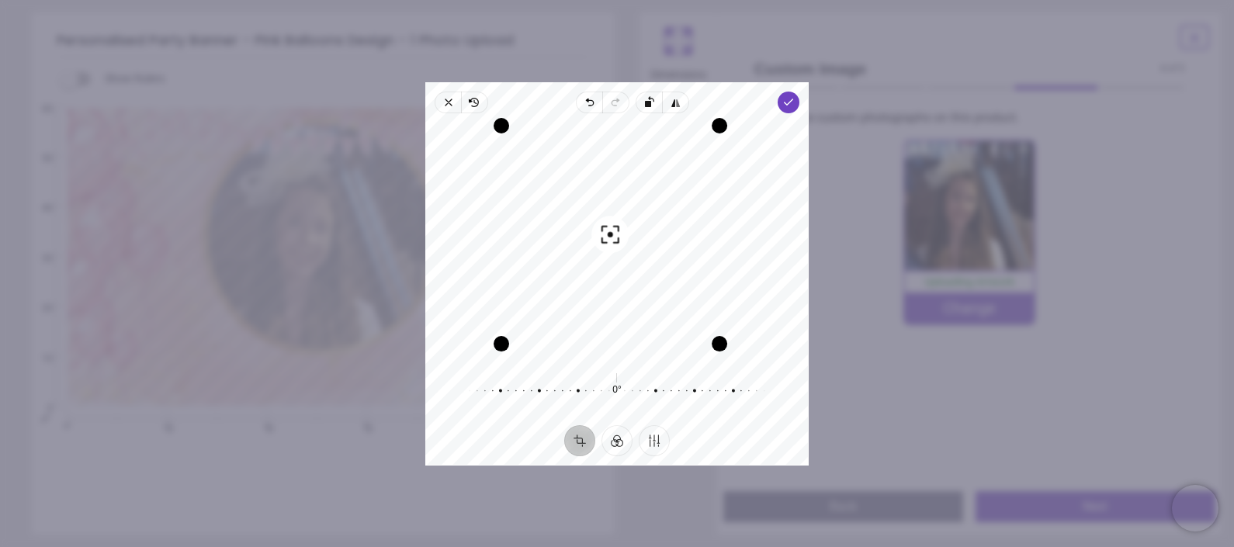
drag, startPoint x: 653, startPoint y: 391, endPoint x: 639, endPoint y: 396, distance: 14.0
click at [639, 396] on div at bounding box center [609, 390] width 298 height 43
click at [639, 396] on div at bounding box center [591, 390] width 298 height 43
click at [639, 396] on div at bounding box center [592, 390] width 298 height 43
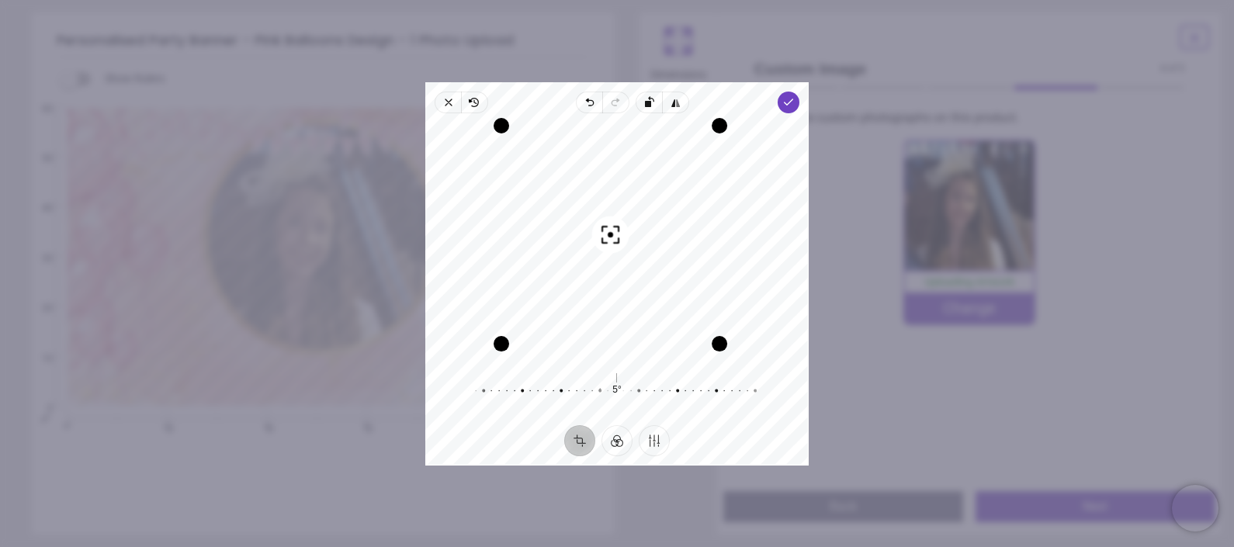
click at [599, 169] on div "Recenter" at bounding box center [617, 241] width 358 height 231
drag, startPoint x: 599, startPoint y: 169, endPoint x: 632, endPoint y: 144, distance: 42.1
click at [632, 144] on div "Recenter" at bounding box center [617, 241] width 358 height 231
click at [717, 149] on div "Drag edge r" at bounding box center [720, 235] width 16 height 218
click at [714, 145] on div "Recenter" at bounding box center [617, 241] width 358 height 231
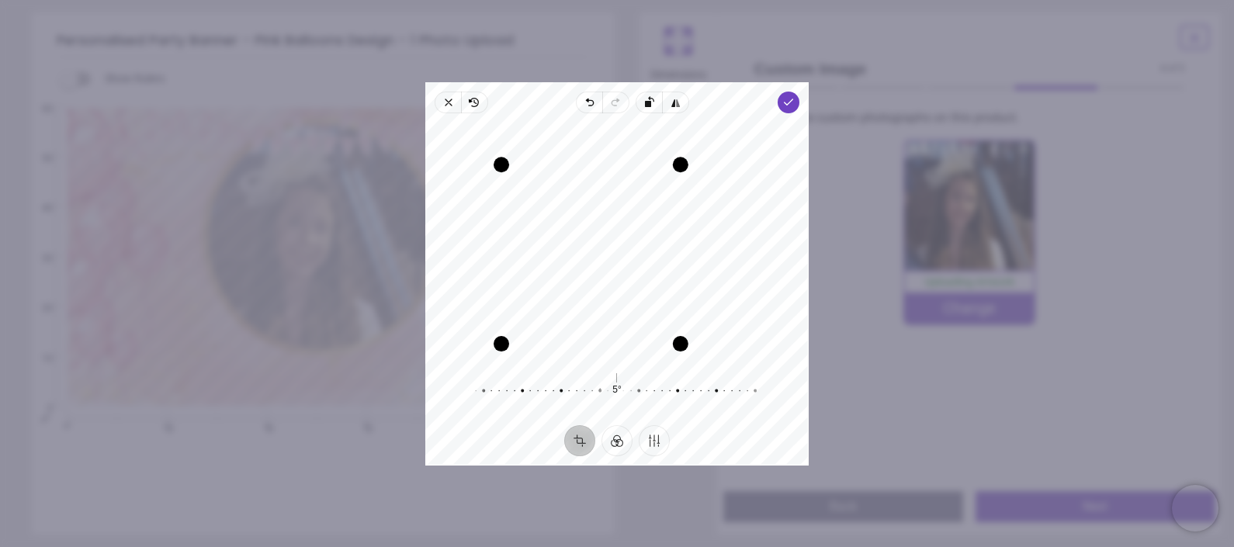
drag, startPoint x: 715, startPoint y: 128, endPoint x: 663, endPoint y: 155, distance: 58.7
click at [663, 155] on div "Recenter" at bounding box center [617, 241] width 358 height 231
drag, startPoint x: 629, startPoint y: 221, endPoint x: 637, endPoint y: 259, distance: 38.8
click at [637, 259] on div "Recenter" at bounding box center [617, 241] width 358 height 231
click at [675, 336] on div "Drag corner br" at bounding box center [681, 344] width 16 height 16
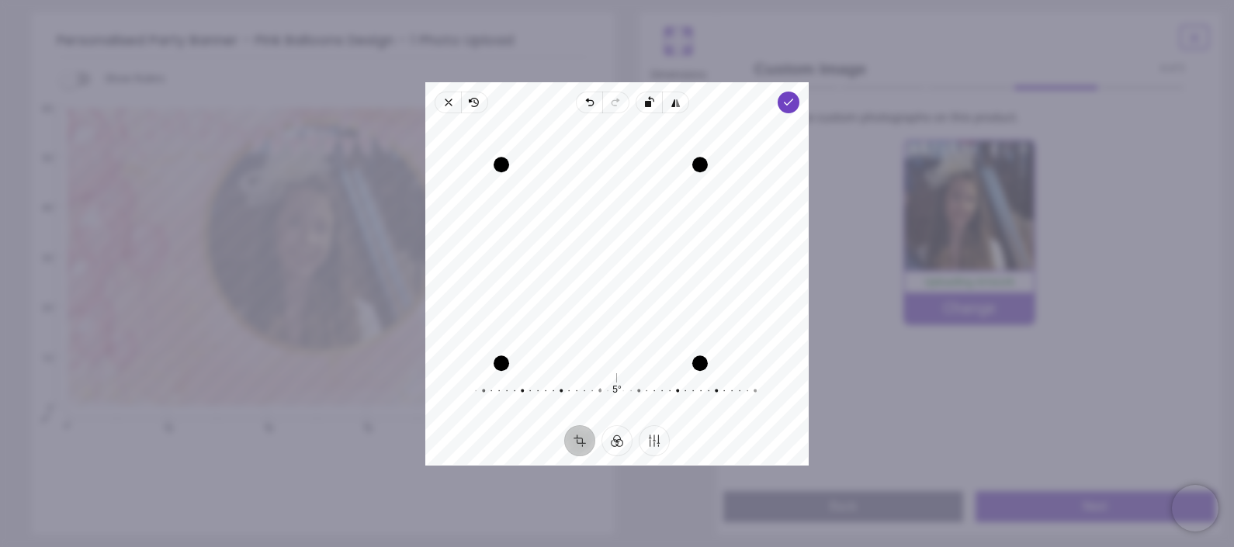
drag, startPoint x: 675, startPoint y: 334, endPoint x: 733, endPoint y: 390, distance: 80.7
click at [733, 390] on div "Recenter 5° Reset" at bounding box center [616, 269] width 383 height 312
drag, startPoint x: 625, startPoint y: 352, endPoint x: 621, endPoint y: 397, distance: 45.2
click at [621, 397] on div "Recenter 5° Reset" at bounding box center [616, 269] width 383 height 312
drag, startPoint x: 714, startPoint y: 198, endPoint x: 722, endPoint y: 199, distance: 8.7
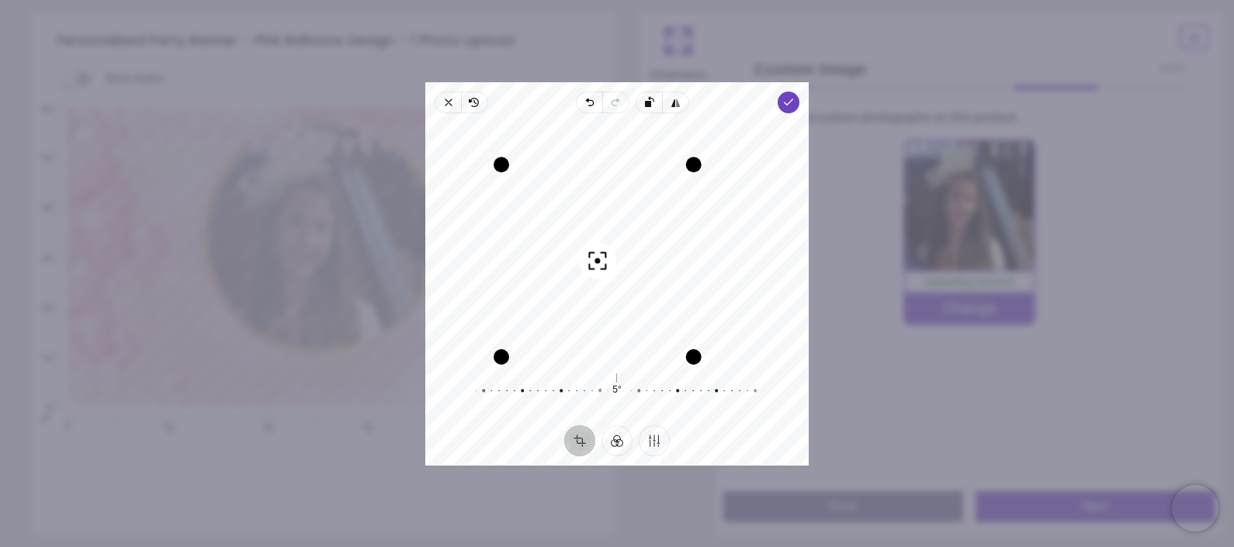
click at [722, 199] on div "Recenter" at bounding box center [617, 241] width 358 height 231
drag, startPoint x: 656, startPoint y: 216, endPoint x: 649, endPoint y: 236, distance: 20.6
click at [649, 236] on div "Recenter" at bounding box center [617, 241] width 358 height 231
drag, startPoint x: 694, startPoint y: 160, endPoint x: 735, endPoint y: 117, distance: 59.3
click at [735, 117] on div "Drag corner tr" at bounding box center [734, 124] width 16 height 16
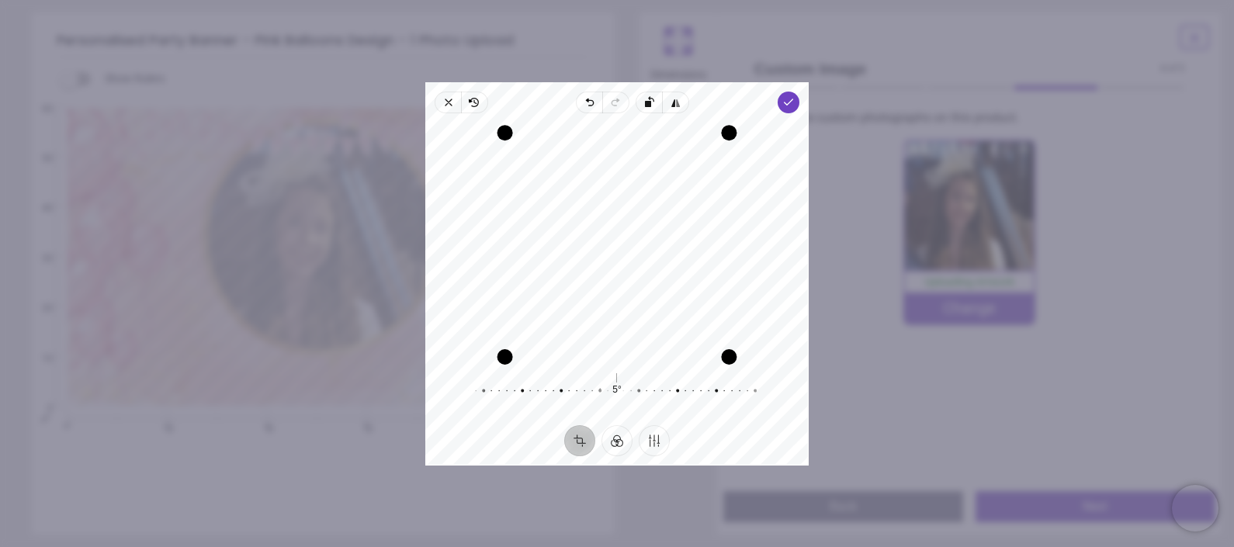
drag, startPoint x: 574, startPoint y: 123, endPoint x: 621, endPoint y: 131, distance: 47.2
click at [621, 131] on div "Drag edge t" at bounding box center [617, 133] width 224 height 16
click at [733, 149] on div "Drag edge r" at bounding box center [729, 244] width 16 height 223
drag, startPoint x: 625, startPoint y: 247, endPoint x: 655, endPoint y: 252, distance: 30.7
click at [655, 252] on div "Recenter" at bounding box center [617, 241] width 358 height 231
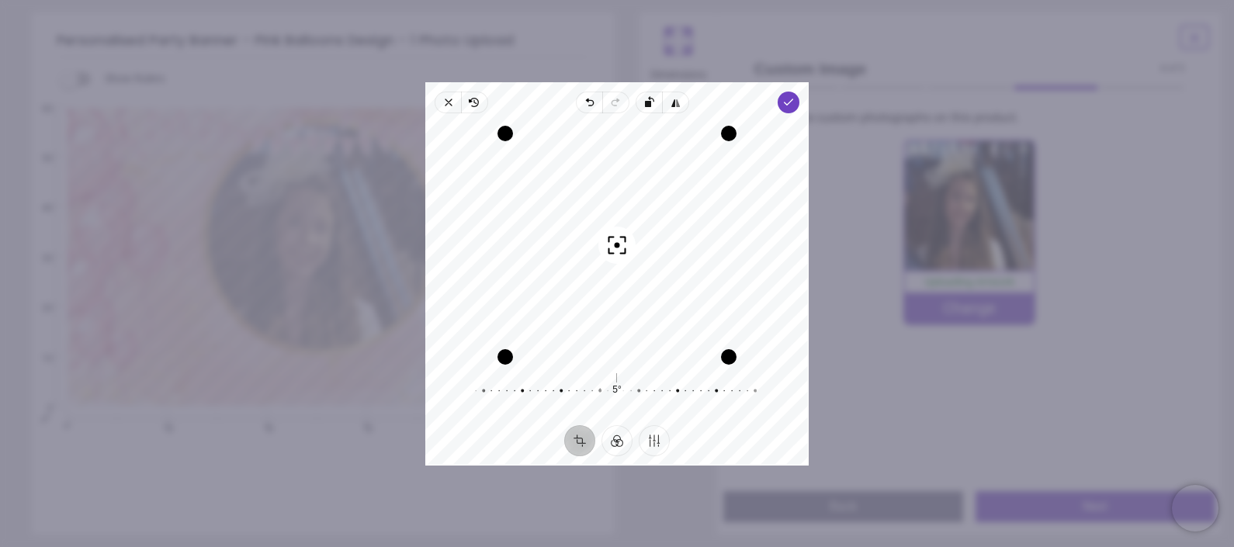
drag, startPoint x: 615, startPoint y: 241, endPoint x: 640, endPoint y: 225, distance: 29.7
click at [640, 225] on div "Recenter" at bounding box center [617, 241] width 358 height 231
drag, startPoint x: 620, startPoint y: 244, endPoint x: 634, endPoint y: 188, distance: 57.6
click at [634, 188] on div "Recenter" at bounding box center [617, 241] width 358 height 231
drag, startPoint x: 739, startPoint y: 166, endPoint x: 759, endPoint y: 145, distance: 29.1
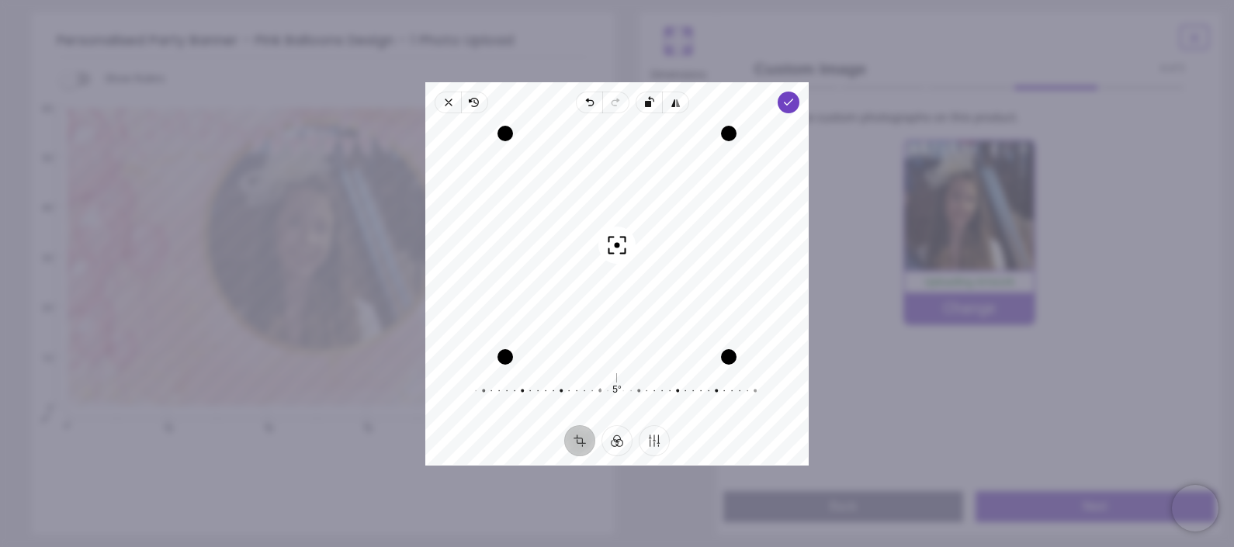
click at [759, 145] on div "Recenter" at bounding box center [617, 241] width 358 height 231
drag, startPoint x: 543, startPoint y: 116, endPoint x: 578, endPoint y: 100, distance: 38.2
click at [590, 90] on div "Close Revert Undo Redo Rotate left Flip horizontal Done Crop Filter Finetune Re…" at bounding box center [616, 273] width 383 height 383
drag, startPoint x: 701, startPoint y: 108, endPoint x: 718, endPoint y: 109, distance: 17.1
click at [718, 109] on div "Close Revert Undo Redo Rotate left Flip horizontal Done Crop Filter Finetune Re…" at bounding box center [616, 273] width 383 height 383
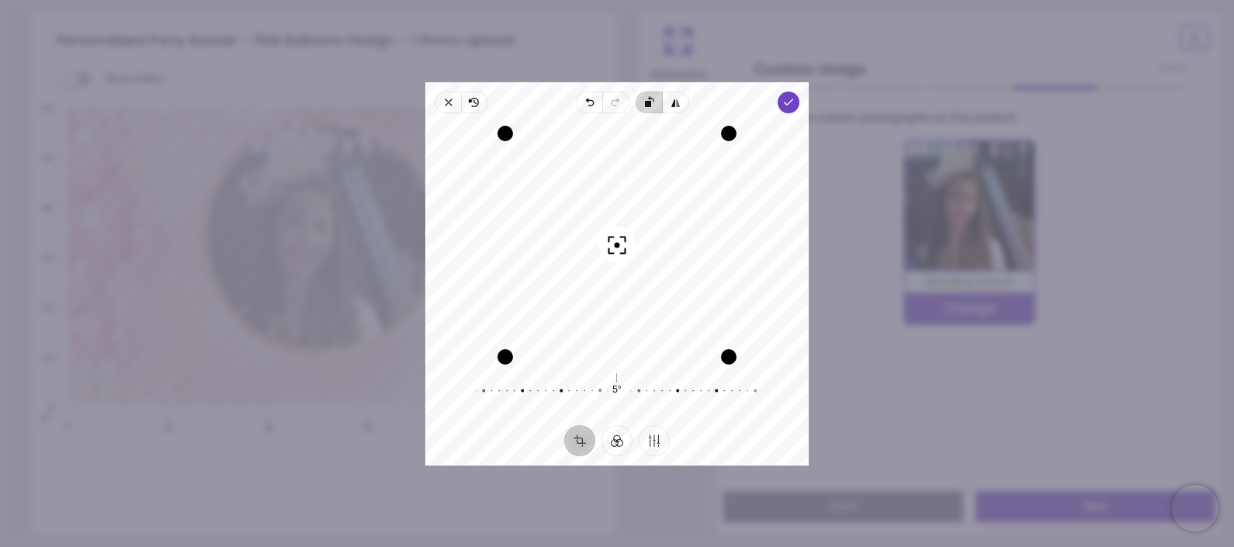
click at [651, 99] on icon "button" at bounding box center [793, 199] width 301 height 208
drag, startPoint x: 611, startPoint y: 381, endPoint x: 640, endPoint y: 382, distance: 28.7
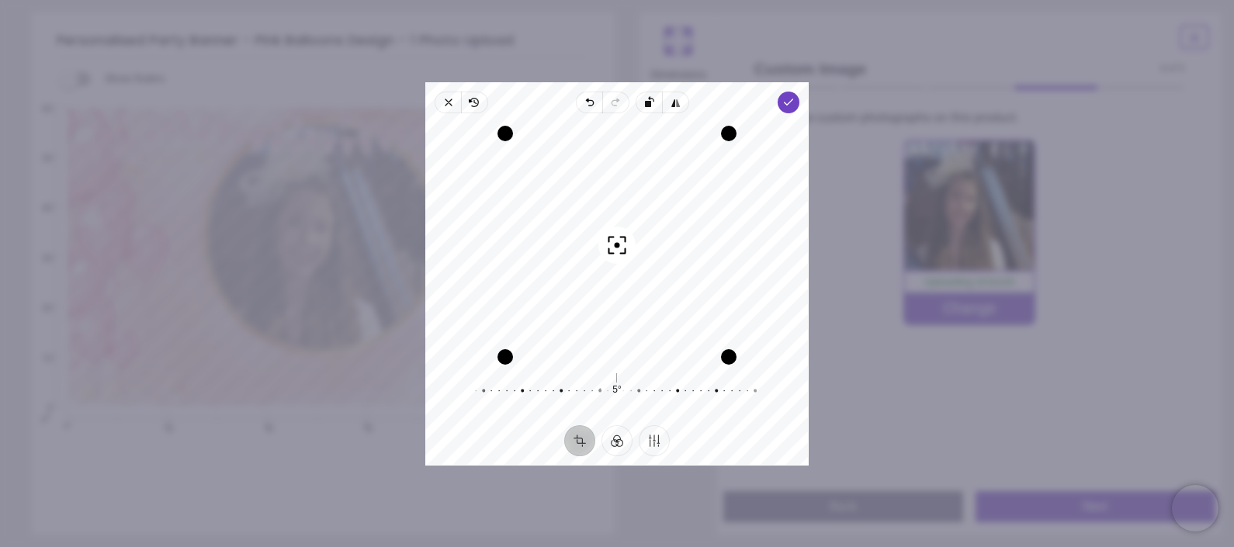
click at [640, 382] on div "5° Reset" at bounding box center [617, 390] width 298 height 43
drag, startPoint x: 749, startPoint y: 382, endPoint x: 719, endPoint y: 389, distance: 31.1
click at [719, 389] on div at bounding box center [617, 390] width 298 height 43
drag, startPoint x: 670, startPoint y: 368, endPoint x: 685, endPoint y: 398, distance: 34.0
click at [685, 398] on div "14° Reset" at bounding box center [616, 390] width 383 height 56
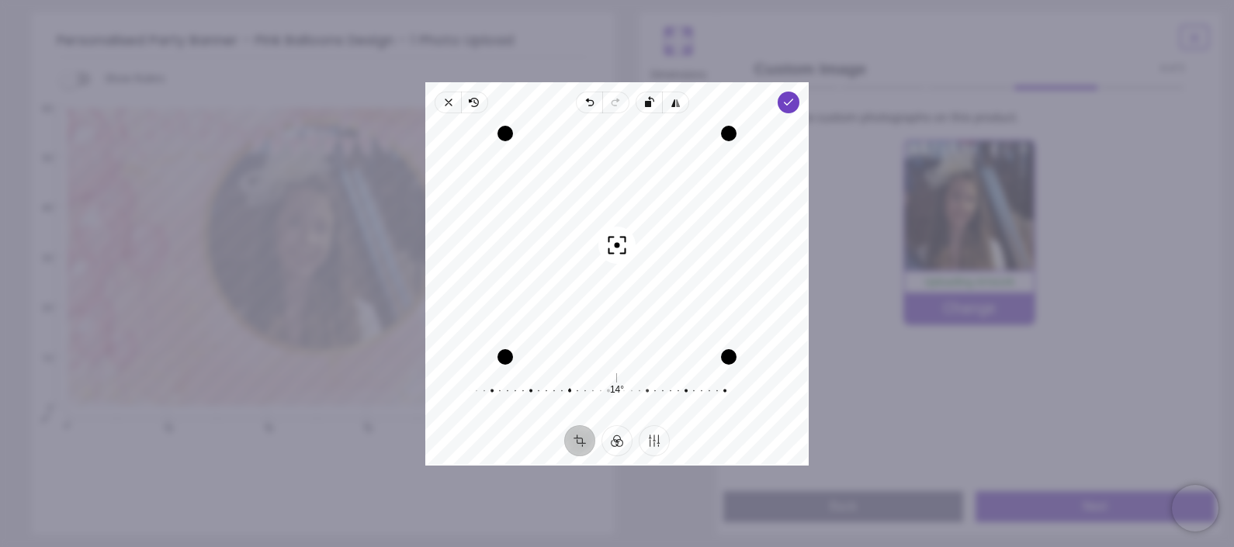
drag, startPoint x: 752, startPoint y: 156, endPoint x: 791, endPoint y: 167, distance: 41.0
click at [791, 167] on div "Recenter" at bounding box center [617, 241] width 358 height 231
drag, startPoint x: 608, startPoint y: 386, endPoint x: 636, endPoint y: 384, distance: 28.0
click at [636, 384] on div "14° Reset" at bounding box center [617, 390] width 298 height 43
click at [580, 388] on div at bounding box center [562, 390] width 298 height 43
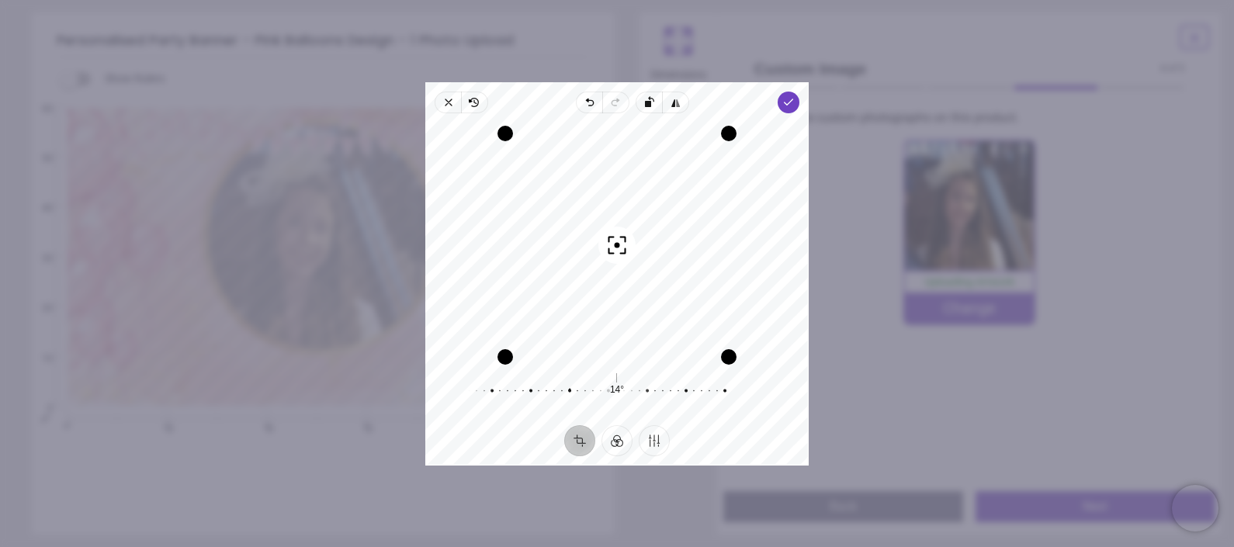
click at [580, 388] on div at bounding box center [562, 390] width 298 height 43
click at [708, 380] on div at bounding box center [562, 390] width 298 height 43
drag, startPoint x: 660, startPoint y: 383, endPoint x: 651, endPoint y: 383, distance: 8.5
click at [651, 383] on div at bounding box center [556, 390] width 298 height 43
drag, startPoint x: 649, startPoint y: 383, endPoint x: 673, endPoint y: 377, distance: 24.7
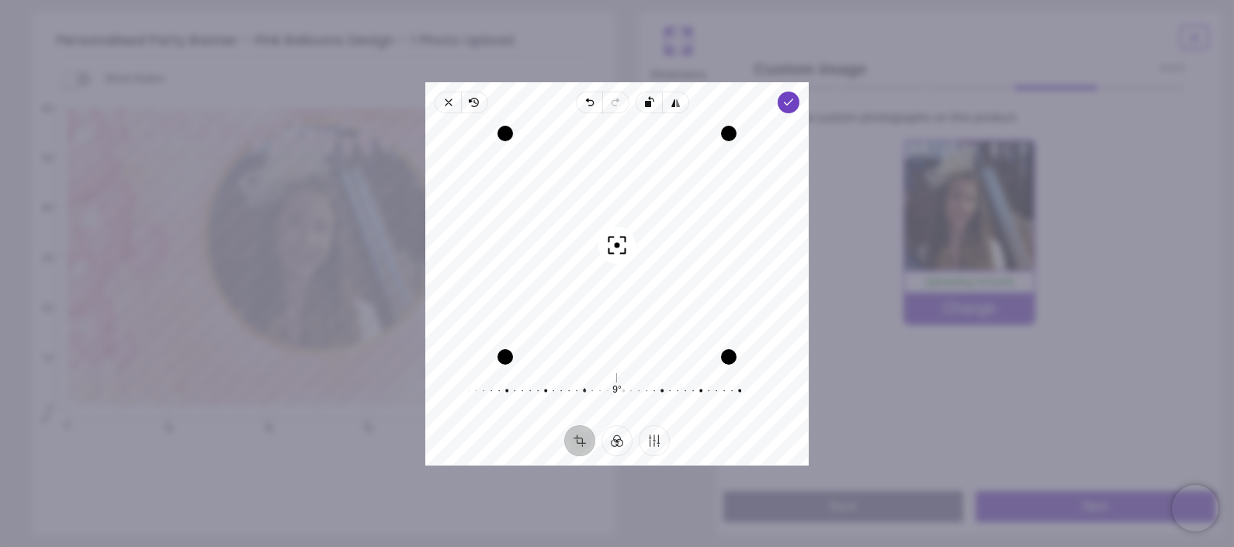
click at [673, 377] on div at bounding box center [577, 390] width 298 height 43
drag, startPoint x: 746, startPoint y: 192, endPoint x: 846, endPoint y: 228, distance: 105.5
click at [846, 334] on div "**********" at bounding box center [889, 382] width 520 height 97
drag, startPoint x: 623, startPoint y: 364, endPoint x: 623, endPoint y: 437, distance: 72.9
click at [623, 437] on div "Close Revert Undo Redo Rotate left Flip horizontal Done Crop Filter Finetune Re…" at bounding box center [616, 273] width 383 height 383
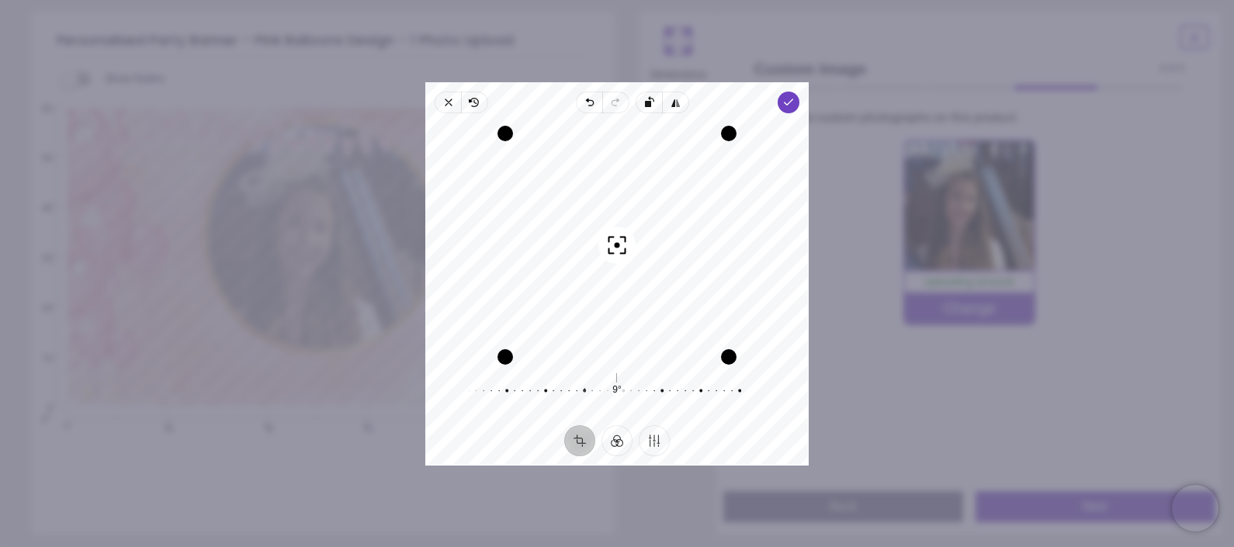
drag, startPoint x: 687, startPoint y: 279, endPoint x: 761, endPoint y: 272, distance: 74.9
click at [761, 272] on div "Recenter" at bounding box center [617, 241] width 358 height 231
drag, startPoint x: 725, startPoint y: 248, endPoint x: 694, endPoint y: 251, distance: 31.2
click at [694, 251] on div "Drag edge r" at bounding box center [697, 245] width 16 height 192
drag, startPoint x: 683, startPoint y: 248, endPoint x: 707, endPoint y: 279, distance: 39.9
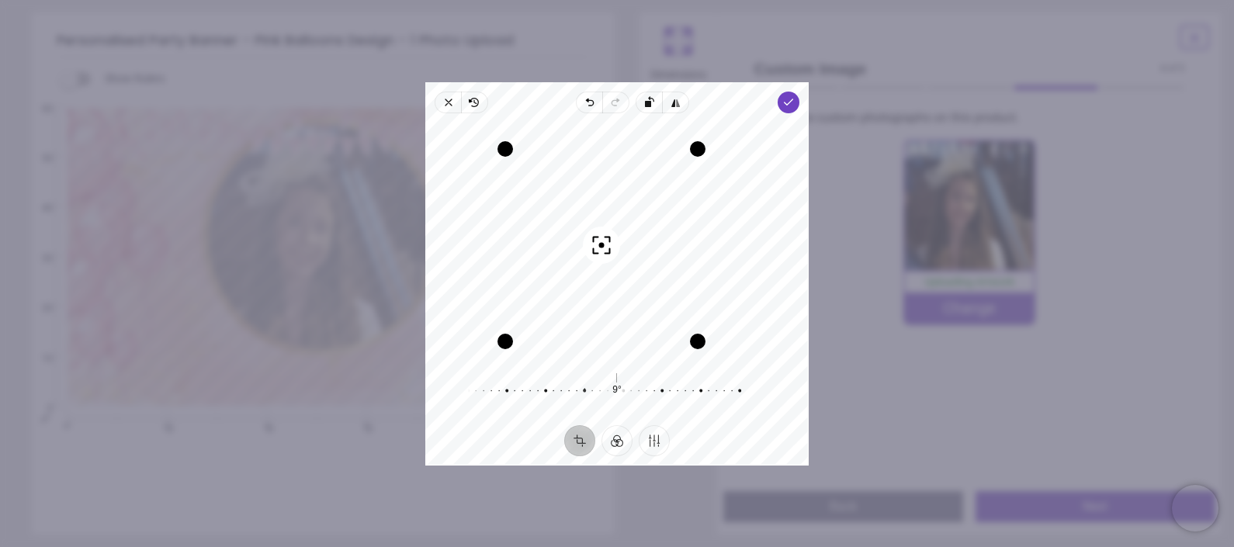
click at [707, 279] on div "Recenter" at bounding box center [617, 241] width 358 height 231
drag, startPoint x: 695, startPoint y: 345, endPoint x: 749, endPoint y: 442, distance: 110.1
click at [749, 442] on div "Close Revert Undo Redo Rotate left Flip horizontal Done Crop Filter Finetune Re…" at bounding box center [616, 273] width 383 height 383
drag, startPoint x: 691, startPoint y: 289, endPoint x: 715, endPoint y: 282, distance: 25.3
click at [715, 282] on div "Recenter" at bounding box center [617, 241] width 358 height 231
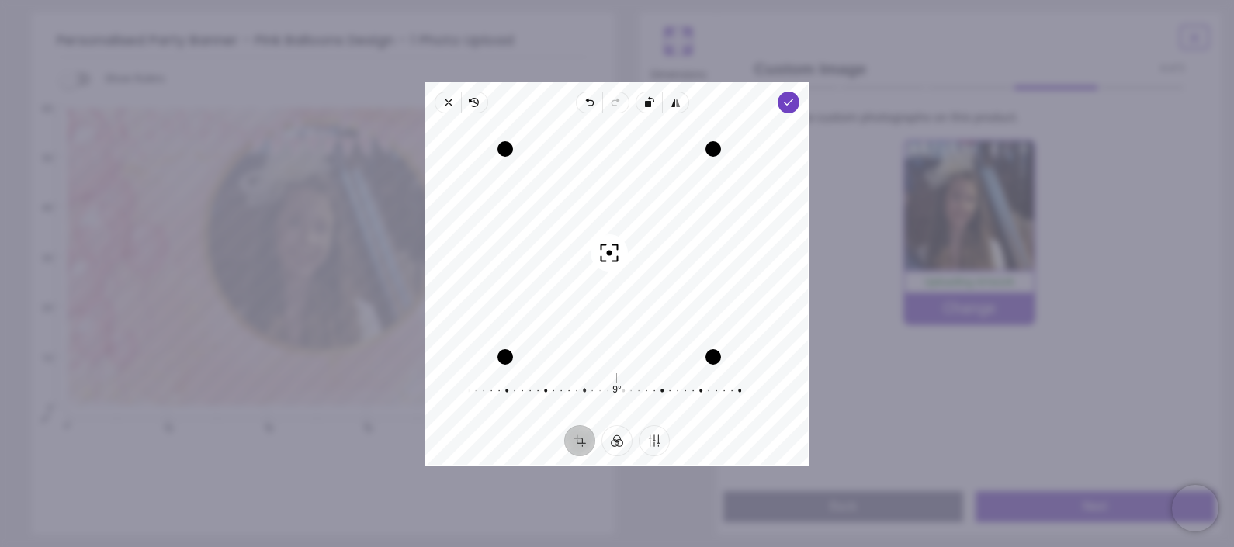
click at [772, 347] on div "Recenter" at bounding box center [617, 241] width 358 height 231
click at [788, 107] on icon "button" at bounding box center [788, 102] width 12 height 12
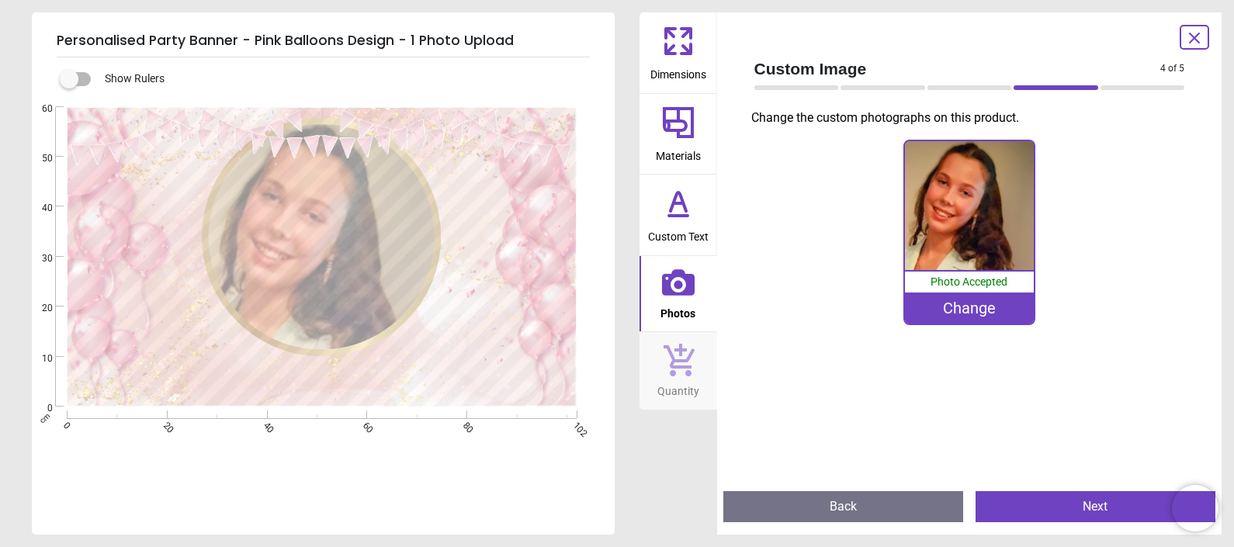
click at [975, 306] on div "Change" at bounding box center [969, 308] width 129 height 31
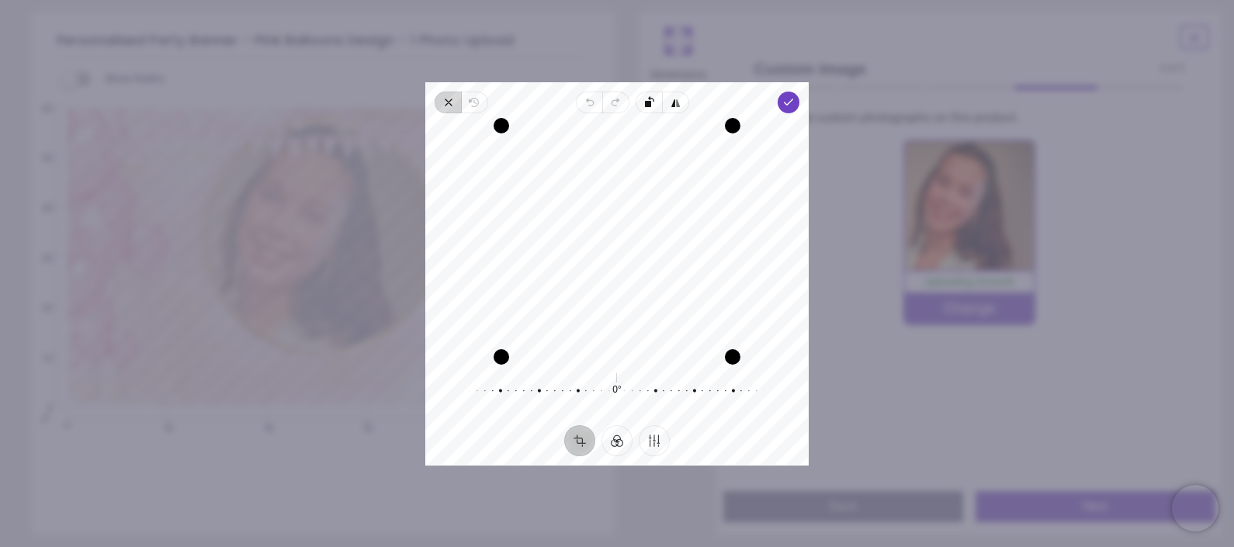
click at [451, 103] on icon "button" at bounding box center [448, 102] width 12 height 12
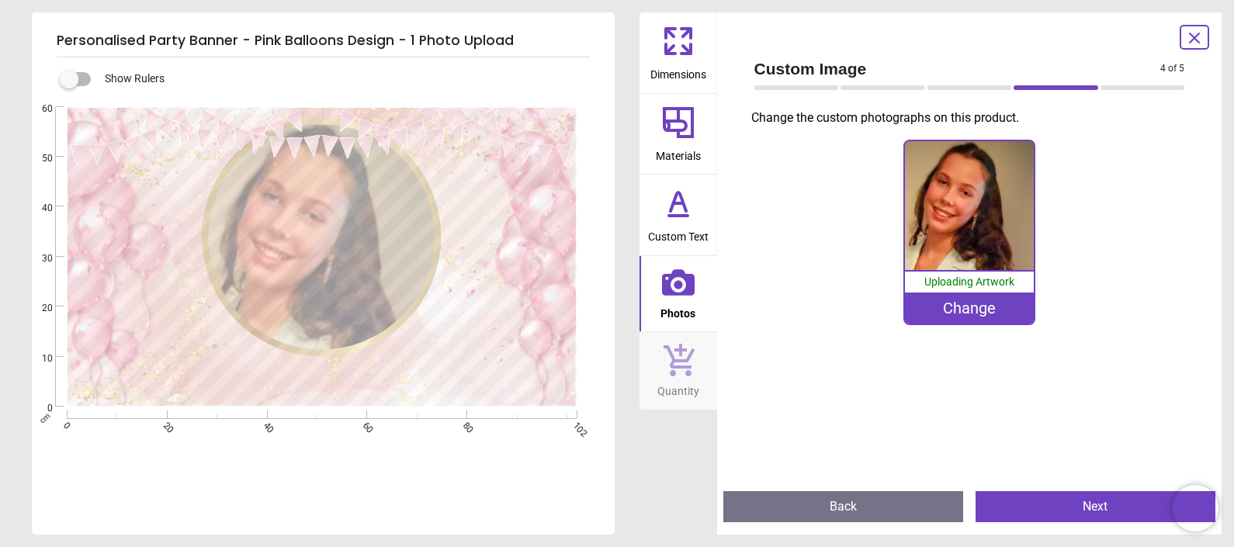
click at [974, 313] on div "Change" at bounding box center [969, 308] width 129 height 31
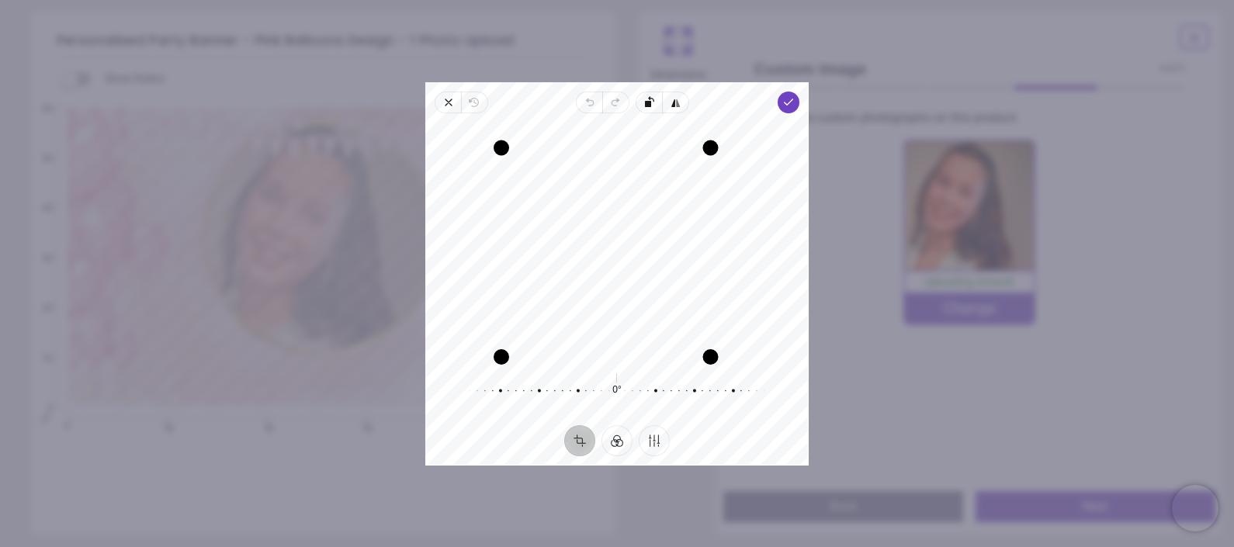
drag, startPoint x: 736, startPoint y: 124, endPoint x: 734, endPoint y: 169, distance: 45.0
click at [734, 169] on div "Recenter" at bounding box center [617, 241] width 358 height 231
drag, startPoint x: 495, startPoint y: 361, endPoint x: 630, endPoint y: 299, distance: 148.6
click at [630, 299] on div "Recenter" at bounding box center [617, 241] width 358 height 231
drag, startPoint x: 691, startPoint y: 173, endPoint x: 694, endPoint y: 153, distance: 20.4
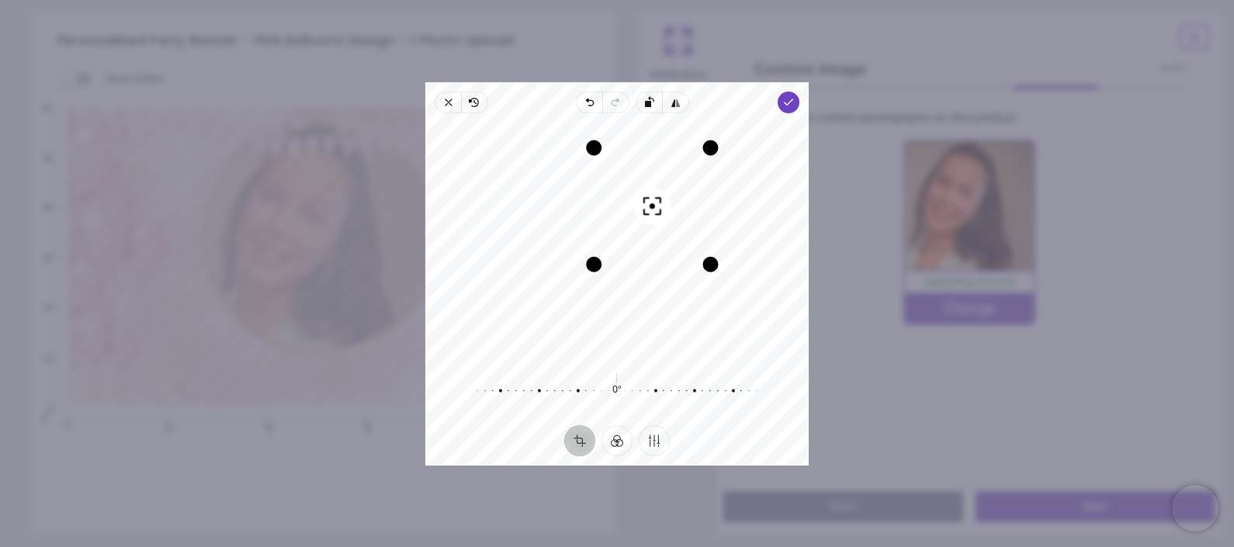
click at [694, 153] on div "Recenter" at bounding box center [617, 241] width 358 height 231
drag, startPoint x: 591, startPoint y: 265, endPoint x: 610, endPoint y: 255, distance: 21.2
click at [610, 255] on div "Drag corner bl" at bounding box center [609, 250] width 16 height 16
click at [603, 388] on div at bounding box center [609, 390] width 298 height 43
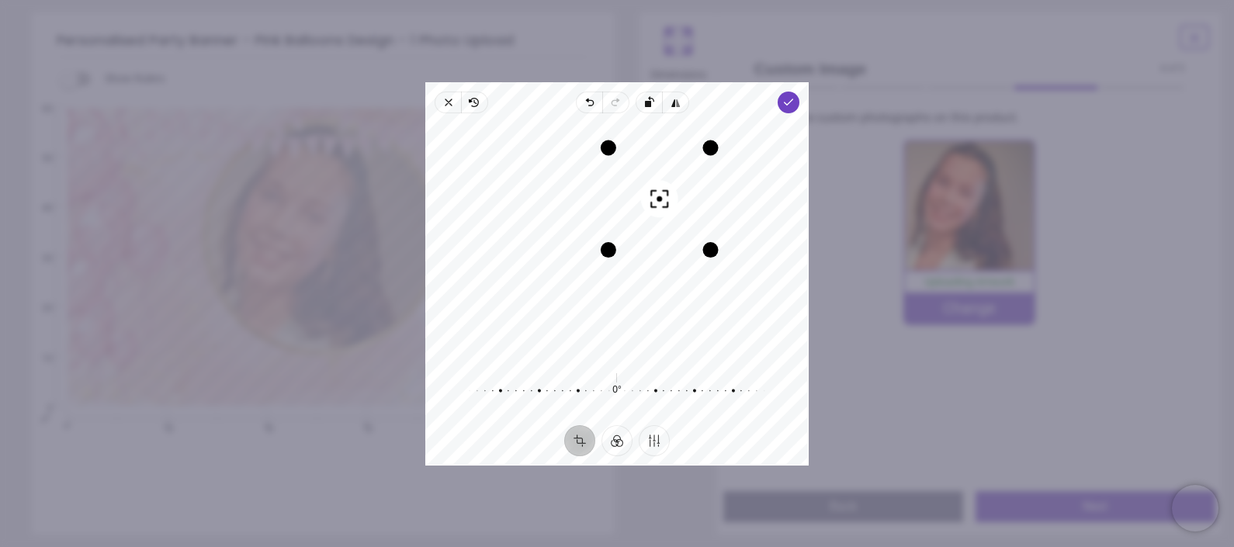
click at [603, 388] on div at bounding box center [609, 390] width 298 height 43
click at [631, 382] on div at bounding box center [609, 390] width 298 height 43
click at [613, 443] on button "Filter" at bounding box center [616, 439] width 31 height 31
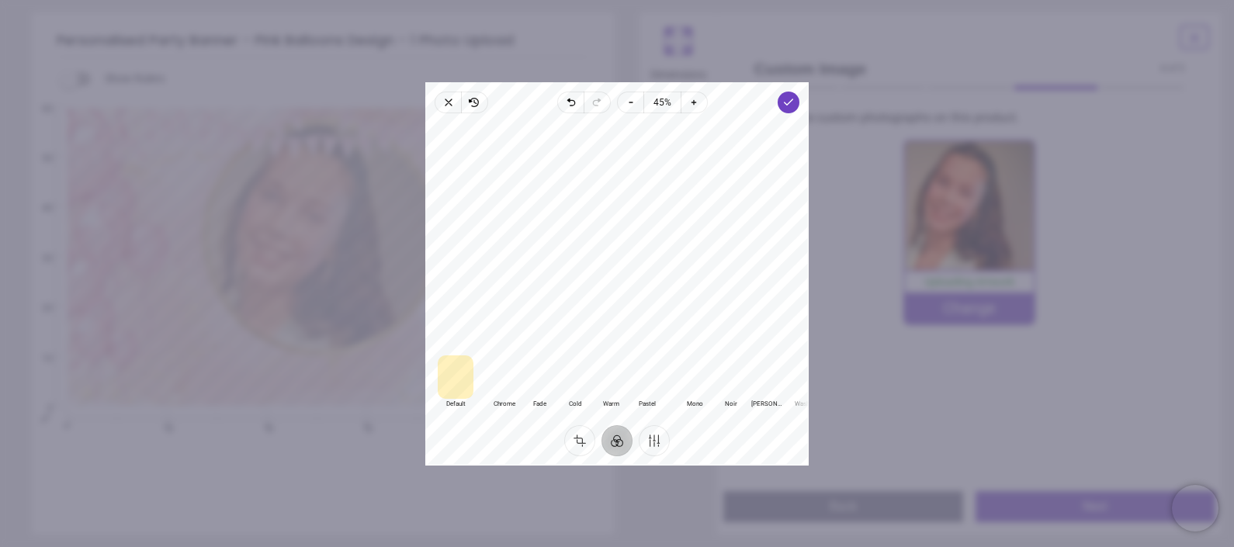
click at [612, 386] on div at bounding box center [611, 376] width 36 height 43
click at [580, 378] on div at bounding box center [575, 376] width 36 height 43
click at [533, 372] on div at bounding box center [539, 376] width 36 height 43
click at [514, 375] on div at bounding box center [504, 376] width 36 height 43
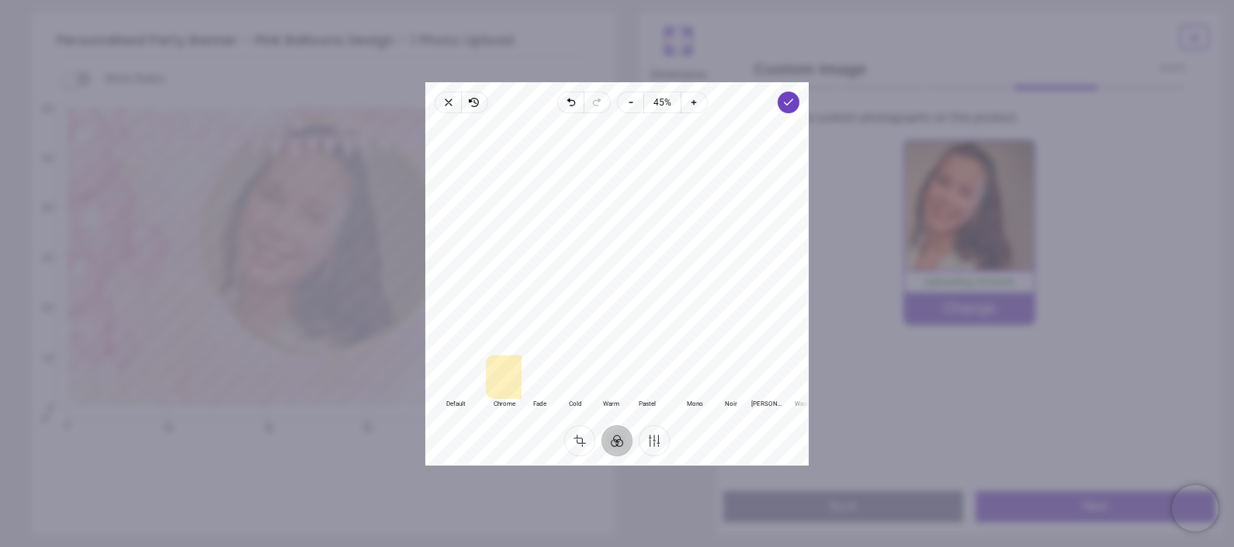
click at [446, 384] on div at bounding box center [456, 376] width 36 height 43
click at [497, 379] on div at bounding box center [504, 376] width 36 height 43
click at [693, 100] on icon "button" at bounding box center [694, 102] width 4 height 4
drag, startPoint x: 671, startPoint y: 194, endPoint x: 659, endPoint y: 186, distance: 14.6
click at [659, 186] on div at bounding box center [616, 234] width 383 height 230
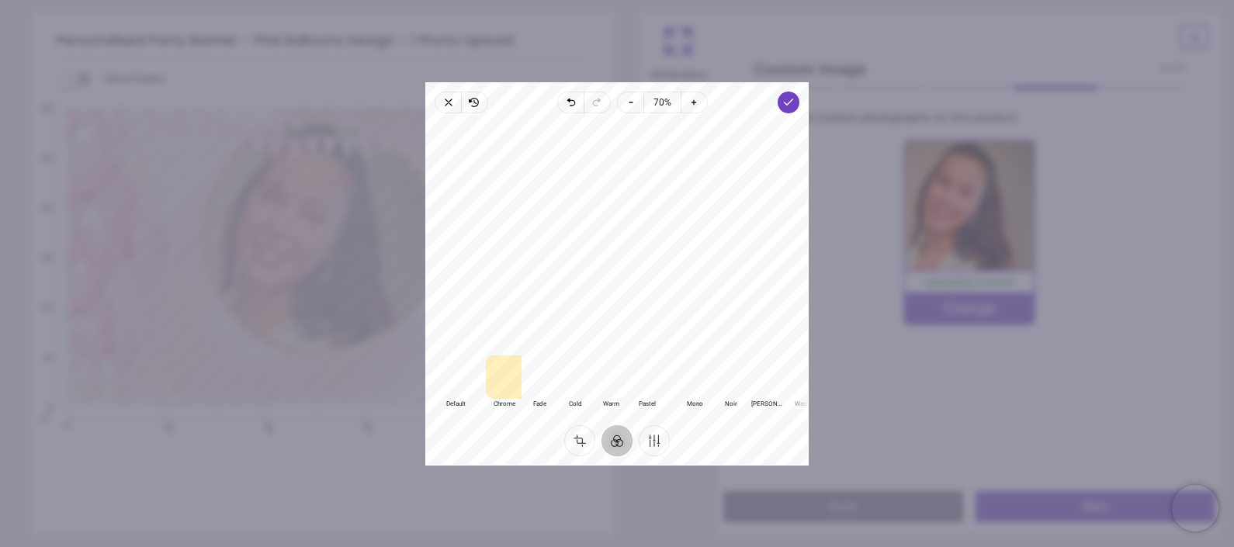
click at [659, 192] on div at bounding box center [616, 234] width 383 height 230
click at [635, 114] on div "Default Default Classic Chrome Fade Cold Warm Pastel Monochrome Mono Noir Stark…" at bounding box center [616, 269] width 383 height 312
click at [632, 102] on icon "button" at bounding box center [631, 102] width 12 height 12
click at [698, 102] on icon "button" at bounding box center [694, 102] width 12 height 12
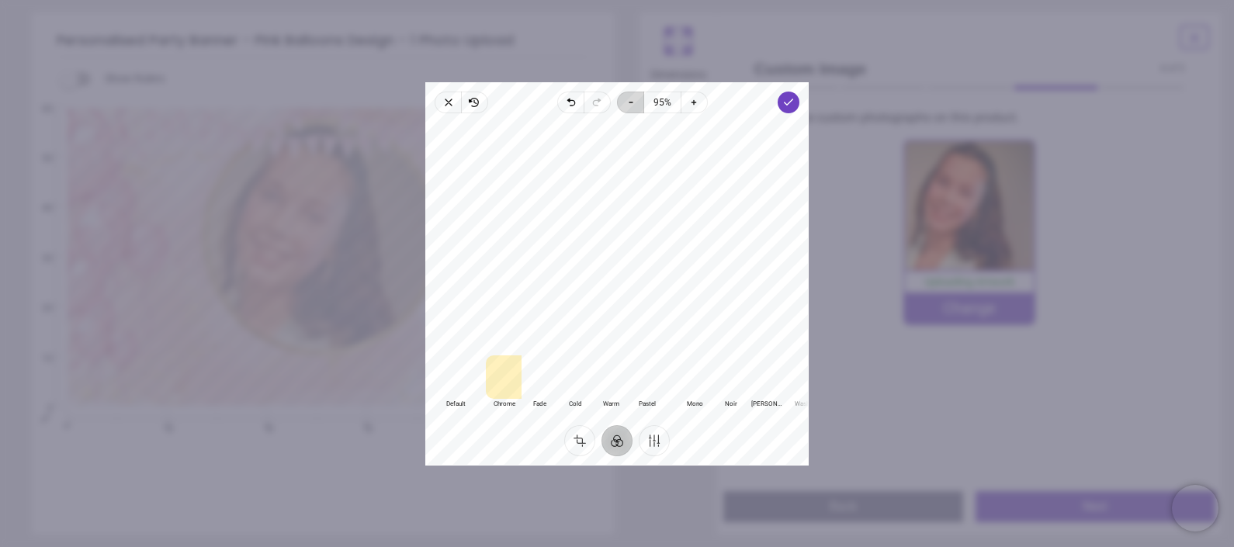
click at [639, 101] on span "Zoom out" at bounding box center [631, 103] width 26 height 22
click at [656, 102] on span "70%" at bounding box center [663, 102] width 18 height 19
click at [665, 192] on span "50%" at bounding box center [654, 192] width 24 height 16
click at [663, 96] on span "50%" at bounding box center [663, 102] width 18 height 19
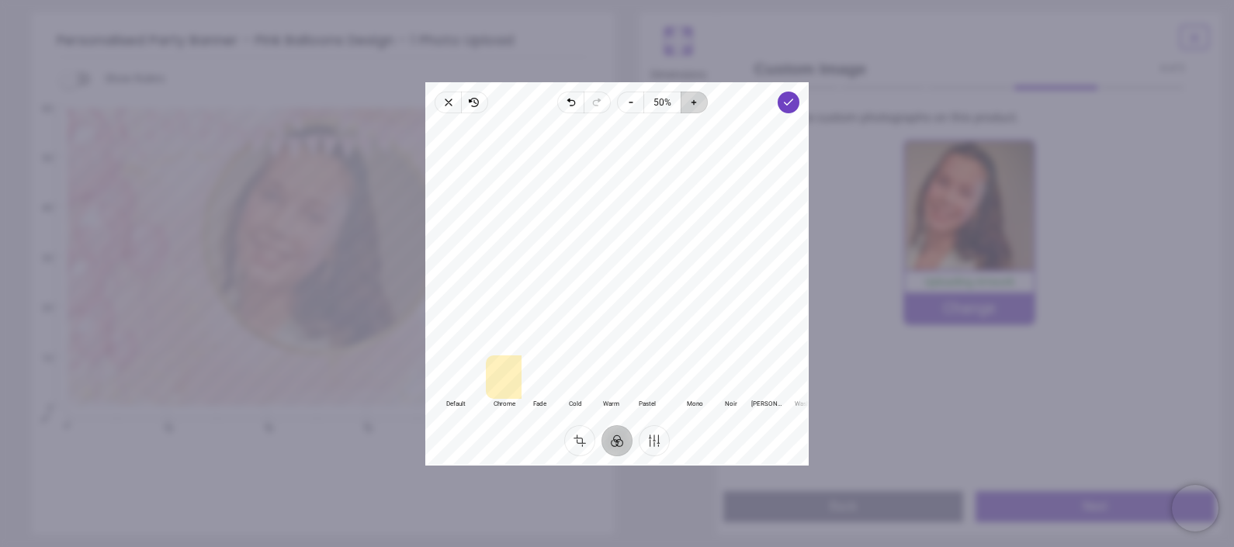
click at [694, 101] on icon "button" at bounding box center [694, 102] width 12 height 12
click at [789, 102] on polyline "button" at bounding box center [788, 101] width 9 height 5
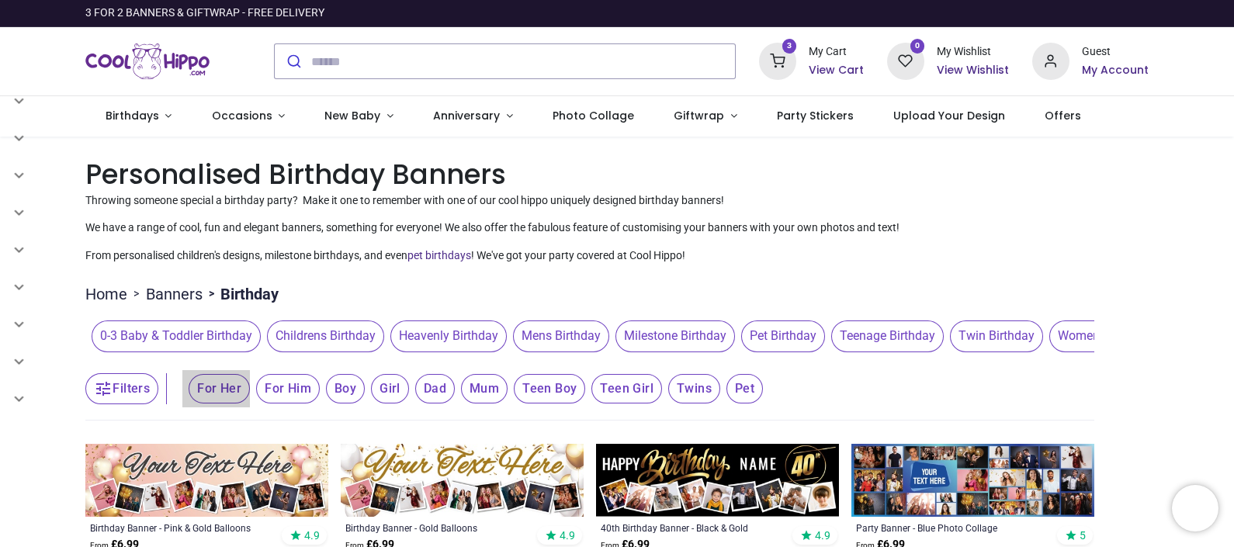
click at [218, 388] on span "For Her" at bounding box center [219, 388] width 61 height 29
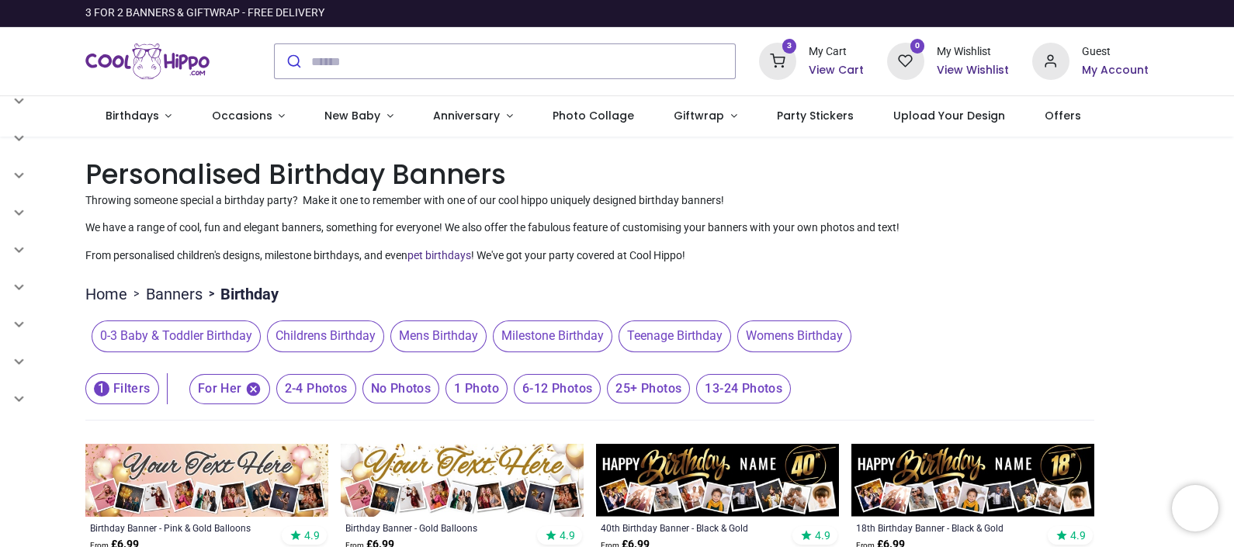
click at [1004, 407] on header "1 Filters 1 Filters For Her 2-4 Photos No Photos 1 Photo 6-12 Photos 25+ Photos…" at bounding box center [589, 389] width 1009 height 62
click at [971, 415] on header "1 Filters 1 Filters For Her 2-4 Photos No Photos 1 Photo 6-12 Photos 25+ Photos…" at bounding box center [589, 389] width 1009 height 62
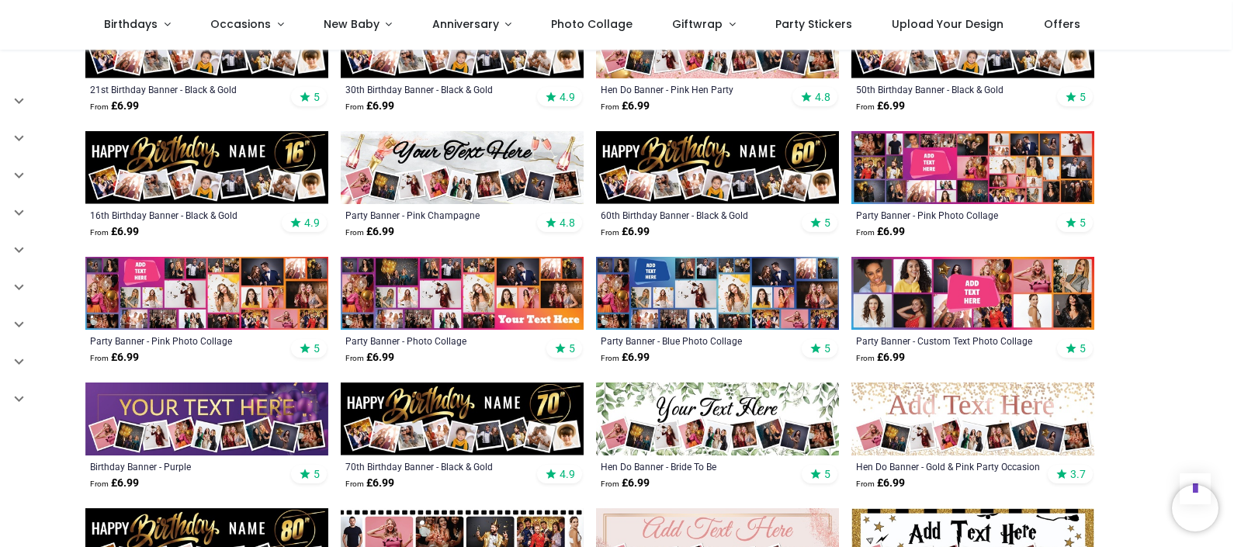
scroll to position [957, 0]
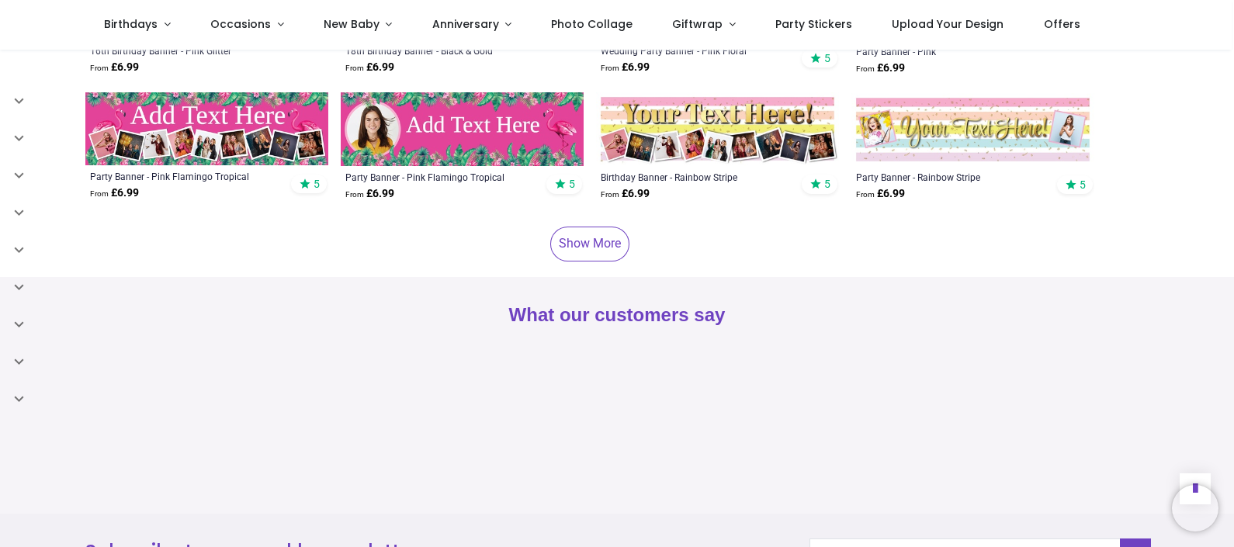
scroll to position [1913, 0]
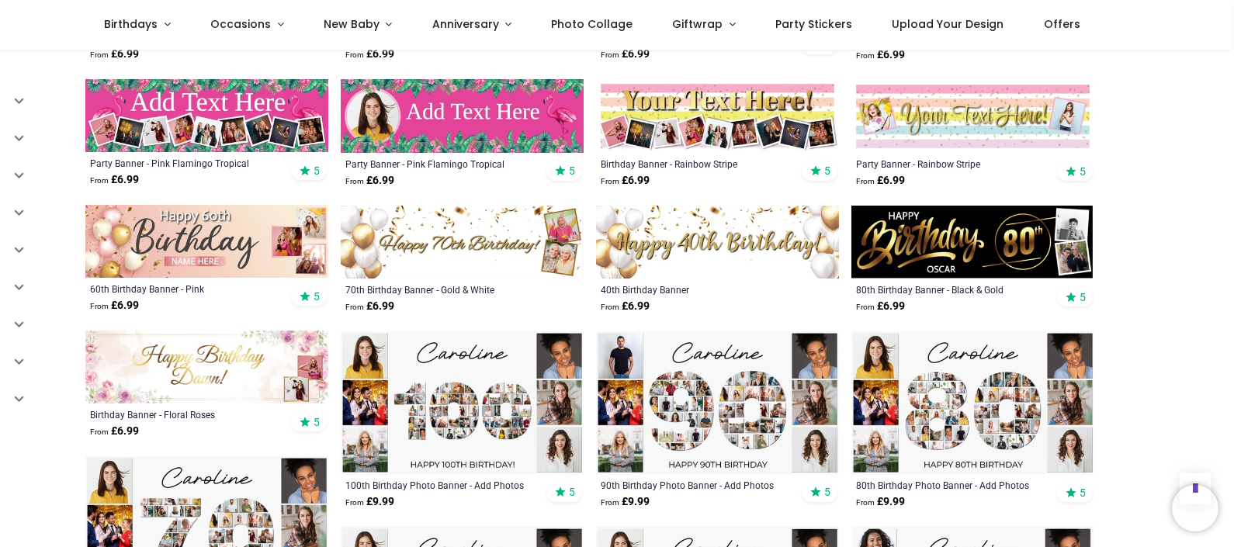
scroll to position [2392, 0]
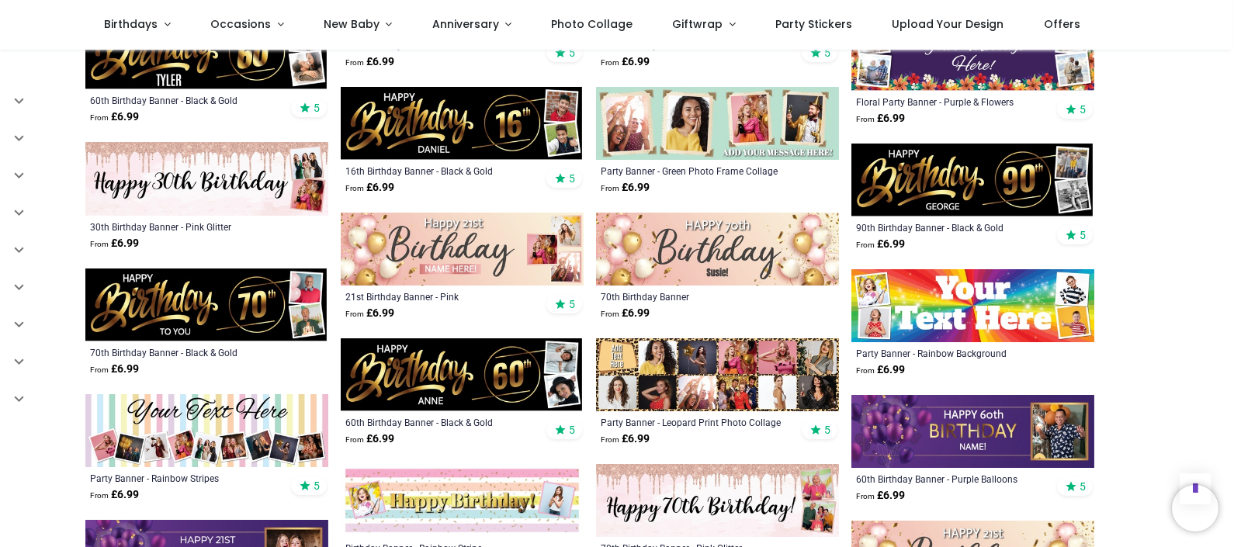
scroll to position [3349, 0]
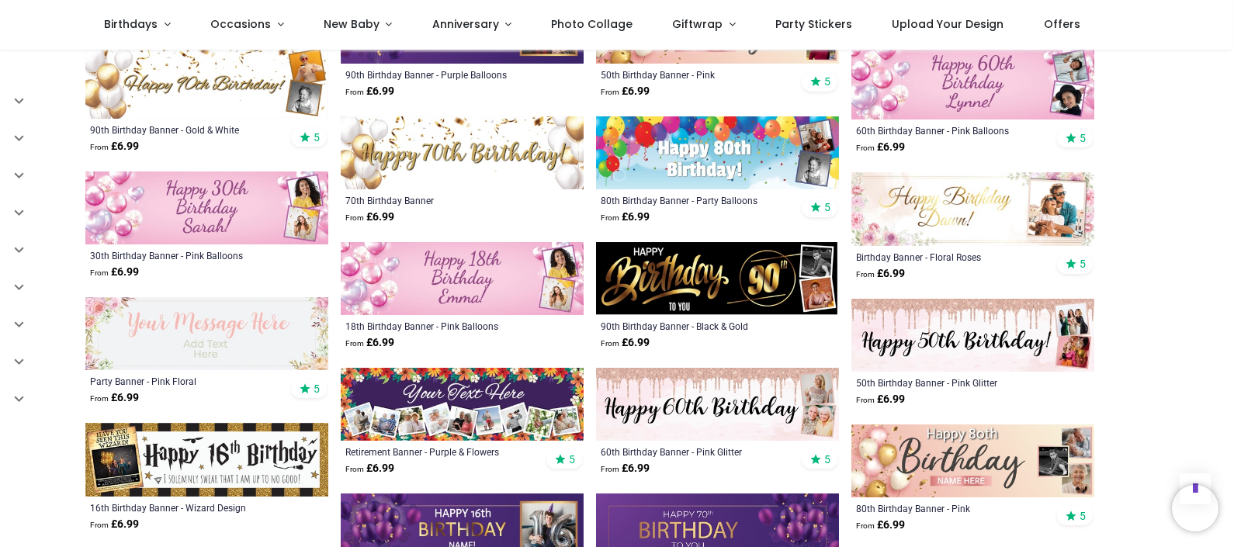
scroll to position [3465, 0]
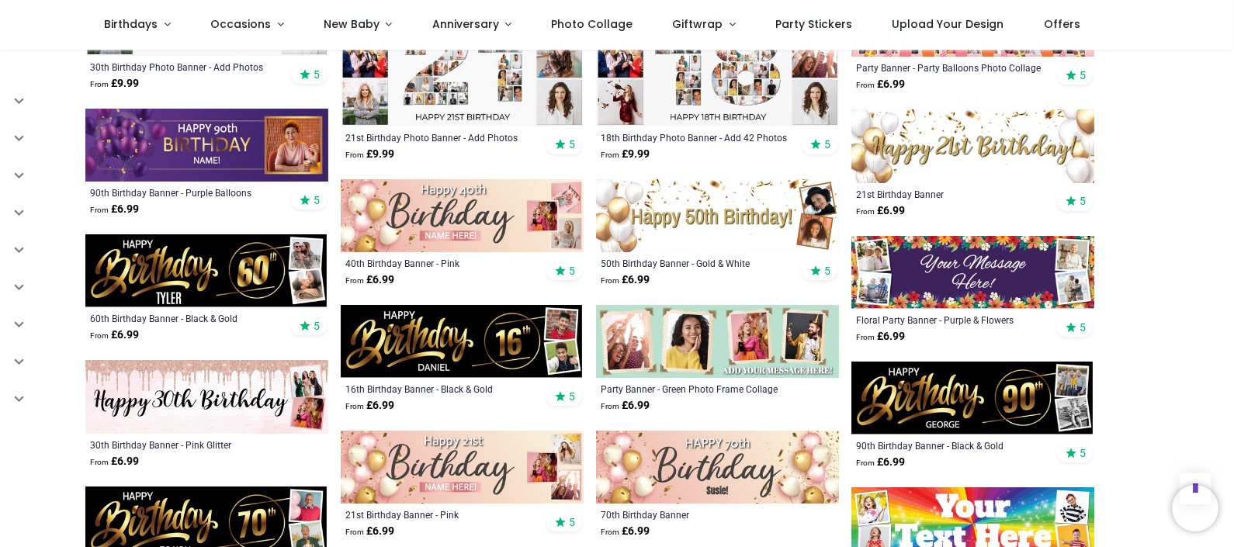
scroll to position [2573, 0]
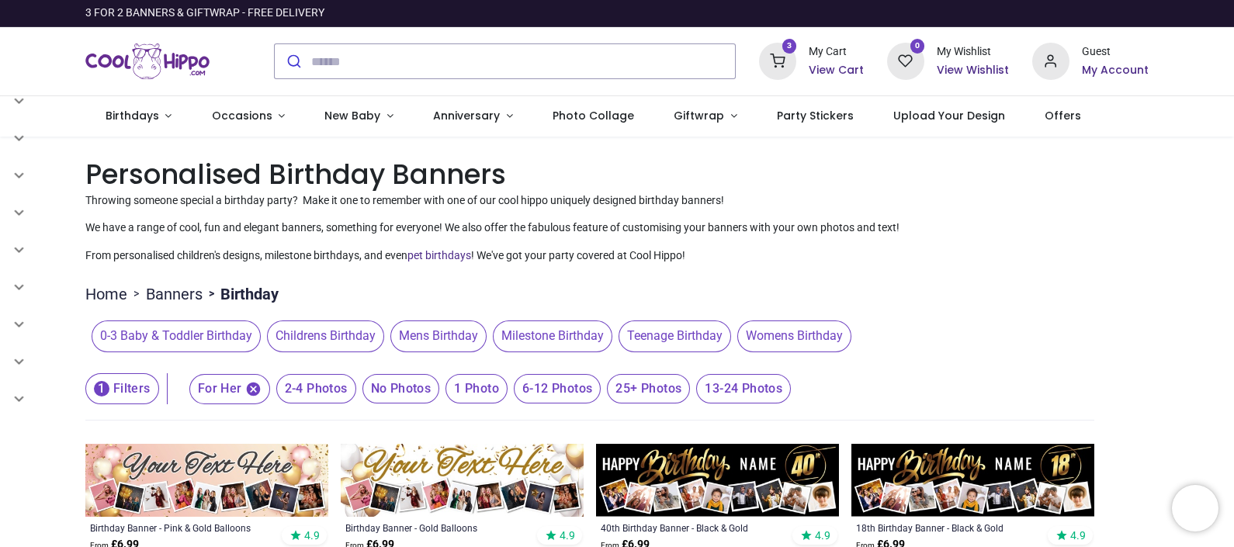
click at [840, 68] on h6 "View Cart" at bounding box center [836, 71] width 55 height 16
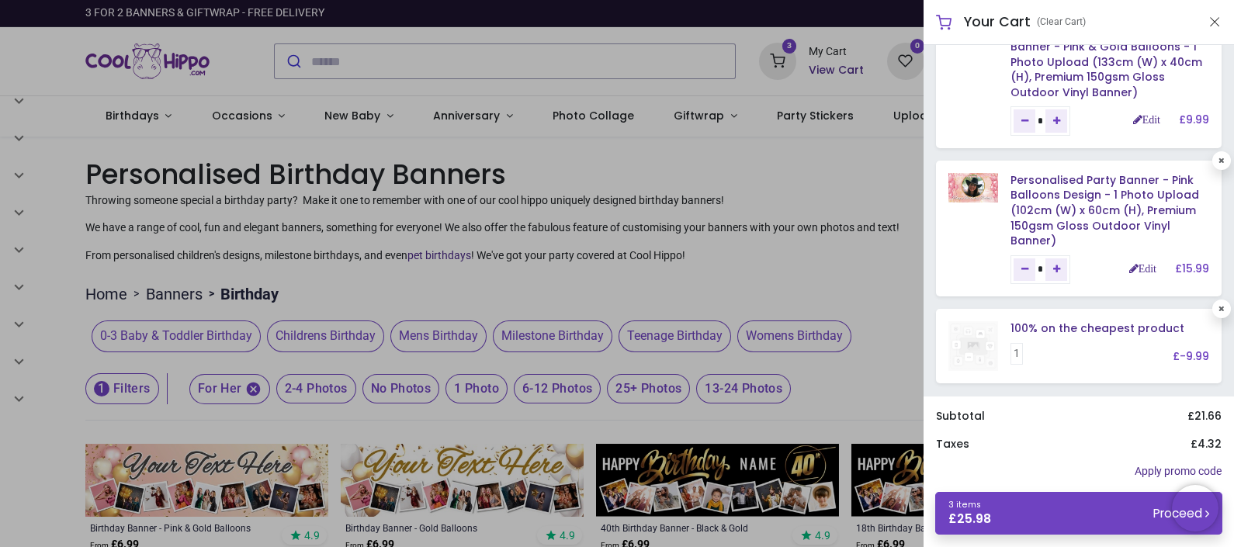
scroll to position [220, 0]
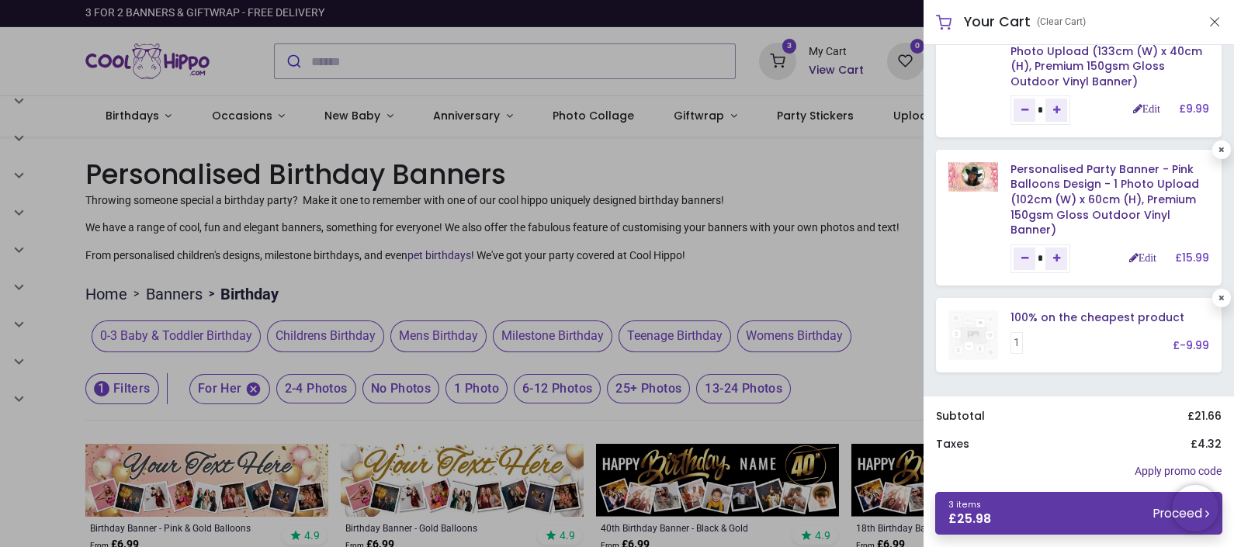
click at [1012, 516] on link "3 items £ 25.98 Proceed" at bounding box center [1078, 513] width 287 height 43
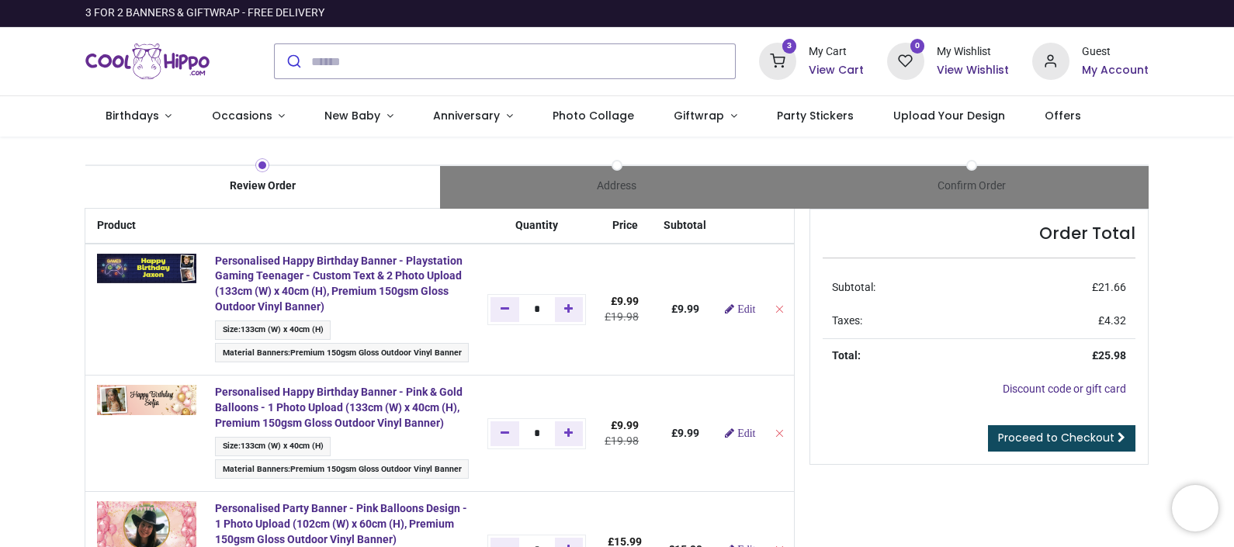
click at [1093, 70] on h6 "My Account" at bounding box center [1115, 71] width 67 height 16
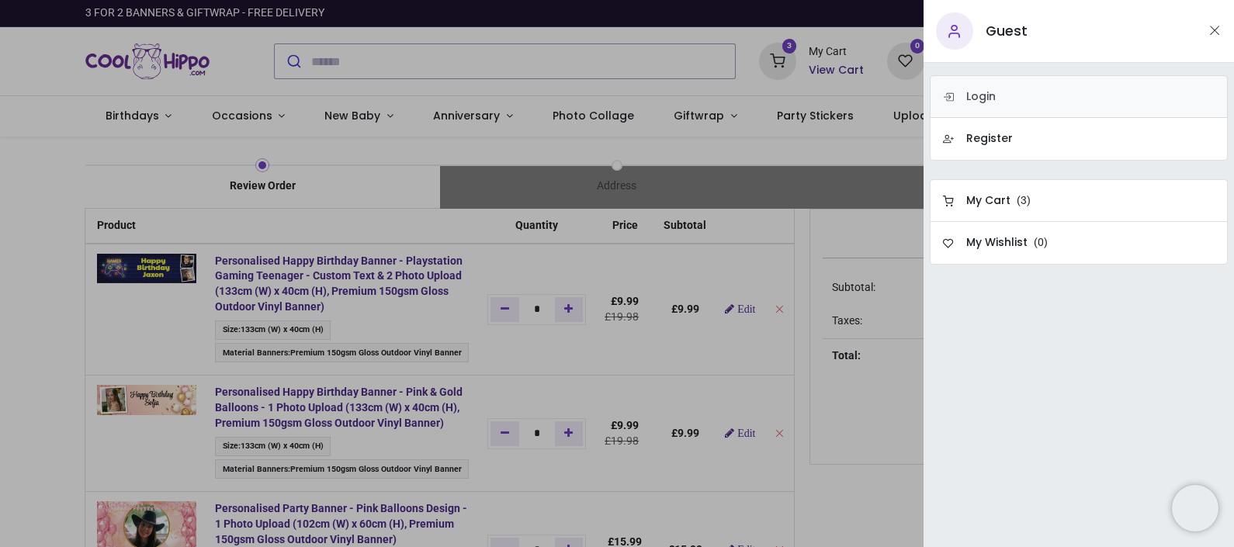
click at [985, 98] on h6 "Login" at bounding box center [980, 97] width 29 height 16
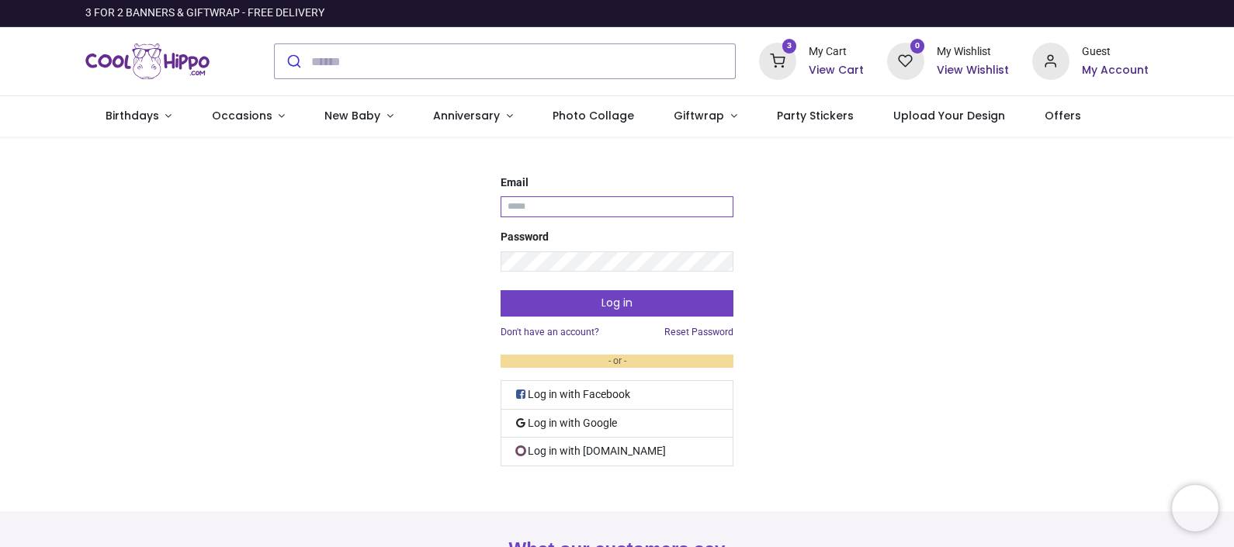
click at [545, 202] on input "Email" at bounding box center [616, 206] width 233 height 21
type input "**********"
click at [563, 421] on link "Log in with Google" at bounding box center [616, 424] width 233 height 29
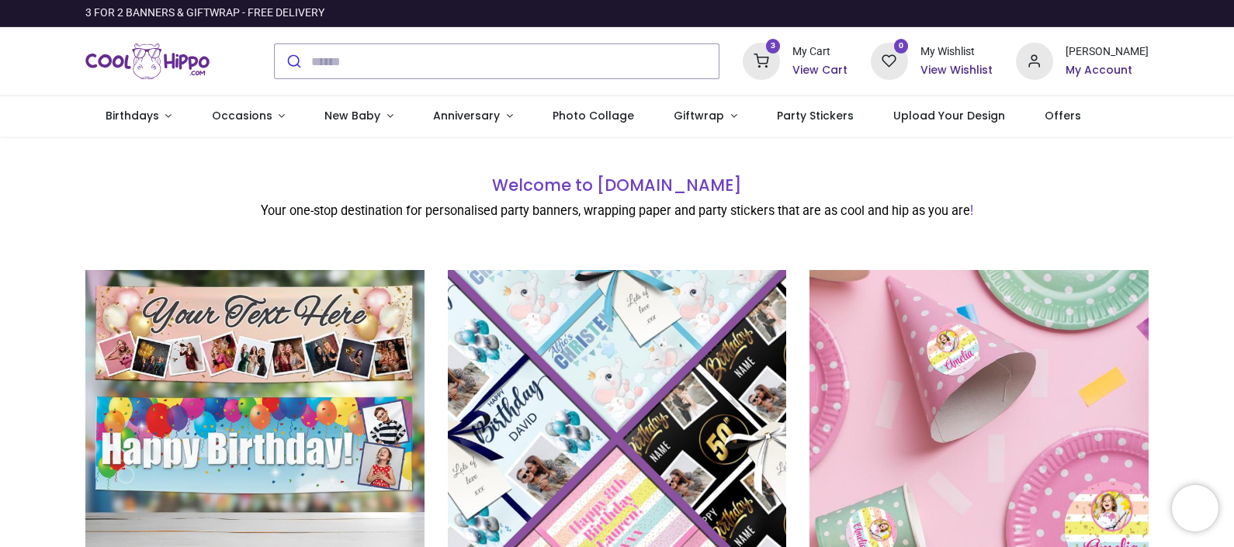
type input "**********"
click at [1109, 66] on h6 "My Account" at bounding box center [1106, 71] width 83 height 16
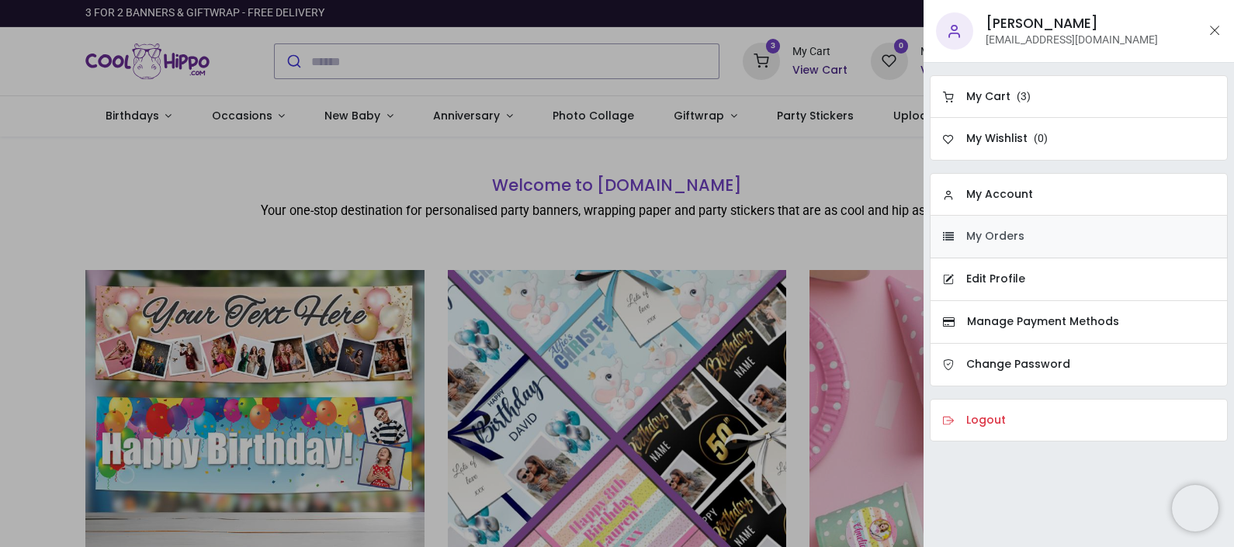
click at [983, 240] on h6 "My Orders" at bounding box center [995, 237] width 58 height 16
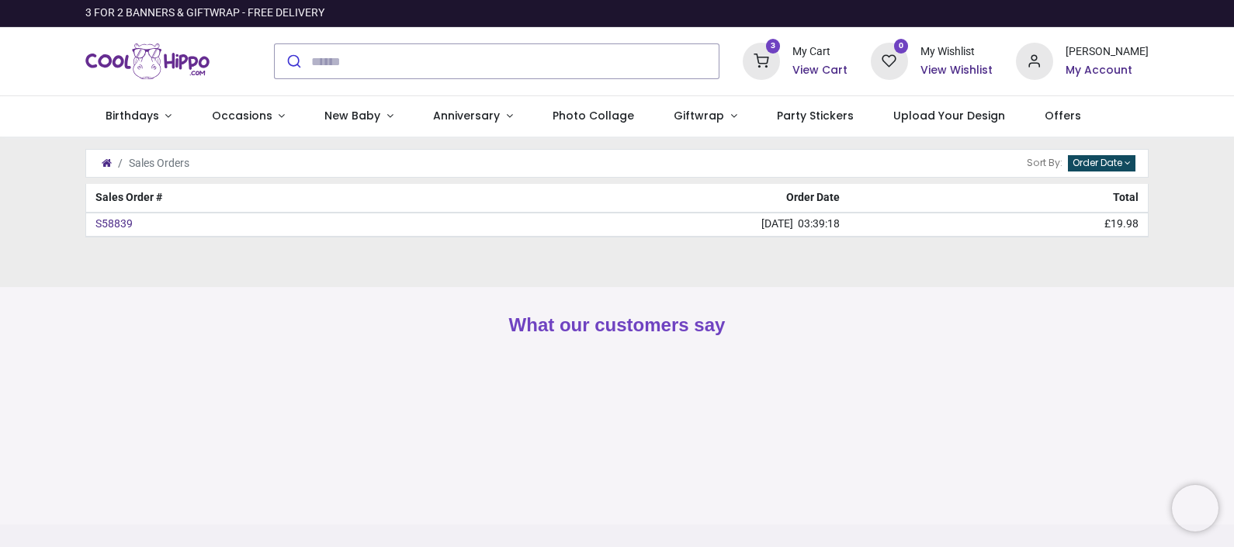
type input "**********"
click at [816, 65] on h6 "View Cart" at bounding box center [819, 71] width 55 height 16
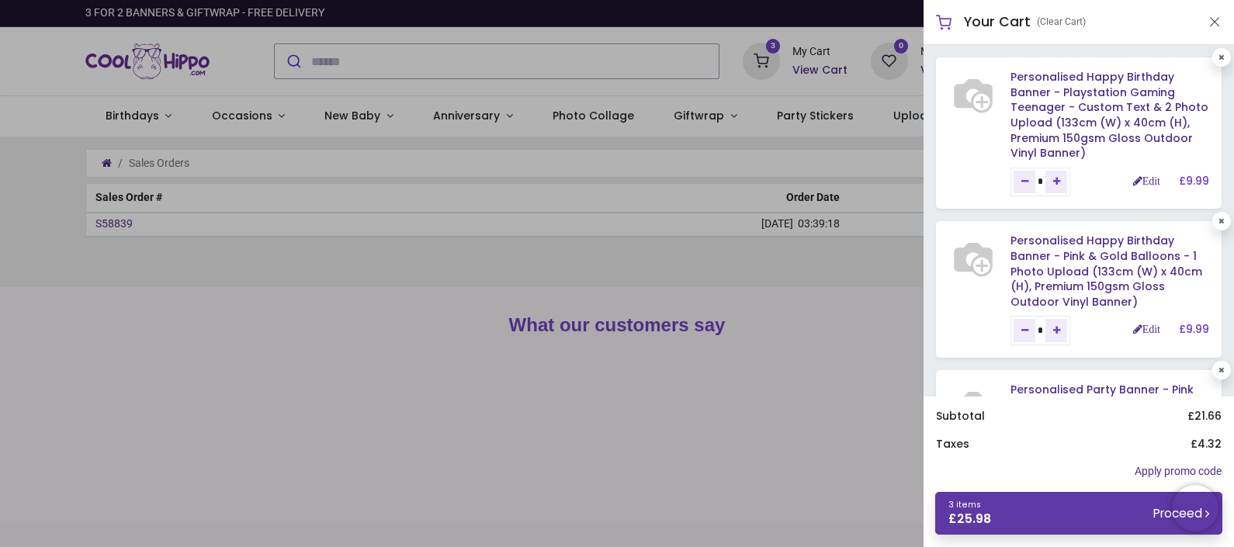
click at [1035, 504] on link "3 items £ 25.98 Proceed" at bounding box center [1078, 513] width 287 height 43
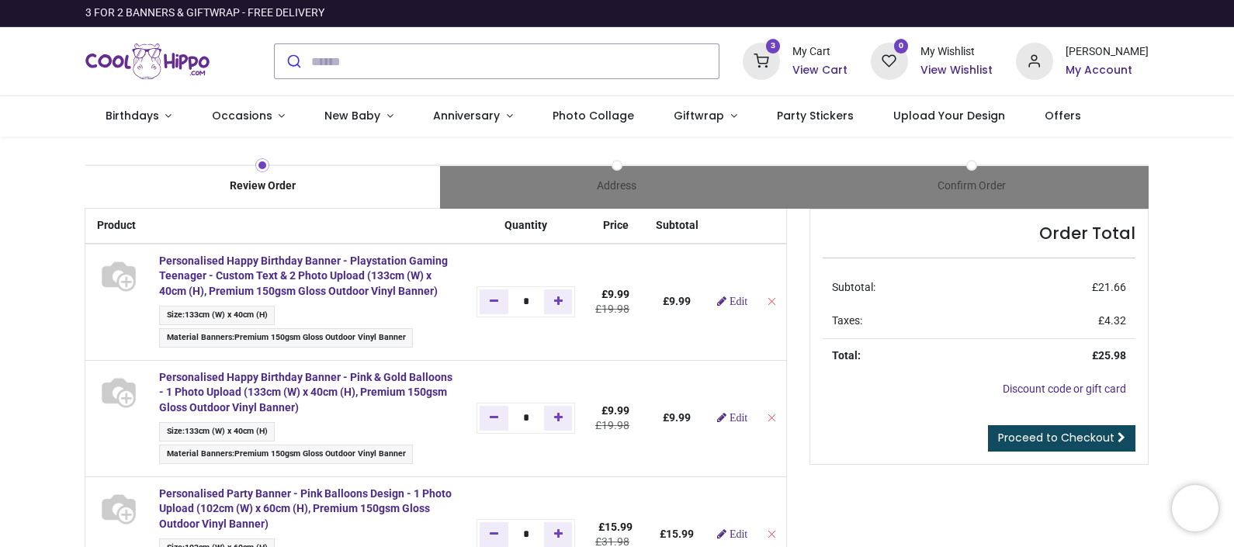
type input "**********"
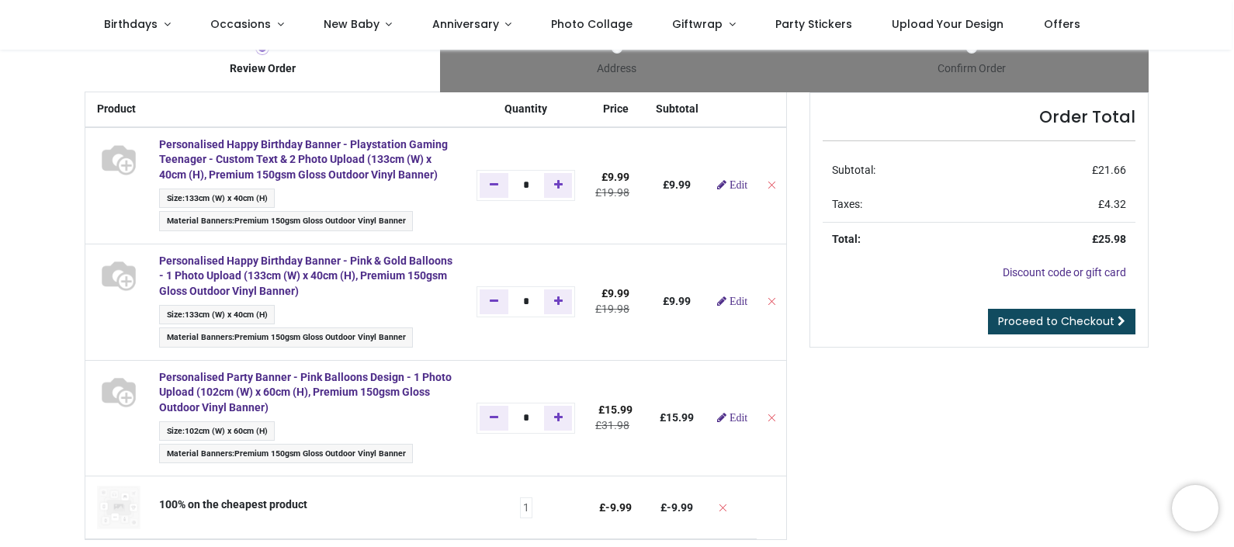
scroll to position [39, 0]
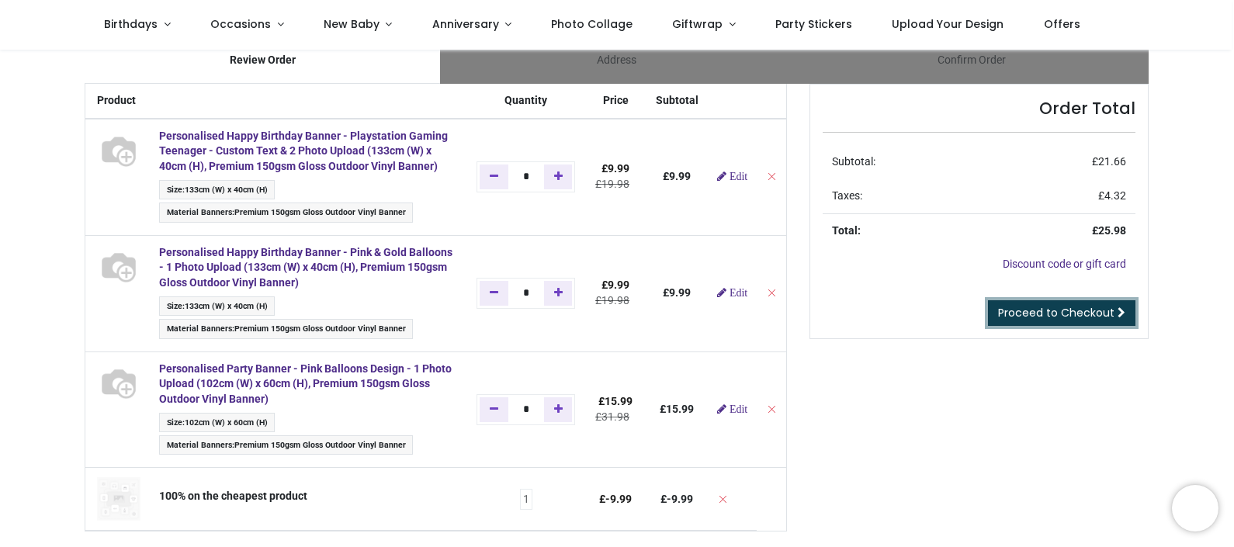
click at [1030, 310] on span "Proceed to Checkout" at bounding box center [1056, 313] width 116 height 16
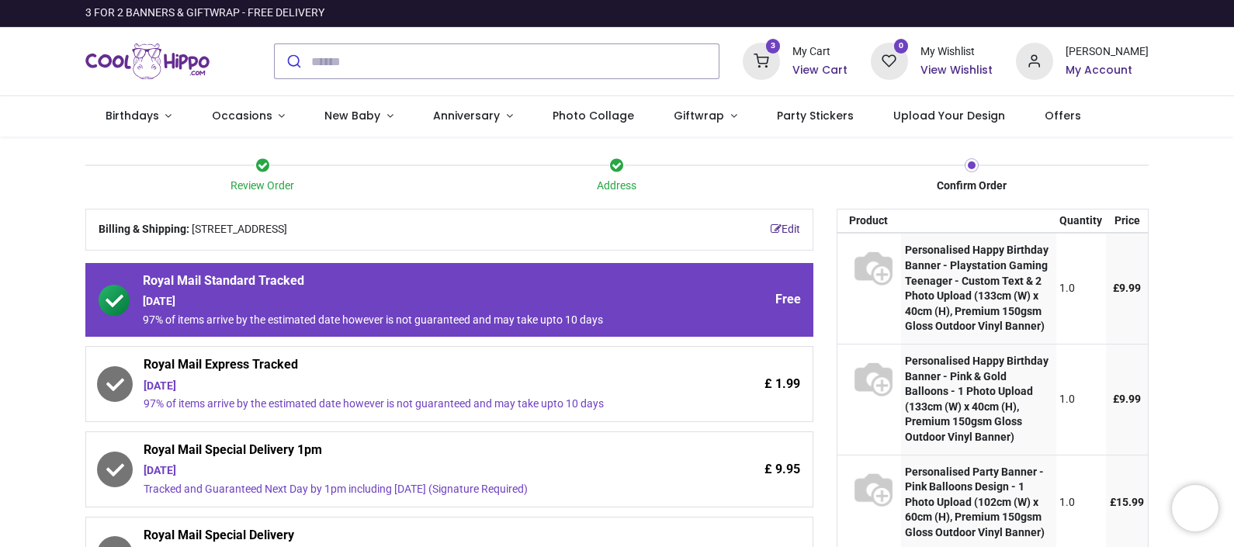
click at [260, 388] on div "Wednesday 17th September" at bounding box center [406, 387] width 525 height 16
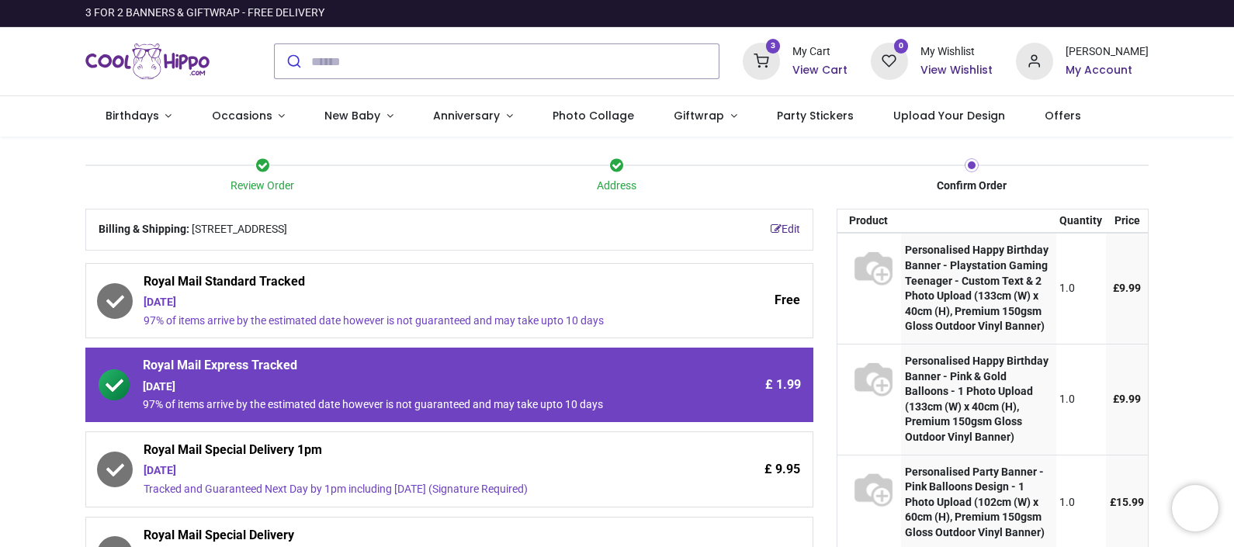
scroll to position [14, 0]
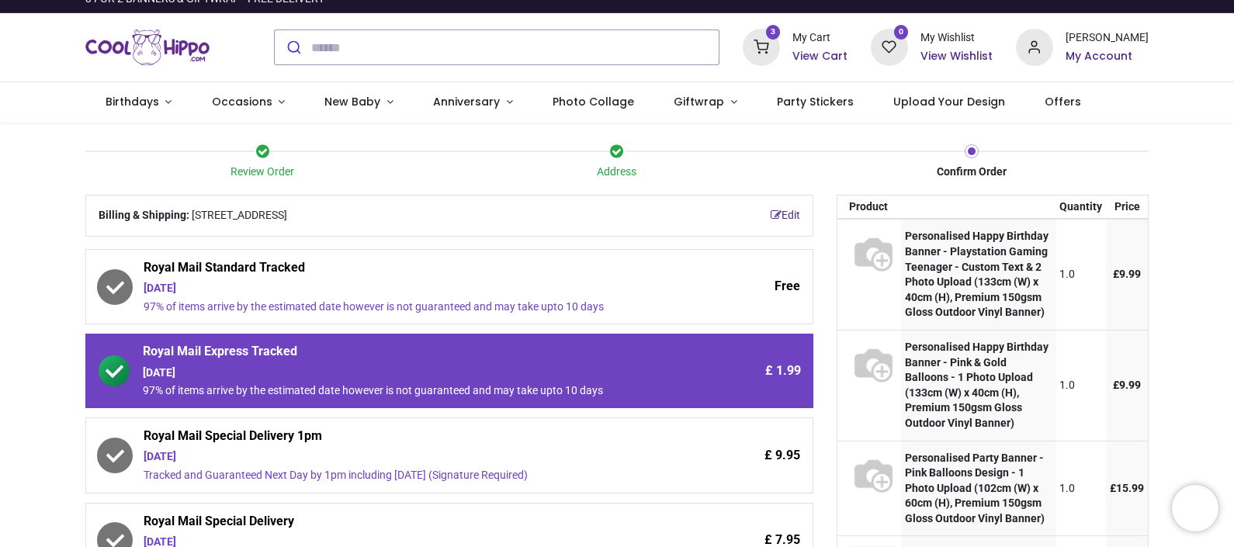
click at [25, 379] on div "Review Order Address Confirm Order Your order: £ 27.97" at bounding box center [617, 517] width 1234 height 788
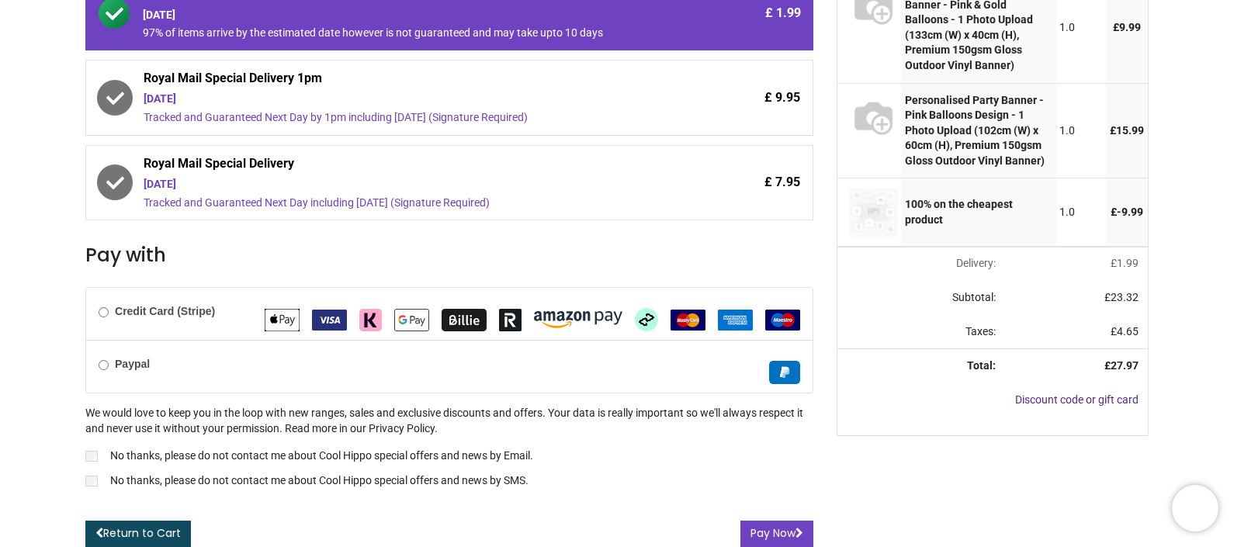
scroll to position [376, 0]
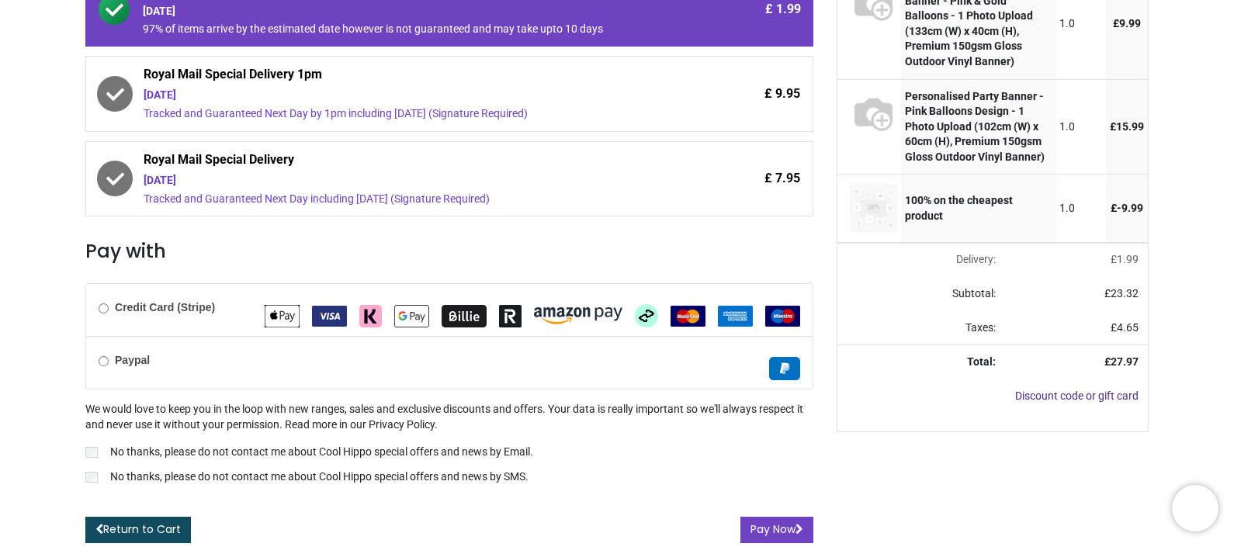
click at [410, 314] on img "Google Pay" at bounding box center [411, 316] width 35 height 23
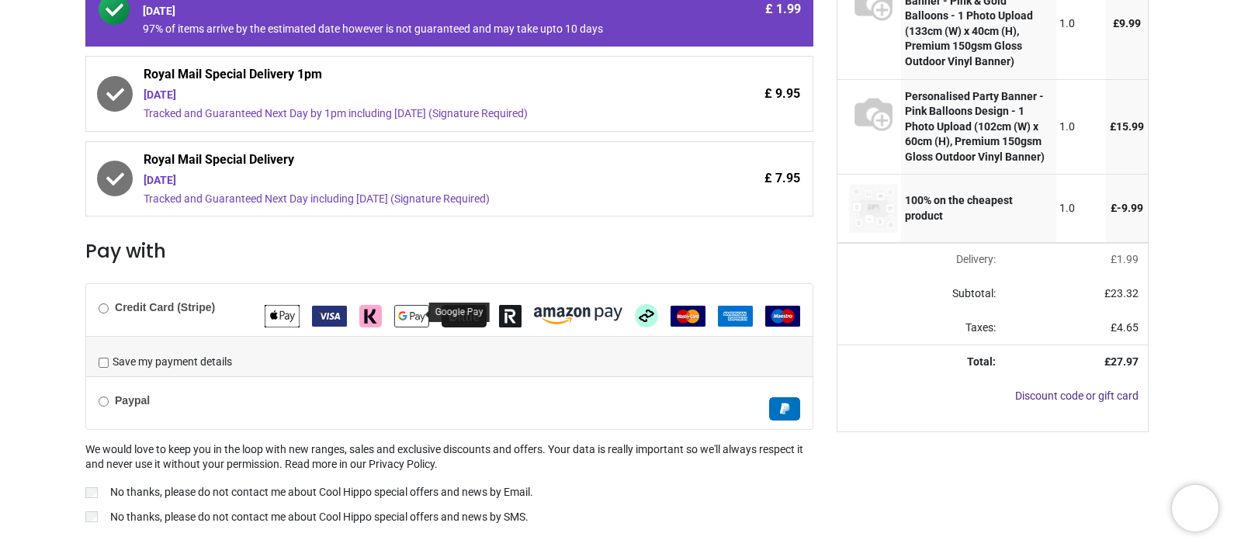
click at [410, 314] on img "Google Pay" at bounding box center [411, 316] width 35 height 23
click at [725, 506] on div "We would love to keep you in the loop with new ranges, sales and exclusive disc…" at bounding box center [449, 484] width 728 height 85
click at [1231, 241] on div "Review Order Address Confirm Order Your order: £ 27.97" at bounding box center [617, 175] width 1234 height 829
click at [1230, 232] on div "Review Order Address Confirm Order Your order: £ 27.97" at bounding box center [617, 175] width 1234 height 829
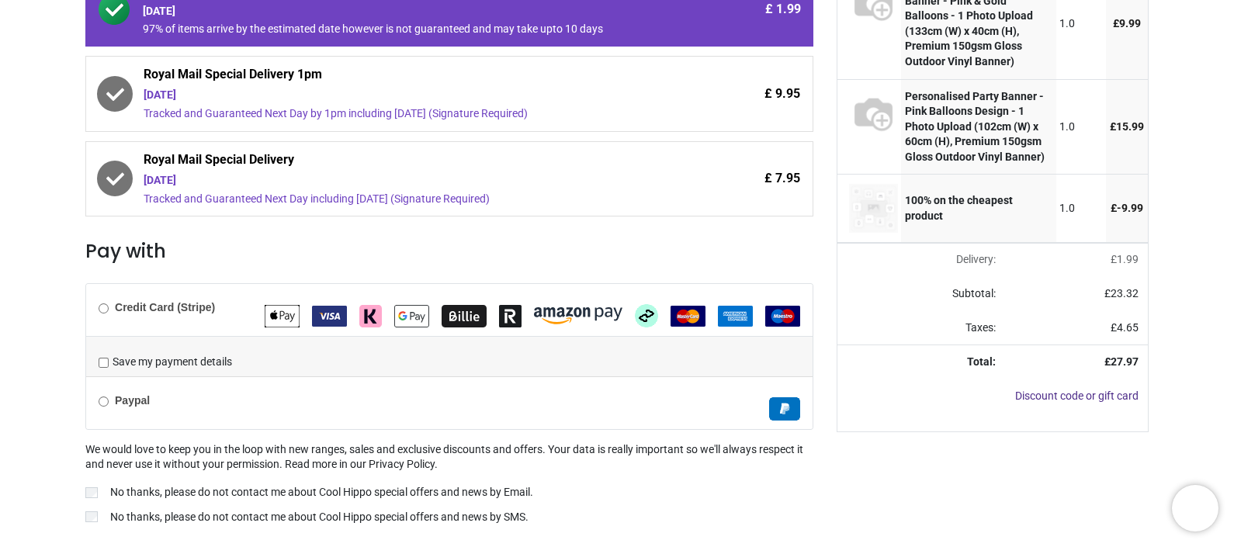
scroll to position [0, 0]
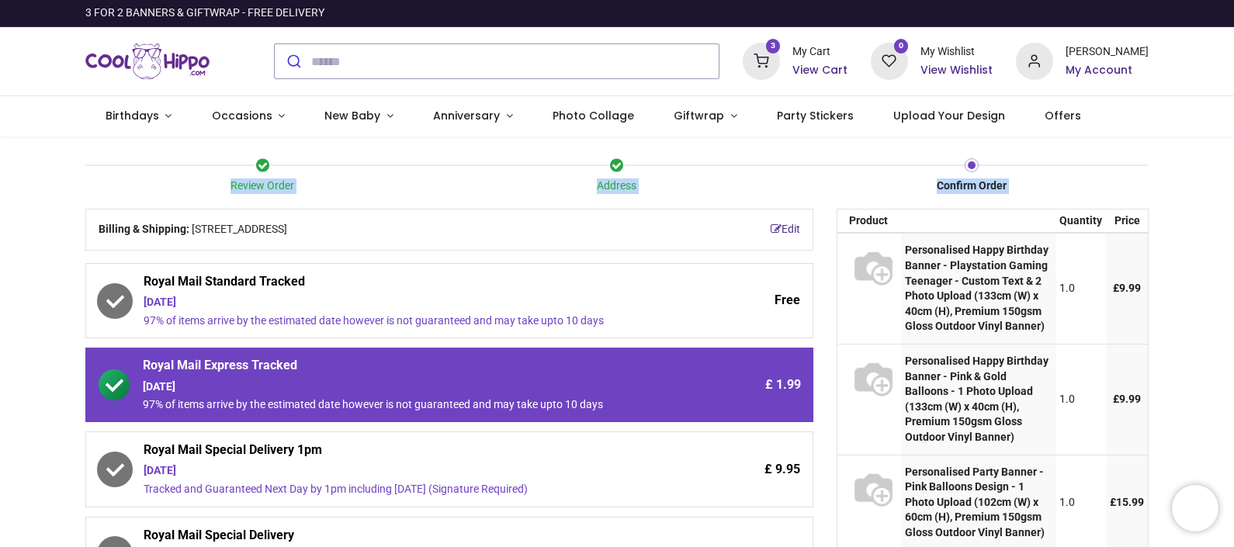
drag, startPoint x: 1231, startPoint y: 182, endPoint x: 1237, endPoint y: 334, distance: 152.2
click at [1233, 334] on html "P Pauline Borland Birthdays Milestone Birthday 1510 products 208 products" at bounding box center [617, 273] width 1234 height 547
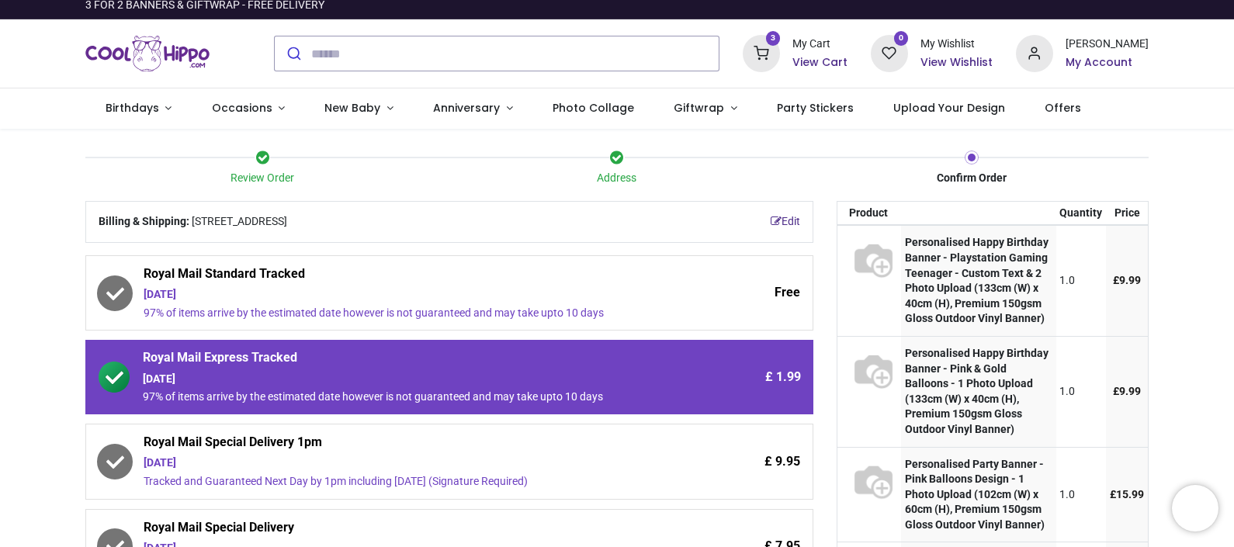
click at [26, 469] on div "Review Order Address Confirm Order Your order: £ 27.97" at bounding box center [617, 543] width 1234 height 829
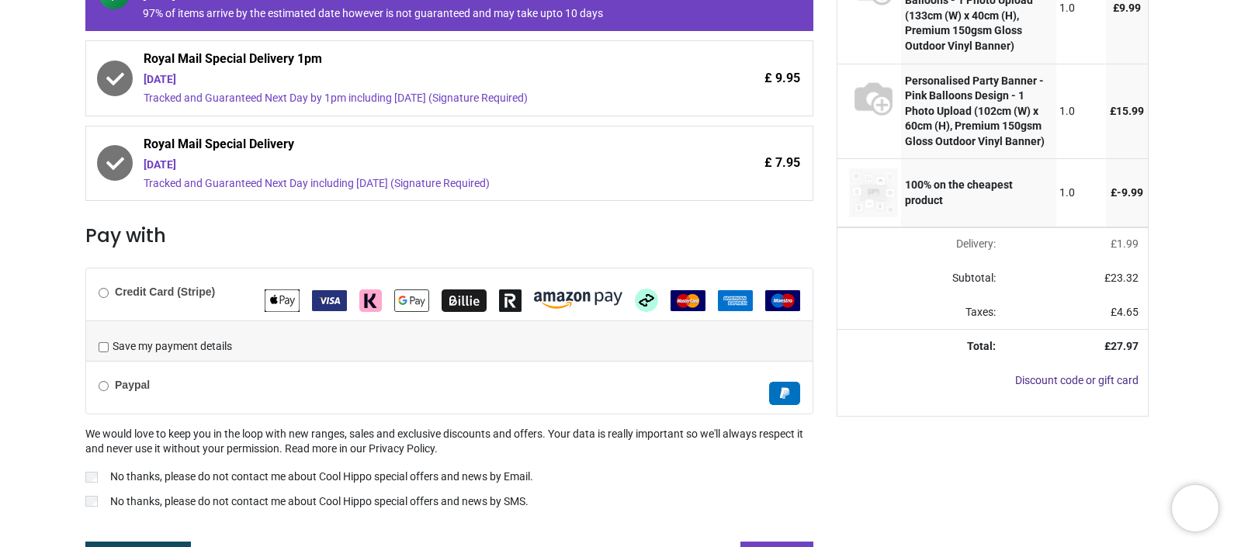
scroll to position [415, 0]
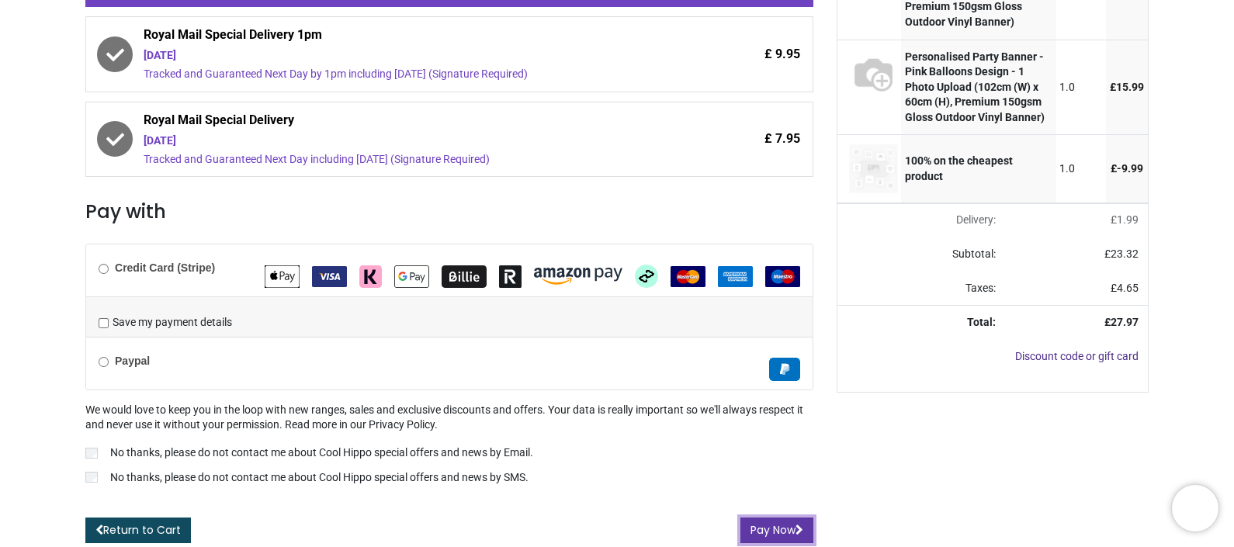
click at [761, 532] on button "Pay Now" at bounding box center [776, 531] width 73 height 26
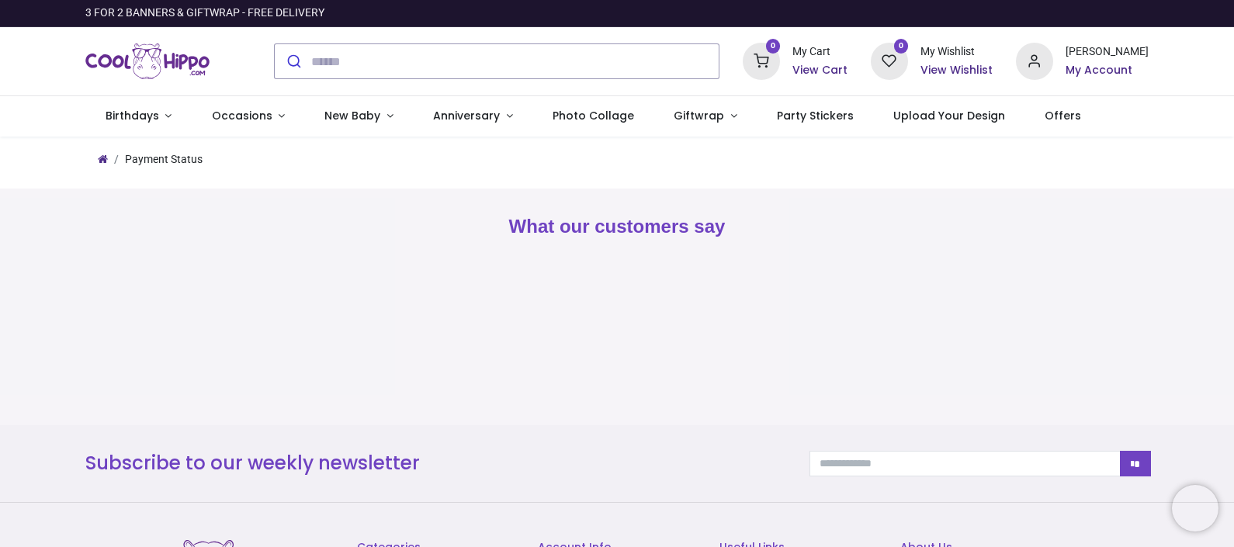
type input "**********"
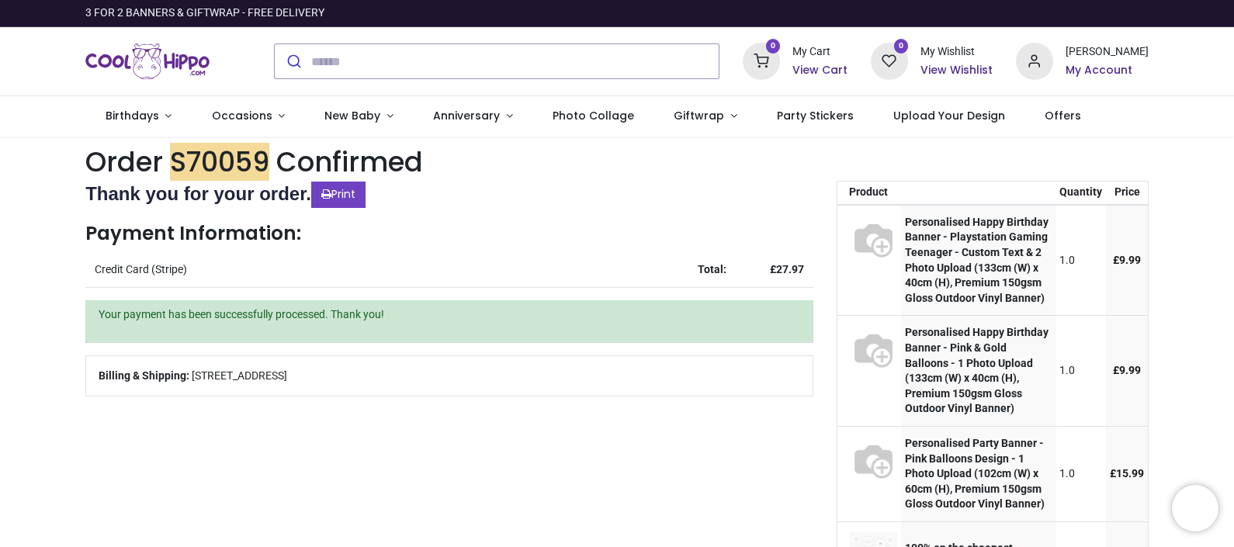
type input "**********"
click at [1082, 66] on h6 "My Account" at bounding box center [1106, 71] width 83 height 16
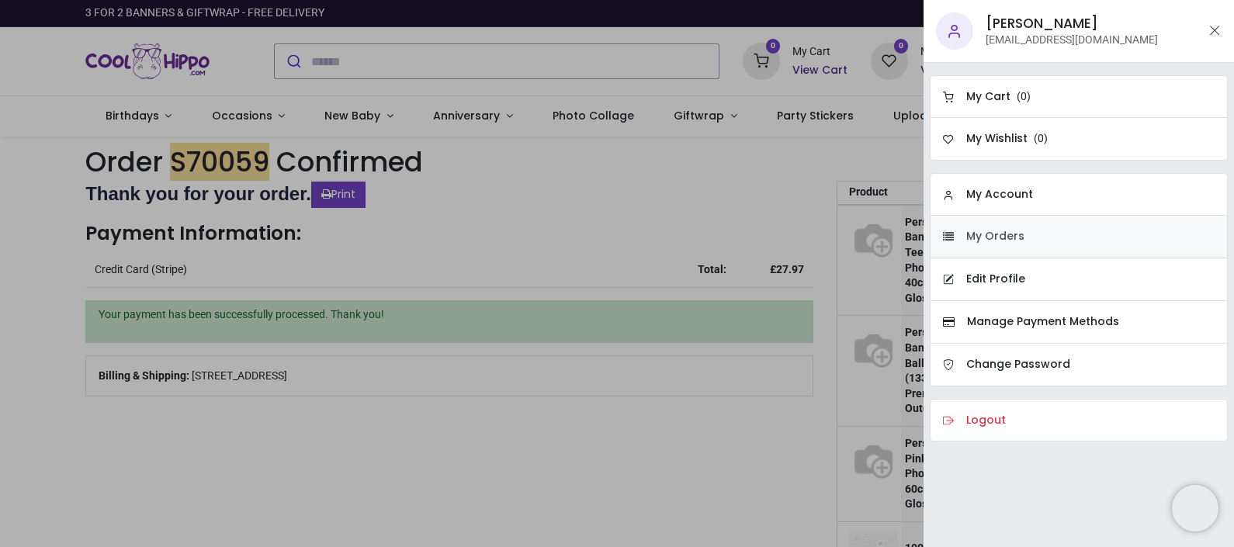
click at [1002, 230] on h6 "My Orders" at bounding box center [995, 237] width 58 height 16
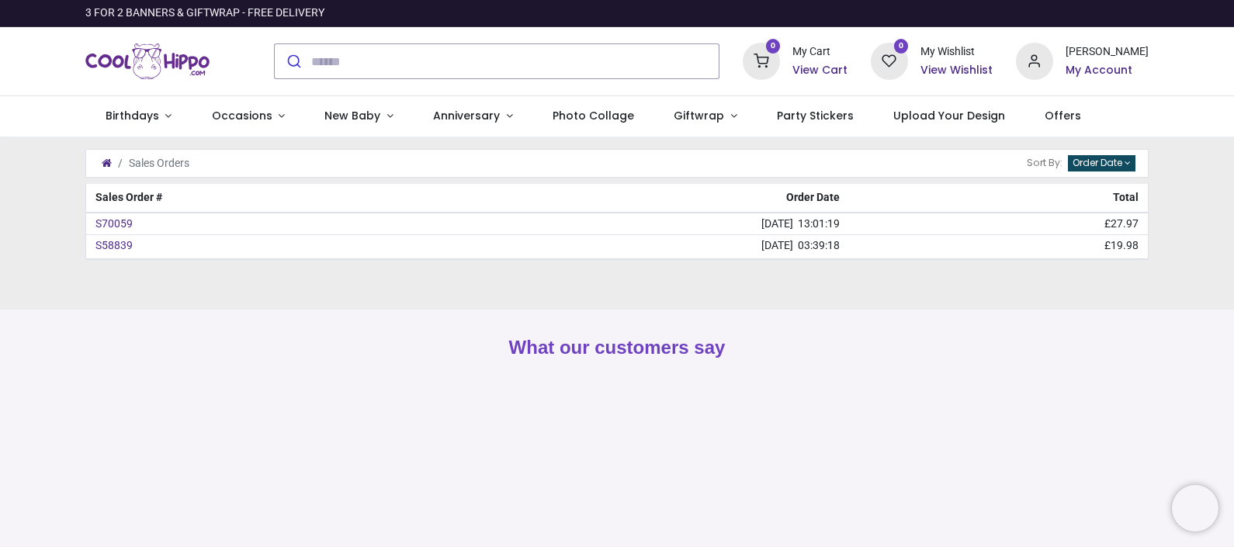
type input "**********"
click at [141, 50] on img "Logo of Cool Hippo" at bounding box center [147, 61] width 124 height 43
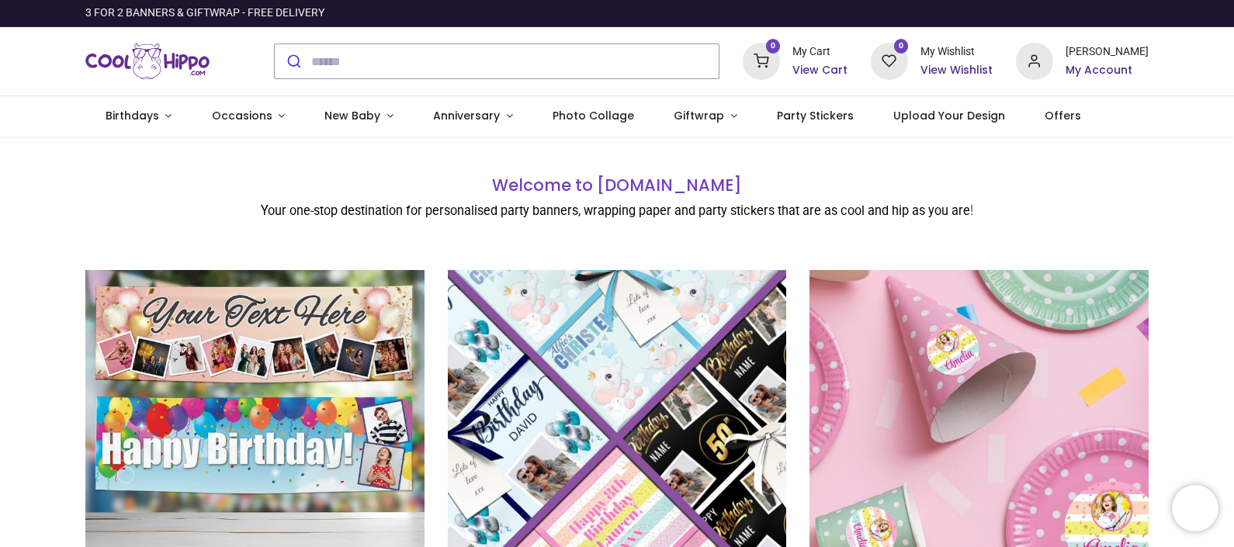
type input "**********"
